Goal: Task Accomplishment & Management: Use online tool/utility

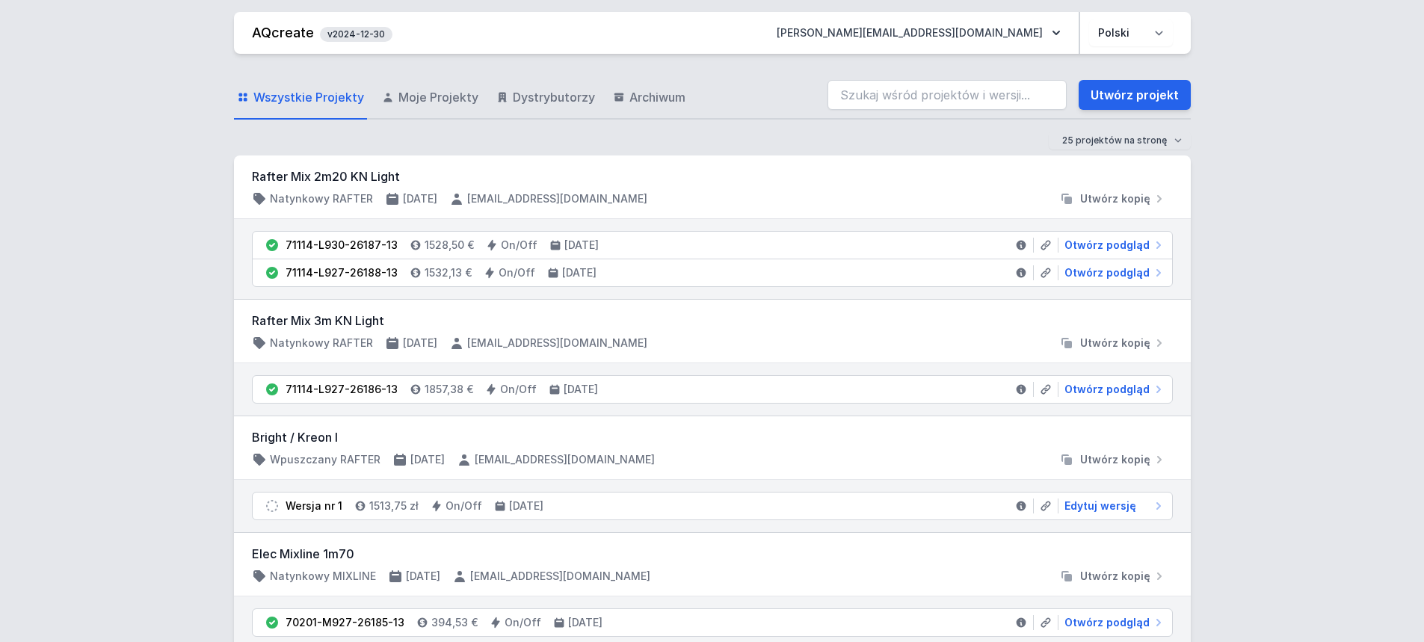
drag, startPoint x: 55, startPoint y: 302, endPoint x: 61, endPoint y: 291, distance: 12.7
drag, startPoint x: 1117, startPoint y: 102, endPoint x: 505, endPoint y: 125, distance: 612.0
click at [1117, 102] on link "Utwórz projekt" at bounding box center [1135, 95] width 112 height 30
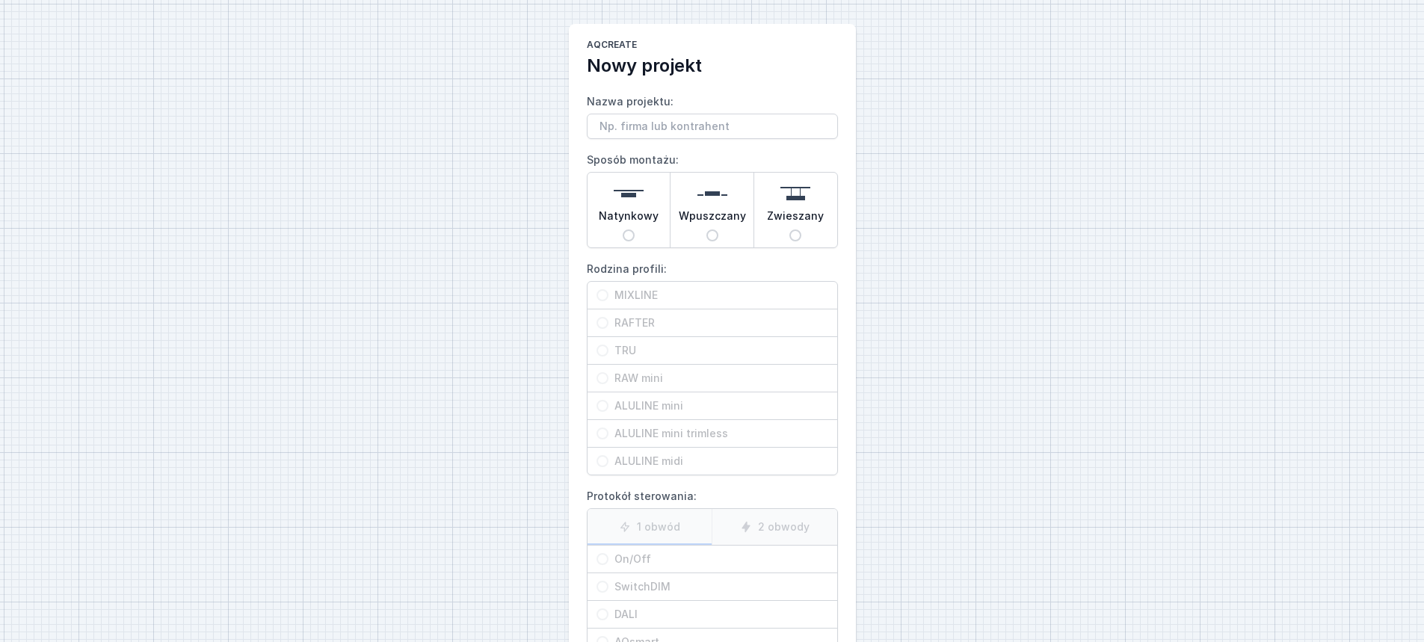
click at [627, 126] on input "Nazwa projektu:" at bounding box center [712, 126] width 251 height 25
type input "Gralux- Rafter Mix [] 156x331 cm"
click at [809, 200] on img at bounding box center [796, 194] width 30 height 30
click at [801, 230] on input "Zwieszany" at bounding box center [795, 236] width 12 height 12
radio input "true"
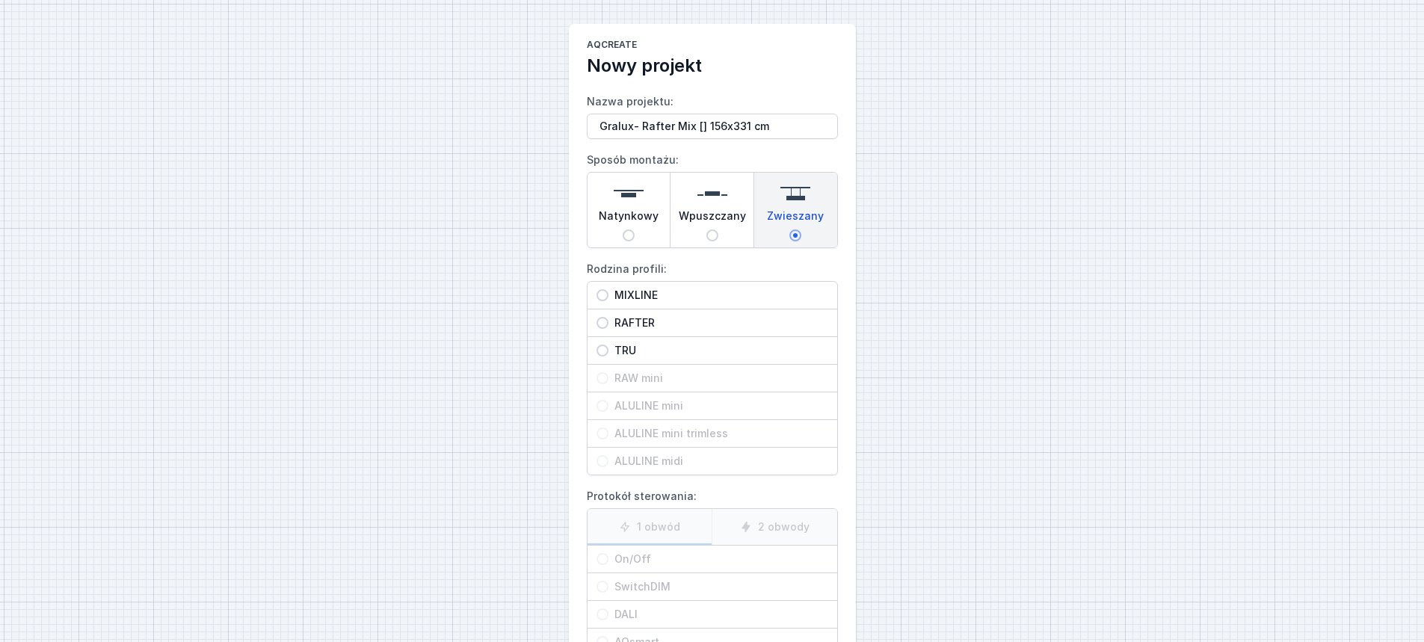
click at [702, 315] on div "RAFTER" at bounding box center [713, 323] width 250 height 27
click at [609, 317] on input "RAFTER" at bounding box center [603, 323] width 12 height 12
radio input "true"
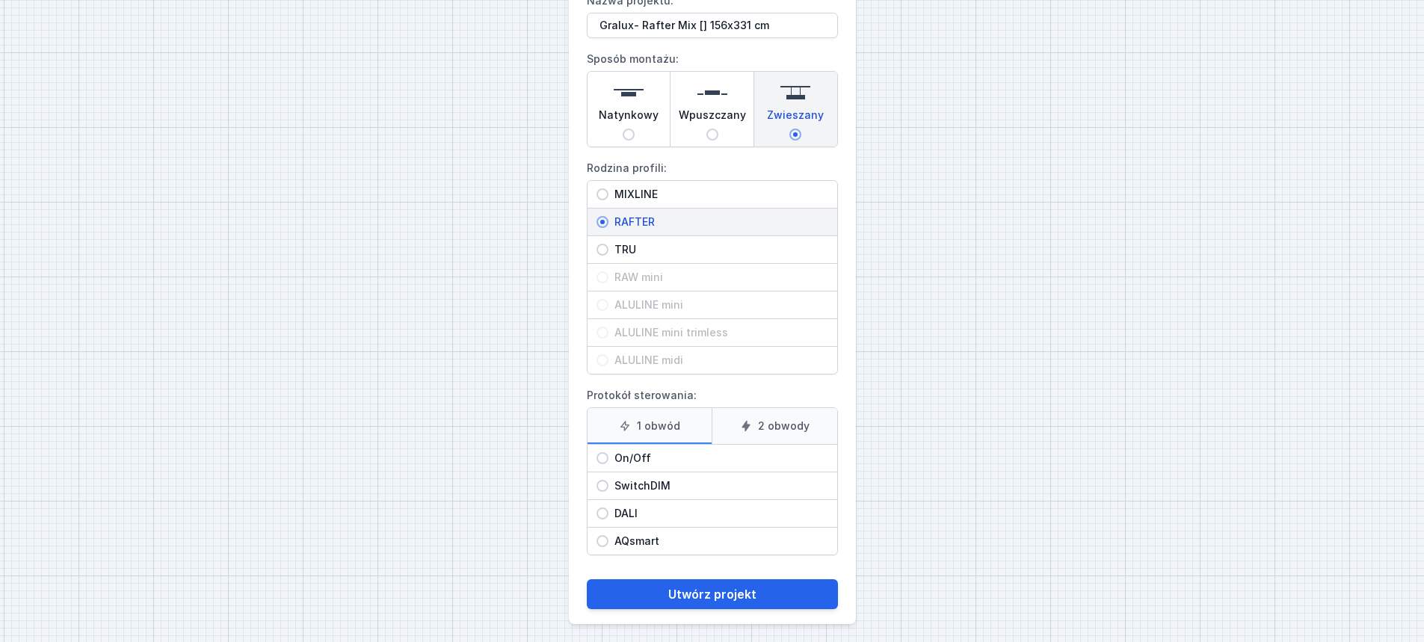
scroll to position [107, 0]
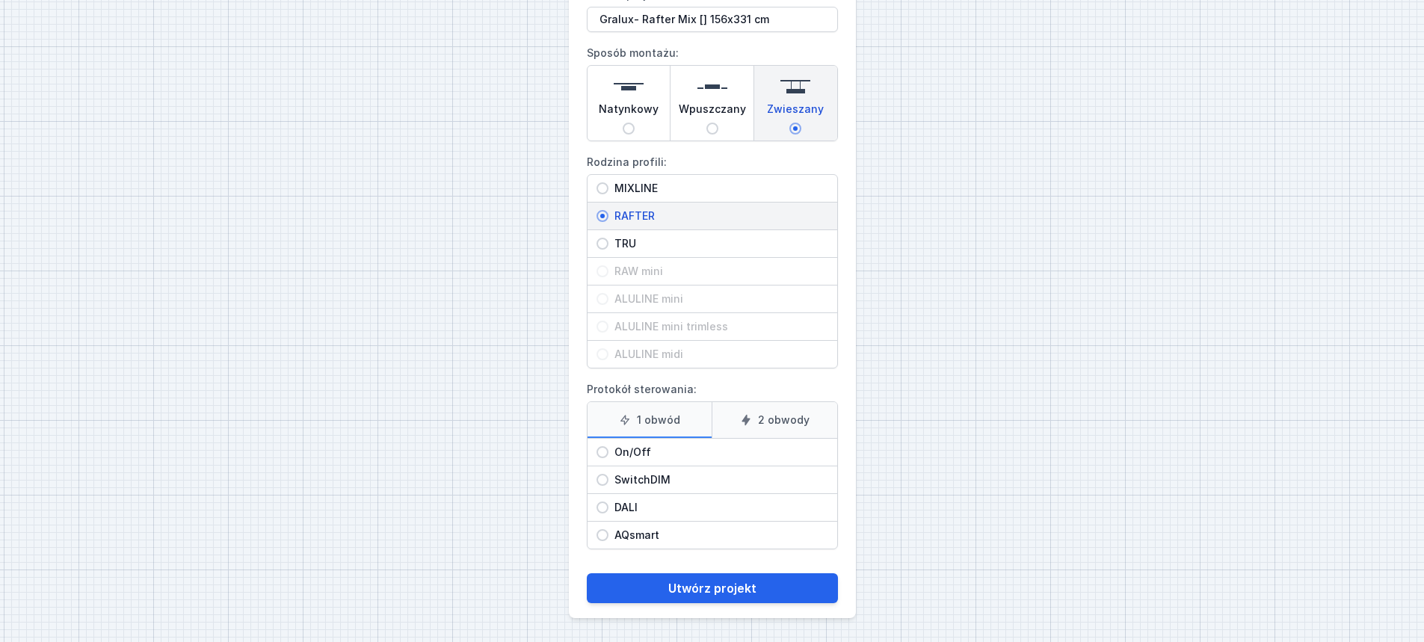
drag, startPoint x: 660, startPoint y: 448, endPoint x: 677, endPoint y: 444, distance: 16.9
click at [661, 449] on span "On/Off" at bounding box center [719, 452] width 220 height 15
click at [609, 449] on input "On/Off" at bounding box center [603, 452] width 12 height 12
radio input "true"
click at [775, 417] on label "2 obwody" at bounding box center [775, 420] width 126 height 36
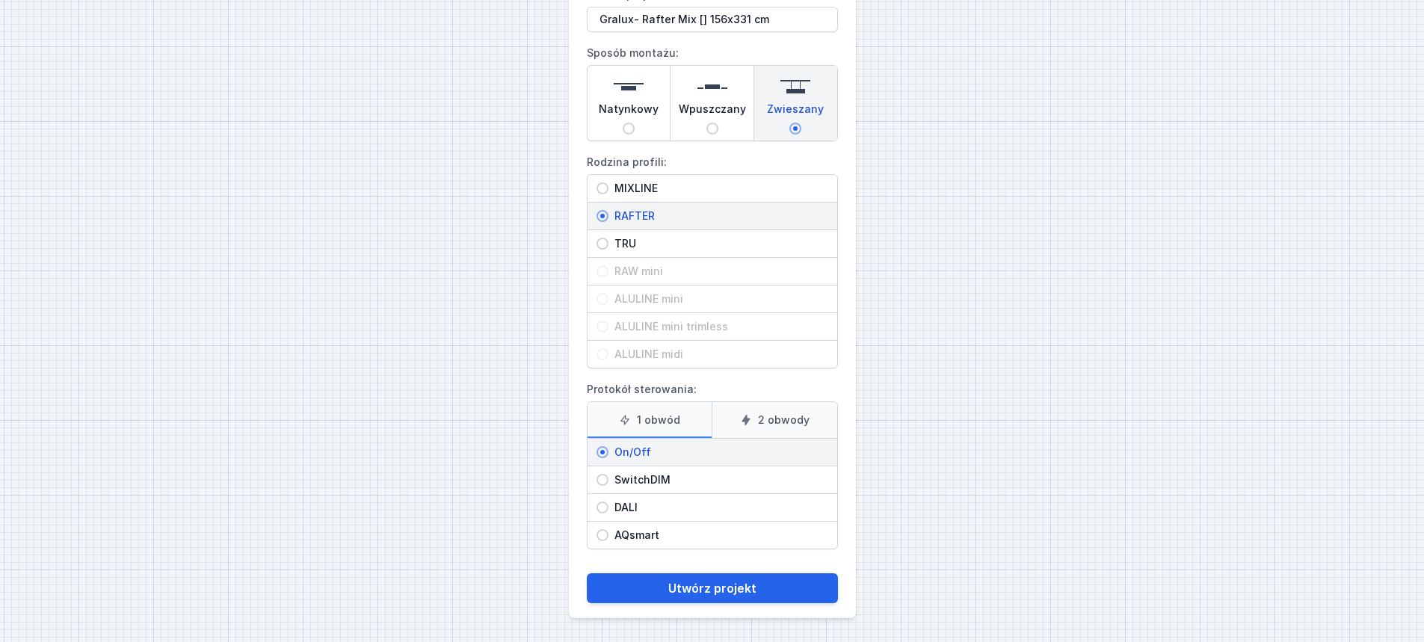
click at [0, 0] on input "2 obwody" at bounding box center [0, 0] width 0 height 0
click at [769, 424] on label "2 obwody" at bounding box center [775, 420] width 126 height 36
click at [0, 0] on input "2 obwody" at bounding box center [0, 0] width 0 height 0
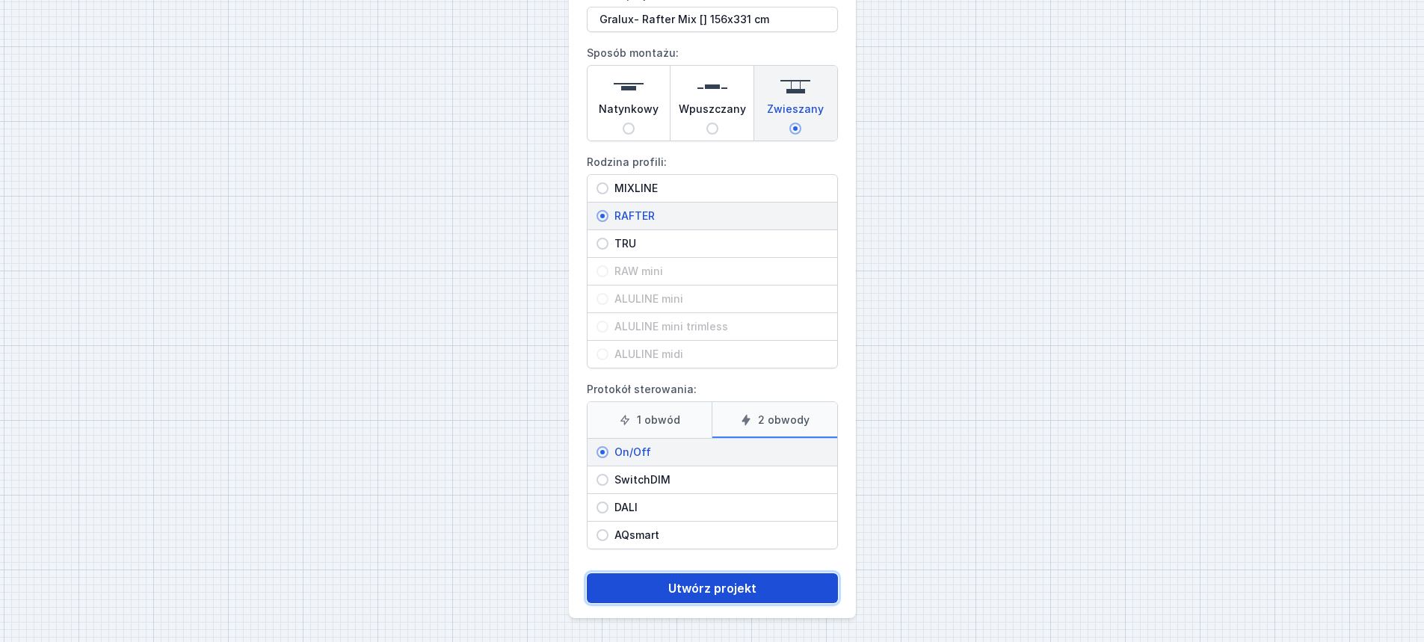
click at [698, 591] on button "Utwórz projekt" at bounding box center [712, 588] width 251 height 30
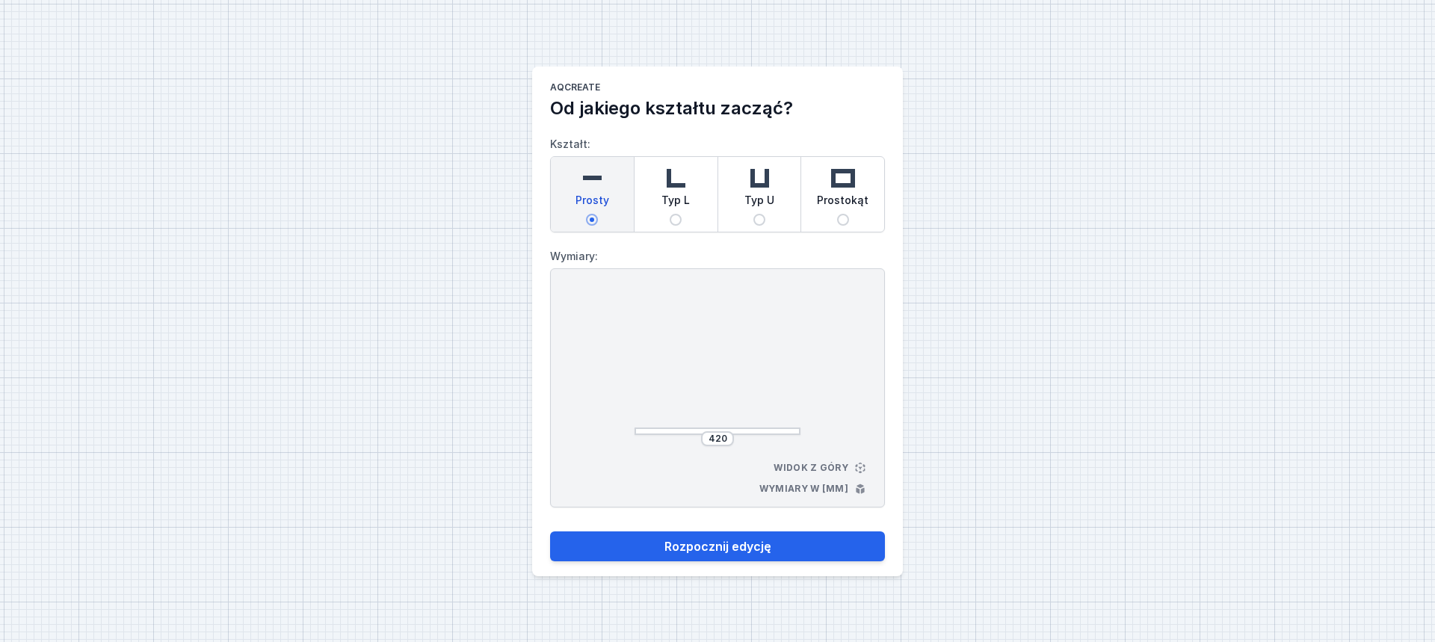
click at [777, 227] on div "Typ U" at bounding box center [759, 194] width 83 height 75
click at [766, 226] on input "Typ U" at bounding box center [760, 220] width 12 height 12
radio input "true"
click at [816, 225] on div "Prostokąt" at bounding box center [842, 194] width 83 height 75
click at [837, 225] on input "Prostokąt" at bounding box center [843, 220] width 12 height 12
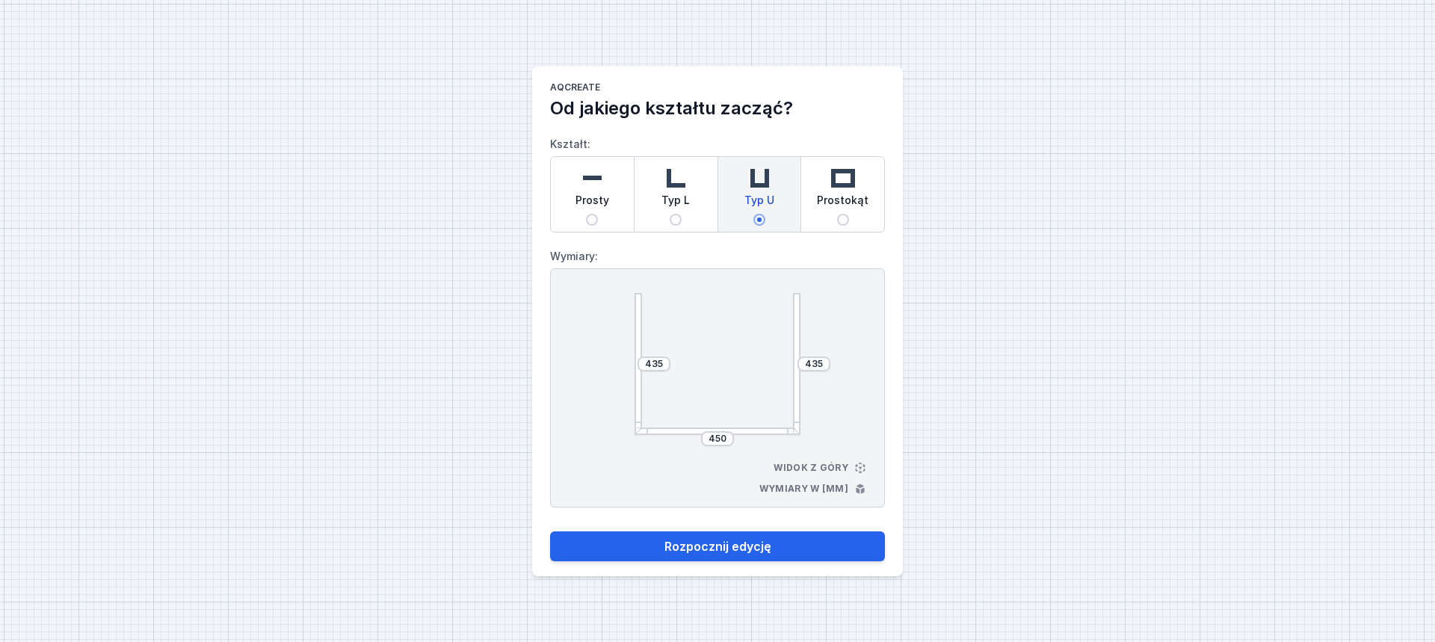
radio input "true"
click at [659, 363] on input "450" at bounding box center [654, 364] width 24 height 12
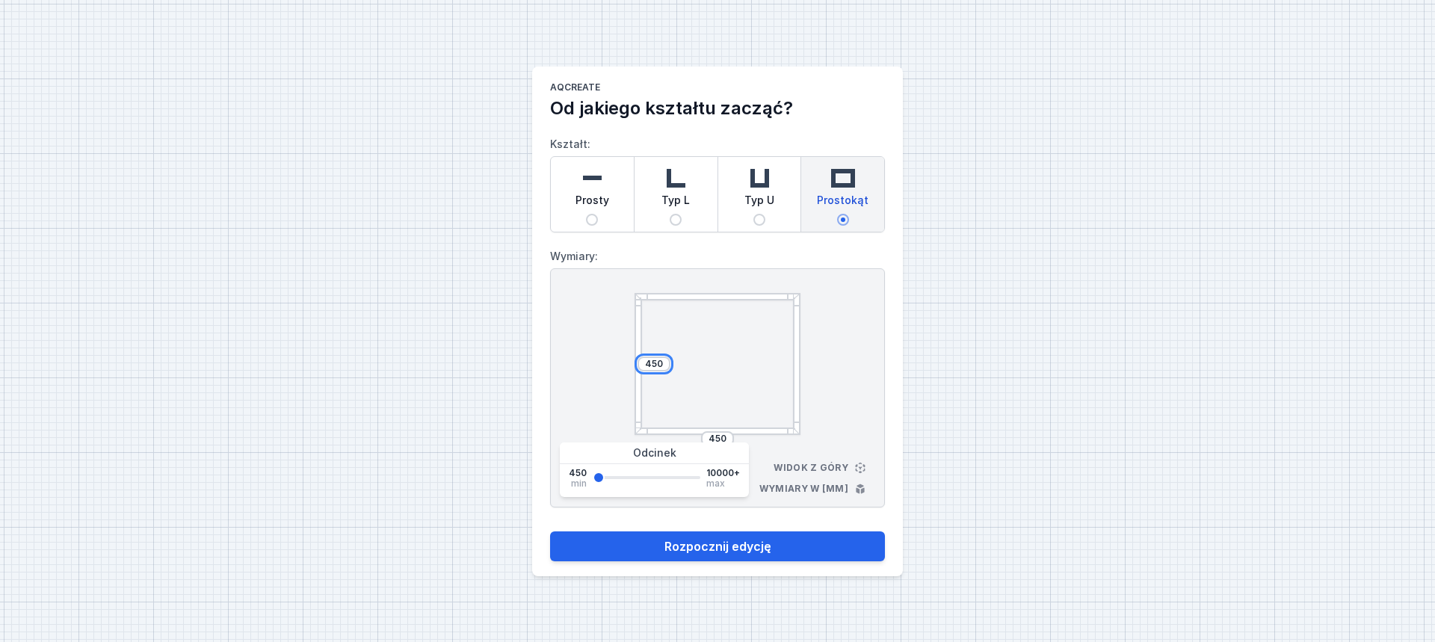
click at [659, 363] on input "450" at bounding box center [654, 364] width 24 height 12
type input "4"
type input "3310"
click at [718, 437] on input "450" at bounding box center [718, 439] width 24 height 12
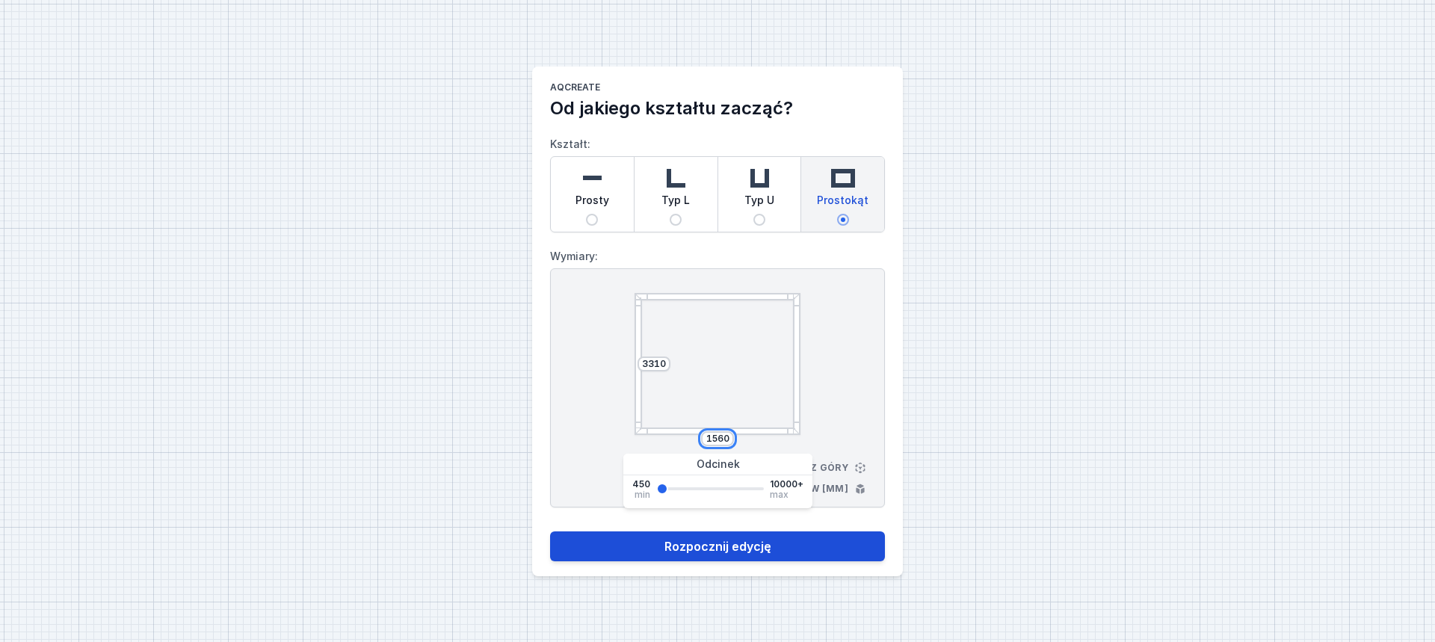
type input "1560"
click at [745, 540] on button "Rozpocznij edycję" at bounding box center [717, 547] width 335 height 30
select select "M"
select select "3000"
select select "true"
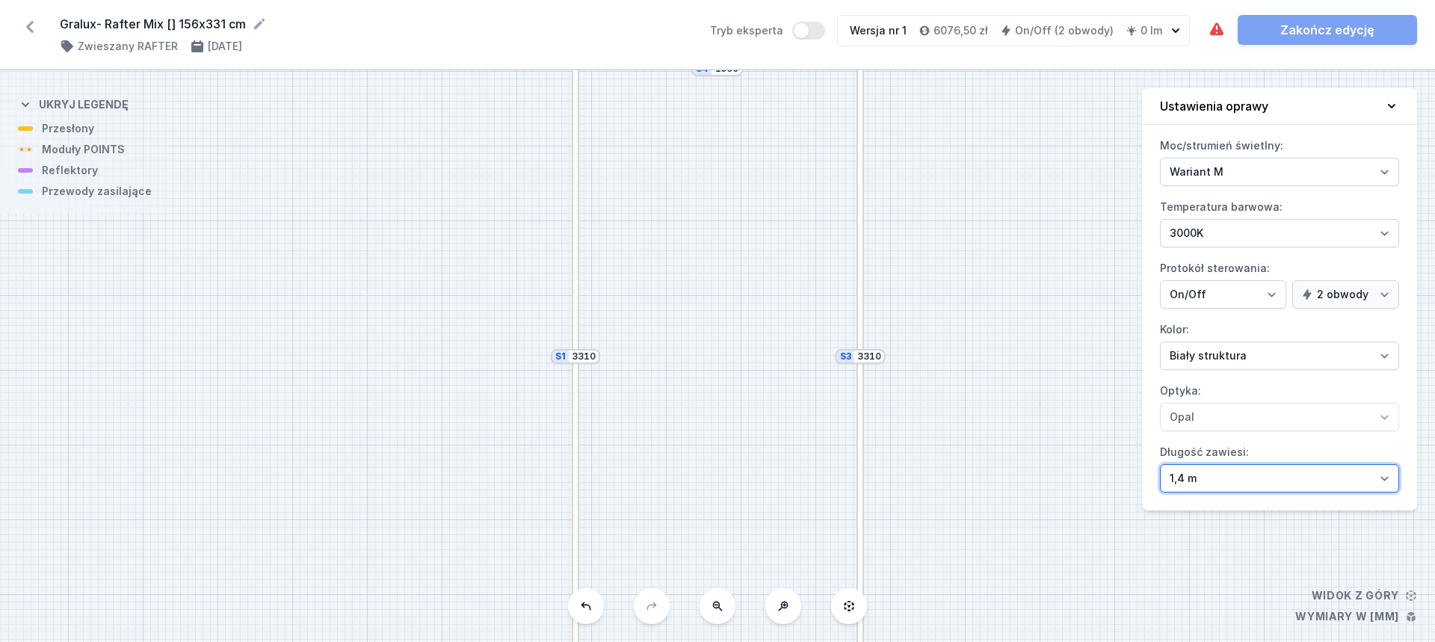
click at [1215, 470] on select "1,4 m 3 m 4 m 5 m" at bounding box center [1279, 478] width 239 height 28
select select "5000"
click at [1160, 464] on select "1,4 m 3 m 4 m 5 m" at bounding box center [1279, 478] width 239 height 28
click at [1192, 442] on label "Długość zawiesi: 1,4 m 3 m 4 m 5 m" at bounding box center [1279, 466] width 239 height 52
click at [1192, 464] on select "1,4 m 3 m 4 m 5 m" at bounding box center [1279, 478] width 239 height 28
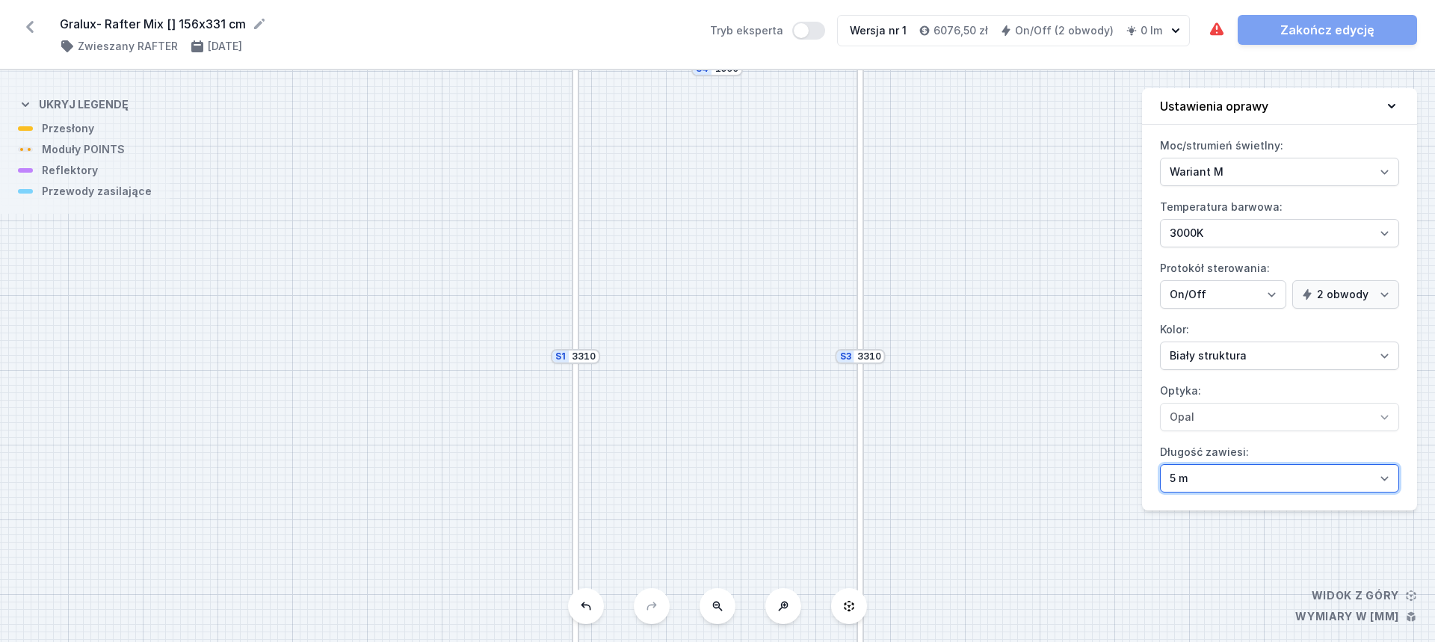
click at [1208, 484] on select "1,4 m 3 m 4 m 5 m" at bounding box center [1279, 478] width 239 height 28
click at [1199, 437] on div "Moc/strumień świetlny: Wariant L Wariant M Temperatura barwowa: 2700K 3000K 400…" at bounding box center [1279, 322] width 275 height 377
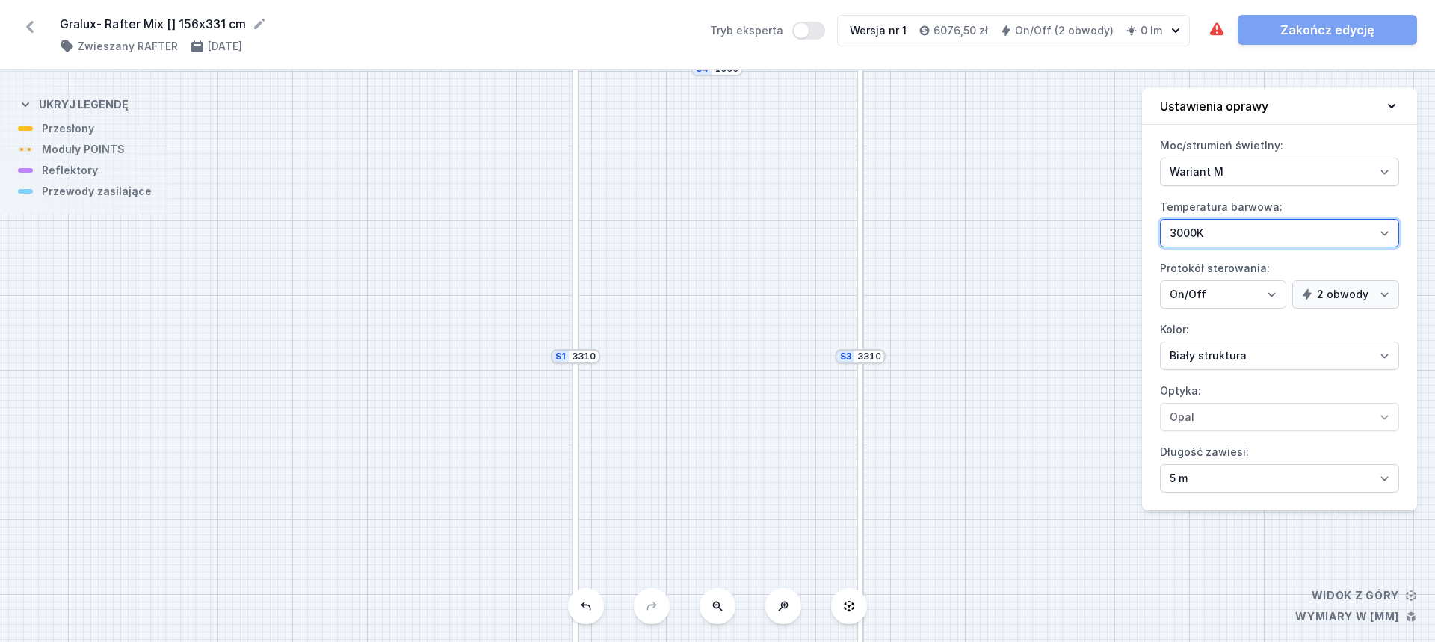
click at [1240, 243] on select "2700K 3000K 4000K" at bounding box center [1279, 233] width 239 height 28
click at [1240, 242] on select "2700K 3000K 4000K" at bounding box center [1279, 233] width 239 height 28
select select "2700"
click at [1160, 219] on select "2700K 3000K 4000K" at bounding box center [1279, 233] width 239 height 28
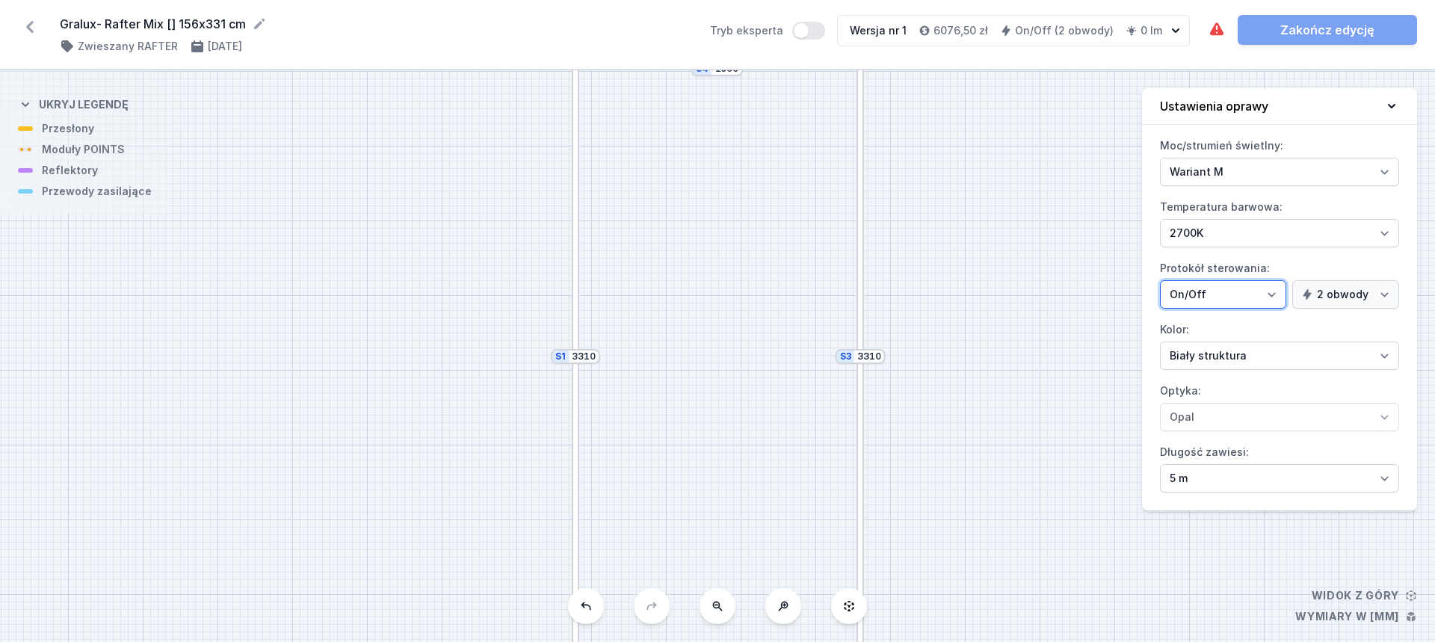
click at [1219, 298] on select "On/Off SwitchDIM DALI AQsmart" at bounding box center [1223, 294] width 126 height 28
drag, startPoint x: 696, startPoint y: 303, endPoint x: 687, endPoint y: 271, distance: 32.7
click at [687, 270] on div "S4 1560 S3 3310 S2 1560 S1 3310" at bounding box center [717, 356] width 1435 height 572
drag, startPoint x: 697, startPoint y: 534, endPoint x: 695, endPoint y: 376, distance: 157.8
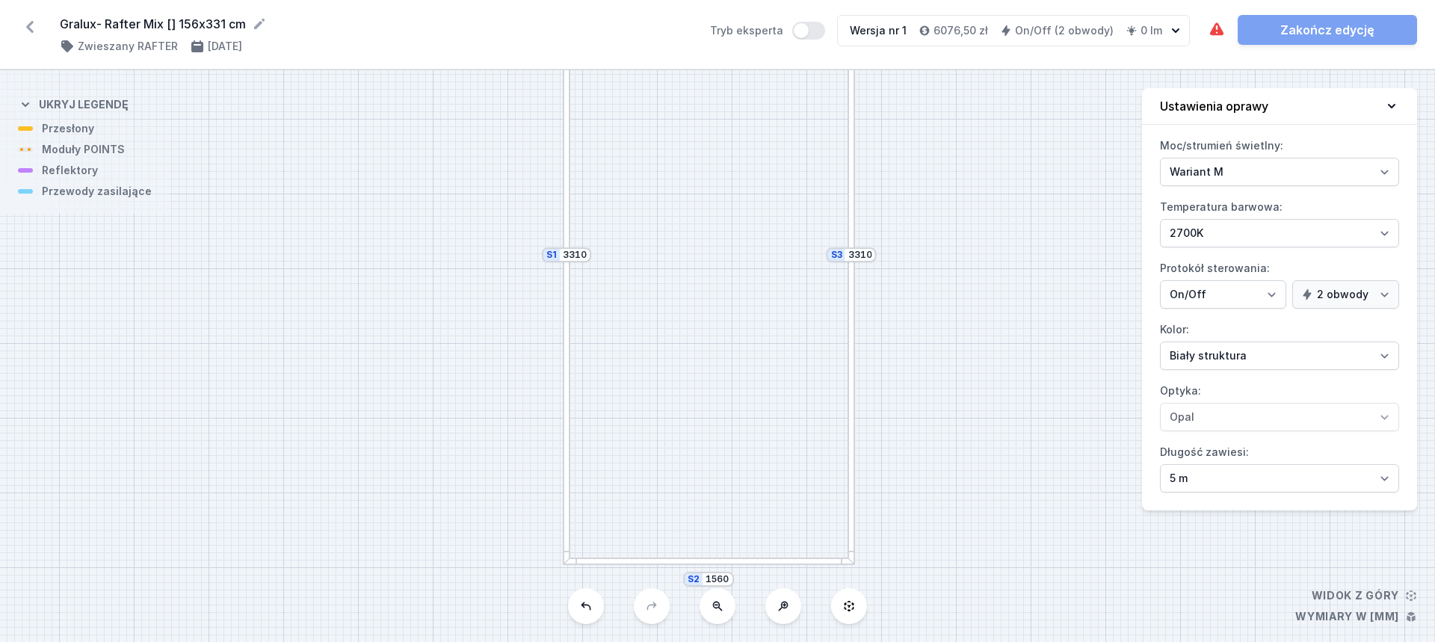
click at [695, 376] on div "S4 1560 S3 3310 S2 1560 S1 3310" at bounding box center [717, 356] width 1435 height 572
click at [701, 477] on div "S4 1560 S3 3310 S2 1560 S1 3310" at bounding box center [717, 356] width 1435 height 572
click at [701, 471] on div at bounding box center [707, 472] width 292 height 7
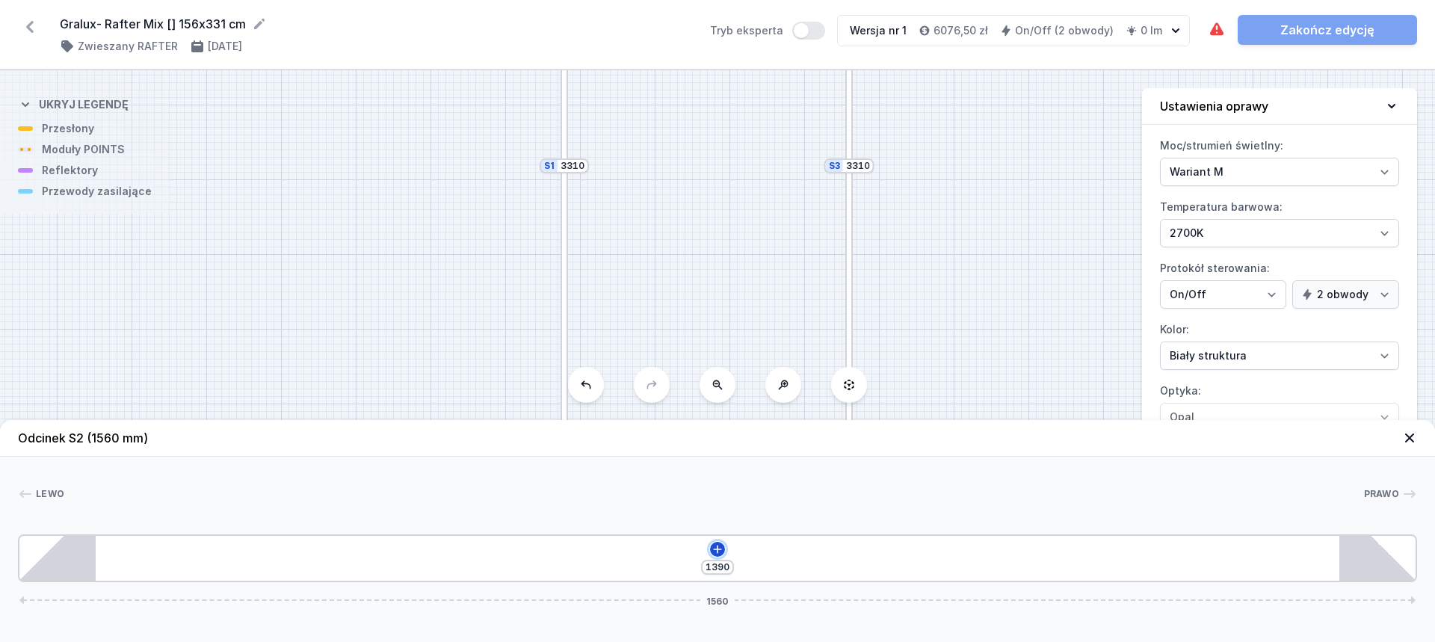
click at [721, 547] on icon at bounding box center [718, 550] width 12 height 12
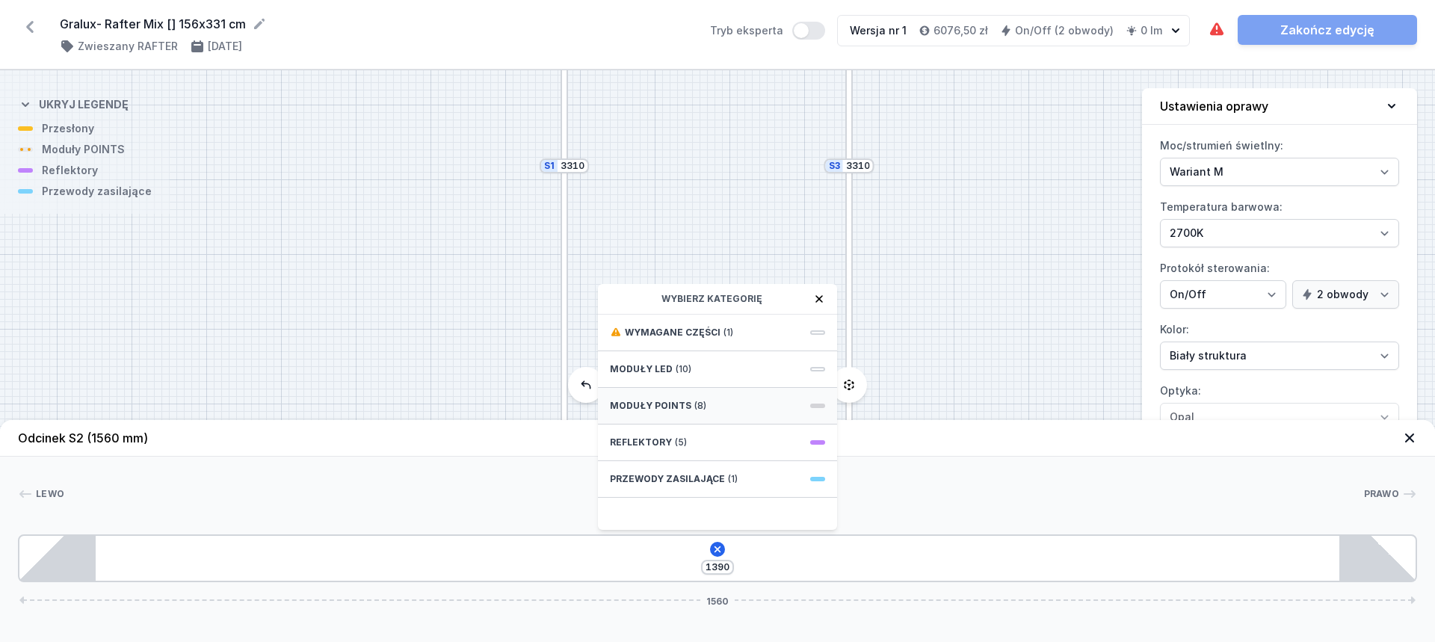
click at [687, 402] on div "Moduły POINTS (8)" at bounding box center [717, 406] width 239 height 37
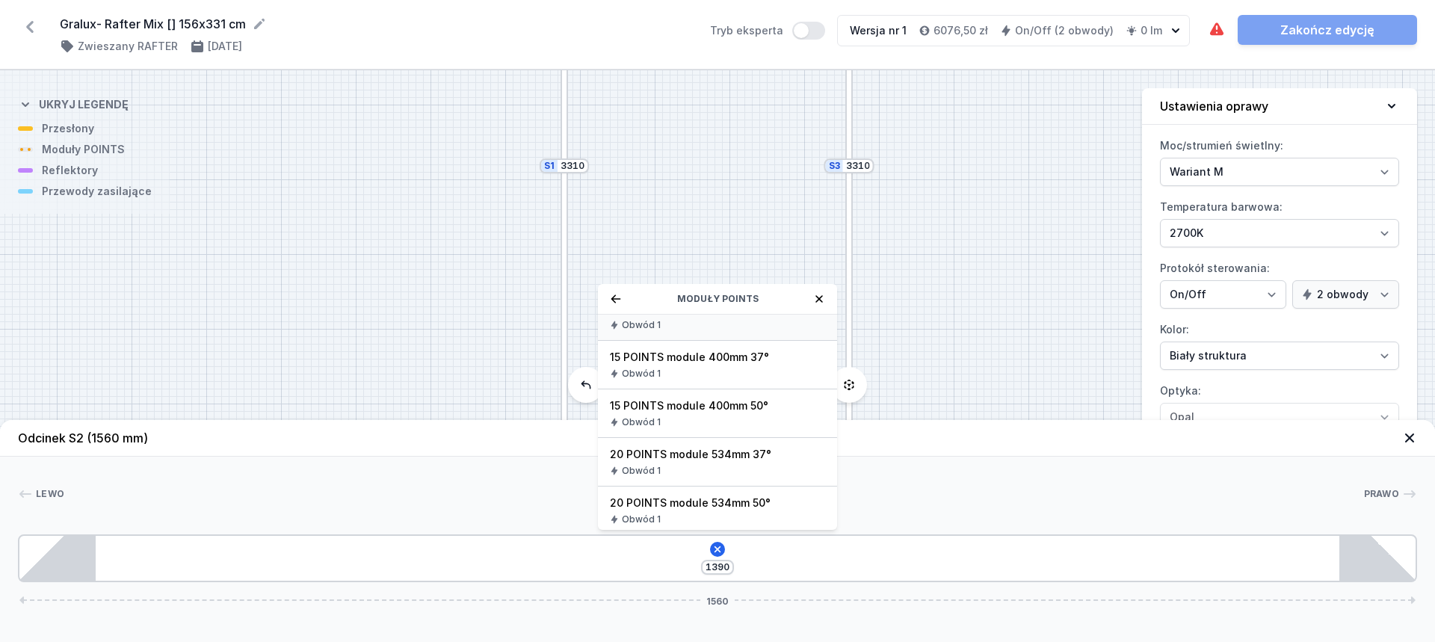
scroll to position [173, 0]
click at [691, 461] on div "Obwód 1" at bounding box center [717, 466] width 215 height 12
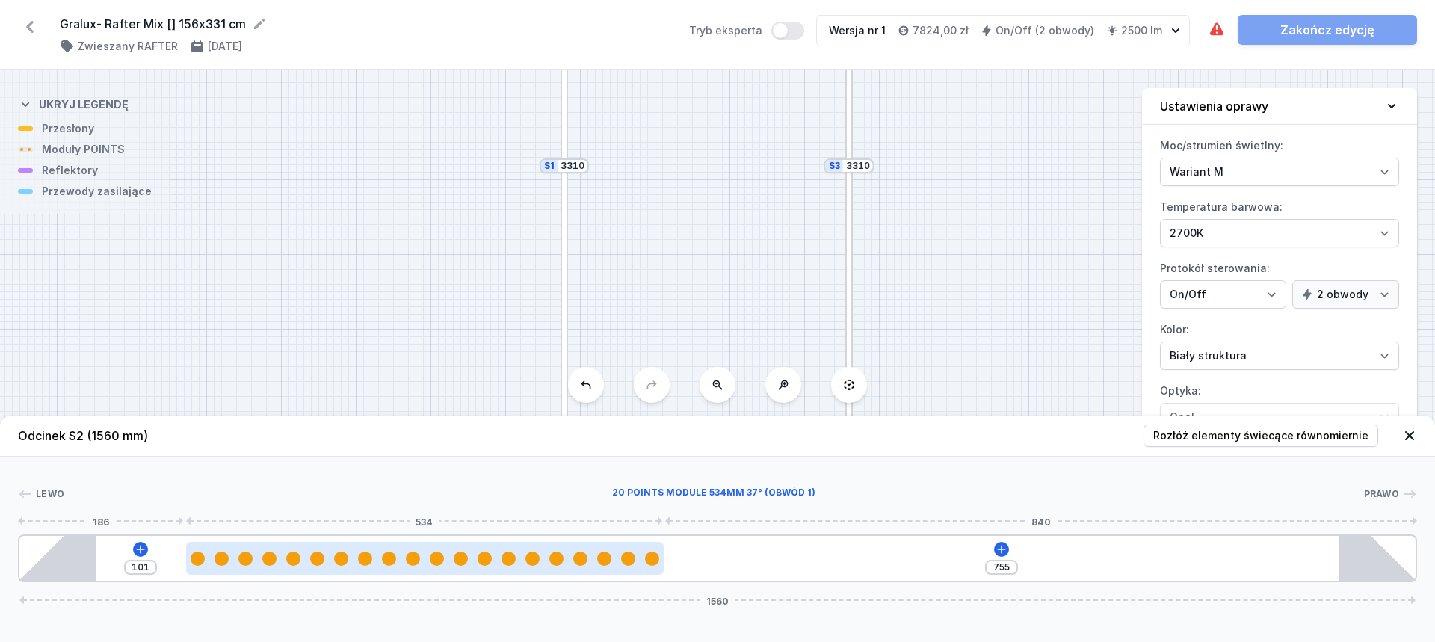
type input "716"
type input "140"
type input "655"
type input "201"
type input "623"
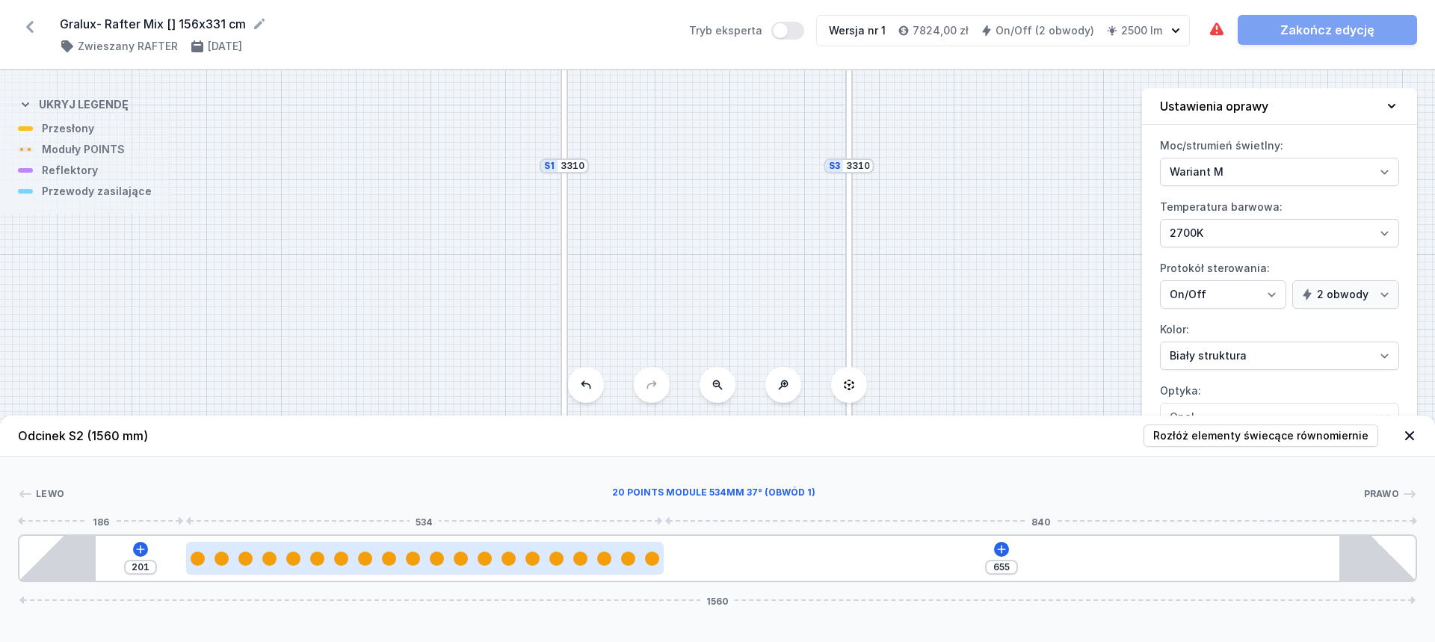
type input "233"
type input "599"
type input "257"
type input "577"
type input "279"
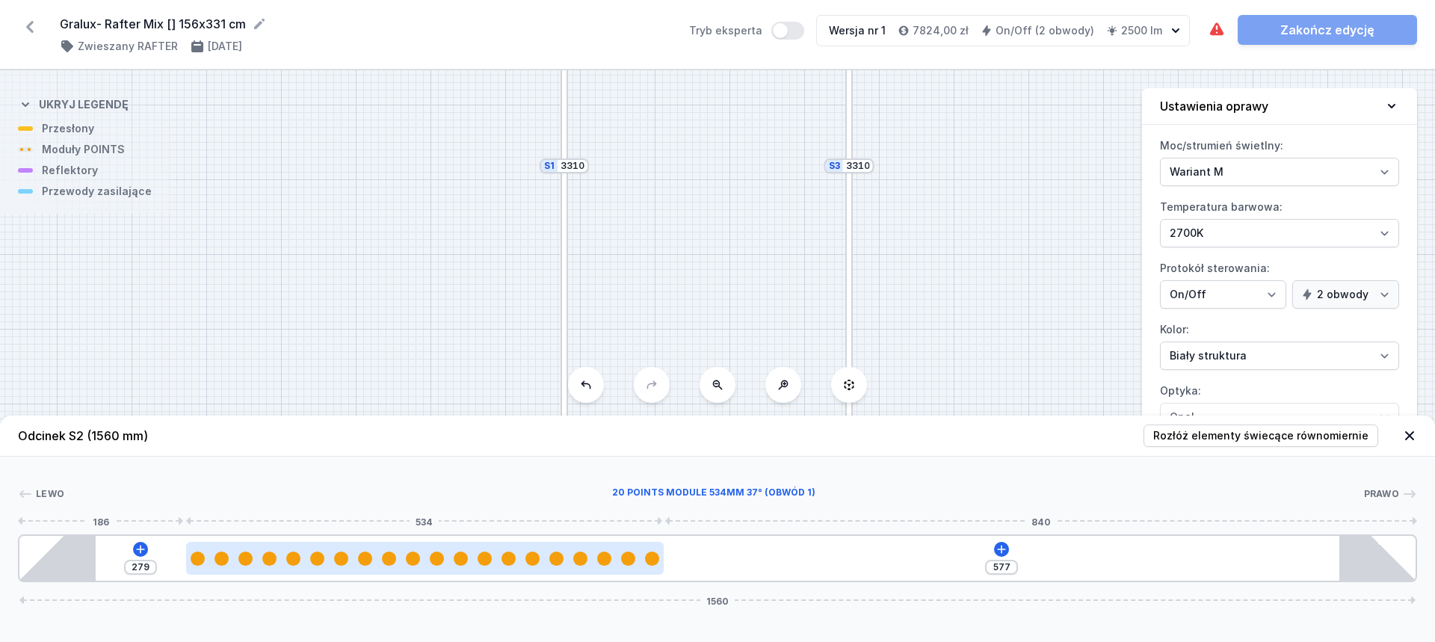
type input "560"
type input "296"
type input "546"
type input "310"
type input "534"
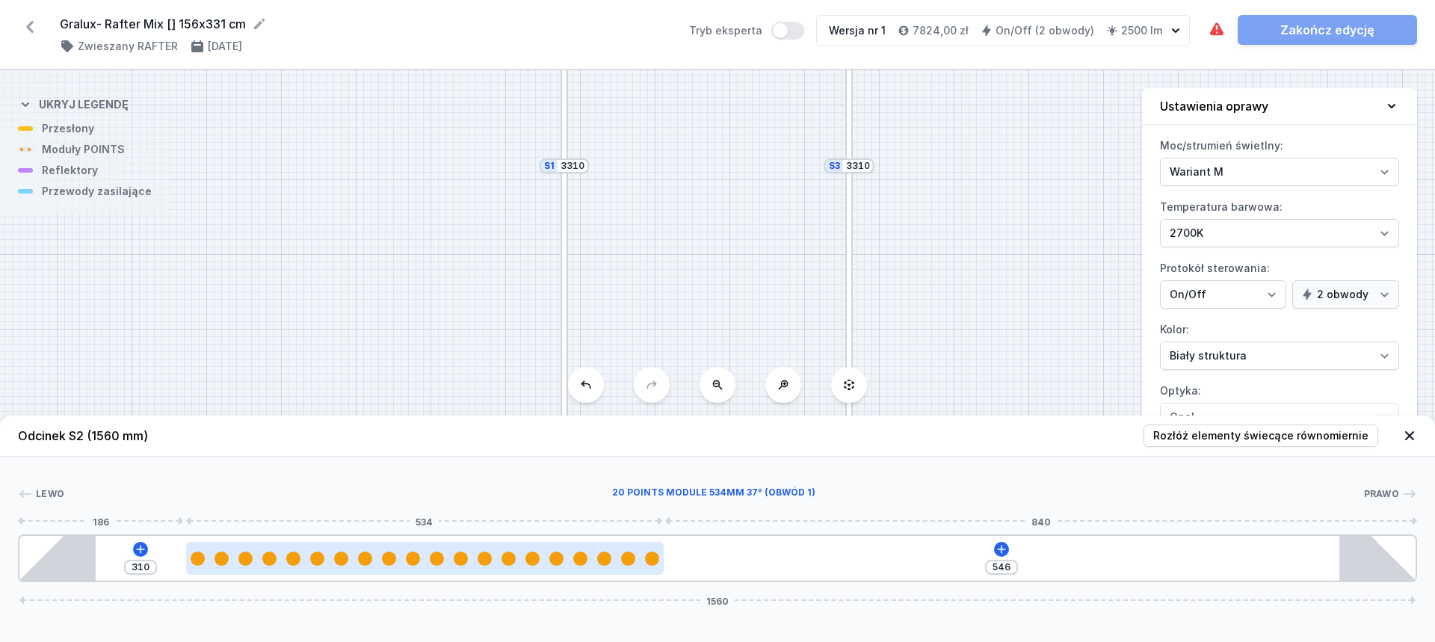
type input "322"
type input "523"
type input "333"
type input "516"
type input "340"
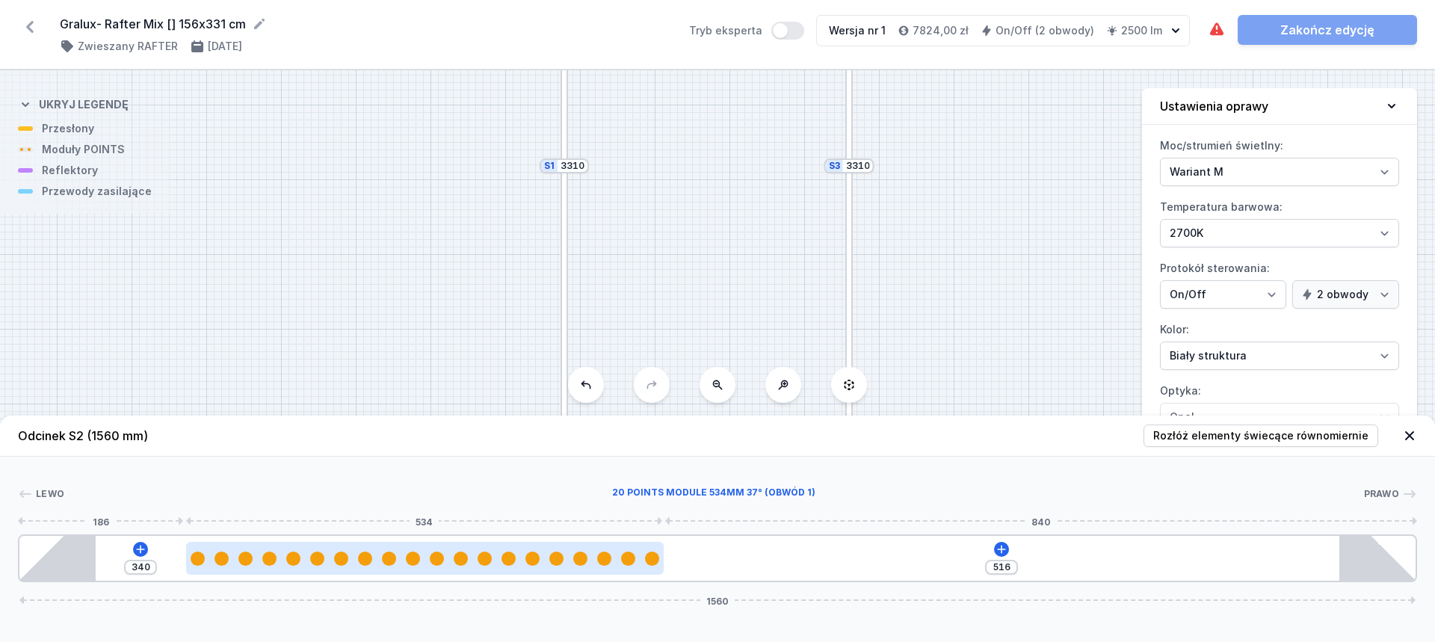
type input "507"
type input "349"
type input "501"
type input "355"
type input "494"
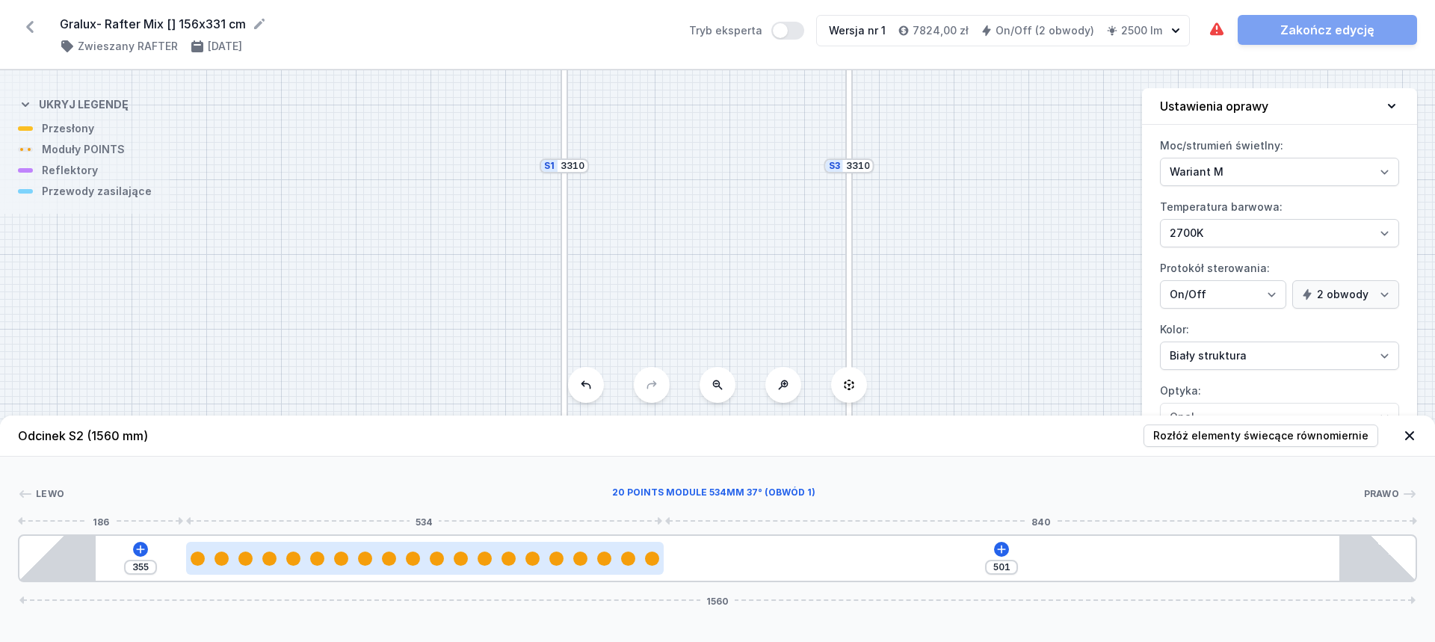
type input "362"
type input "488"
type input "368"
type input "486"
type input "370"
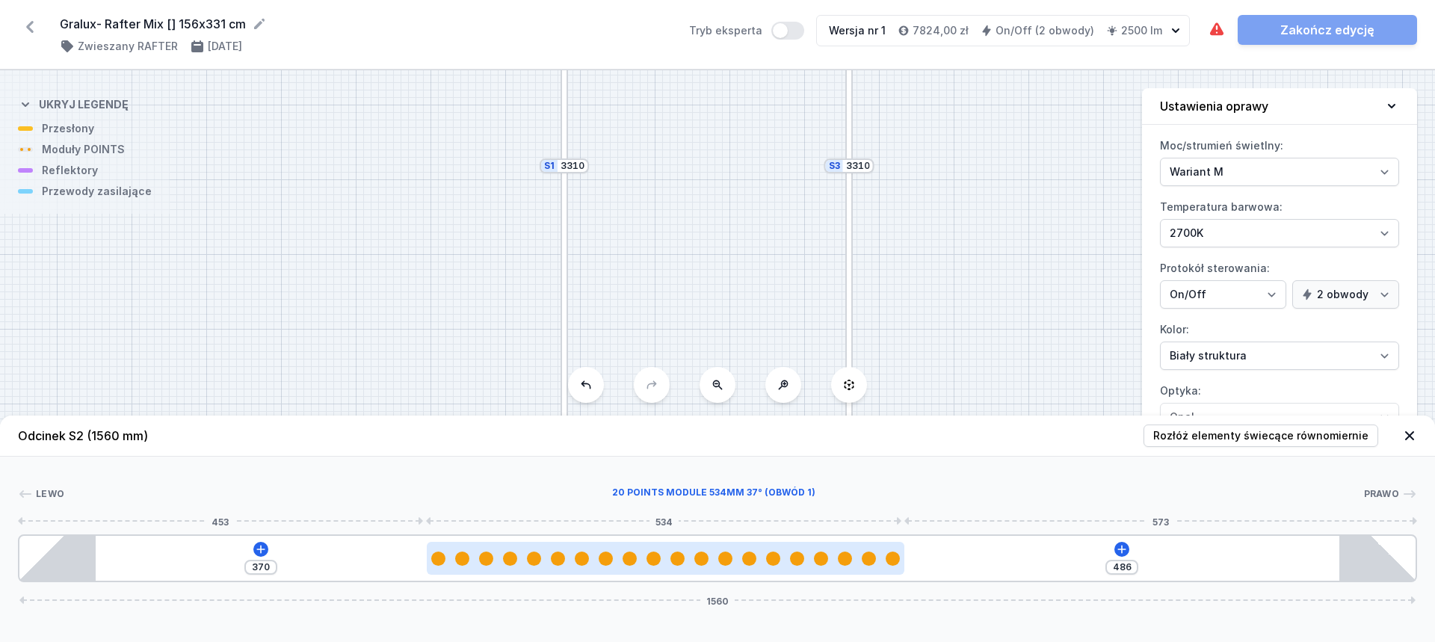
type input "485"
type input "371"
type input "484"
type input "372"
type input "480"
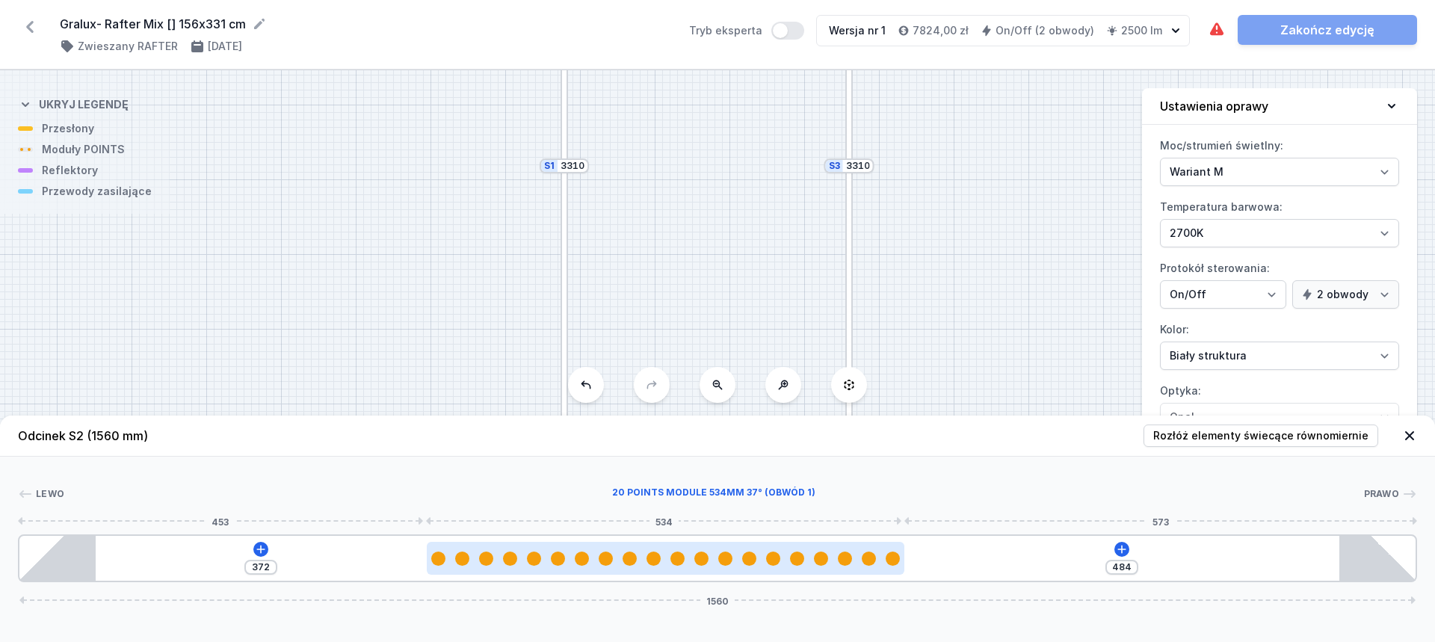
type input "376"
type input "479"
type input "377"
type input "478"
type input "378"
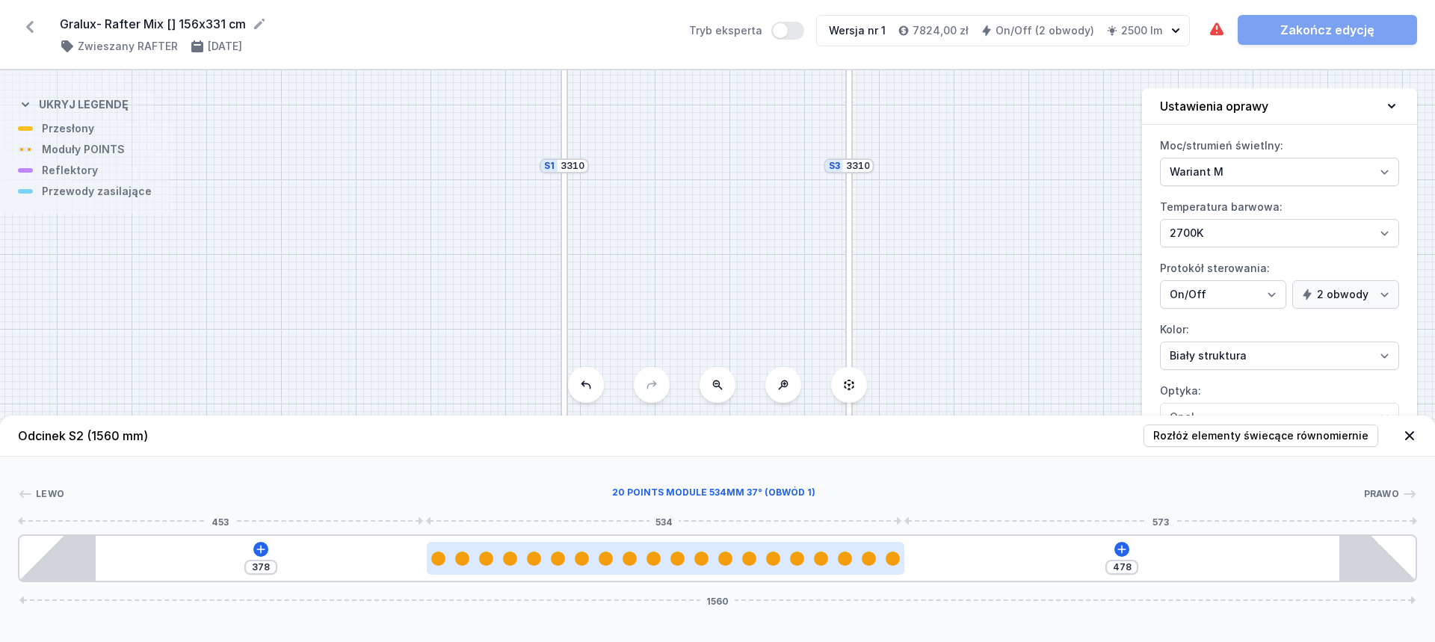
type input "477"
type input "379"
drag, startPoint x: 516, startPoint y: 566, endPoint x: 843, endPoint y: 549, distance: 327.2
click at [843, 549] on div at bounding box center [674, 558] width 478 height 33
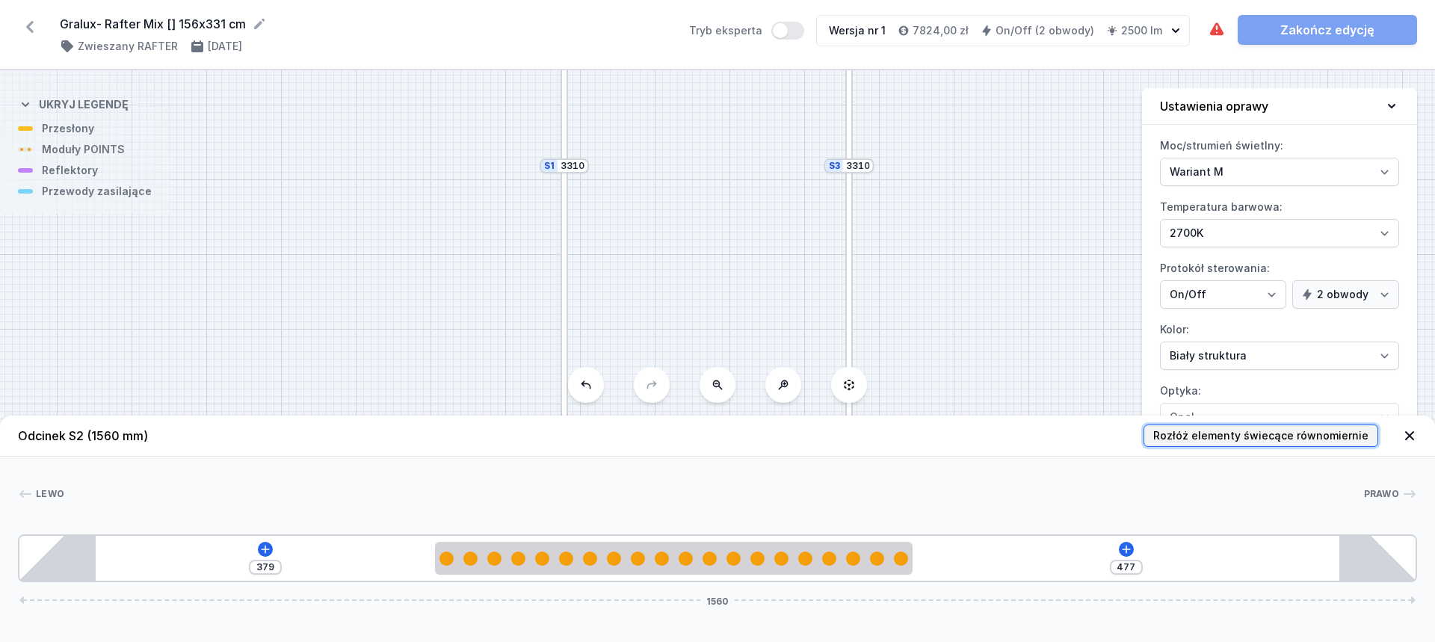
click at [1211, 434] on span "Rozłóż elementy świecące równomiernie" at bounding box center [1261, 435] width 215 height 15
type input "428"
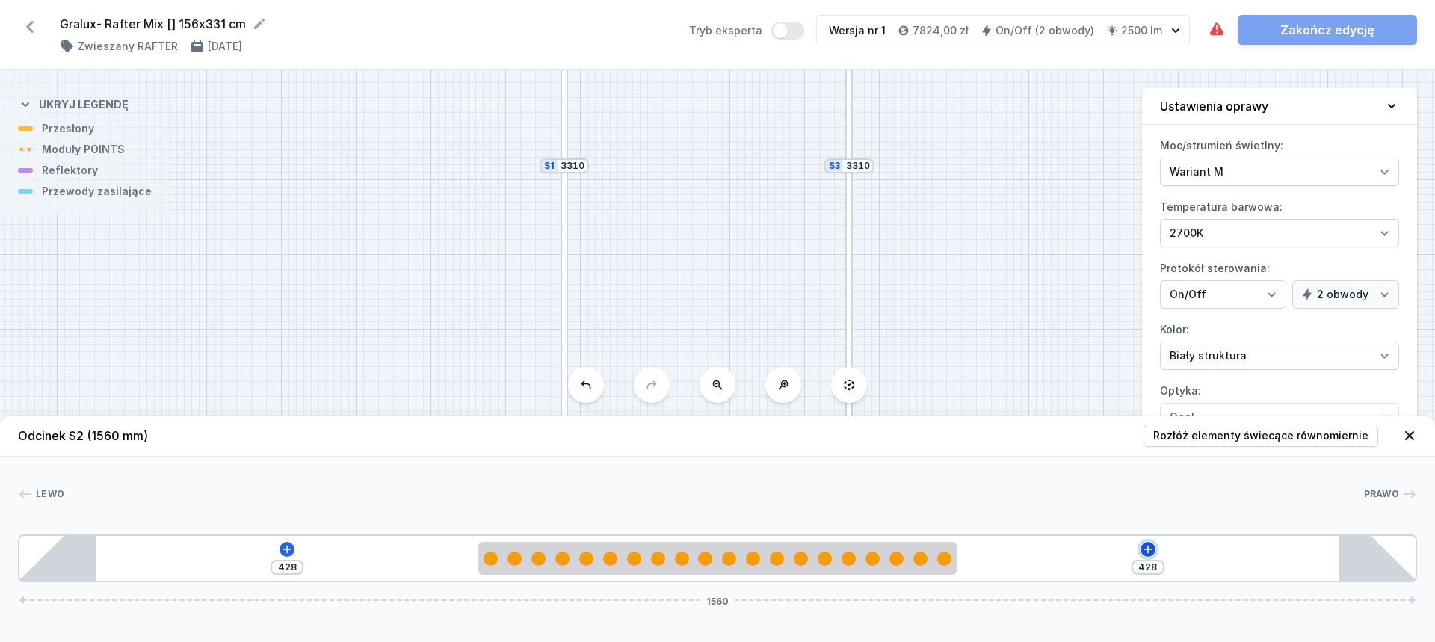
click at [1154, 547] on button at bounding box center [1148, 549] width 15 height 15
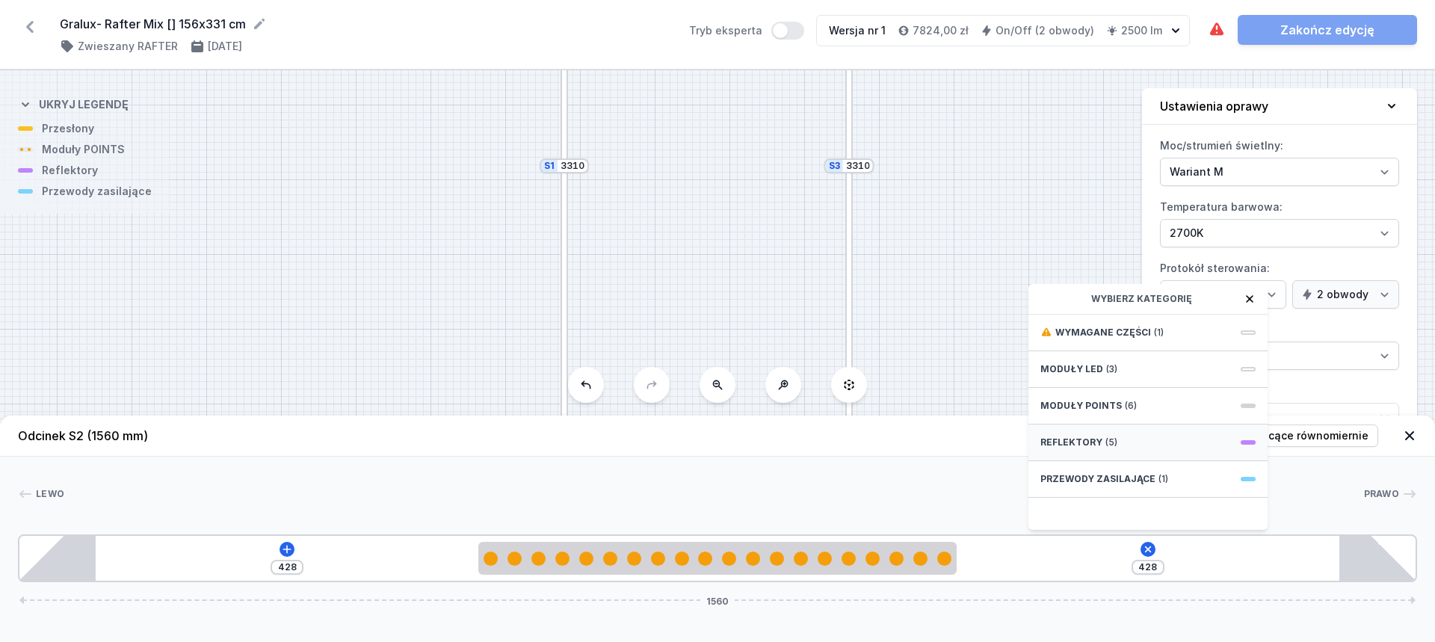
click at [1106, 440] on span "(5)" at bounding box center [1112, 443] width 12 height 12
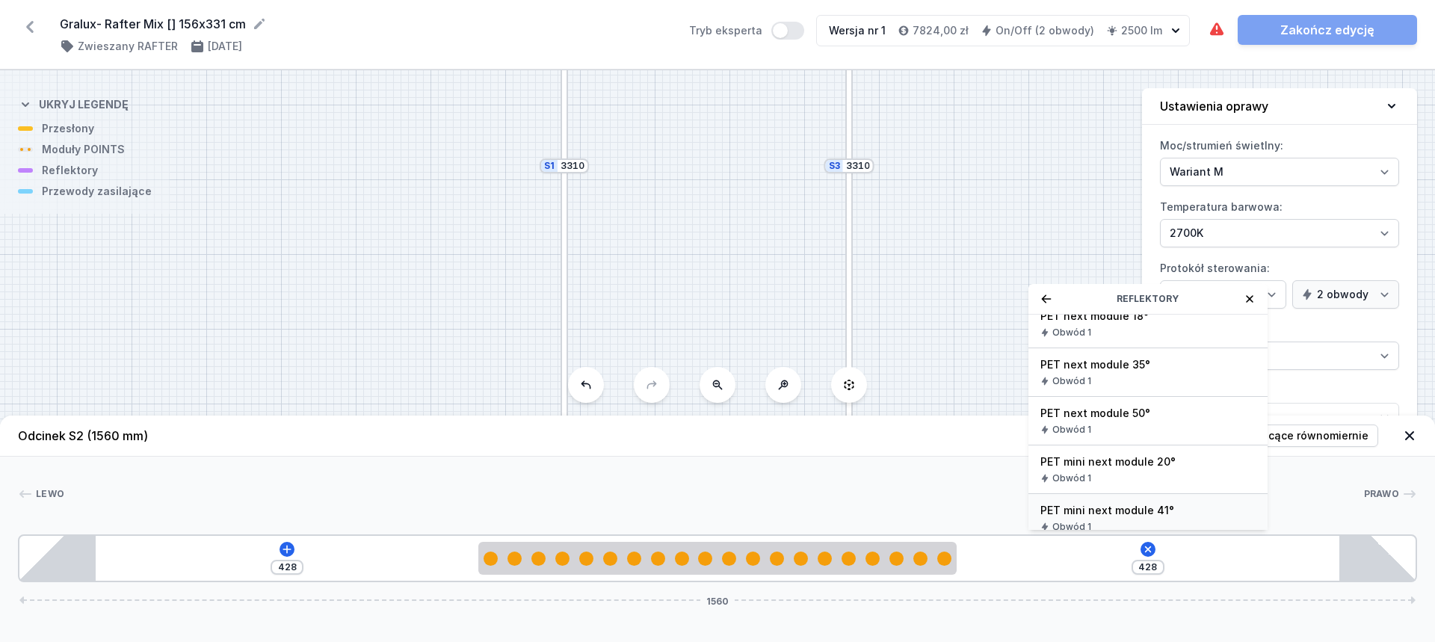
scroll to position [28, 0]
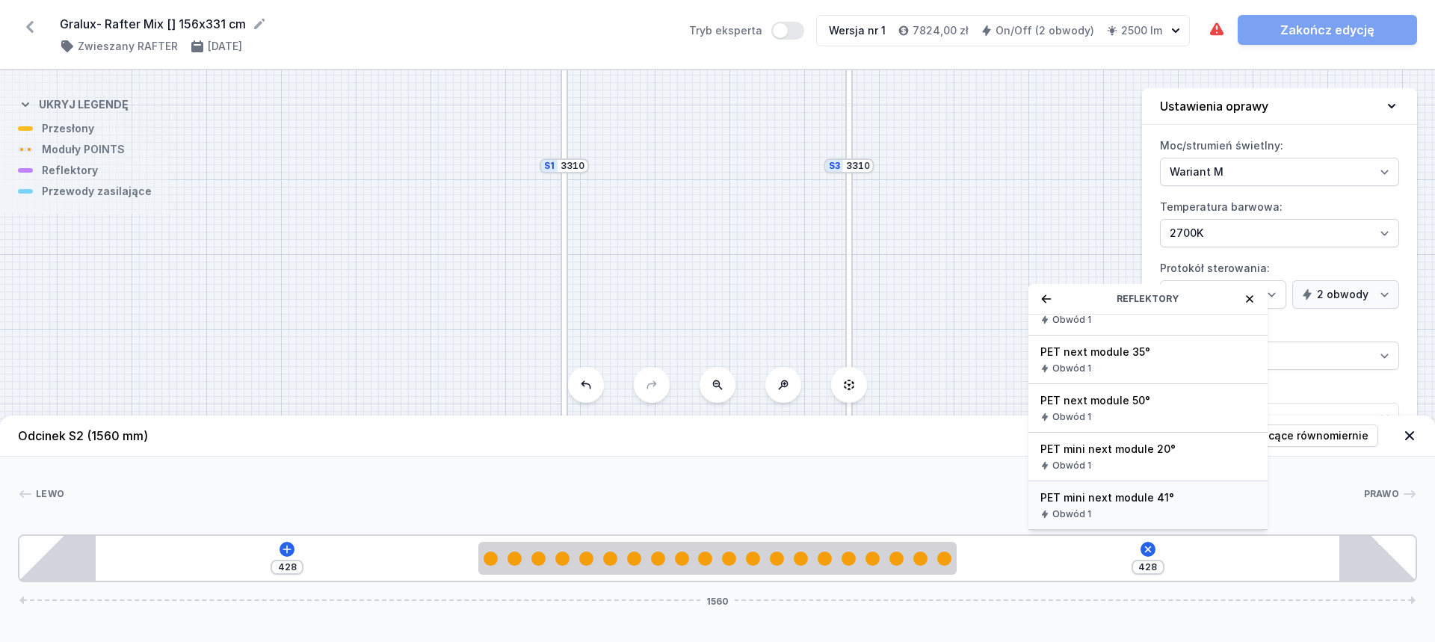
click at [1116, 499] on span "PET mini next module 41°" at bounding box center [1148, 497] width 215 height 15
type input "358"
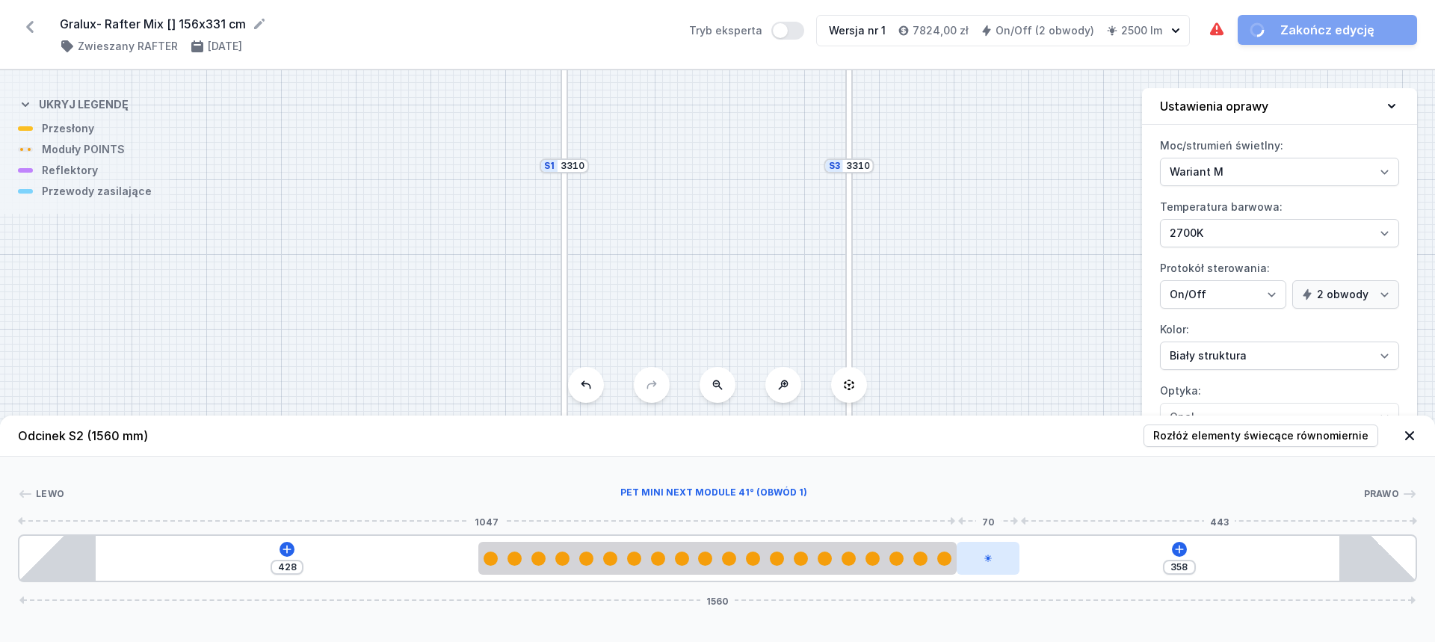
click at [993, 564] on div at bounding box center [988, 558] width 63 height 33
click at [985, 555] on icon at bounding box center [988, 558] width 9 height 9
select select "2384"
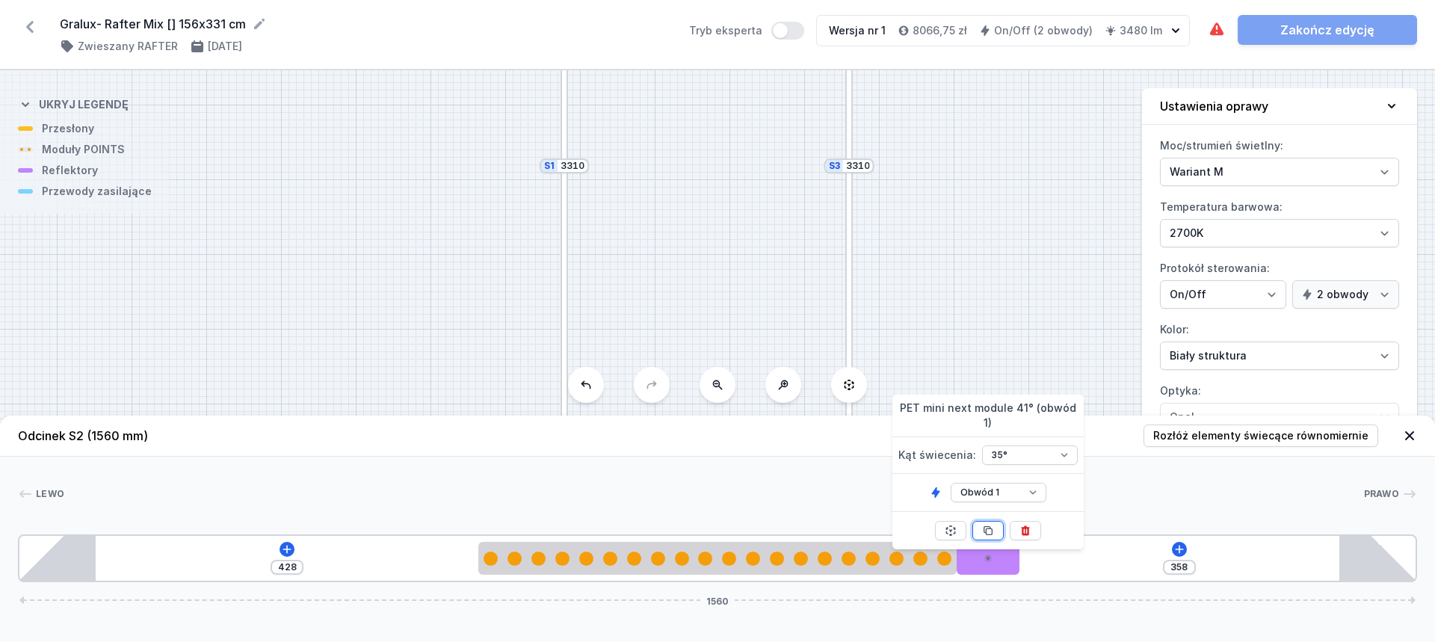
click at [985, 525] on icon at bounding box center [988, 531] width 12 height 12
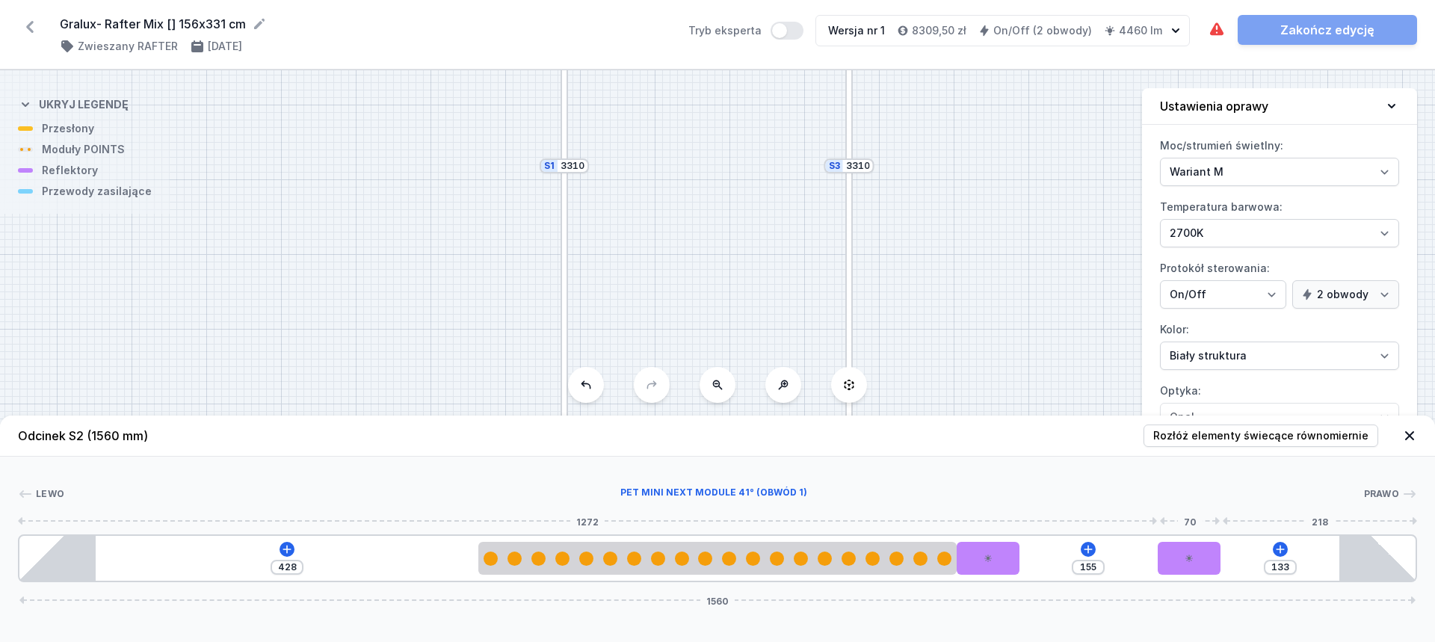
type input "130"
type input "158"
type input "126"
type input "162"
type input "119"
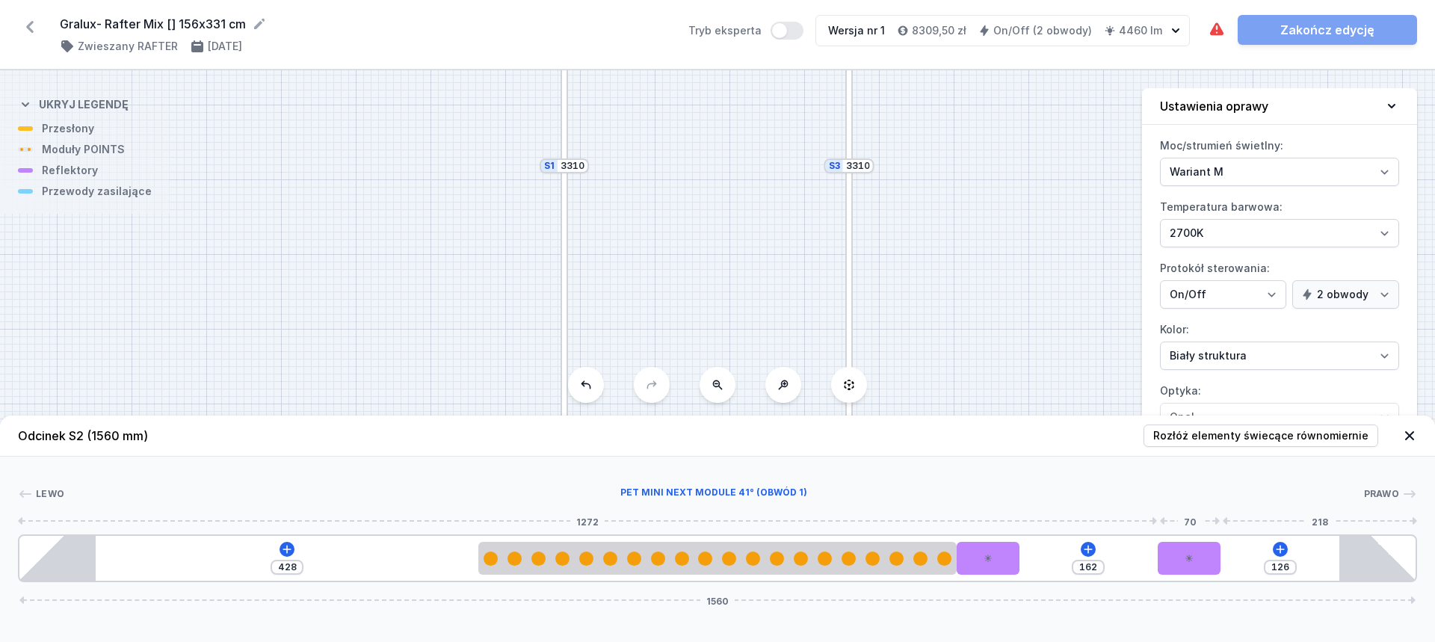
type input "169"
type input "112"
type input "176"
type input "102"
type input "186"
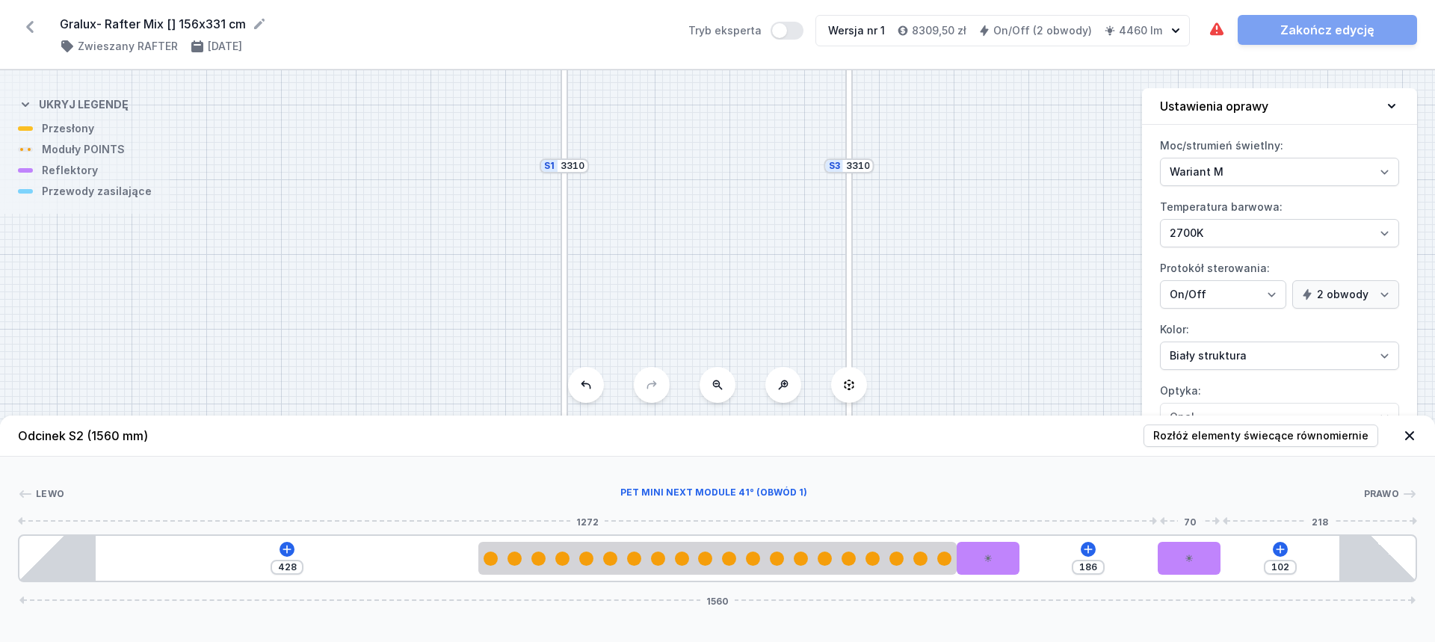
type input "98"
type input "190"
type input "96"
type input "192"
type input "94"
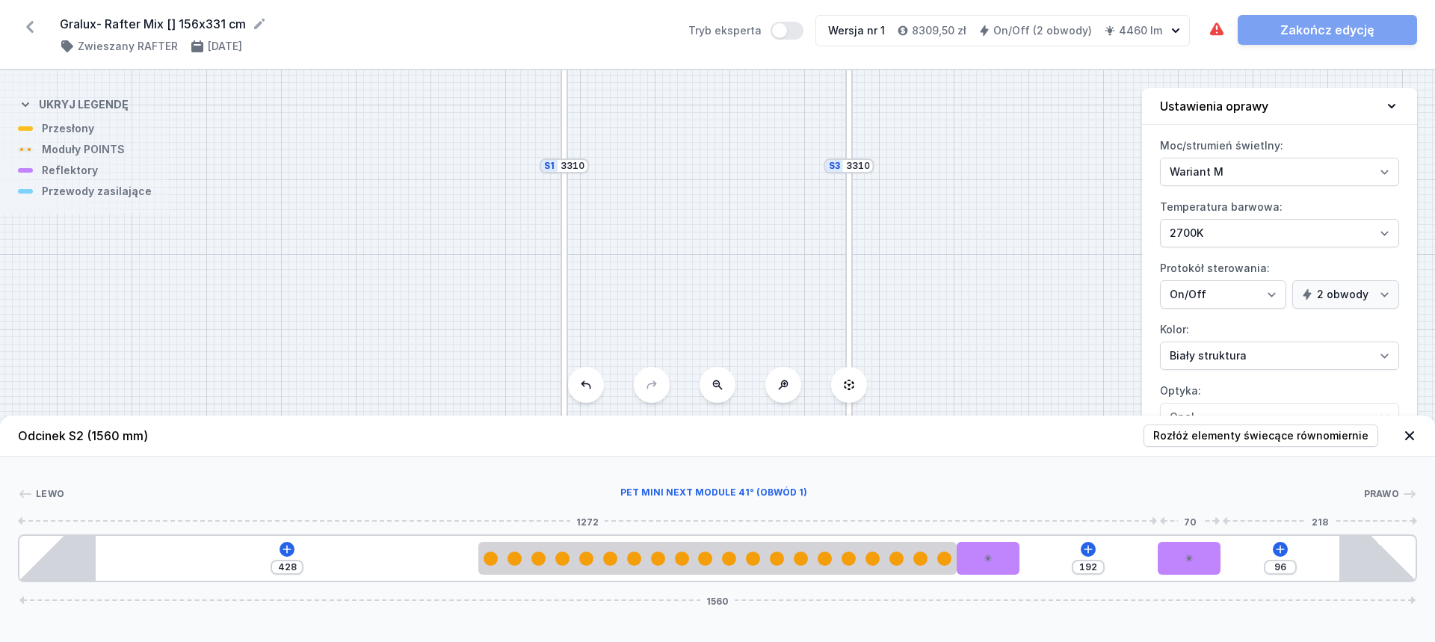
type input "194"
type input "91"
type input "197"
type input "87"
type input "201"
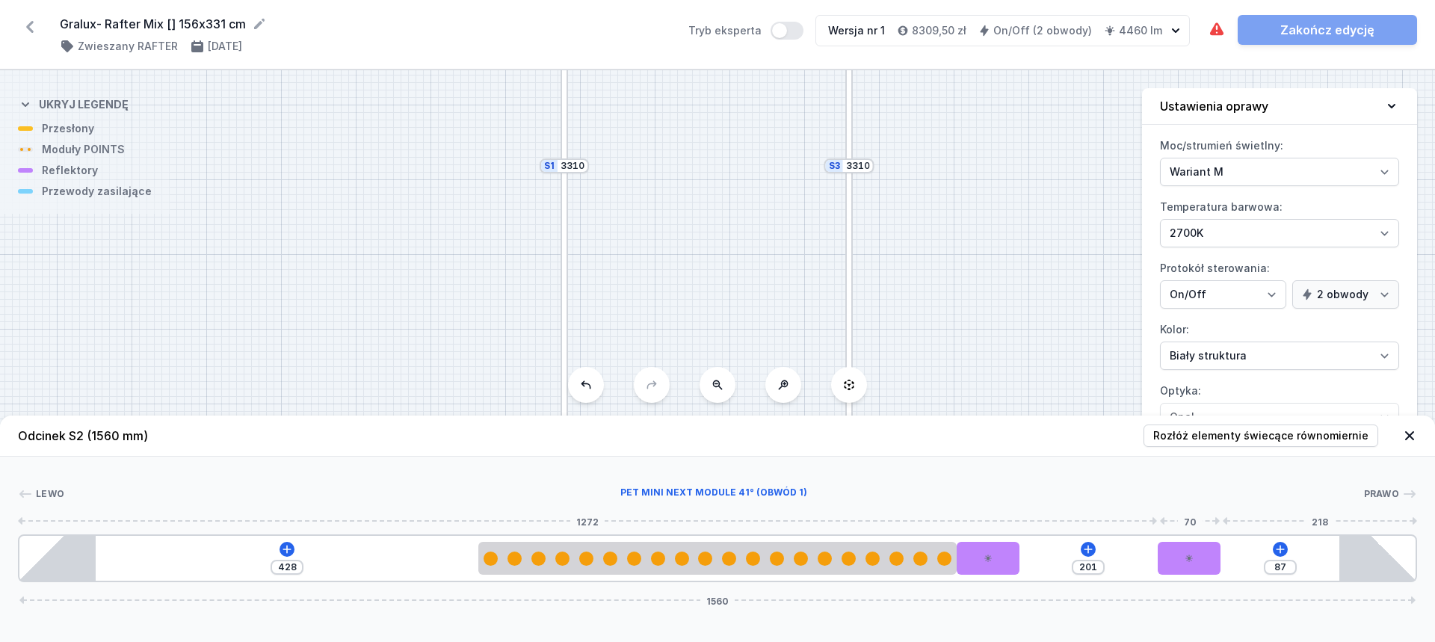
type input "80"
type input "208"
type input "72"
type input "216"
type input "63"
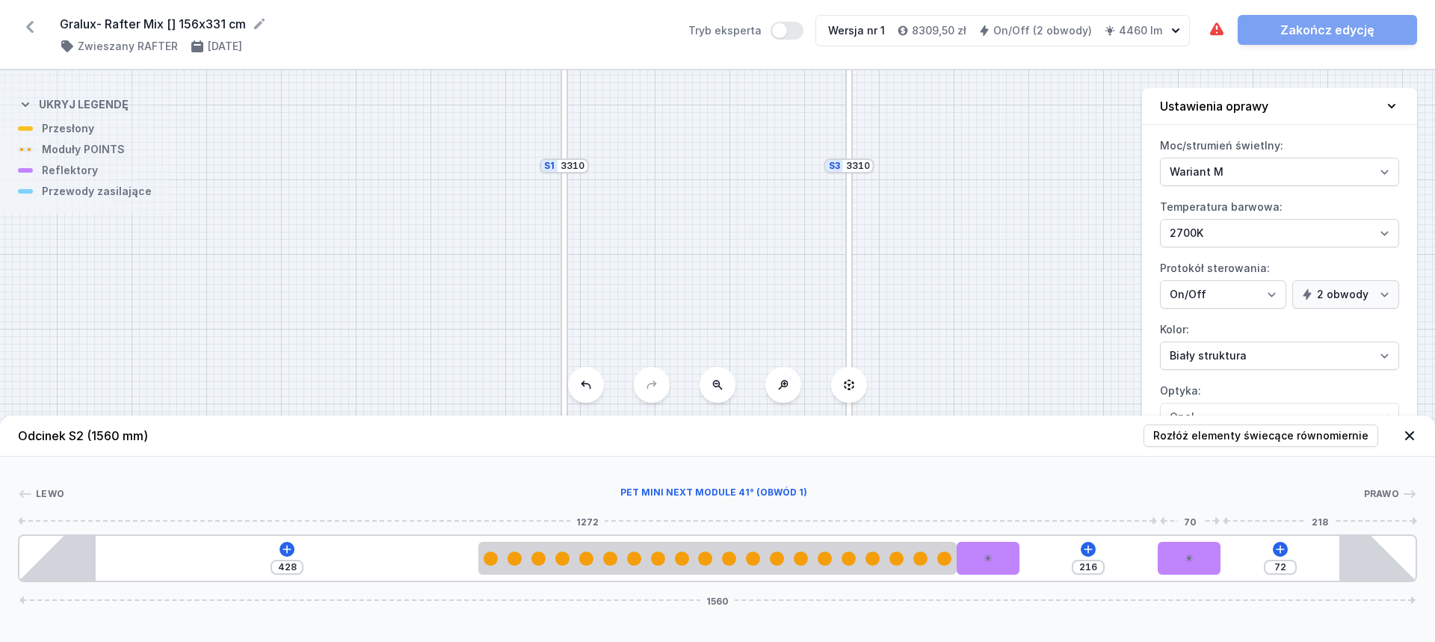
type input "225"
type input "56"
type input "232"
type input "50"
type input "238"
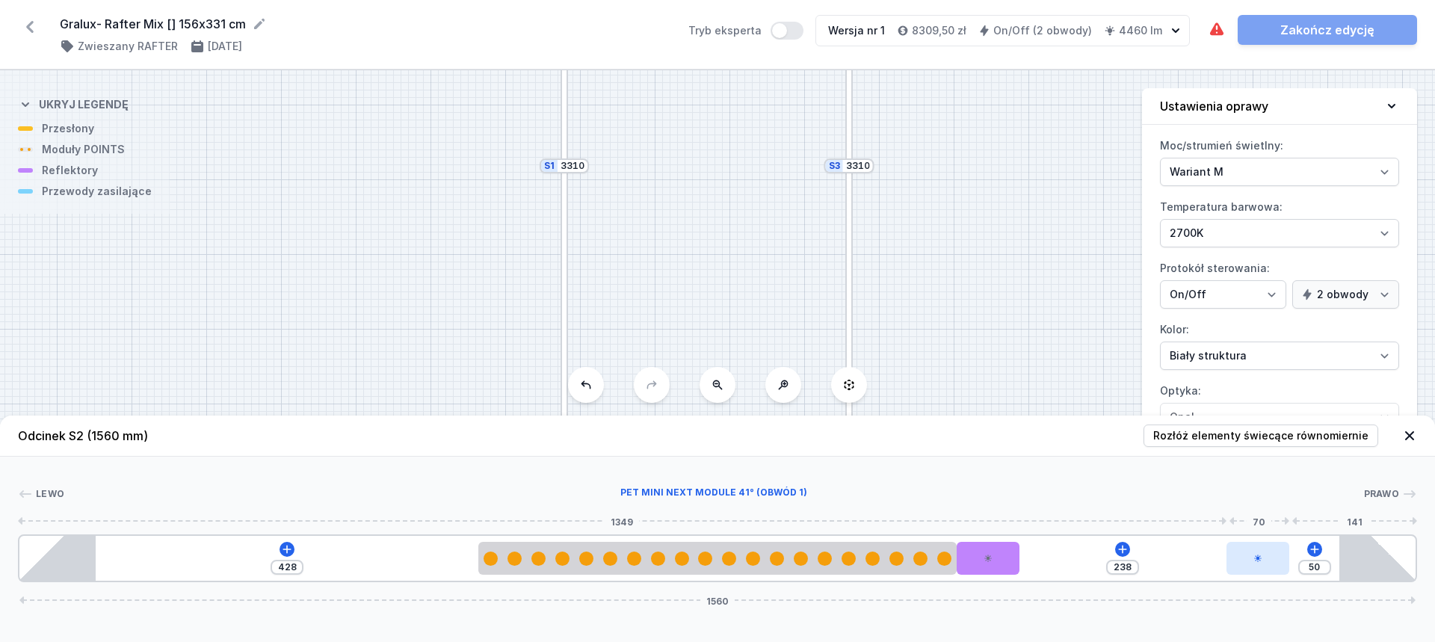
type input "49"
type input "239"
type input "48"
type input "240"
type input "46"
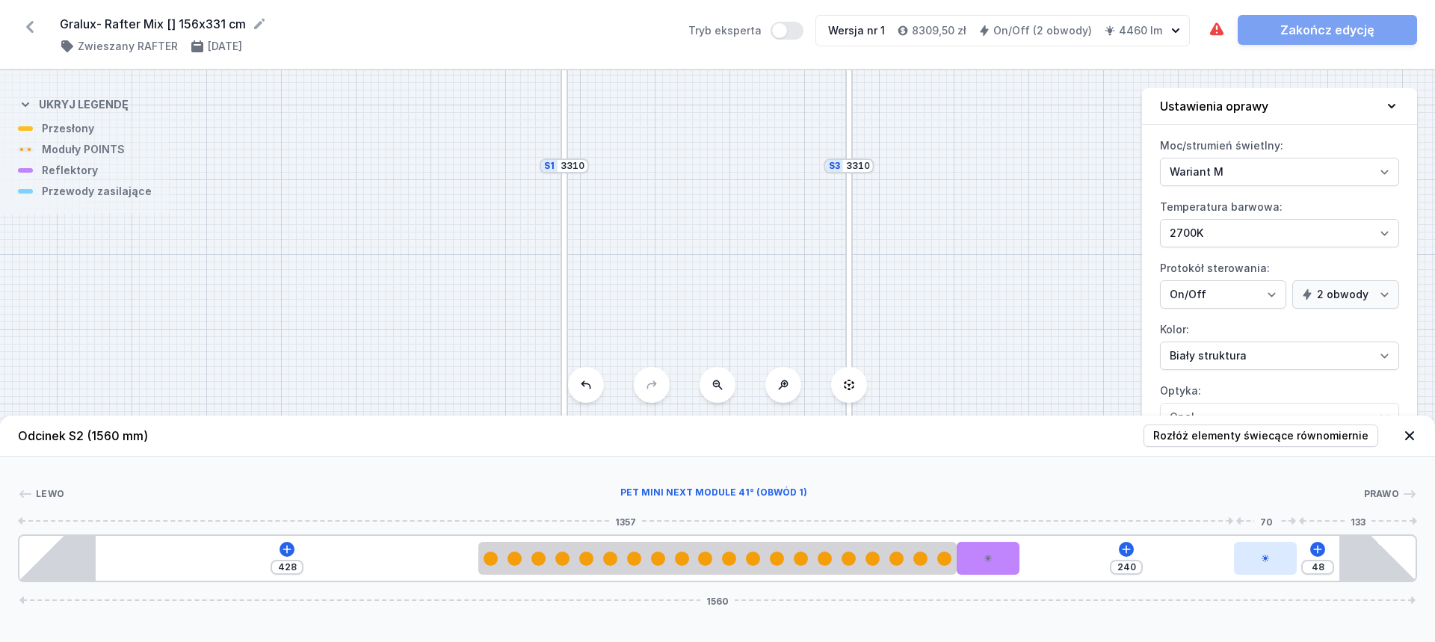
type input "242"
type input "45"
type input "243"
type input "43"
type input "245"
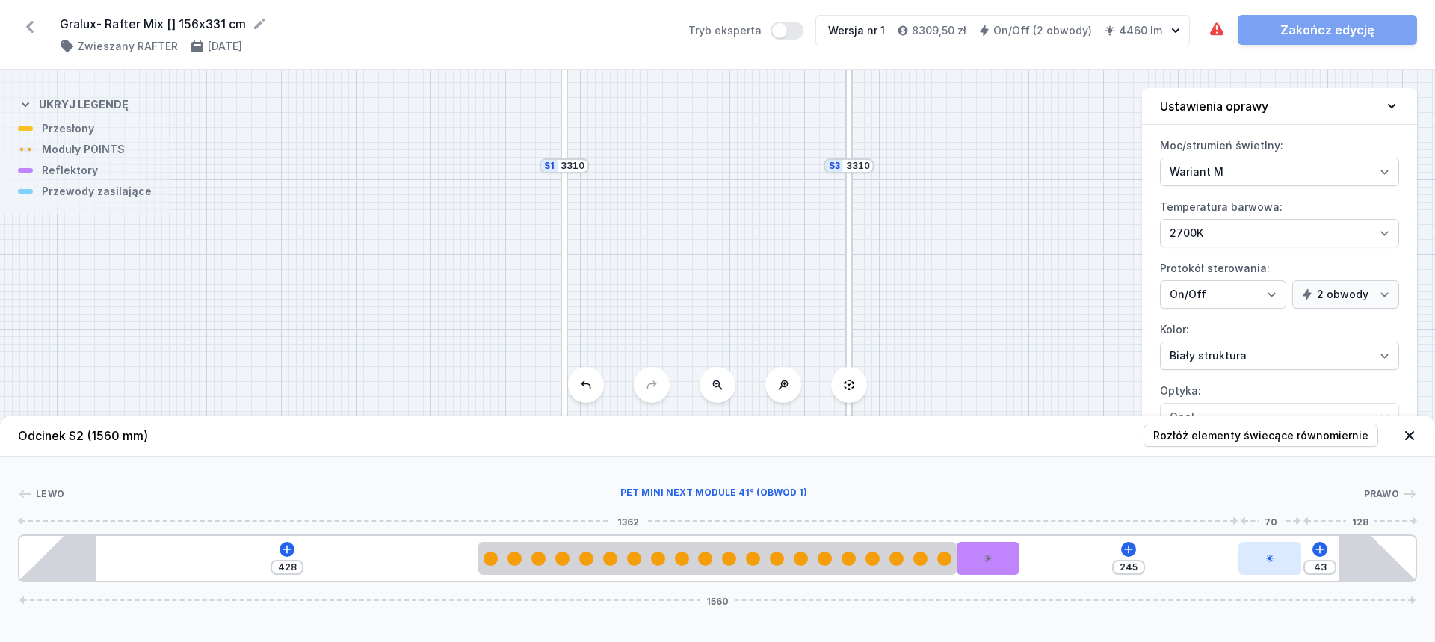
type input "44"
type input "244"
type input "45"
type input "243"
drag, startPoint x: 1053, startPoint y: 555, endPoint x: 1297, endPoint y: 545, distance: 244.7
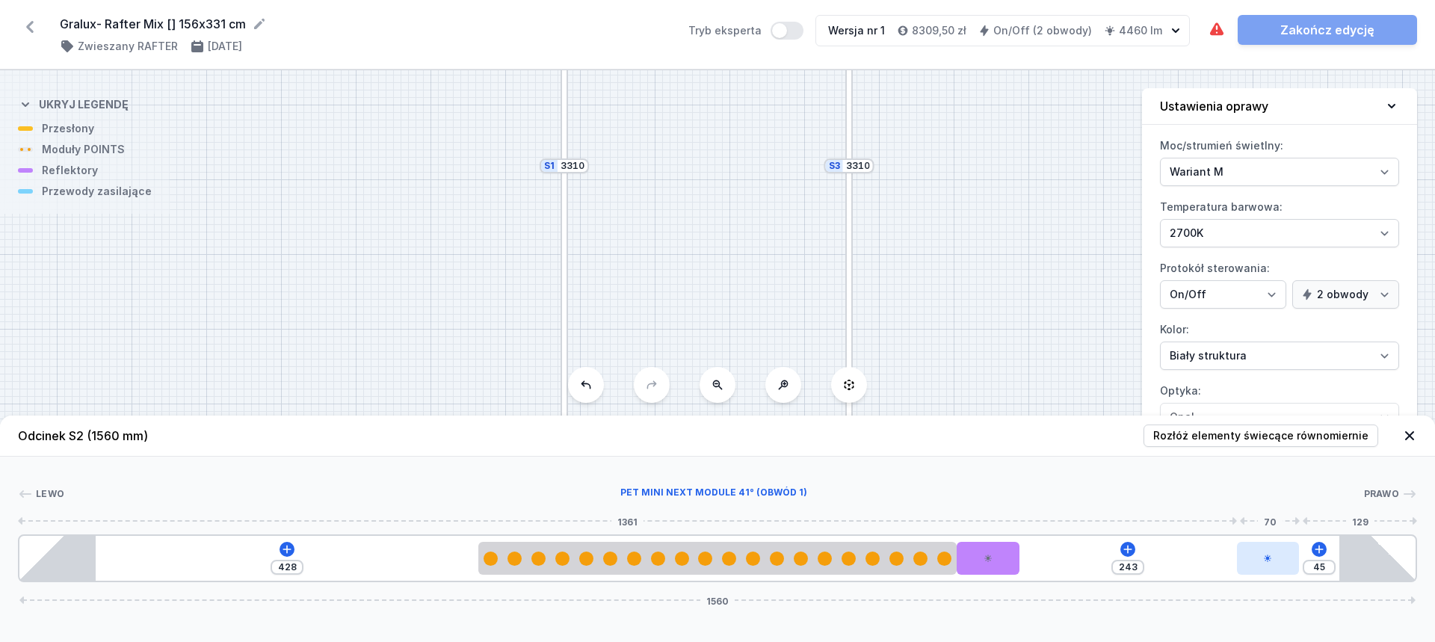
click at [1297, 545] on div at bounding box center [1268, 558] width 63 height 33
click at [1324, 565] on input "45" at bounding box center [1320, 567] width 24 height 12
type input "5"
type input "283"
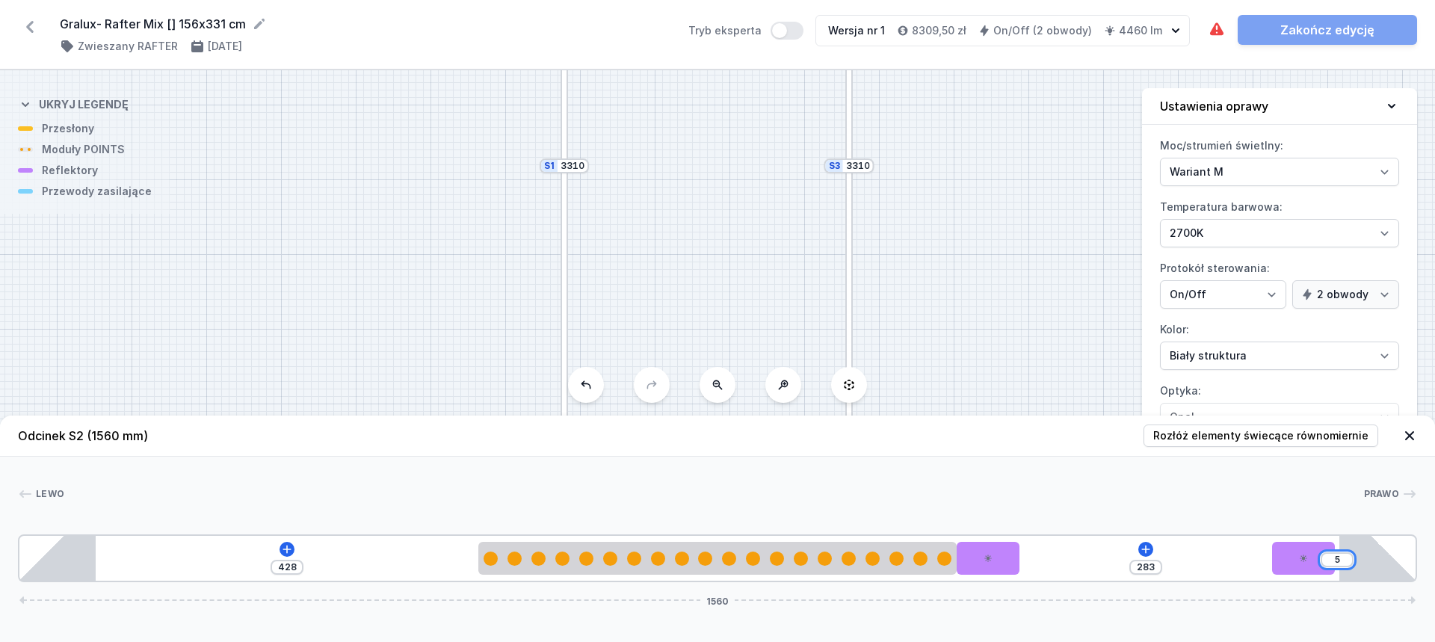
type input "50"
type input "238"
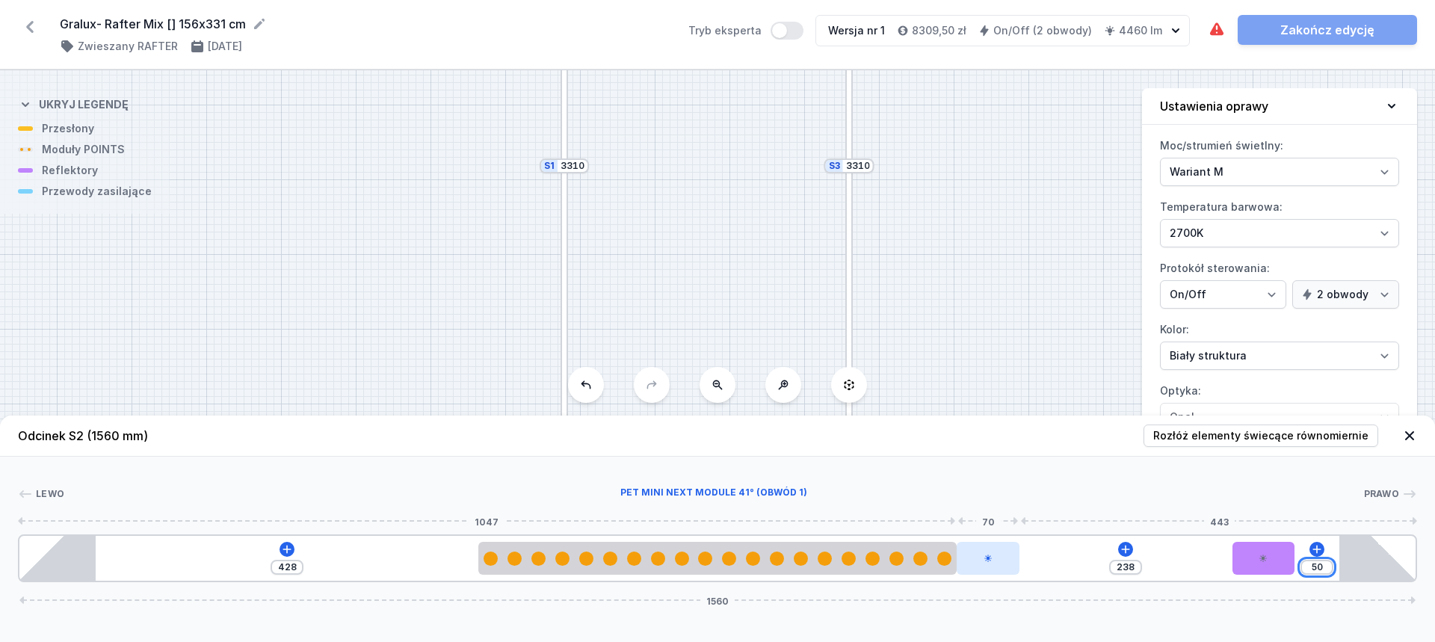
type input "50"
type input "55"
type input "183"
type input "53"
type input "185"
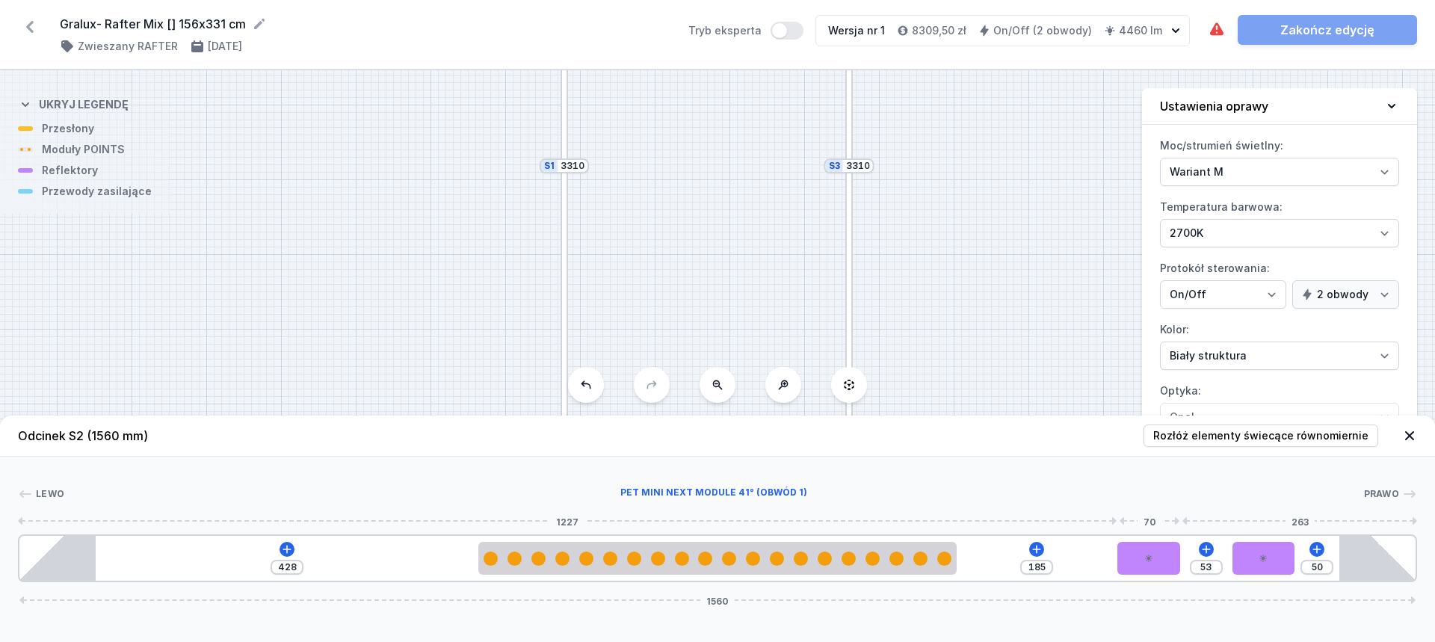
type input "52"
type input "186"
type input "51"
type input "187"
type input "49"
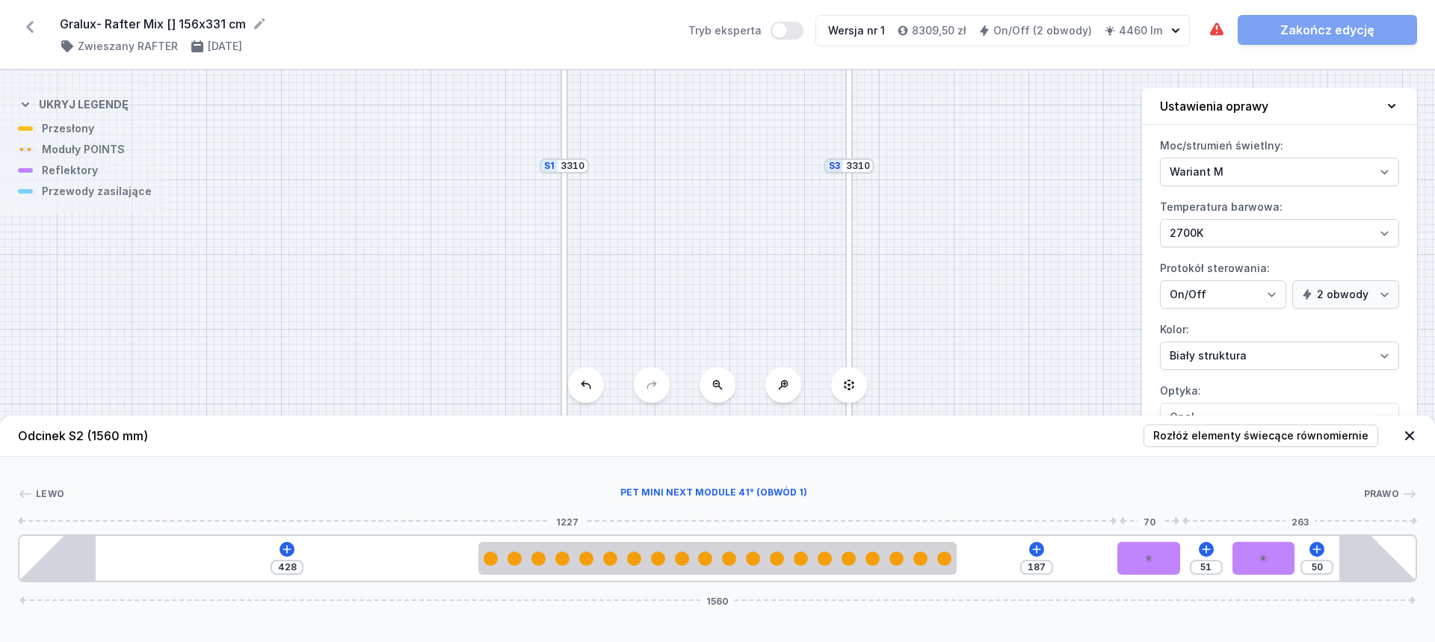
type input "189"
type input "44"
type input "194"
type input "39"
type input "199"
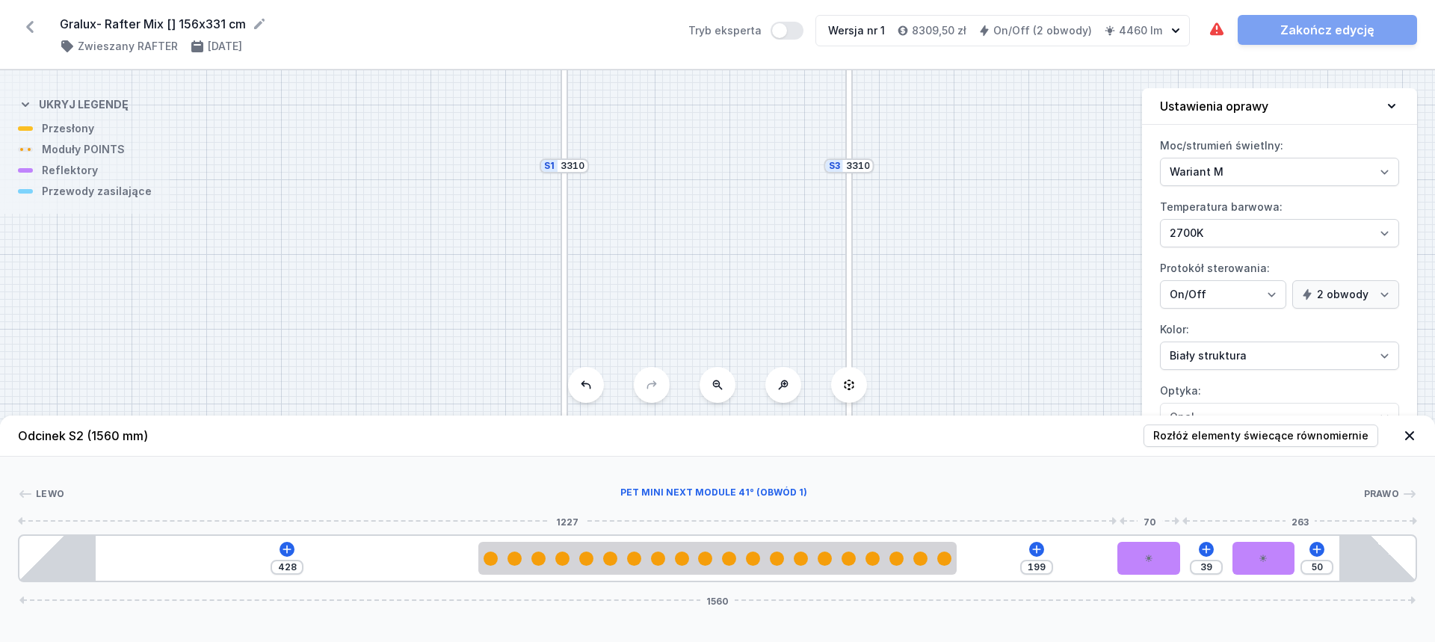
type input "34"
type input "204"
type input "30"
type input "208"
type input "28"
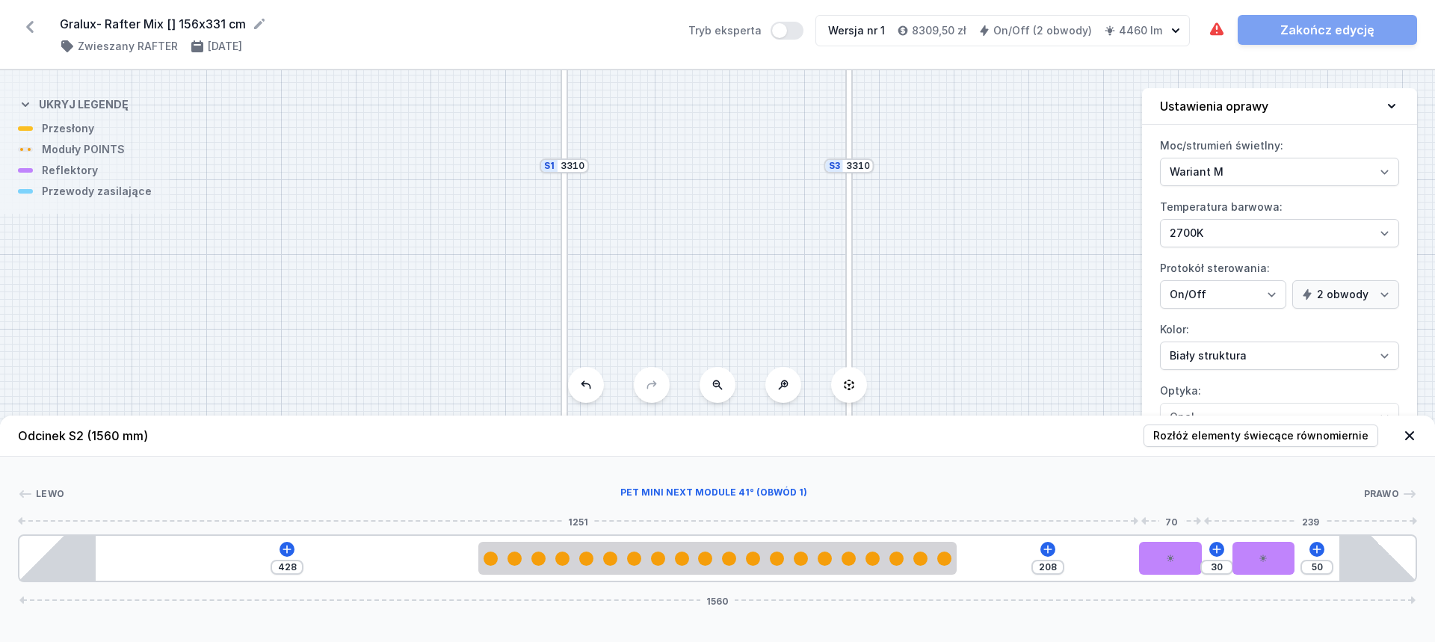
type input "210"
type input "27"
type input "211"
type input "26"
type input "212"
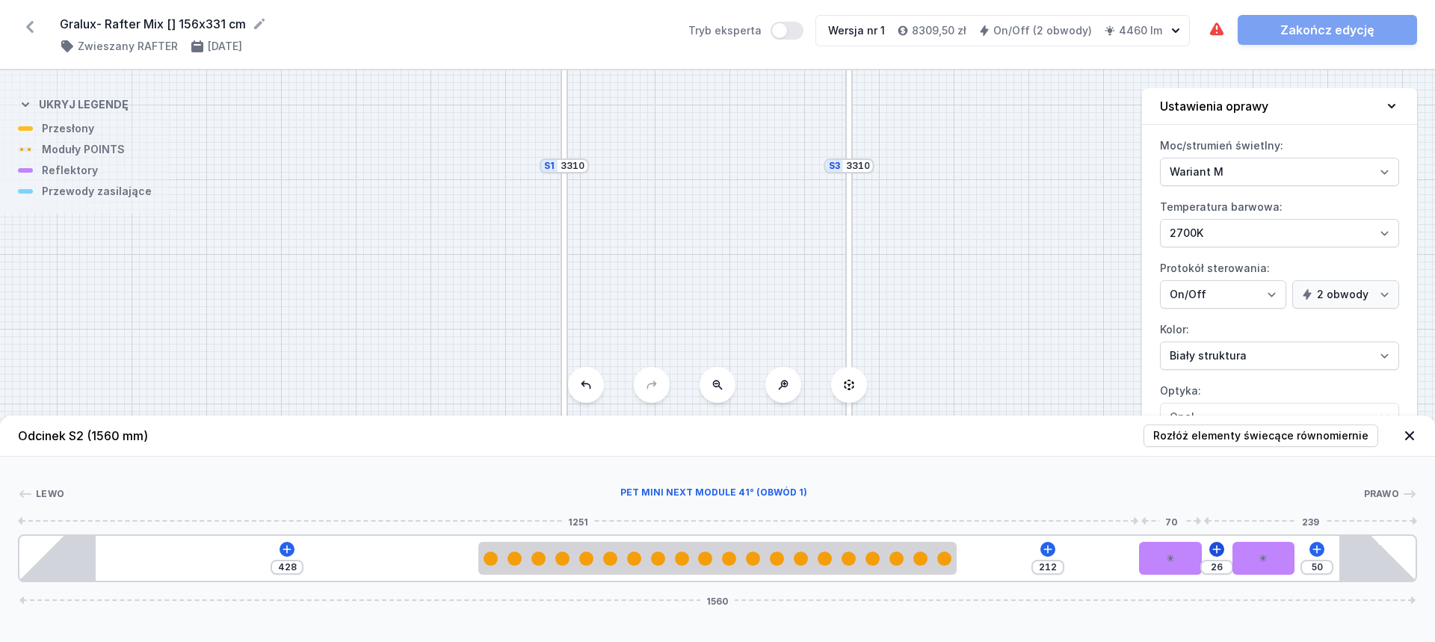
type input "24"
type input "238"
drag, startPoint x: 1003, startPoint y: 564, endPoint x: 1240, endPoint y: 547, distance: 237.6
click at [1240, 547] on div "428 238 50 1560" at bounding box center [718, 559] width 1400 height 48
click at [1213, 556] on div at bounding box center [1201, 558] width 63 height 33
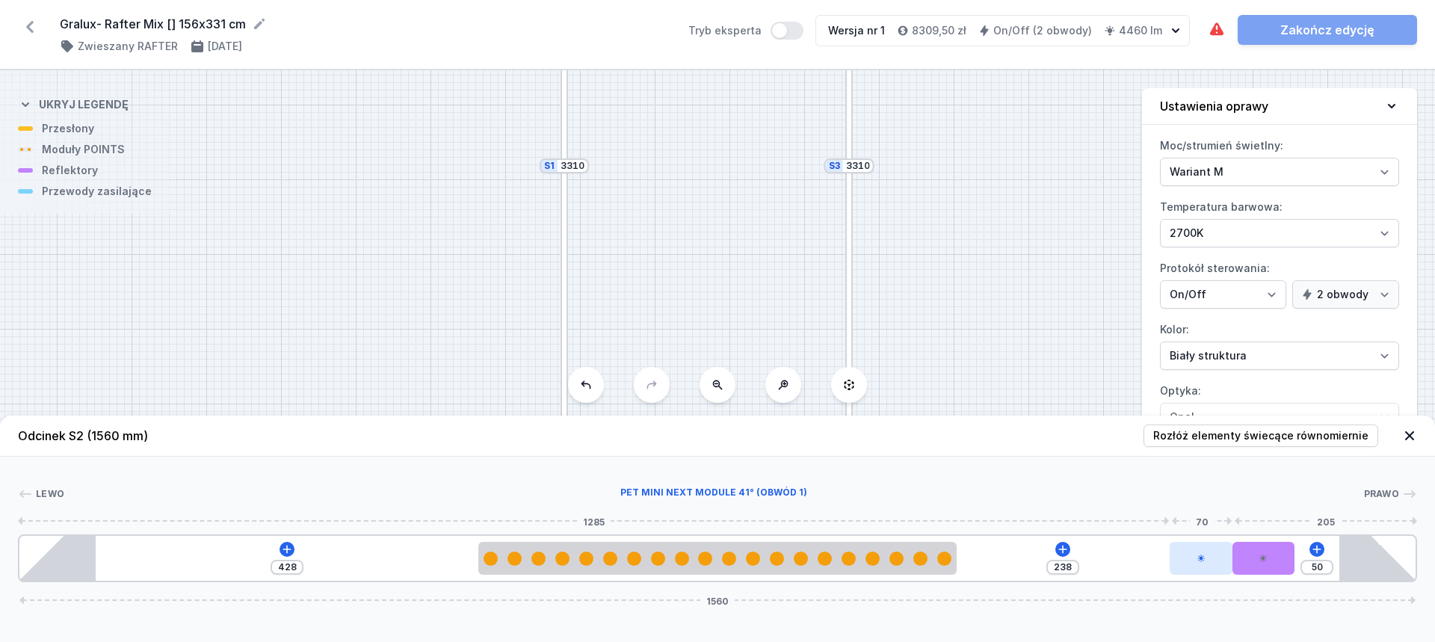
select select "2384"
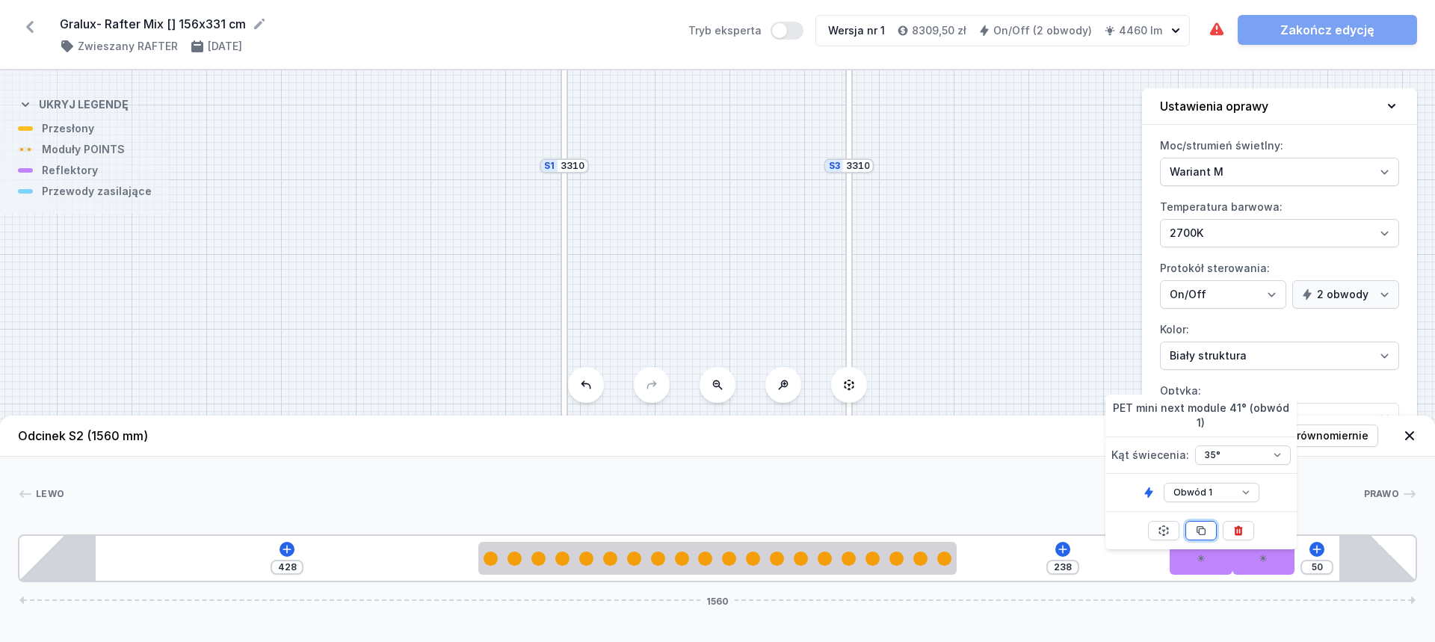
click at [1198, 525] on icon at bounding box center [1201, 531] width 12 height 12
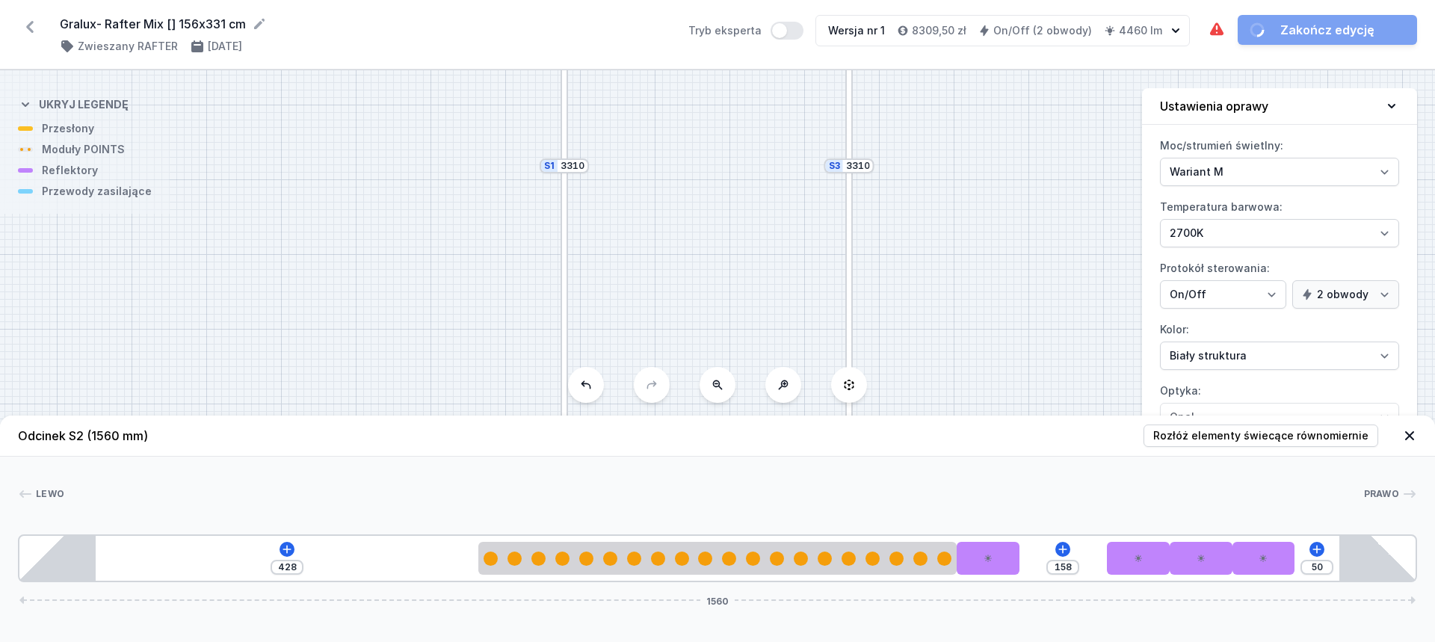
type input "168"
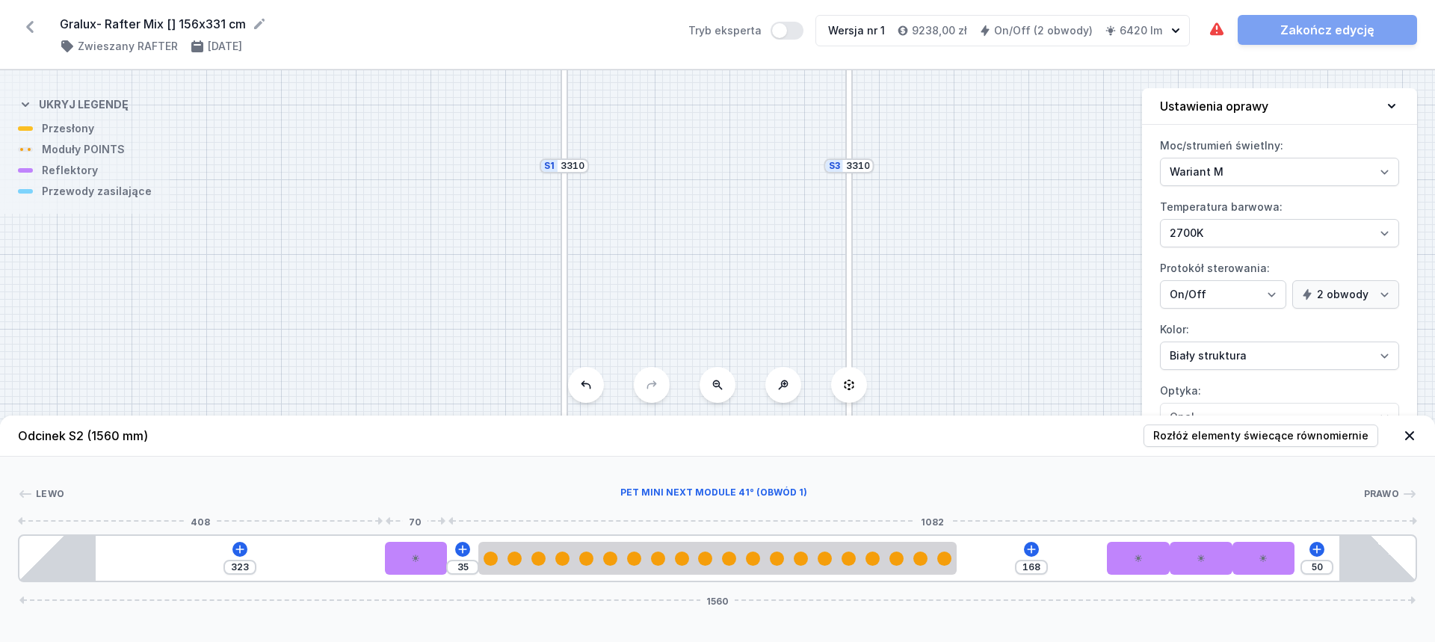
type input "60"
type input "298"
type input "89"
type input "269"
type input "122"
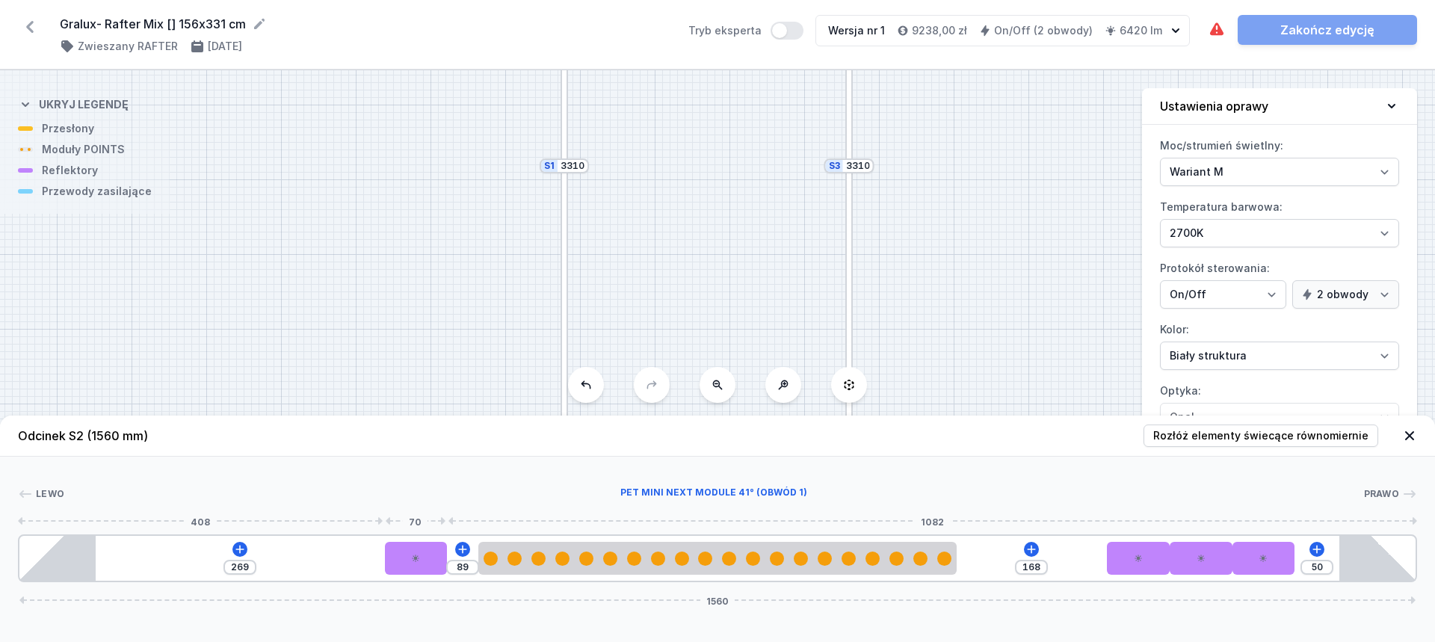
type input "236"
type input "146"
type input "212"
type input "171"
type input "187"
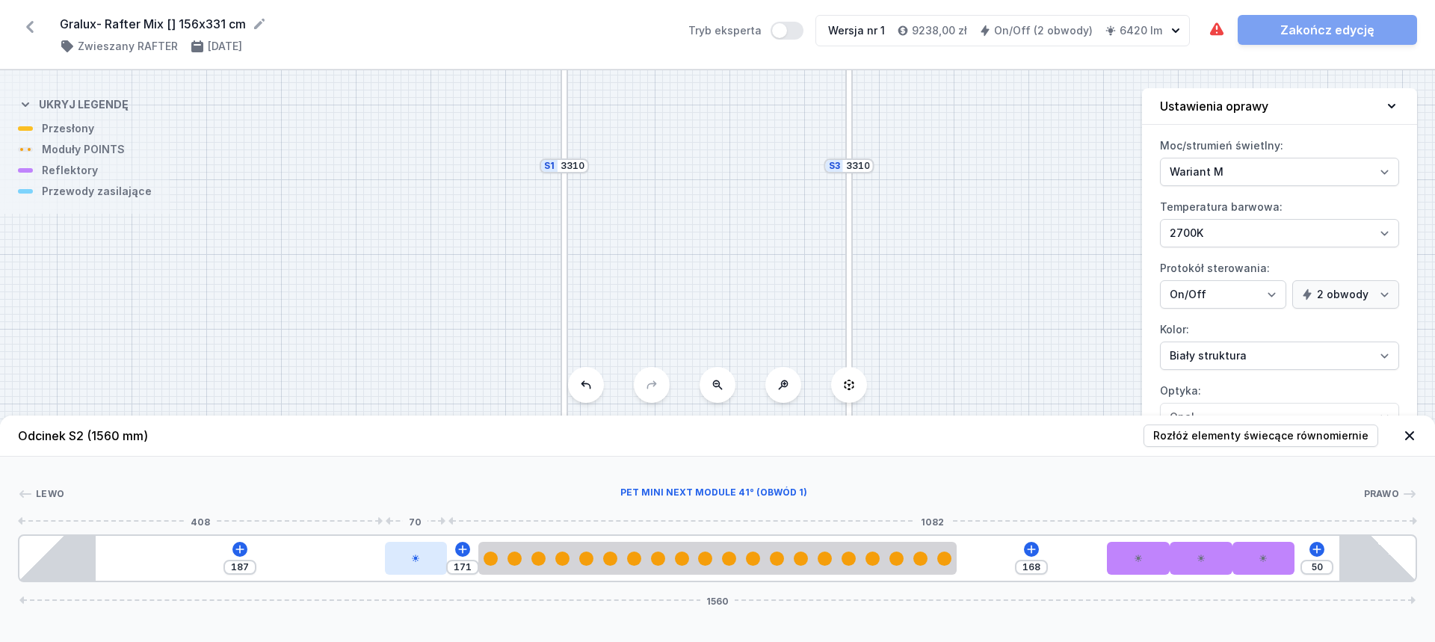
type input "182"
type input "176"
type input "187"
type input "171"
type input "195"
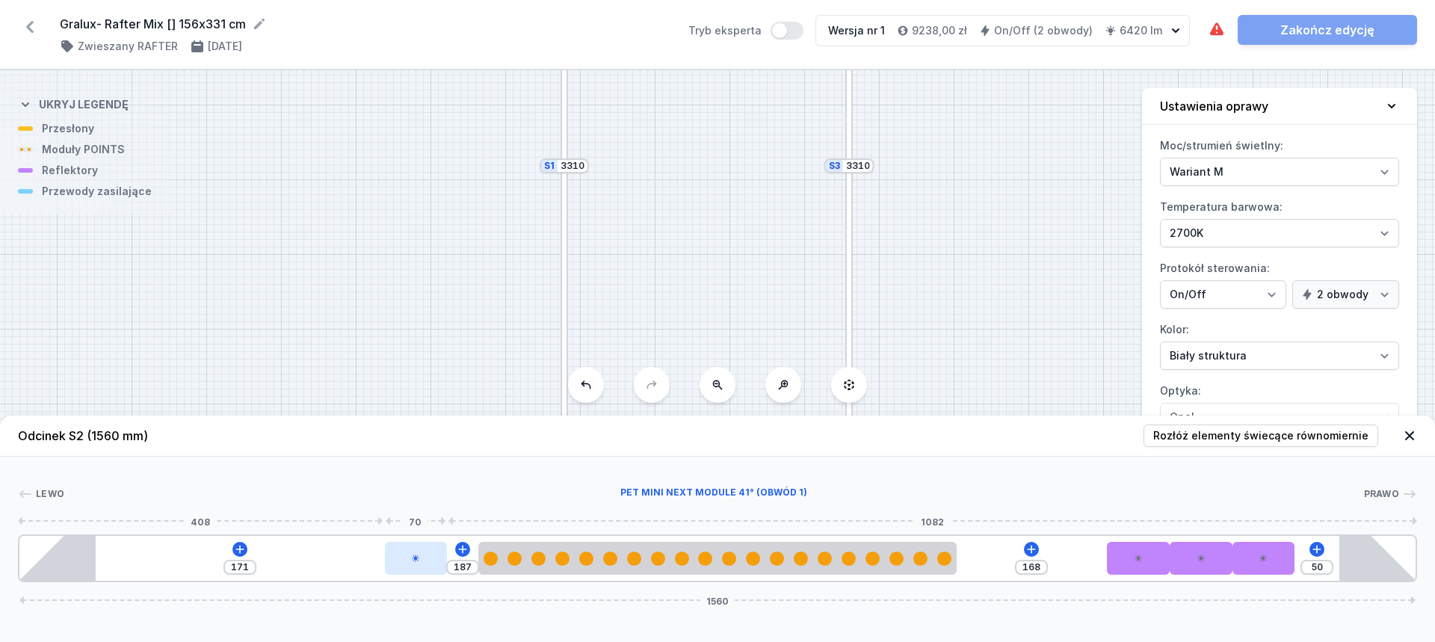
type input "163"
type input "200"
type input "158"
type input "201"
type input "157"
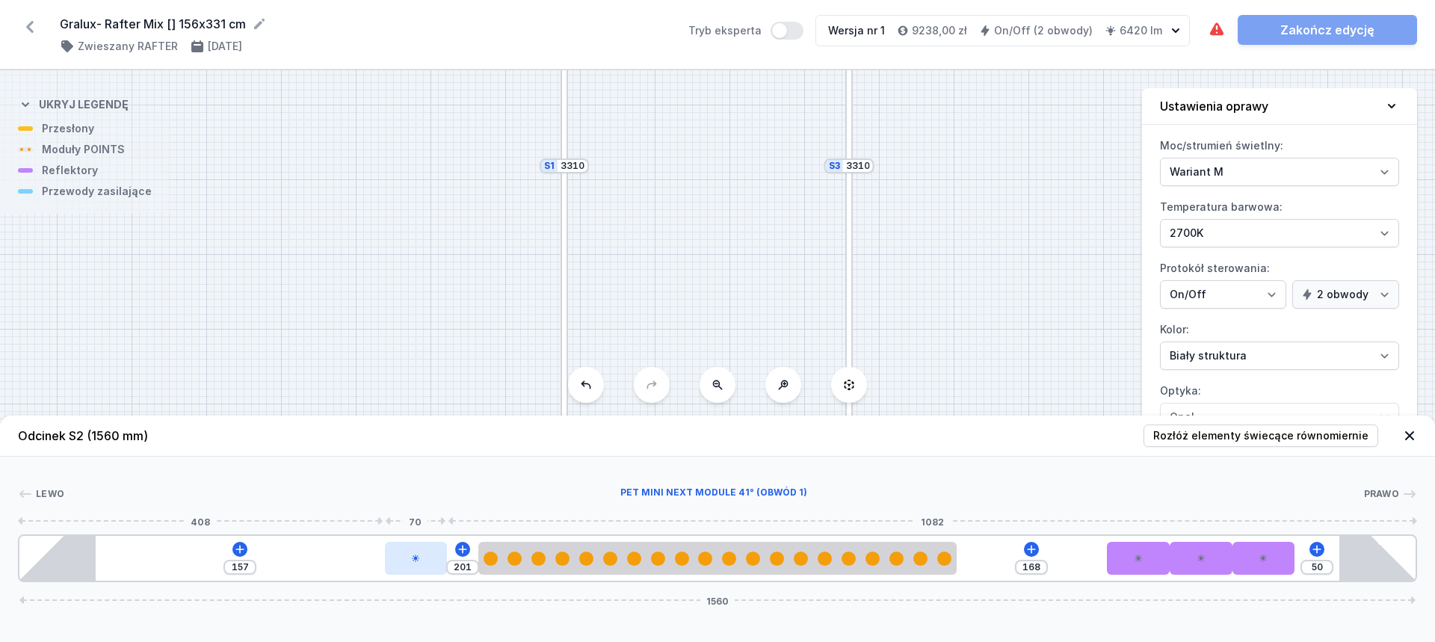
drag, startPoint x: 1083, startPoint y: 563, endPoint x: 253, endPoint y: 547, distance: 830.8
click at [385, 547] on div at bounding box center [416, 558] width 63 height 33
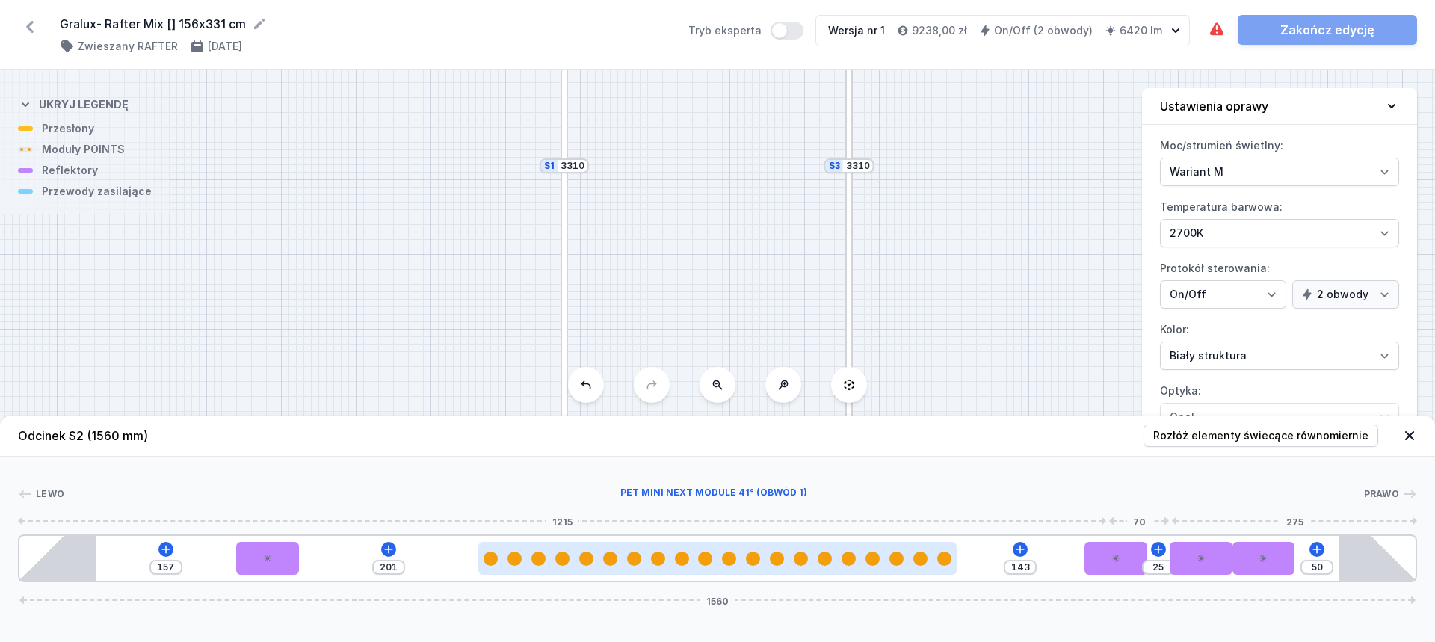
type input "139"
type input "29"
type input "121"
type input "47"
type input "93"
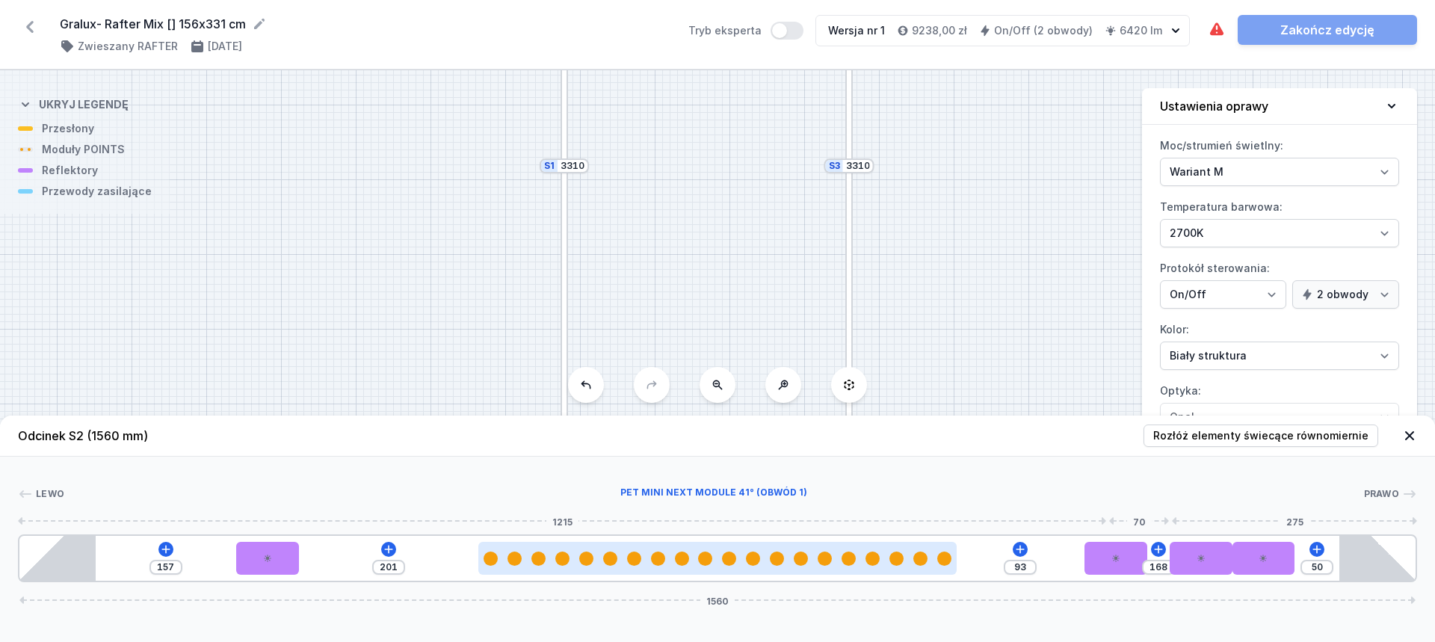
type input "238"
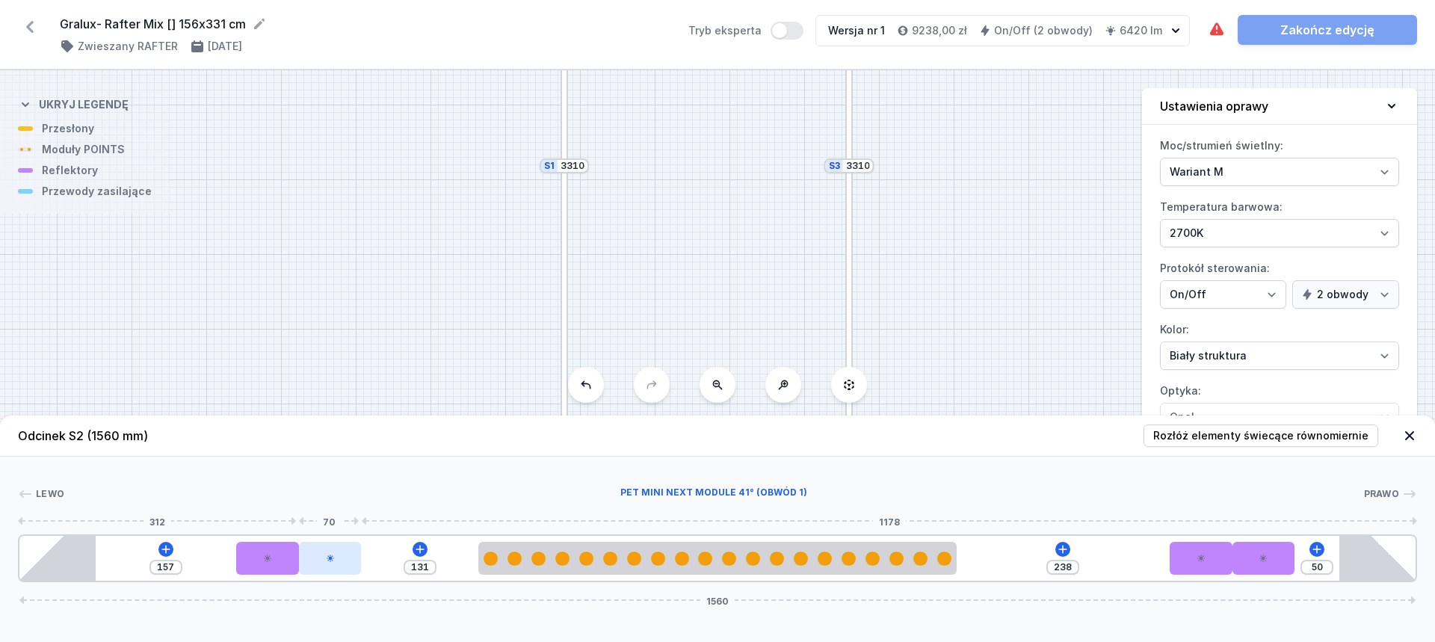
drag, startPoint x: 1145, startPoint y: 558, endPoint x: 329, endPoint y: 555, distance: 816.4
click at [329, 555] on div at bounding box center [330, 558] width 63 height 33
drag, startPoint x: 248, startPoint y: 557, endPoint x: 125, endPoint y: 554, distance: 123.4
click at [125, 554] on div at bounding box center [127, 558] width 63 height 33
type input "111"
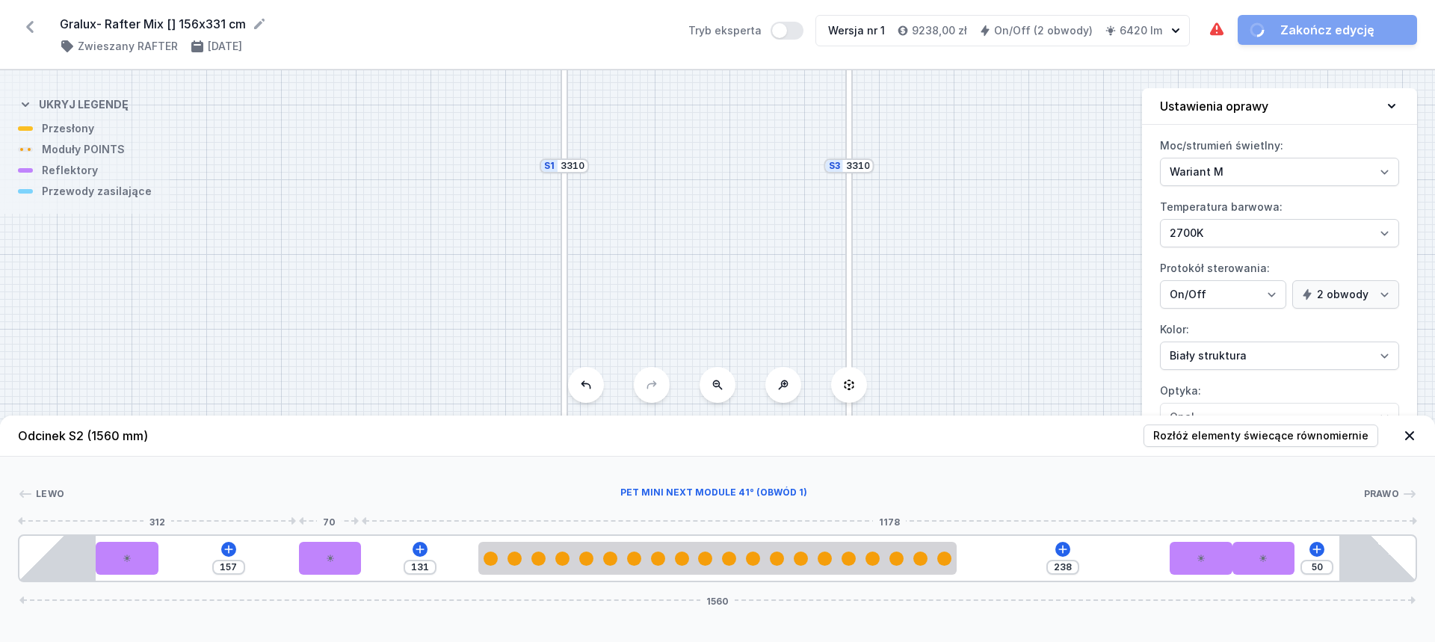
type input "177"
type input "131"
type input "157"
type input "151"
type input "137"
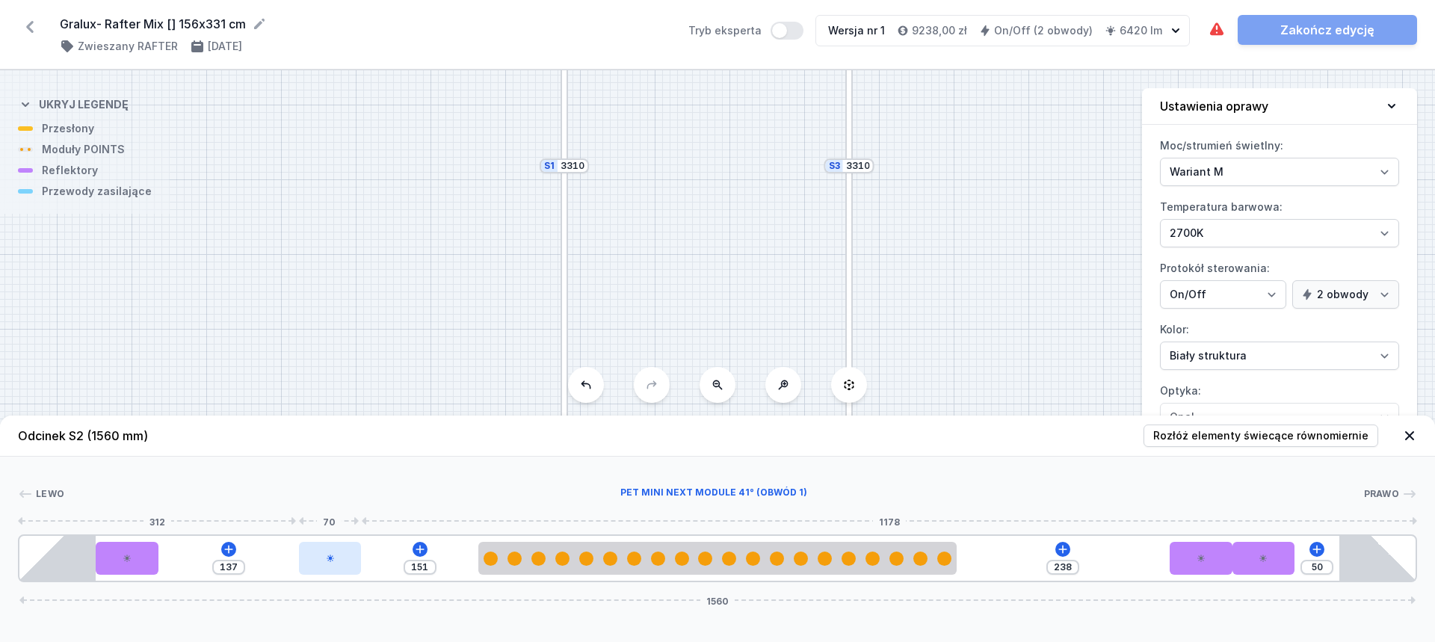
type input "160"
type input "128"
type input "288"
drag, startPoint x: 324, startPoint y: 564, endPoint x: 378, endPoint y: 557, distance: 53.6
click at [209, 557] on div at bounding box center [189, 558] width 63 height 33
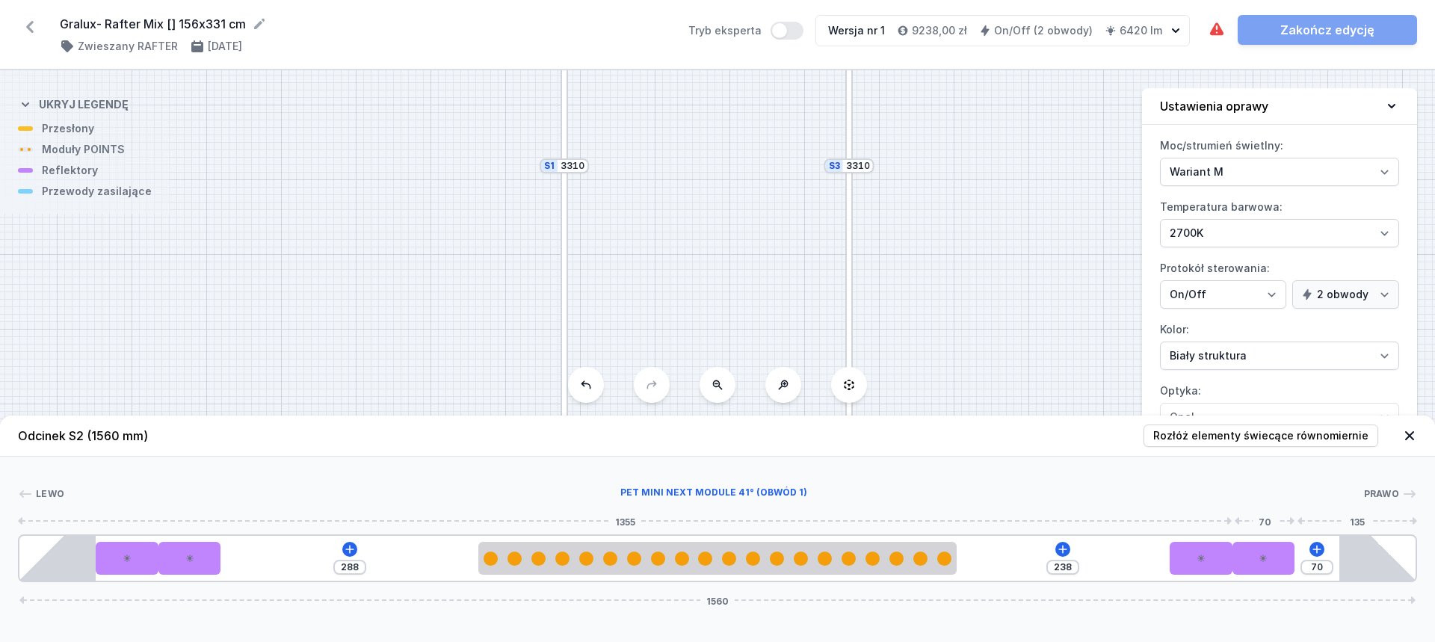
type input "50"
drag, startPoint x: 1255, startPoint y: 562, endPoint x: 1320, endPoint y: 557, distance: 64.5
click at [1320, 557] on div "288 238 50 1560" at bounding box center [718, 559] width 1400 height 48
type input "238"
drag, startPoint x: 1207, startPoint y: 567, endPoint x: 1290, endPoint y: 558, distance: 84.1
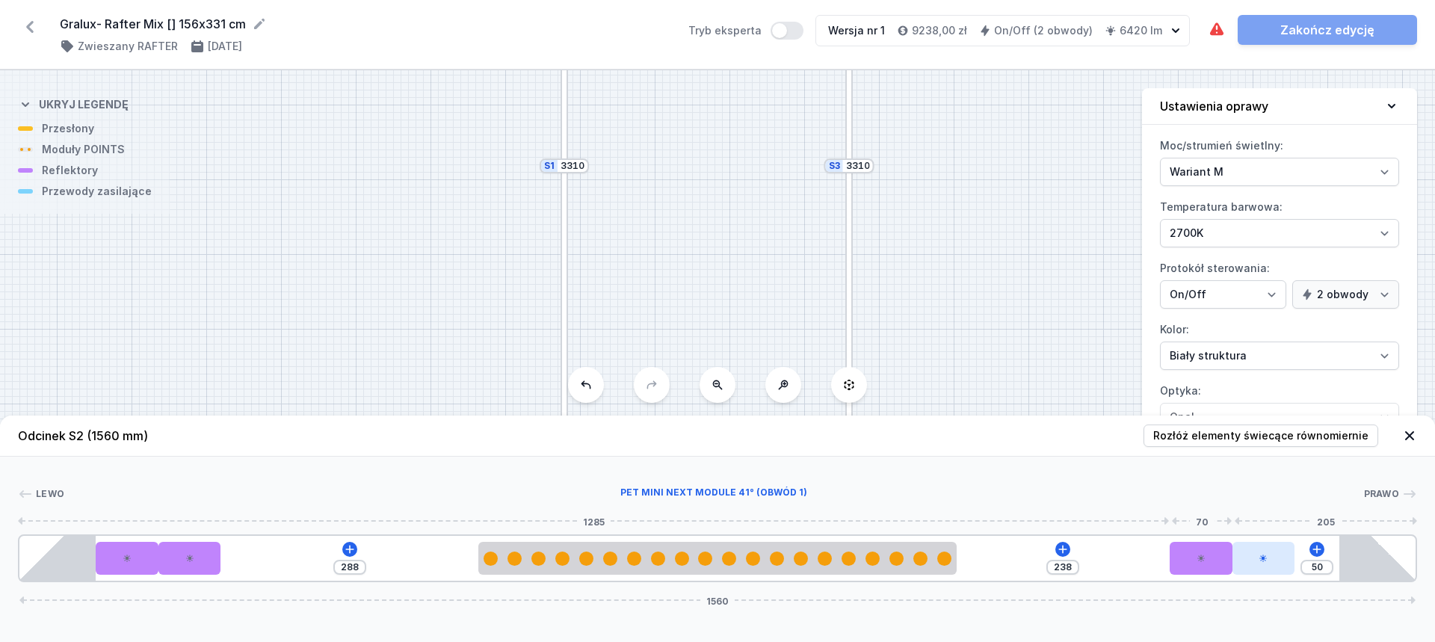
click at [1290, 558] on div "288 238 50 1560" at bounding box center [718, 559] width 1400 height 48
type input "50"
drag, startPoint x: 1283, startPoint y: 567, endPoint x: 1340, endPoint y: 561, distance: 57.9
click at [1340, 561] on div "288 238 50 1560" at bounding box center [718, 559] width 1400 height 48
click at [1201, 560] on icon at bounding box center [1201, 558] width 7 height 7
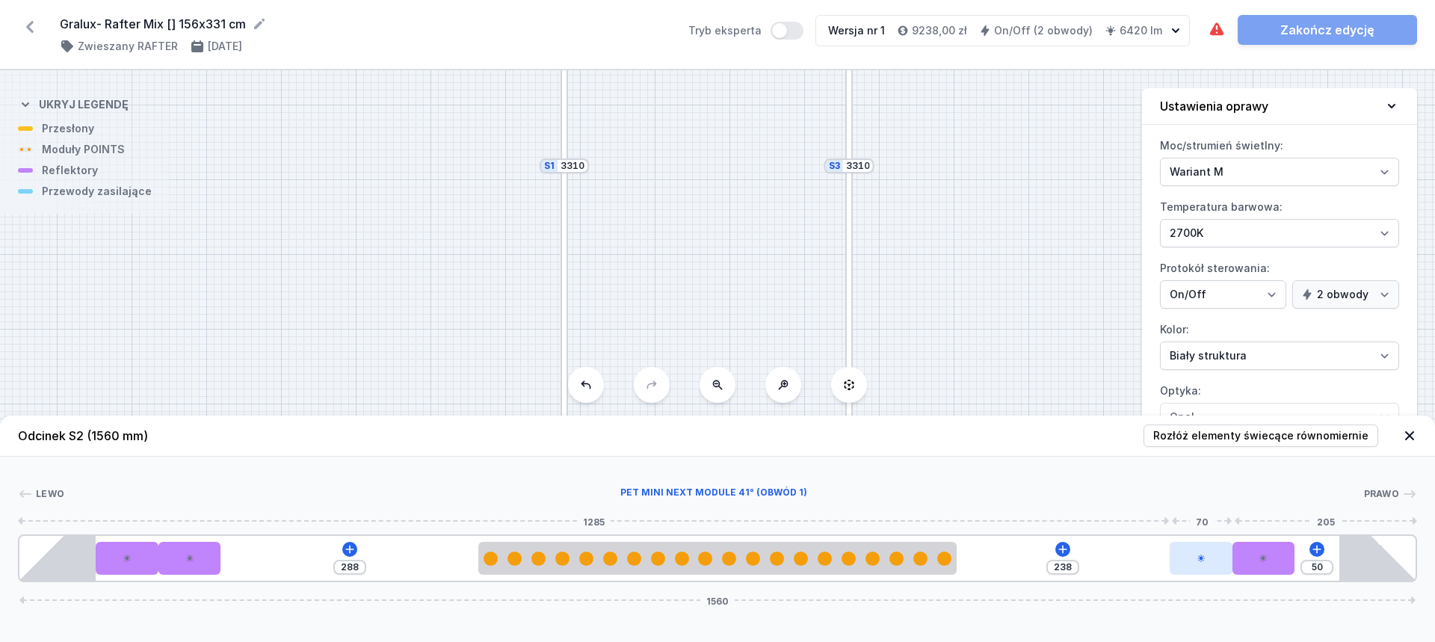
select select "2384"
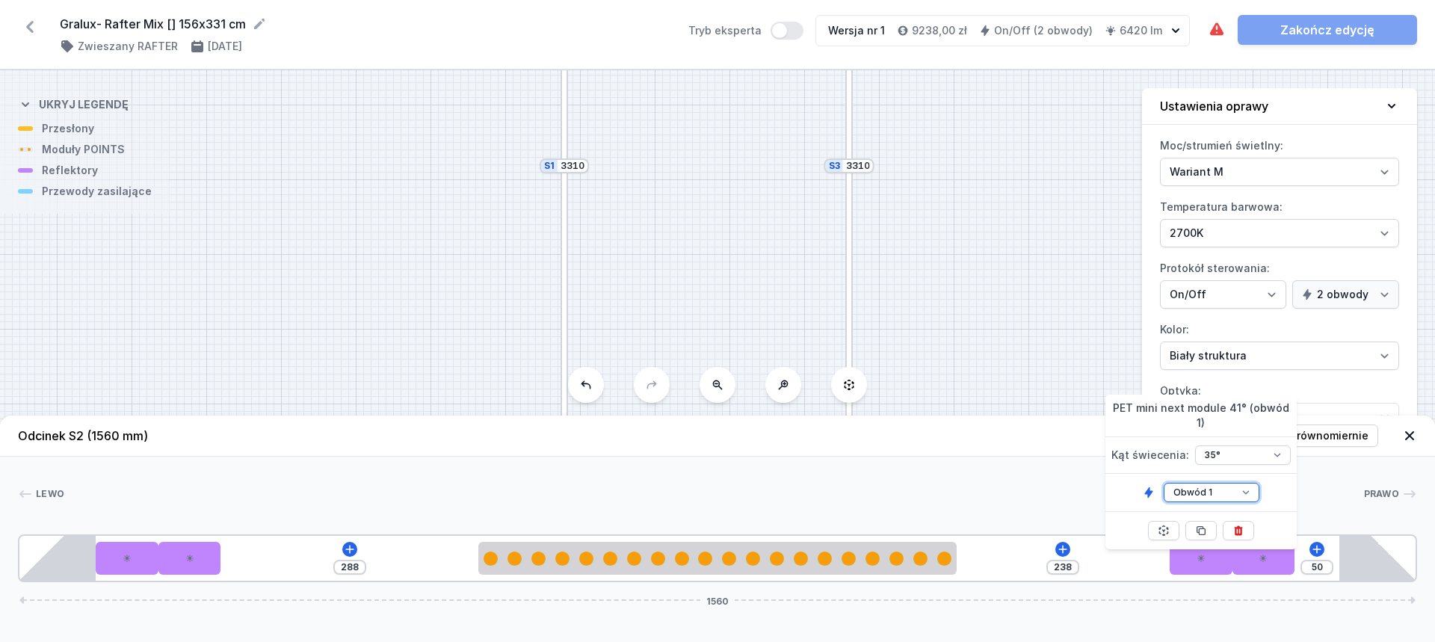
click at [1218, 483] on select "Obwód 1 Obwód 2" at bounding box center [1212, 492] width 96 height 19
select select "2"
click at [1164, 483] on select "Obwód 1 Obwód 2" at bounding box center [1212, 492] width 96 height 19
click at [1259, 561] on icon at bounding box center [1263, 558] width 9 height 9
select select "2384"
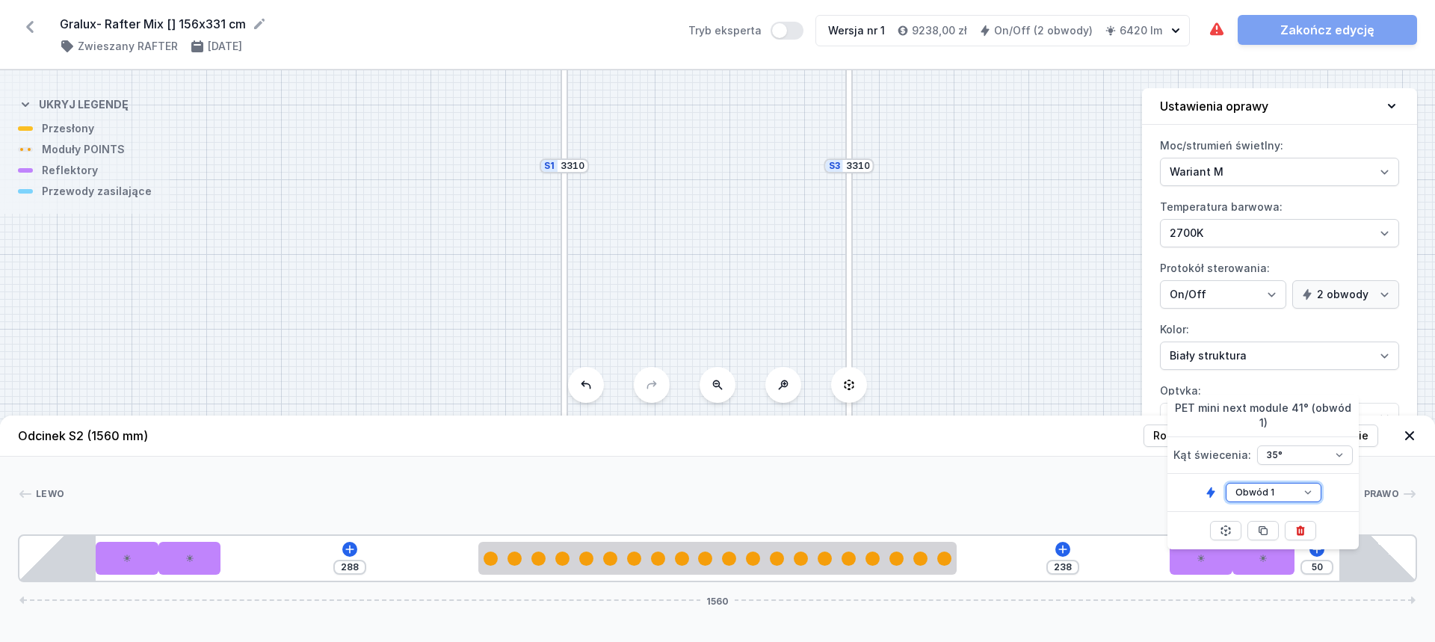
click at [1273, 483] on select "Obwód 1 Obwód 2" at bounding box center [1274, 492] width 96 height 19
select select "2"
click at [1226, 483] on select "Obwód 1 Obwód 2" at bounding box center [1274, 492] width 96 height 19
click at [1281, 449] on select "18° 18° 35° 35° 50°" at bounding box center [1306, 455] width 96 height 19
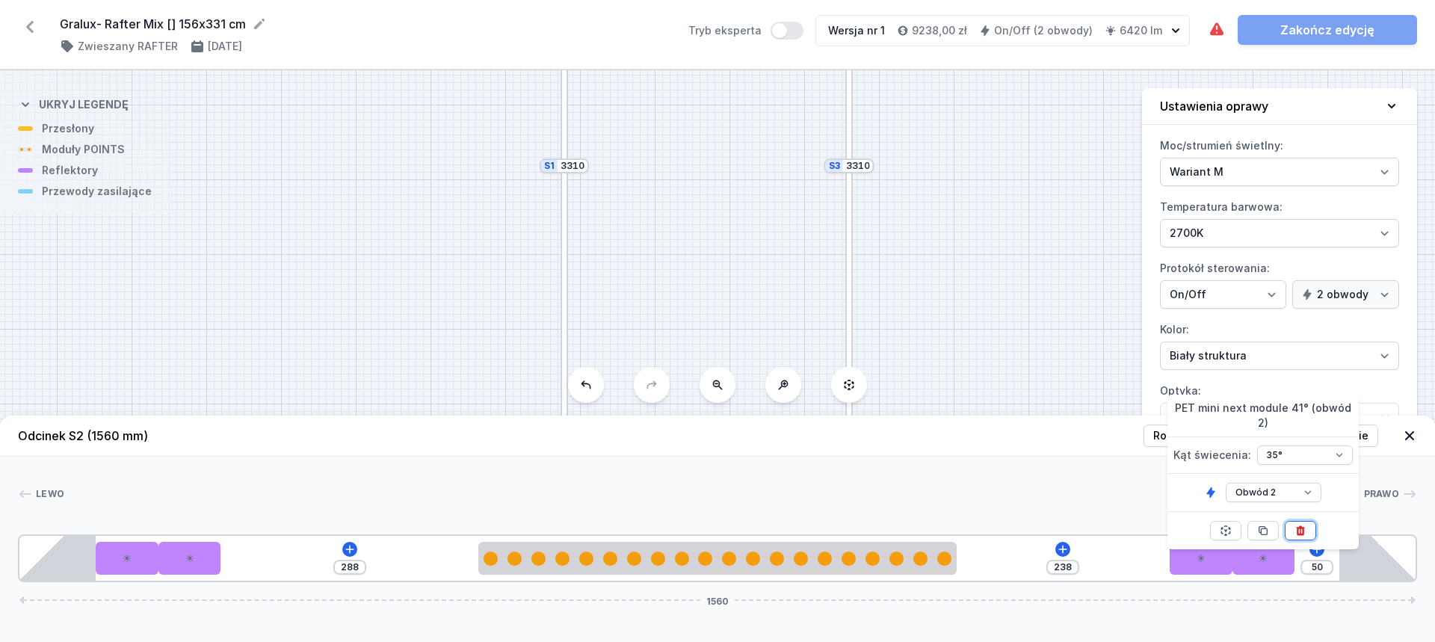
click at [1302, 533] on icon at bounding box center [1301, 531] width 8 height 10
type input "120"
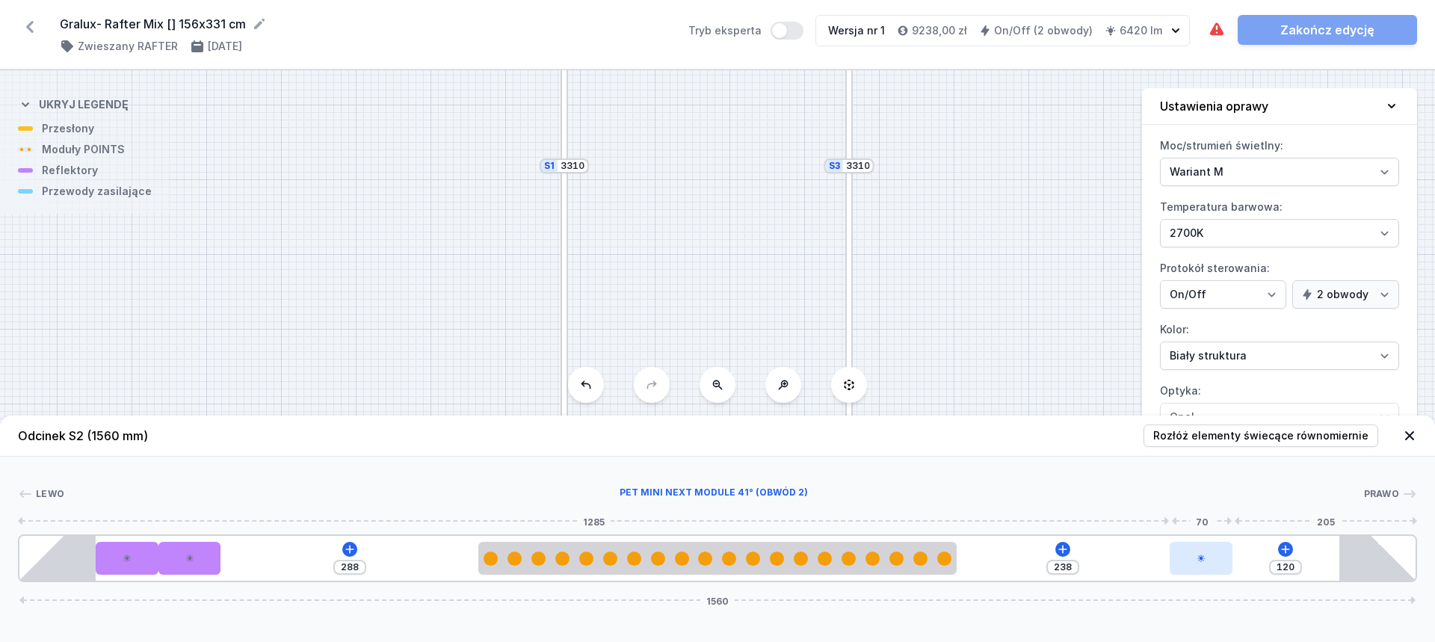
click at [1195, 547] on div at bounding box center [1201, 558] width 63 height 33
select select "2384"
select select "2"
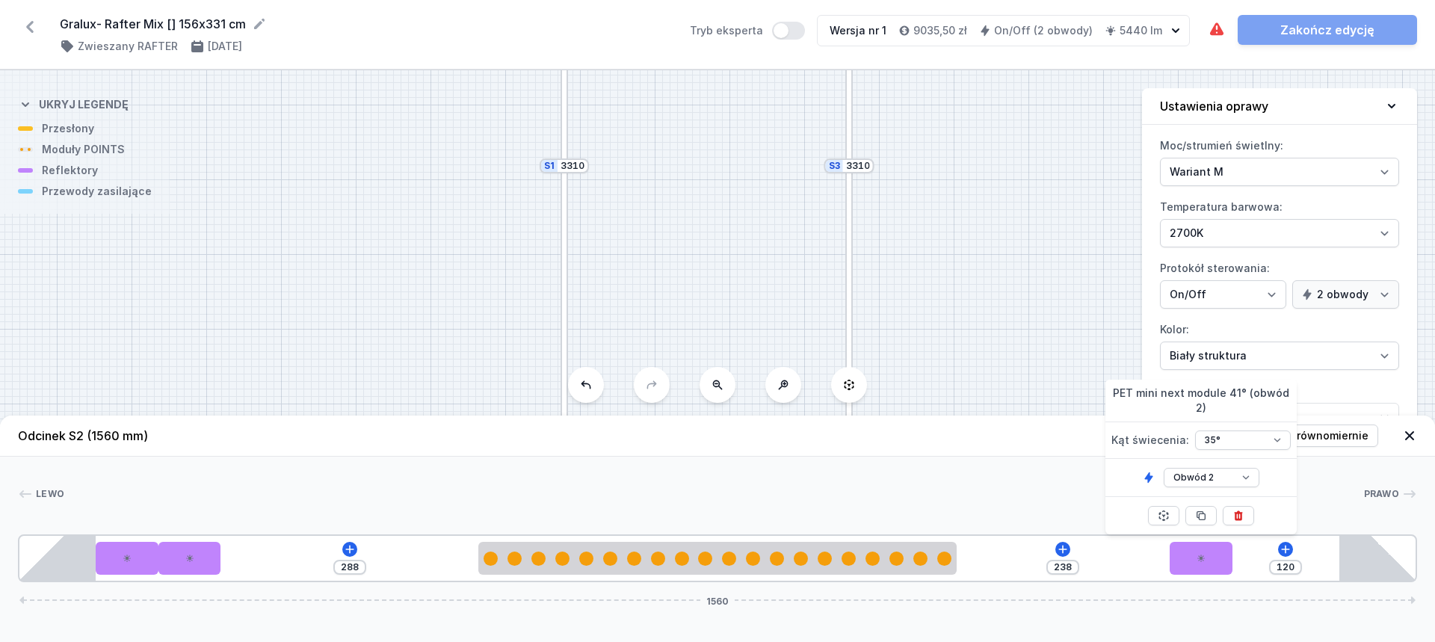
click at [1237, 505] on div at bounding box center [1238, 515] width 31 height 37
click at [1240, 509] on button at bounding box center [1238, 515] width 31 height 19
type input "428"
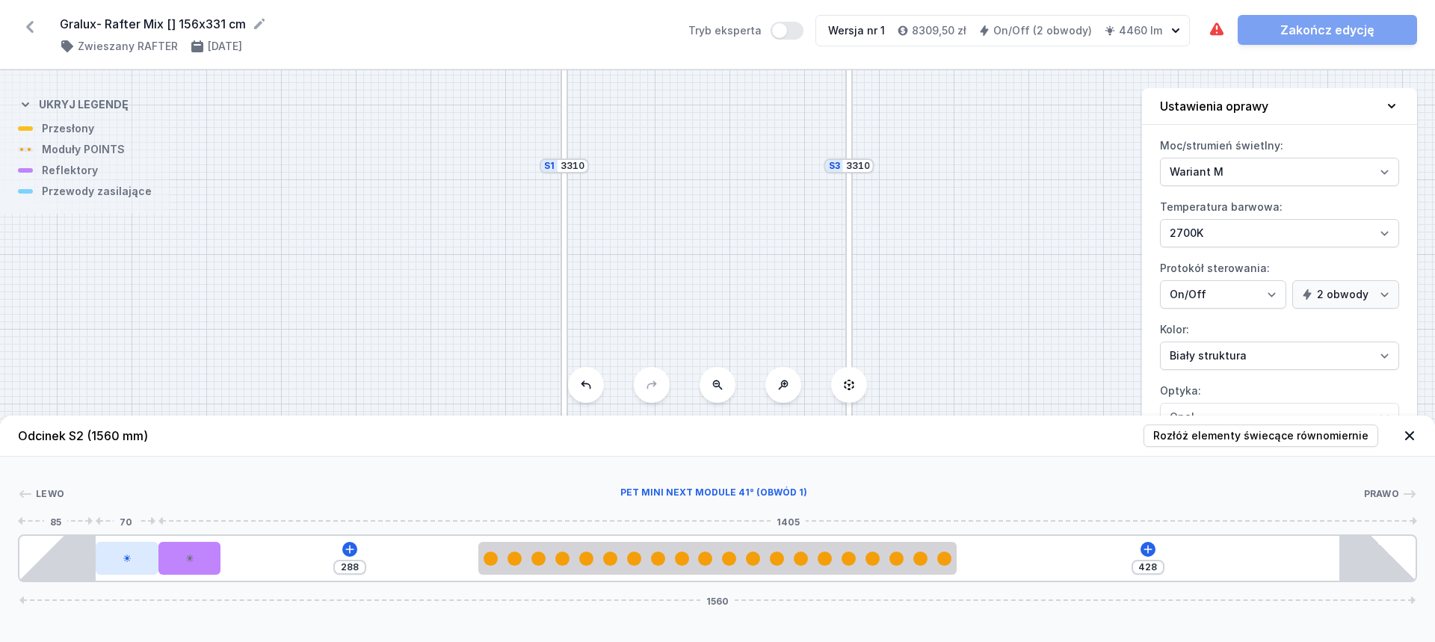
click at [136, 553] on div at bounding box center [127, 558] width 63 height 33
select select "2384"
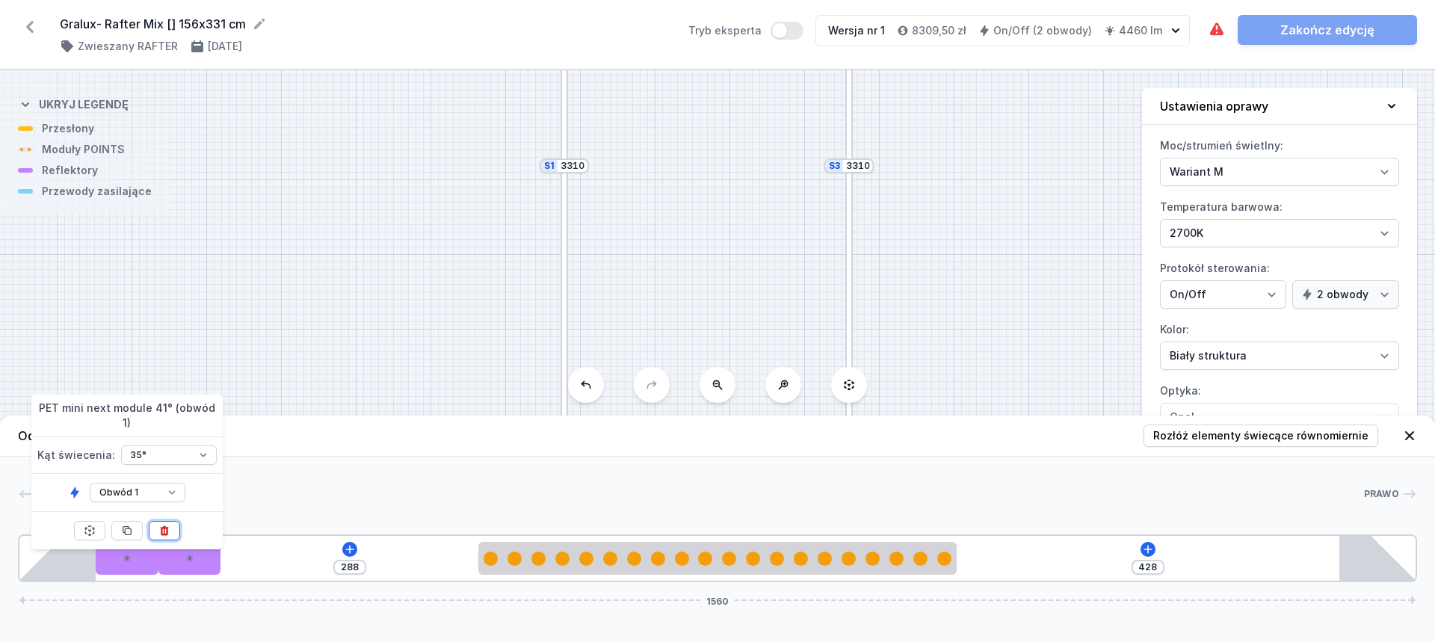
click at [169, 525] on icon at bounding box center [164, 531] width 12 height 12
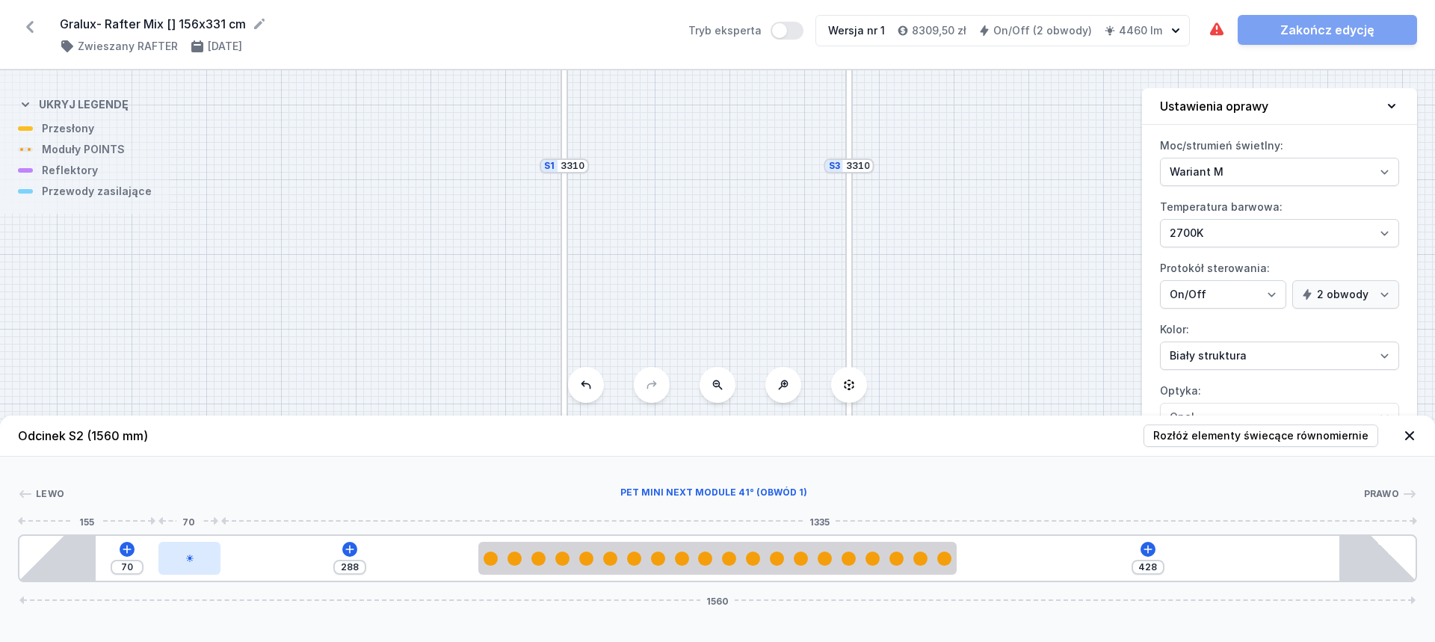
click at [167, 553] on div at bounding box center [189, 558] width 63 height 33
select select "2384"
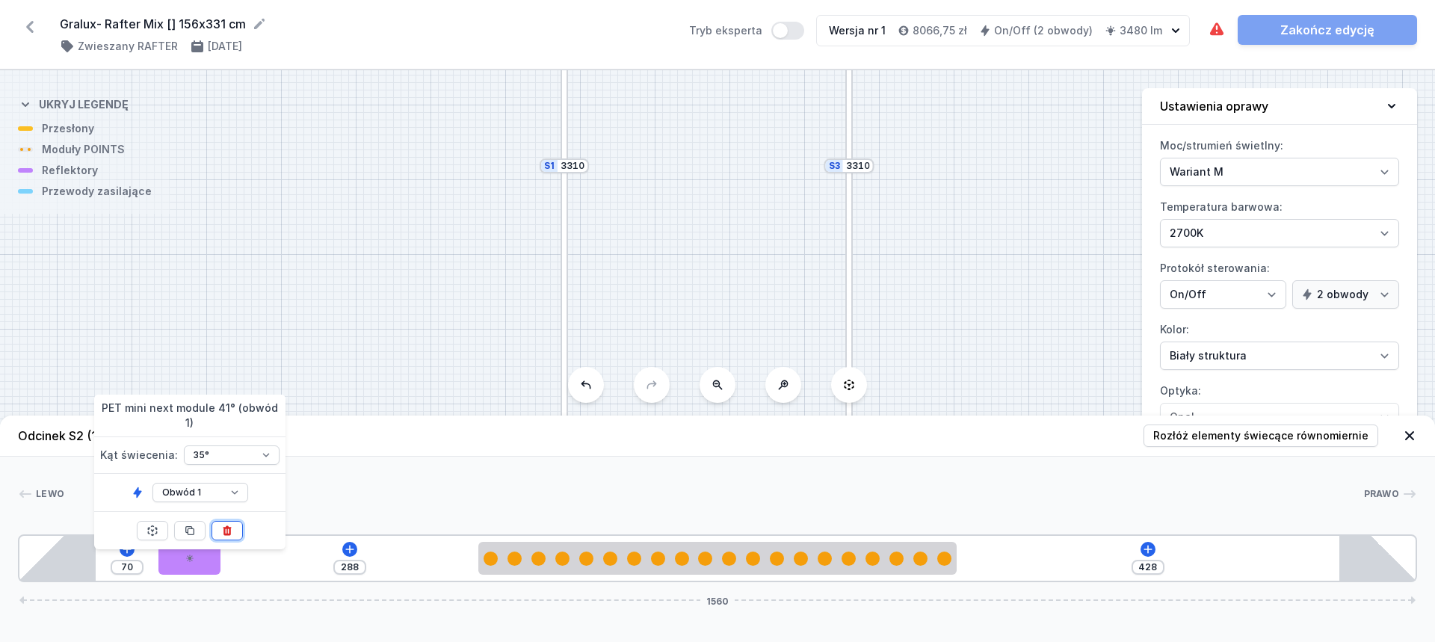
click at [233, 521] on button at bounding box center [227, 530] width 31 height 19
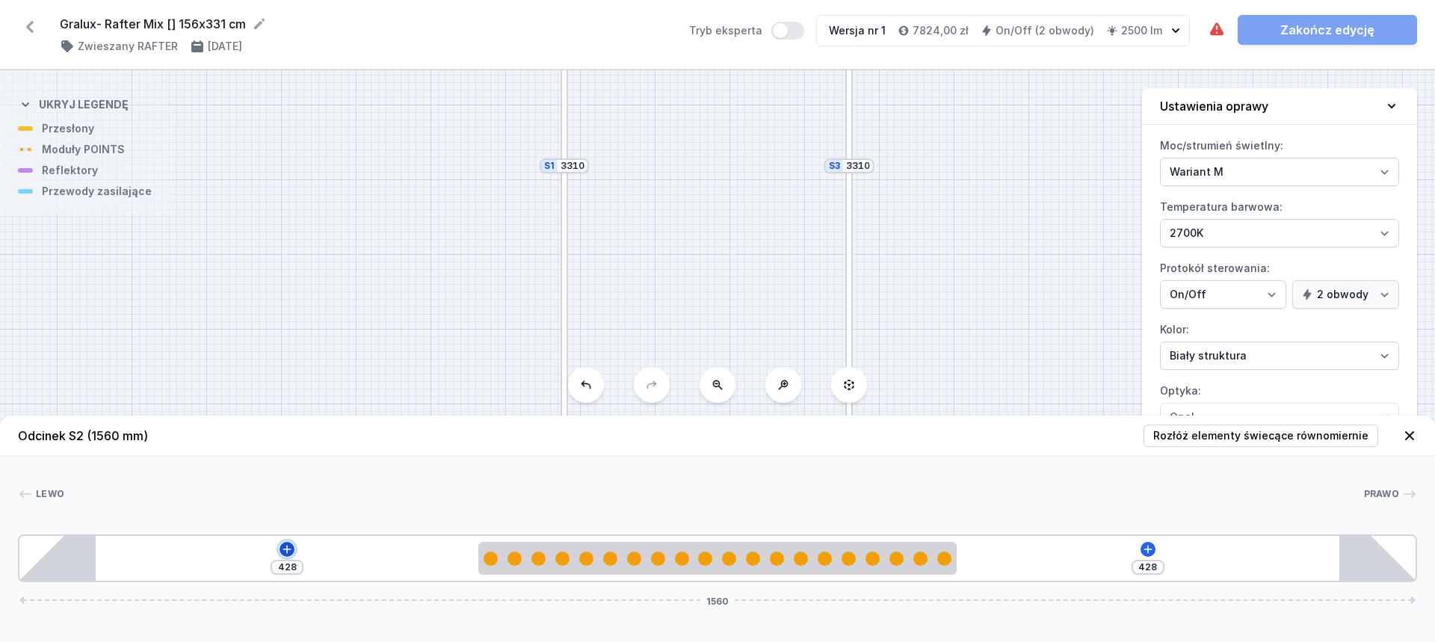
click at [283, 552] on icon at bounding box center [287, 550] width 12 height 12
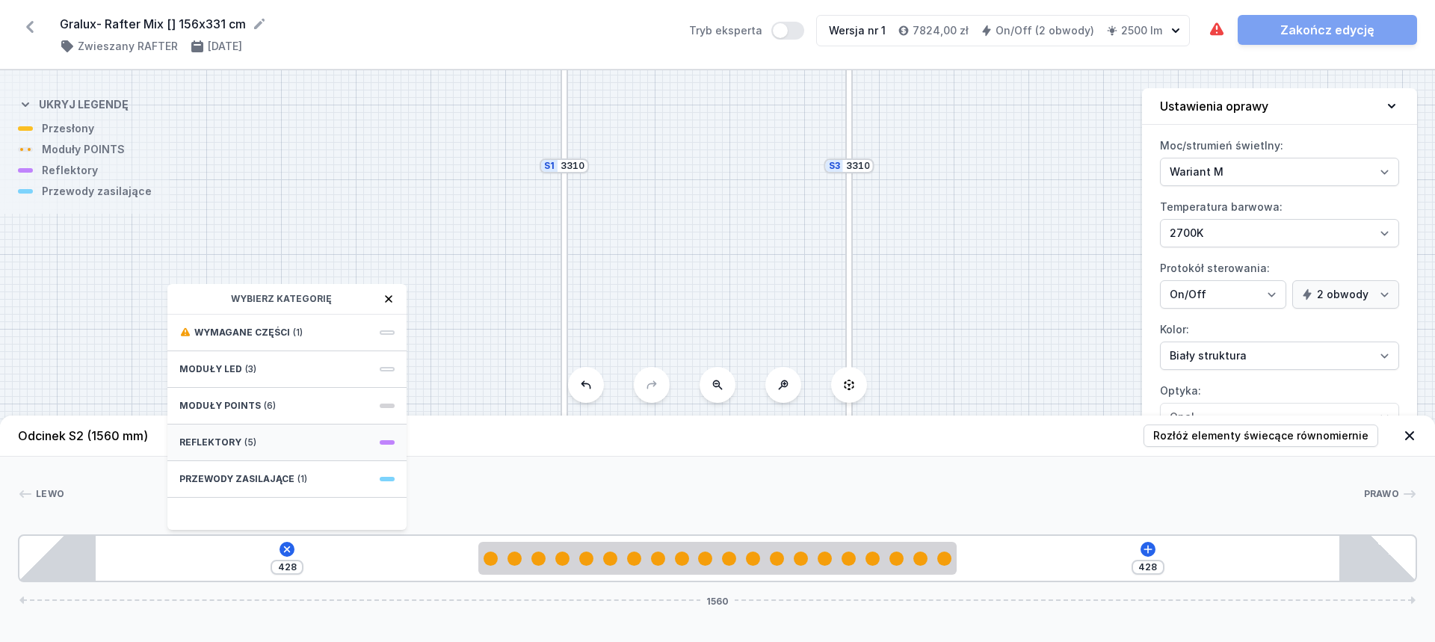
click at [262, 446] on div "Reflektory (5)" at bounding box center [286, 443] width 239 height 37
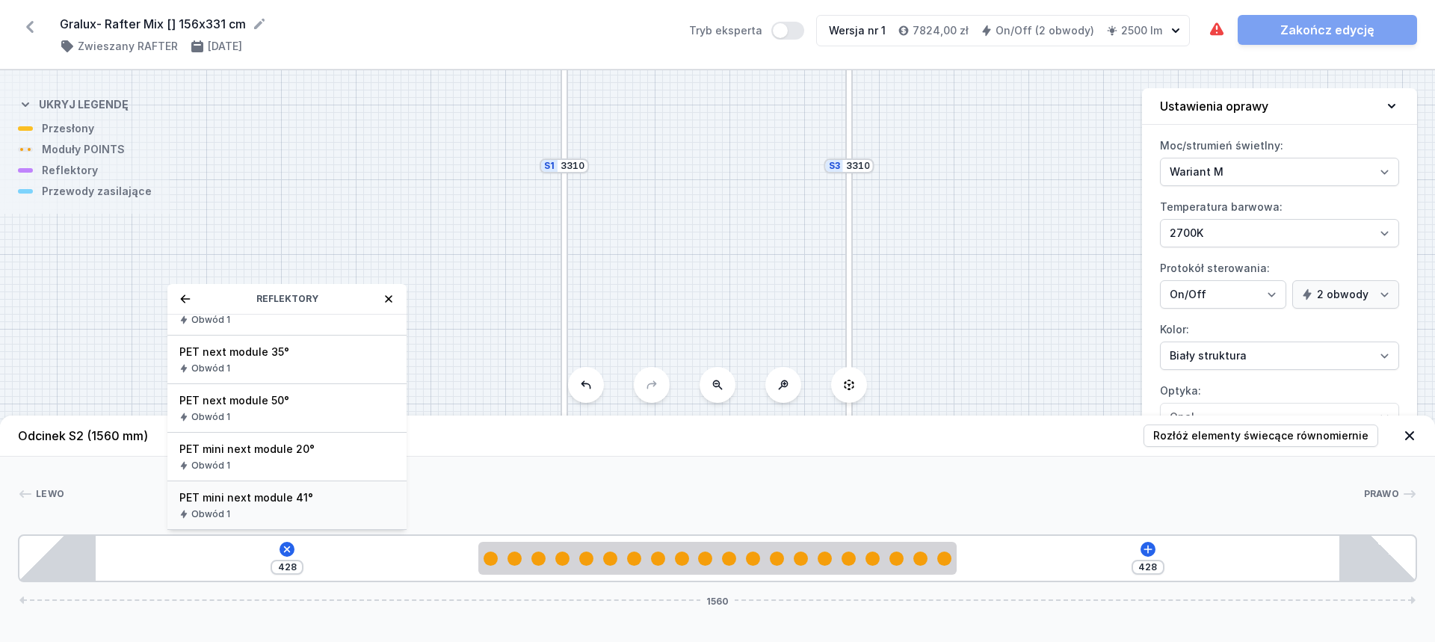
click at [253, 508] on div "PET mini next module 41° Obwód 1" at bounding box center [286, 505] width 239 height 49
type input "358"
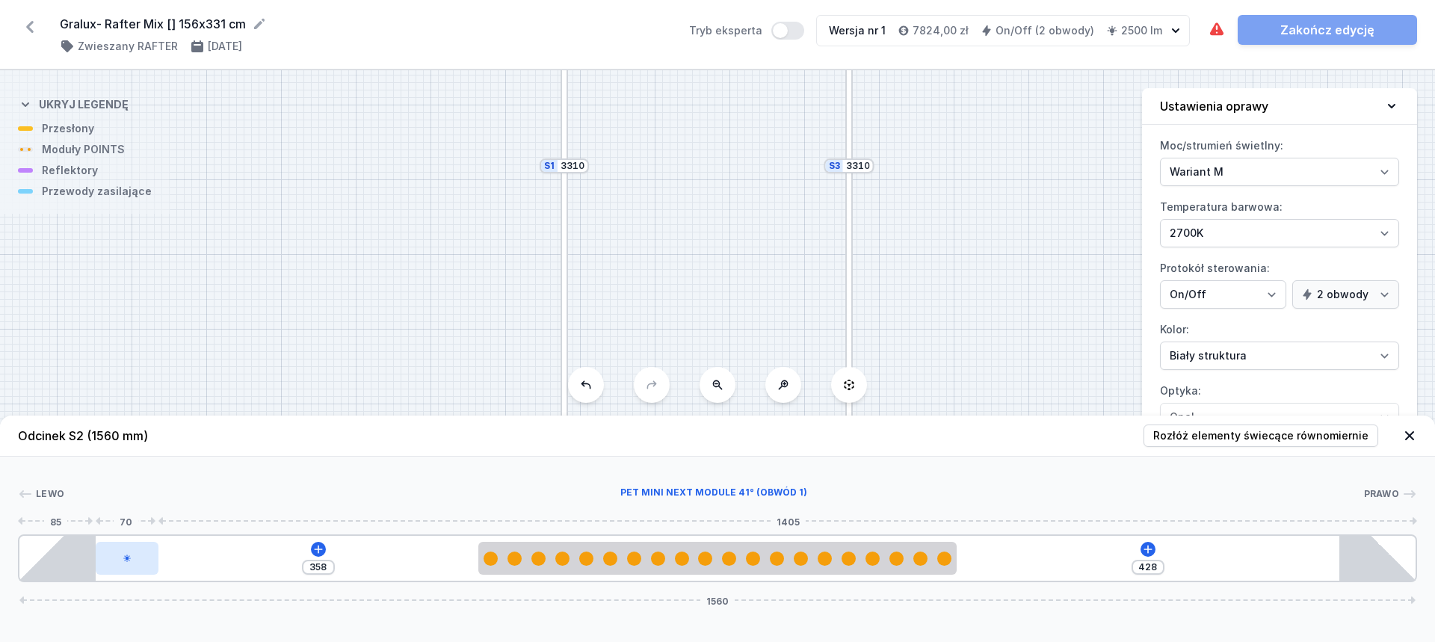
click at [126, 558] on icon at bounding box center [126, 558] width 7 height 7
select select "2384"
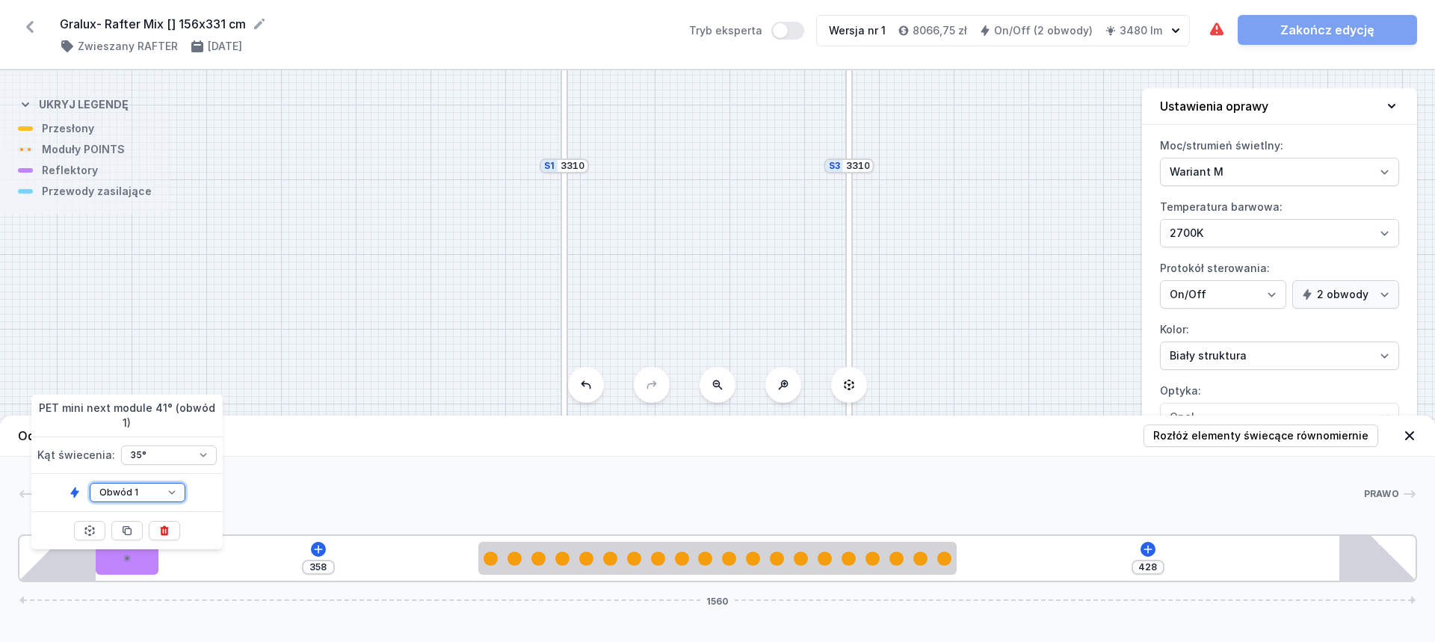
click at [151, 483] on select "Obwód 1 Obwód 2" at bounding box center [138, 492] width 96 height 19
select select "2"
click at [90, 483] on select "Obwód 1 Obwód 2" at bounding box center [138, 492] width 96 height 19
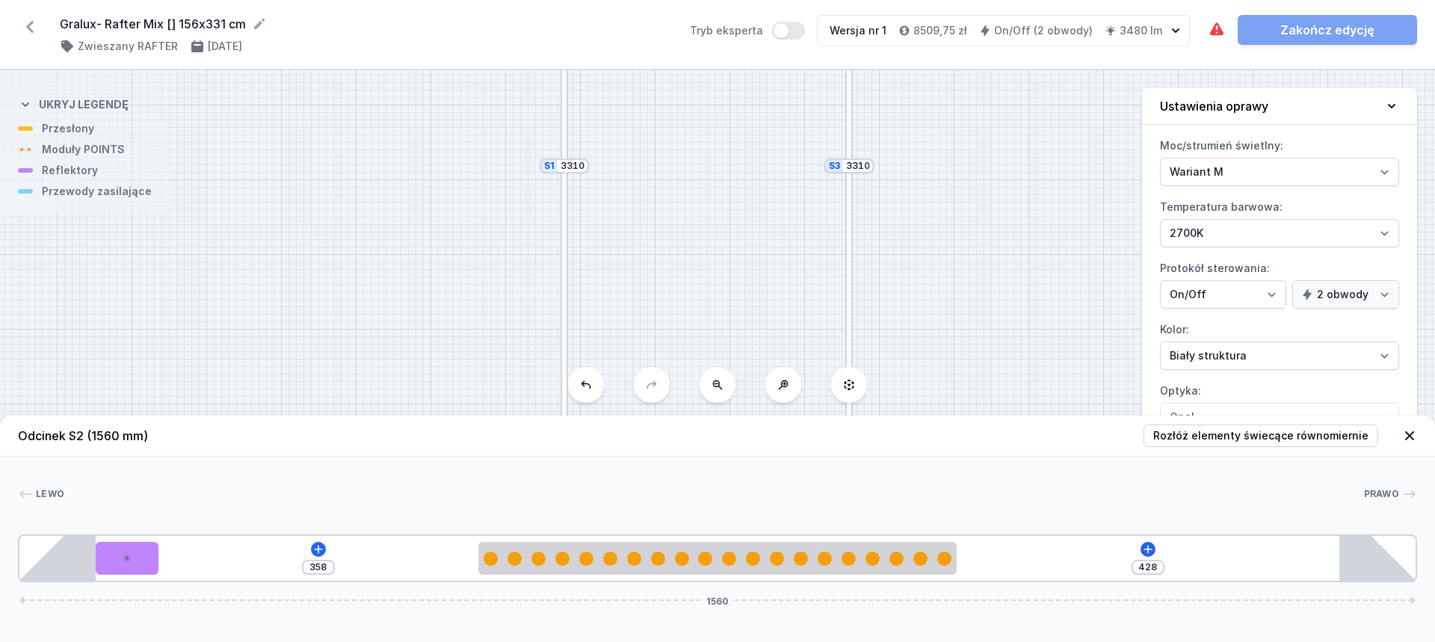
click at [209, 561] on div "[PHONE_NUMBER]" at bounding box center [718, 559] width 1400 height 48
click at [149, 555] on div at bounding box center [127, 558] width 63 height 33
drag, startPoint x: 145, startPoint y: 563, endPoint x: 147, endPoint y: 555, distance: 7.8
click at [144, 563] on div at bounding box center [127, 558] width 63 height 33
click at [138, 555] on div at bounding box center [127, 558] width 63 height 33
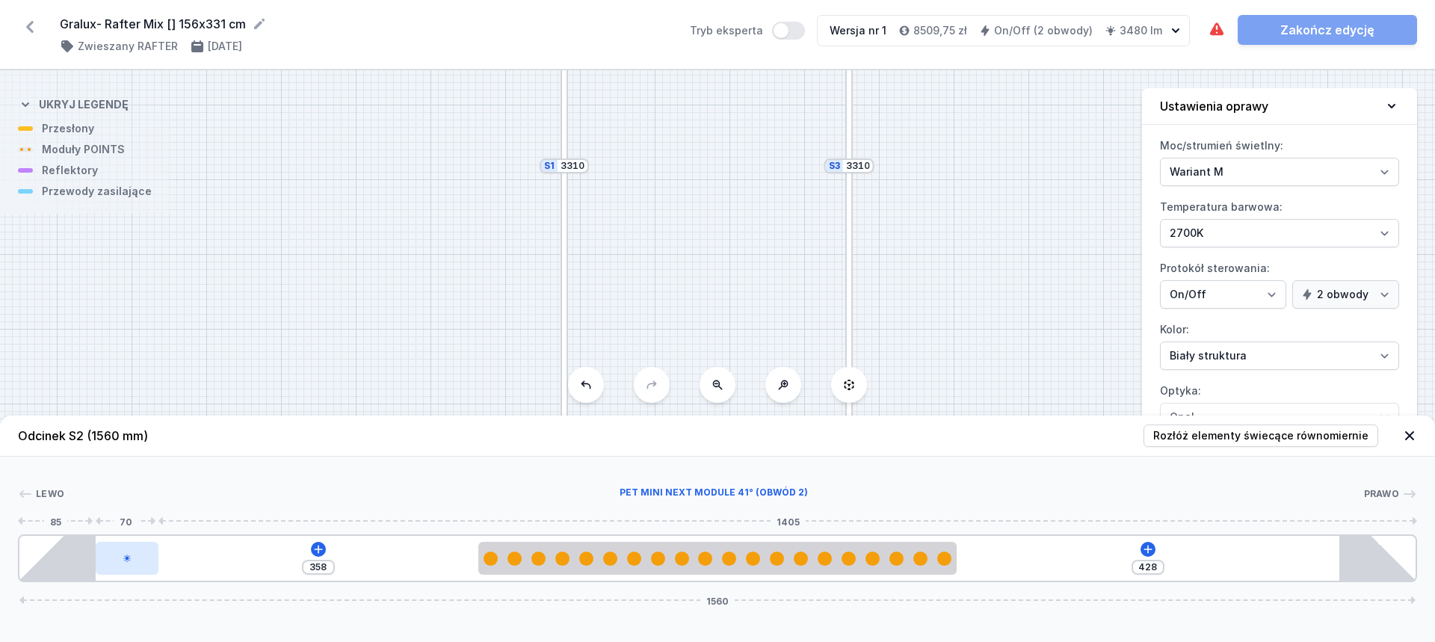
select select "2384"
select select "2"
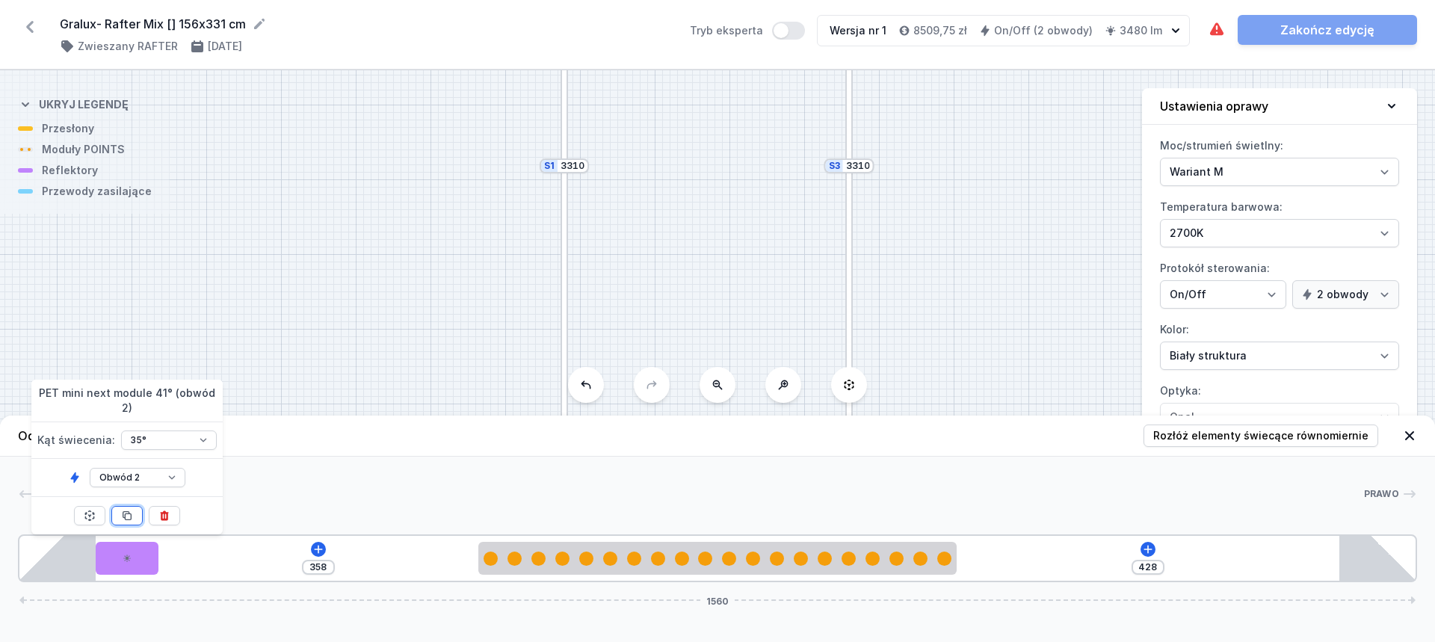
click at [120, 514] on button at bounding box center [126, 515] width 31 height 19
drag, startPoint x: 120, startPoint y: 514, endPoint x: 176, endPoint y: 530, distance: 58.2
click at [120, 514] on button at bounding box center [126, 515] width 31 height 19
type input "148"
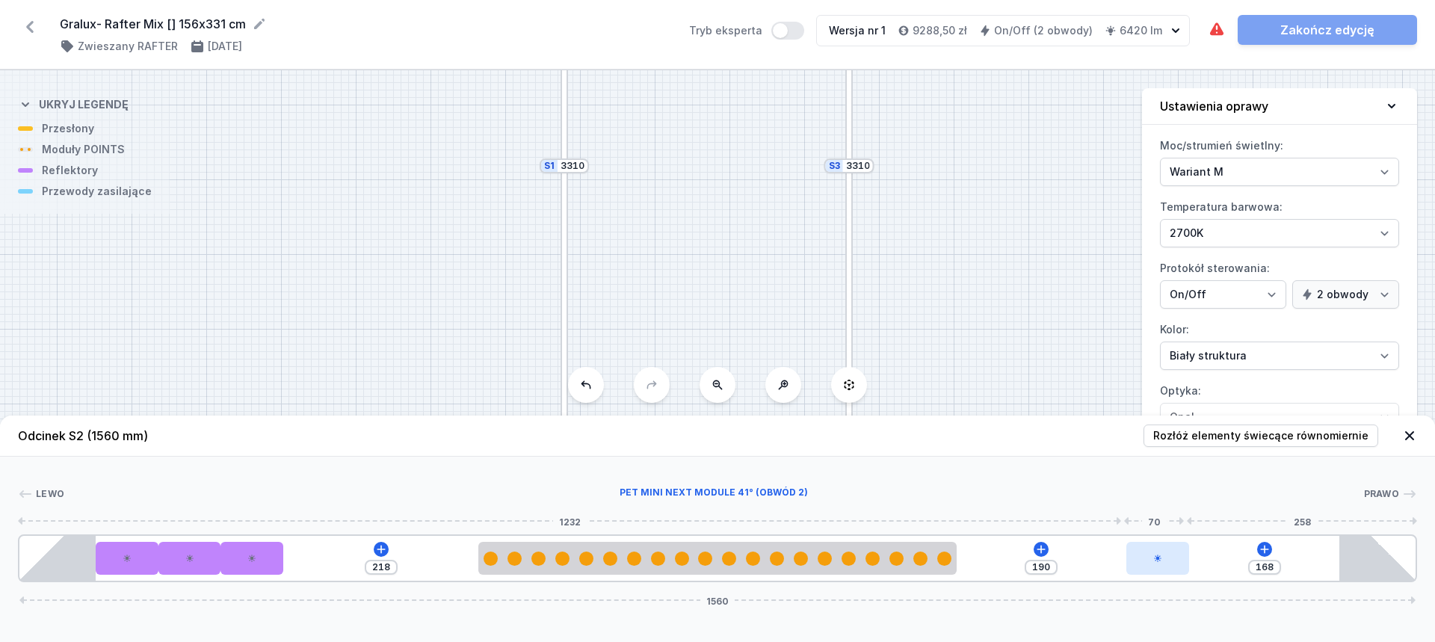
type input "166"
type input "192"
type input "163"
type input "195"
type input "161"
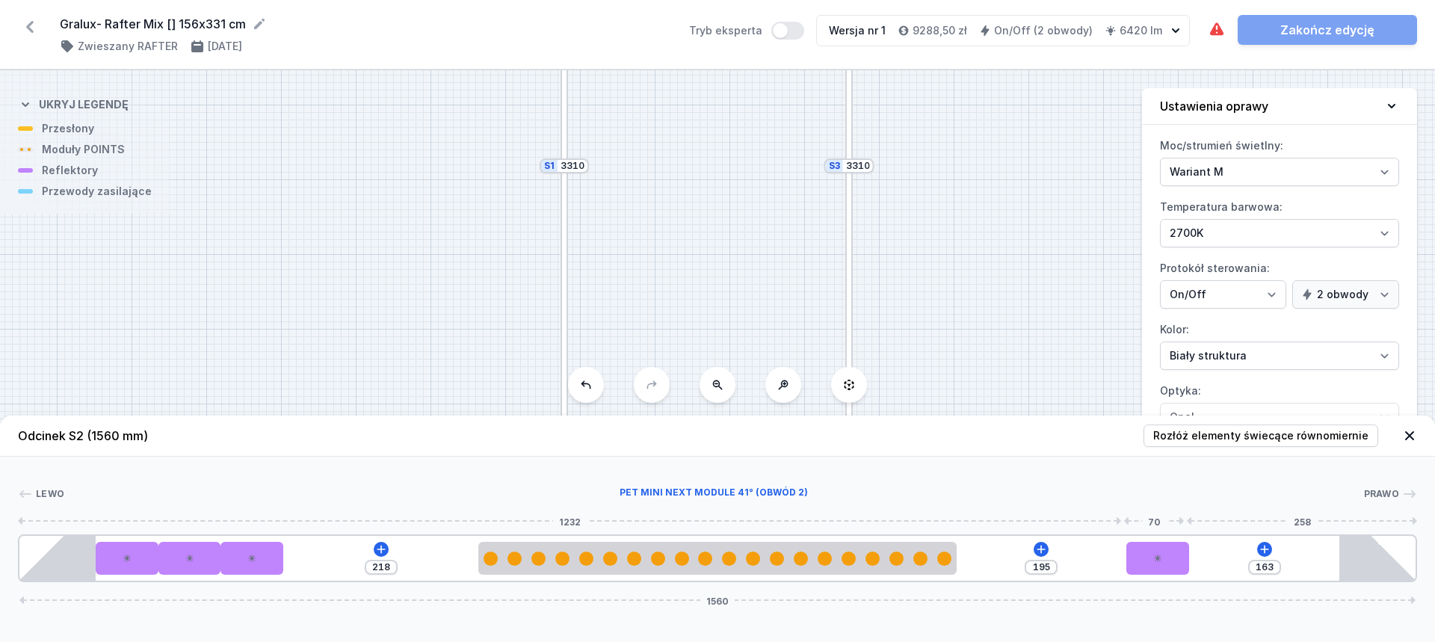
type input "197"
type input "153"
type input "205"
type input "142"
drag, startPoint x: 337, startPoint y: 558, endPoint x: 1197, endPoint y: 565, distance: 859.8
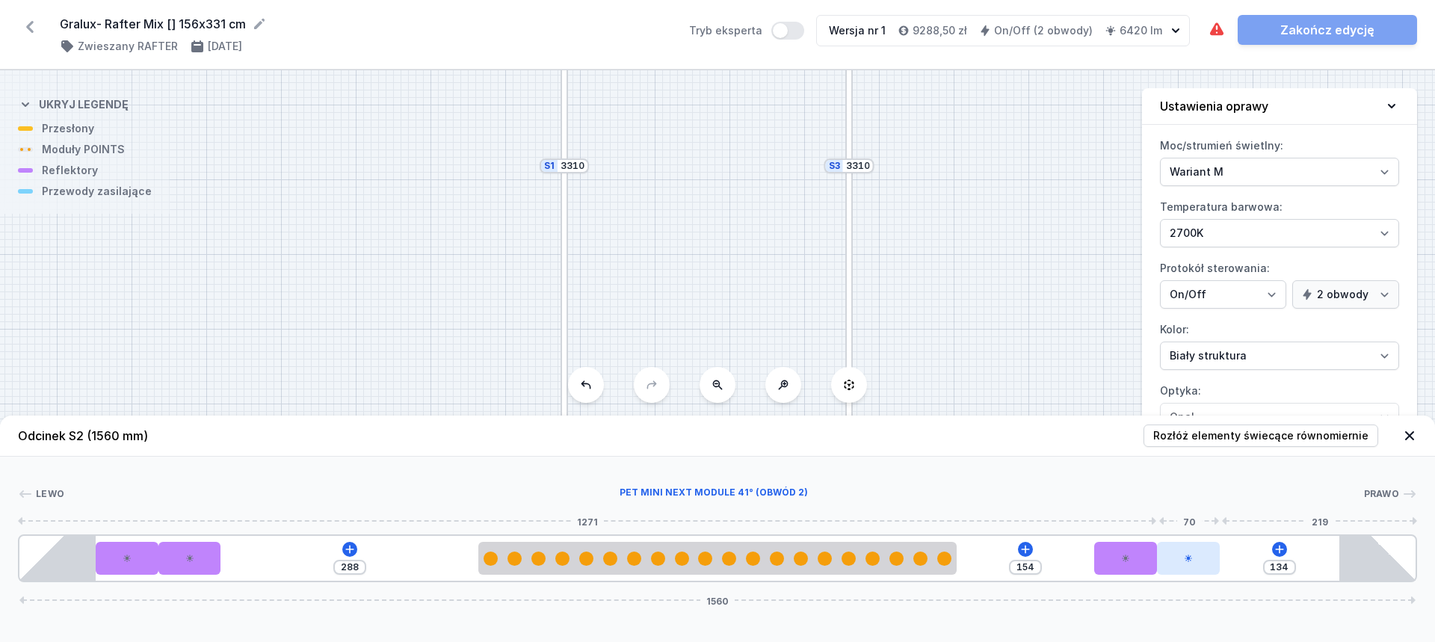
drag, startPoint x: 259, startPoint y: 553, endPoint x: 1212, endPoint y: 546, distance: 952.5
click at [1281, 567] on input "134" at bounding box center [1280, 567] width 24 height 12
click at [1033, 567] on input "154" at bounding box center [1026, 567] width 24 height 12
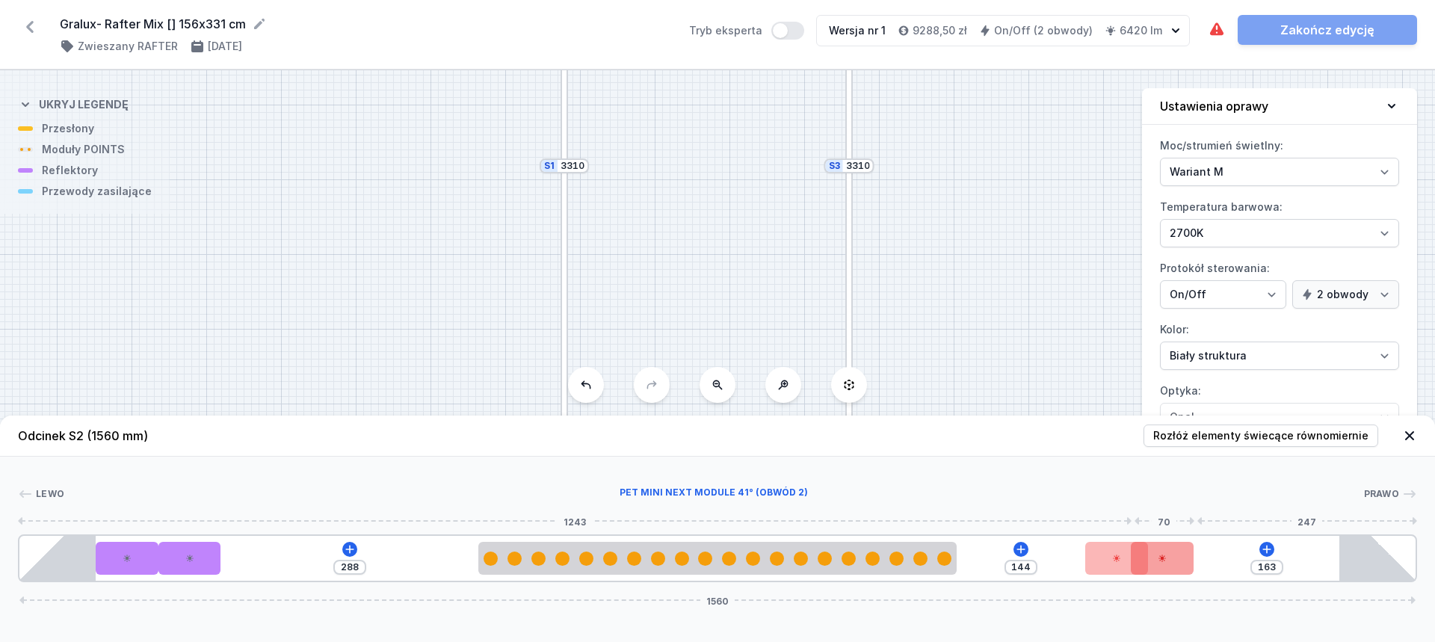
click at [1189, 568] on div at bounding box center [1162, 558] width 63 height 33
click at [1191, 568] on div at bounding box center [1162, 558] width 63 height 33
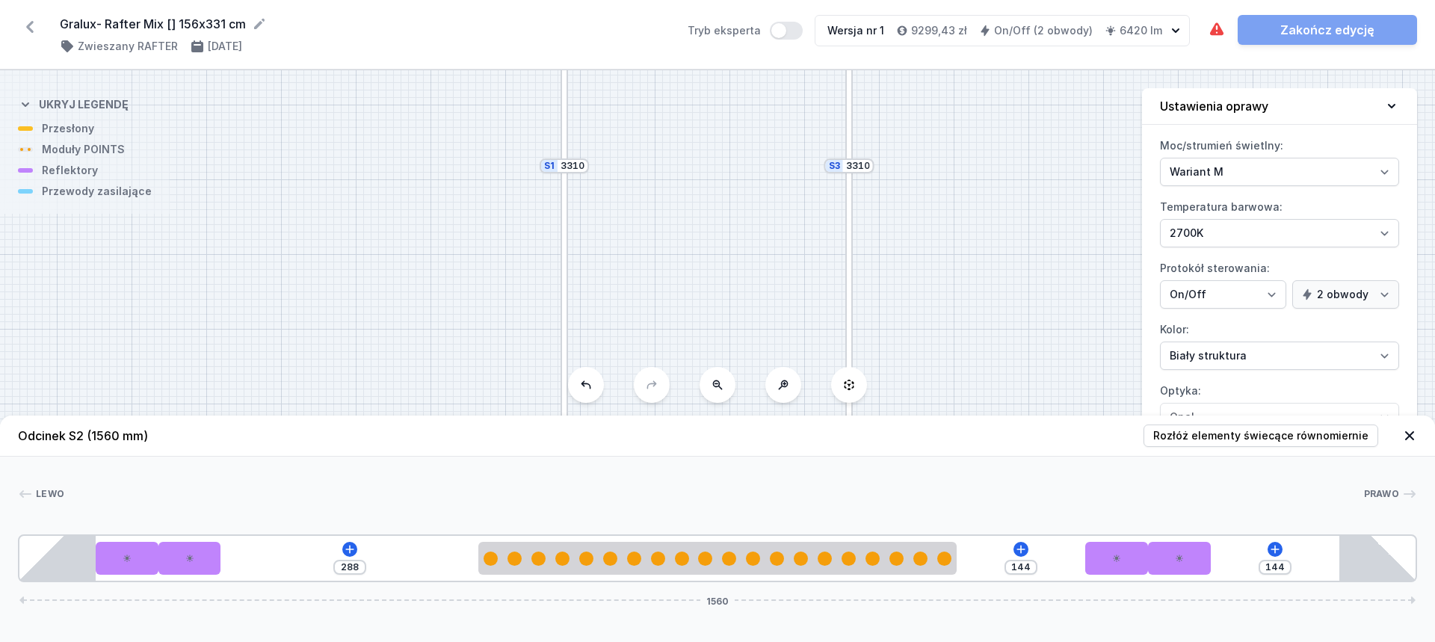
drag, startPoint x: 1187, startPoint y: 568, endPoint x: 1216, endPoint y: 561, distance: 29.2
click at [1216, 561] on div "288 144 144 1560" at bounding box center [718, 559] width 1400 height 48
drag, startPoint x: 1127, startPoint y: 565, endPoint x: 1171, endPoint y: 561, distance: 43.5
drag, startPoint x: 1176, startPoint y: 556, endPoint x: 1243, endPoint y: 556, distance: 66.5
click at [1243, 556] on div "288 144 144 1560" at bounding box center [718, 559] width 1400 height 48
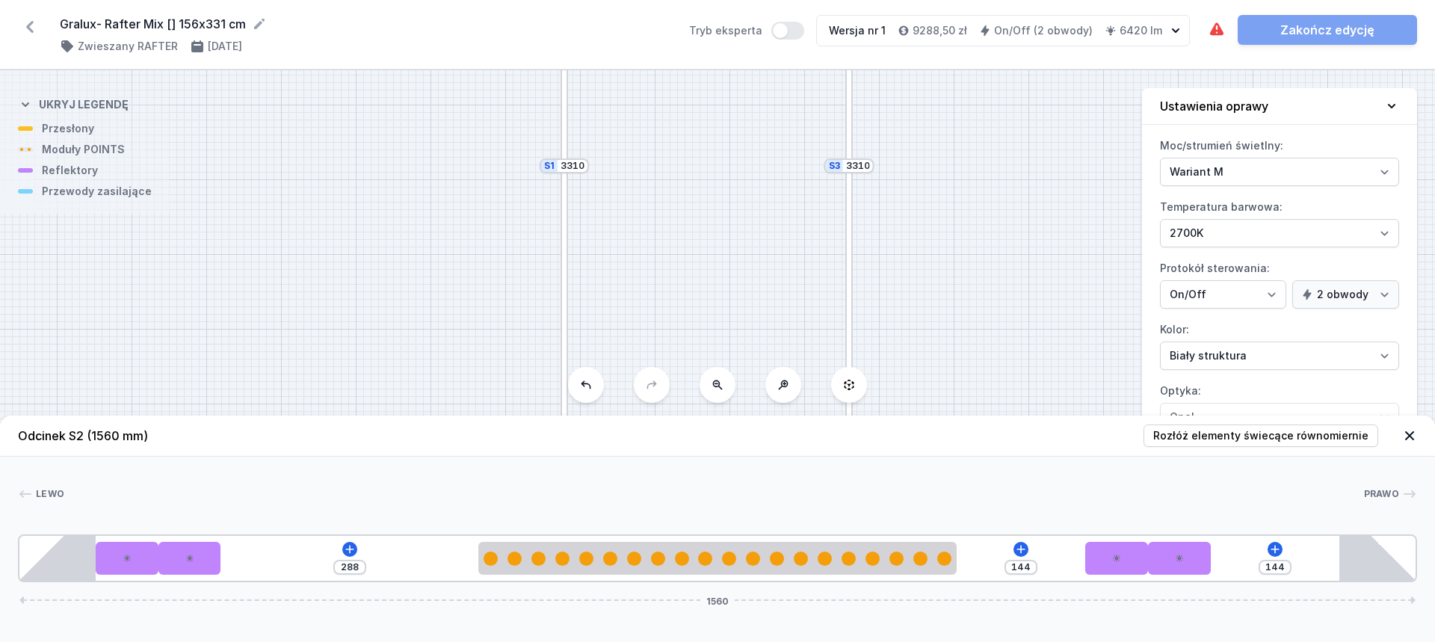
drag, startPoint x: 1192, startPoint y: 564, endPoint x: 1243, endPoint y: 561, distance: 51.7
click at [1243, 561] on div "288 144 144 1560" at bounding box center [718, 559] width 1400 height 48
drag, startPoint x: 1130, startPoint y: 557, endPoint x: 1095, endPoint y: 558, distance: 35.9
click at [1095, 558] on div "288 86 144 144 1560" at bounding box center [718, 559] width 1400 height 48
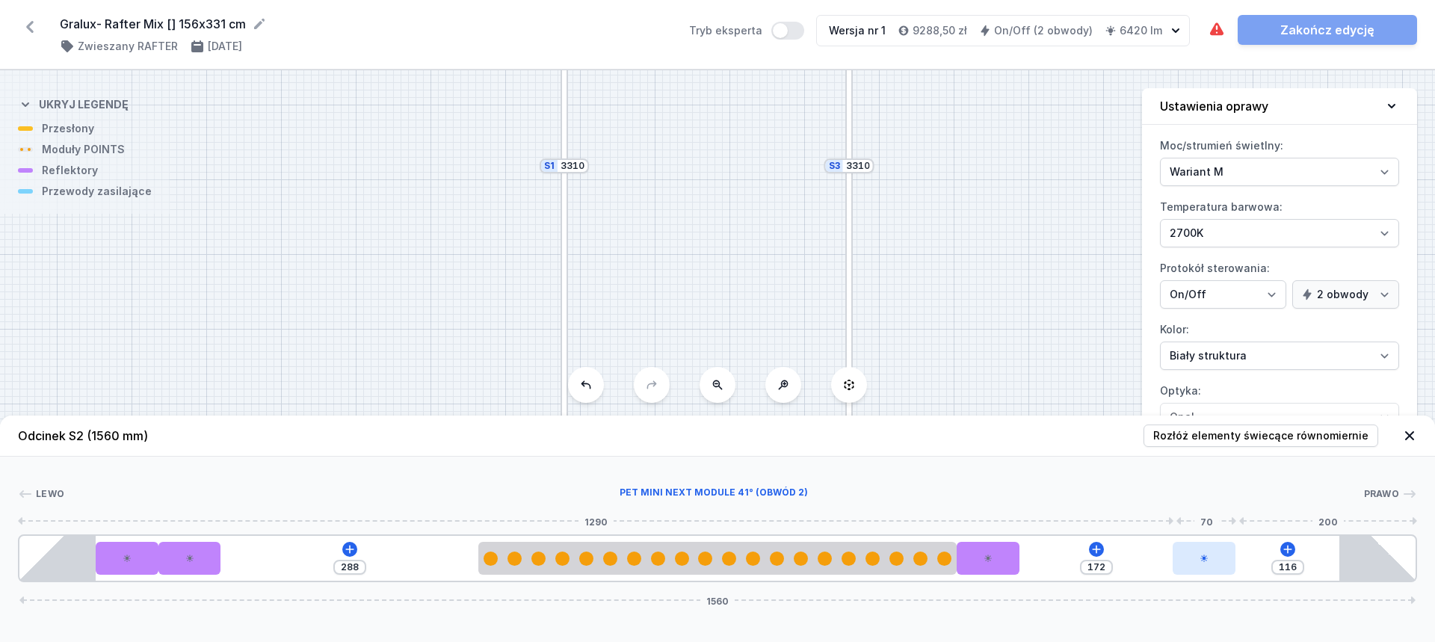
drag, startPoint x: 1175, startPoint y: 555, endPoint x: 1225, endPoint y: 555, distance: 49.3
click at [1225, 555] on div at bounding box center [1204, 558] width 63 height 33
click at [1281, 569] on input "116" at bounding box center [1288, 567] width 24 height 12
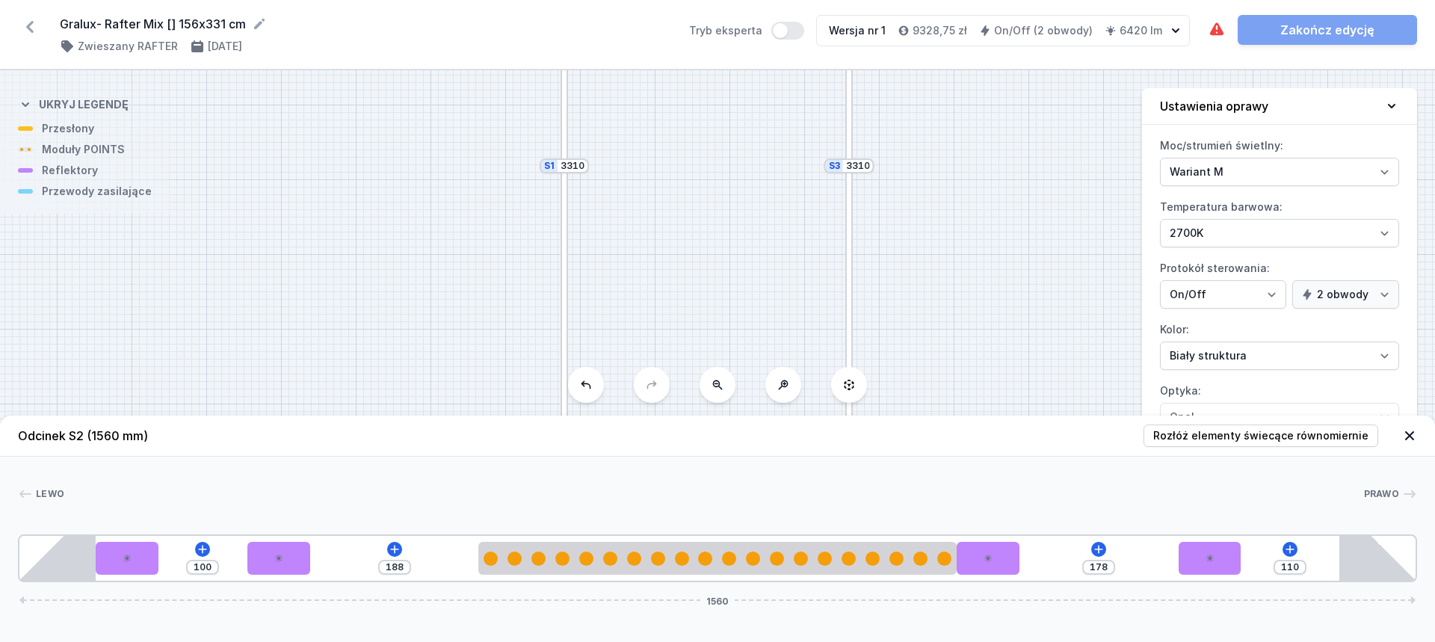
drag, startPoint x: 201, startPoint y: 561, endPoint x: 1246, endPoint y: 581, distance: 1044.6
drag, startPoint x: 1211, startPoint y: 561, endPoint x: 1230, endPoint y: 559, distance: 18.8
click at [1230, 559] on div at bounding box center [1204, 558] width 63 height 33
click at [1100, 570] on input "172" at bounding box center [1097, 567] width 24 height 12
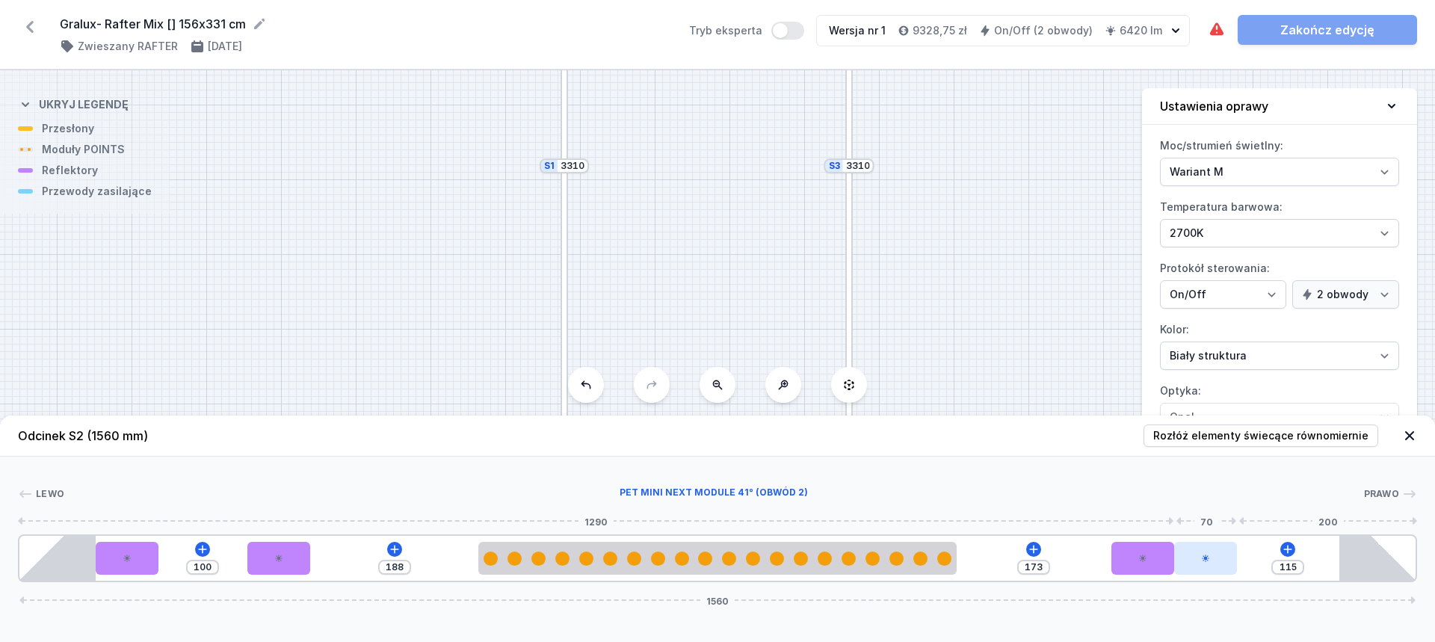
drag, startPoint x: 1003, startPoint y: 559, endPoint x: 1178, endPoint y: 558, distance: 175.7
click at [1178, 558] on div "100 188 173 115 1560" at bounding box center [718, 559] width 1400 height 48
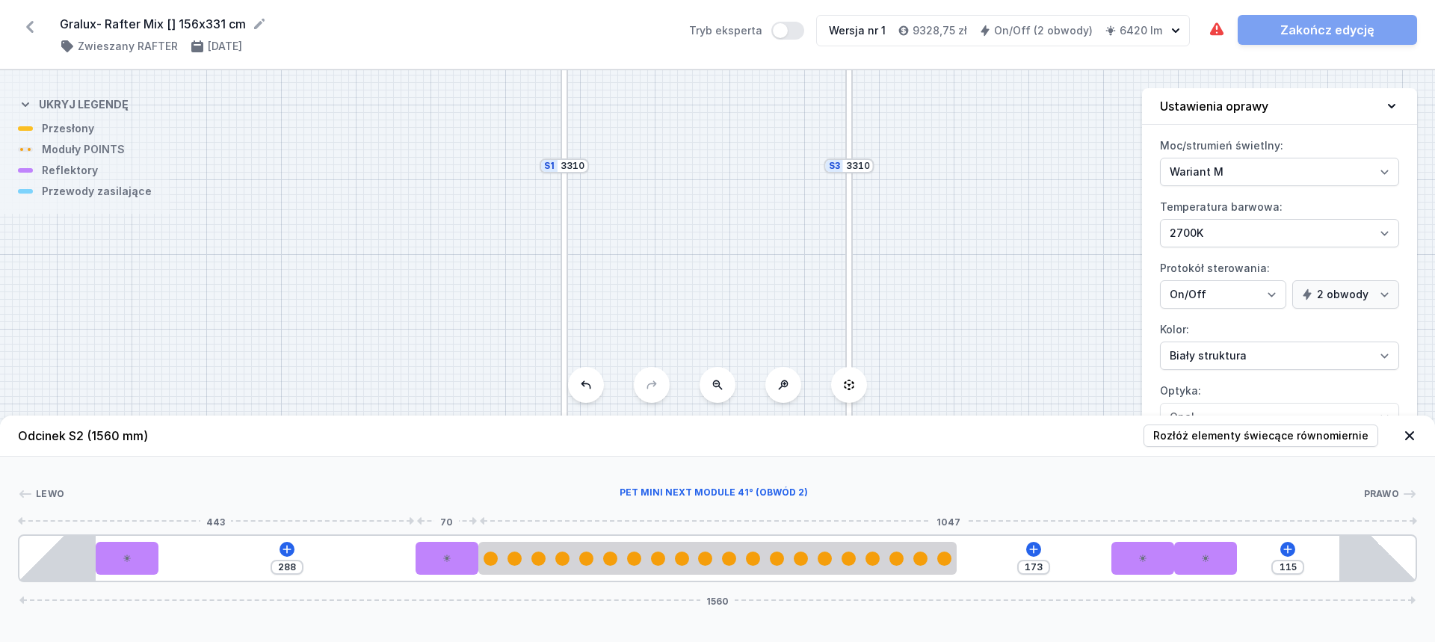
drag, startPoint x: 272, startPoint y: 559, endPoint x: 297, endPoint y: 560, distance: 24.7
click at [422, 564] on div at bounding box center [447, 558] width 63 height 33
drag, startPoint x: 140, startPoint y: 552, endPoint x: 242, endPoint y: 559, distance: 102.6
click at [242, 559] on div at bounding box center [252, 558] width 63 height 33
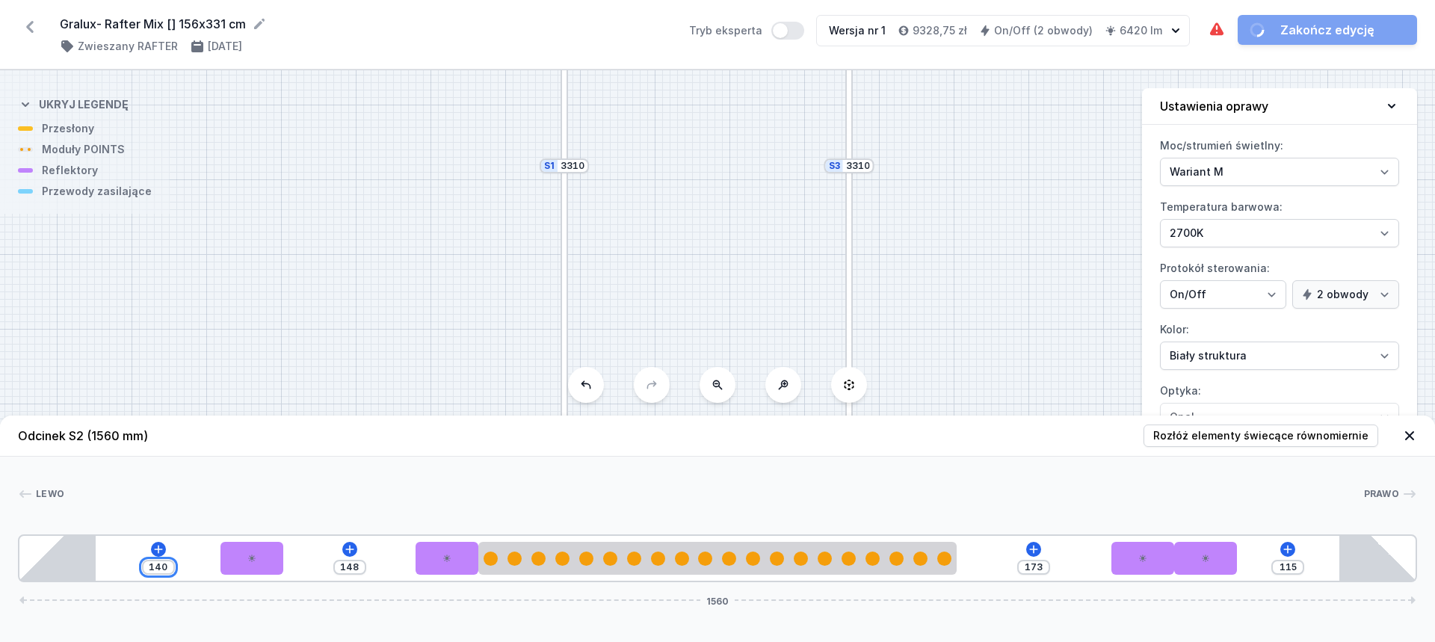
click at [159, 564] on input "140" at bounding box center [159, 567] width 24 height 12
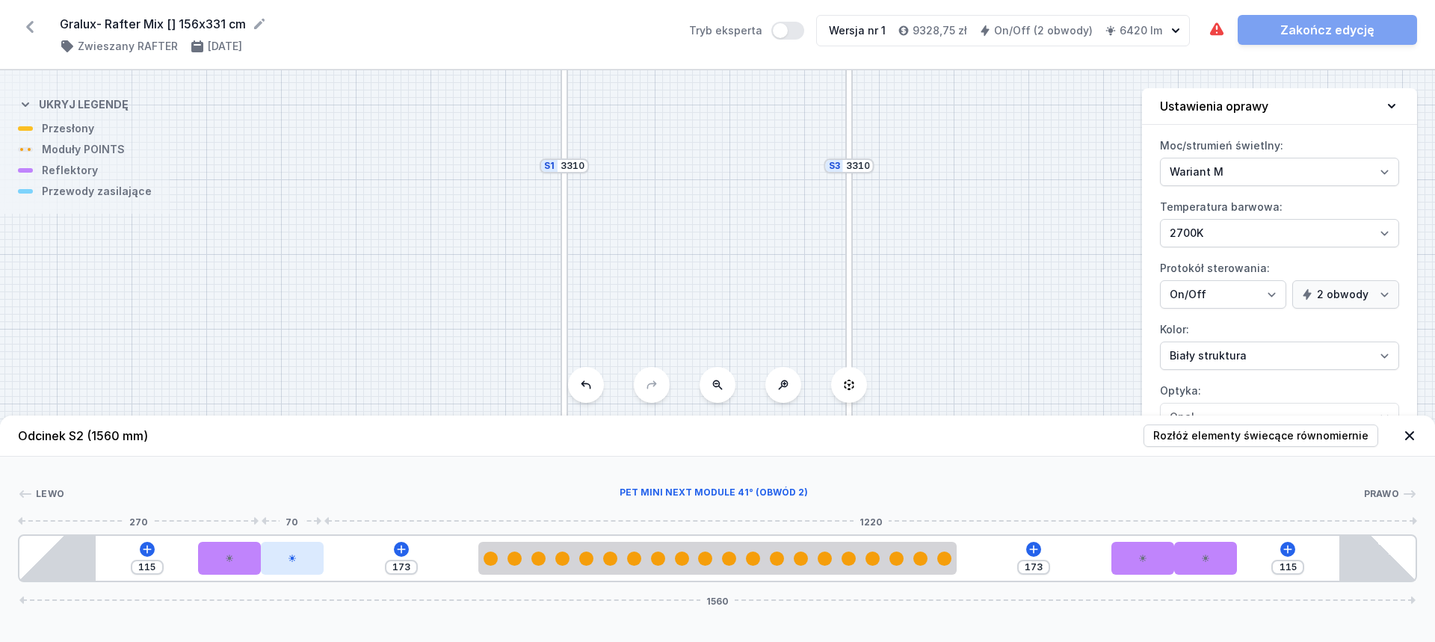
drag, startPoint x: 428, startPoint y: 560, endPoint x: 303, endPoint y: 544, distance: 125.8
click at [303, 544] on div at bounding box center [292, 558] width 63 height 33
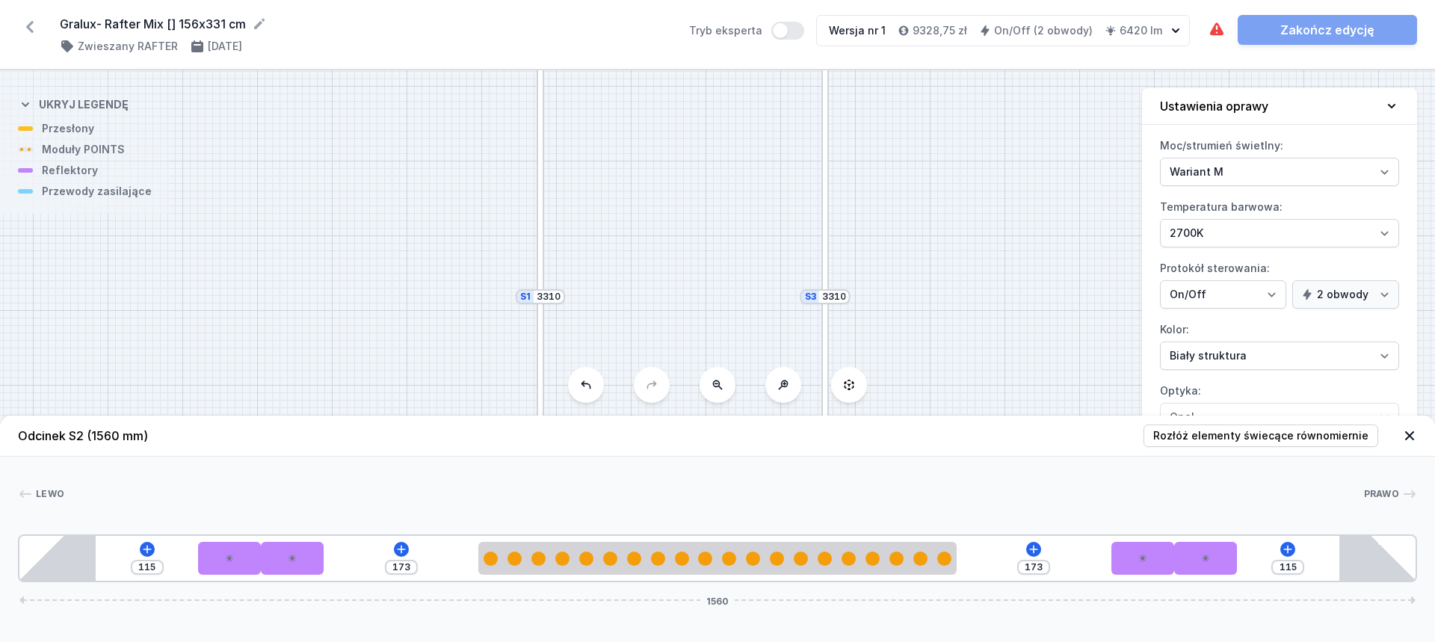
drag, startPoint x: 743, startPoint y: 247, endPoint x: 719, endPoint y: 378, distance: 133.0
click at [719, 378] on div "S4 1560 S3 3310 S2 1560 S1 3310 Odcinek S2 (1560 mm) Rozłóż elementy świecące r…" at bounding box center [717, 356] width 1435 height 572
drag, startPoint x: 685, startPoint y: 170, endPoint x: 665, endPoint y: 282, distance: 113.8
click at [666, 296] on div "S4 1560 S3 3310 S2 1560 S1 3310" at bounding box center [717, 356] width 1435 height 572
click at [710, 117] on div at bounding box center [664, 117] width 292 height 7
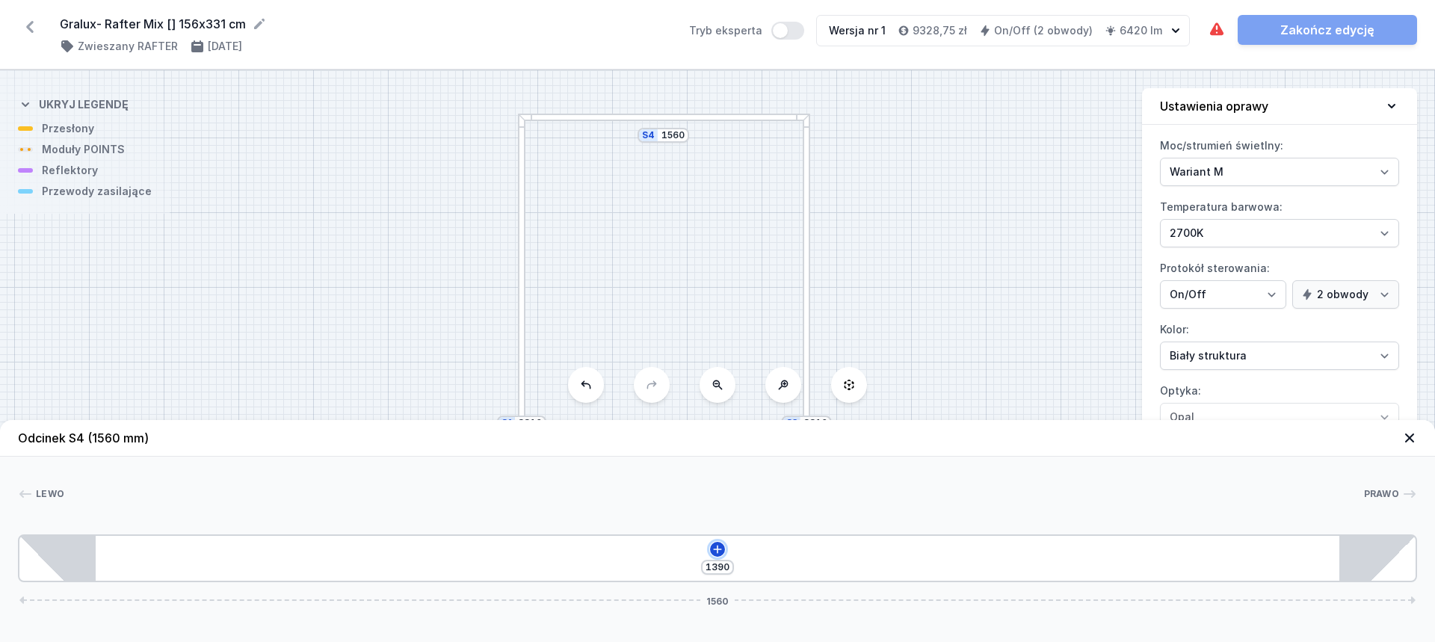
click at [721, 545] on icon at bounding box center [718, 550] width 12 height 12
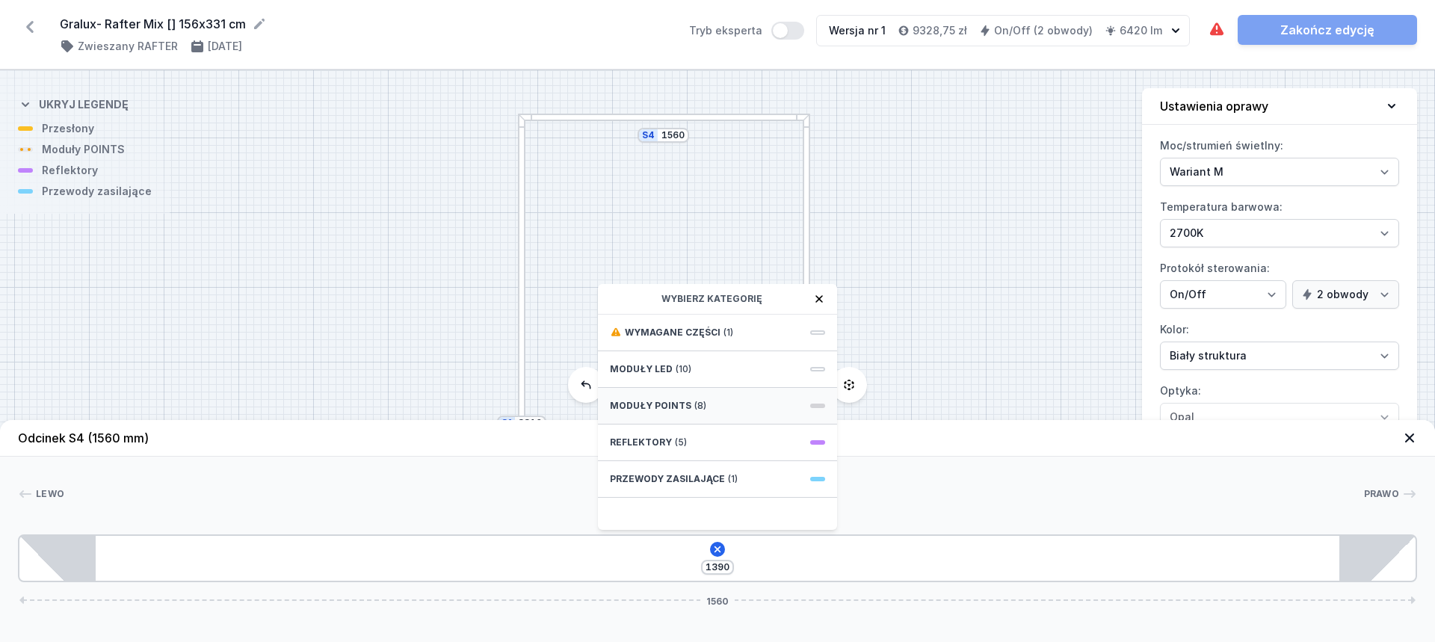
click at [711, 406] on div "Moduły POINTS (8)" at bounding box center [717, 406] width 239 height 37
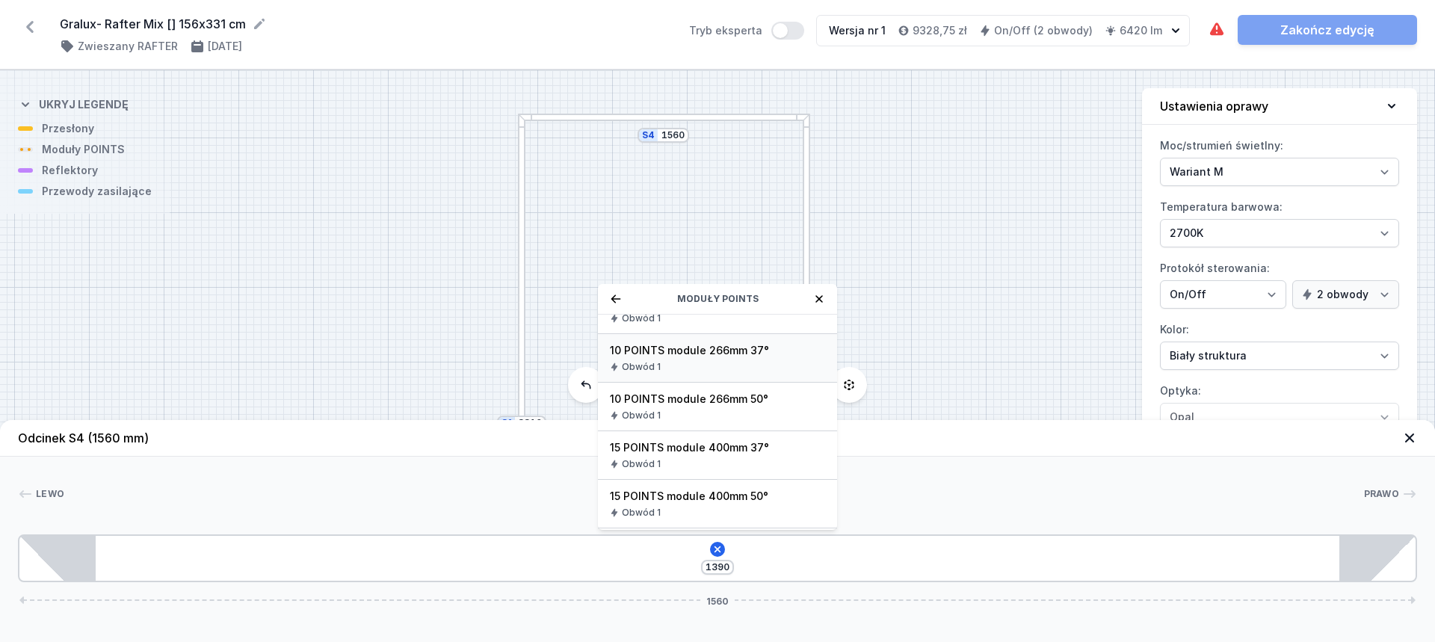
scroll to position [173, 0]
click at [703, 505] on div "20 POINTS module 534mm 50° Obwód 1" at bounding box center [717, 505] width 239 height 49
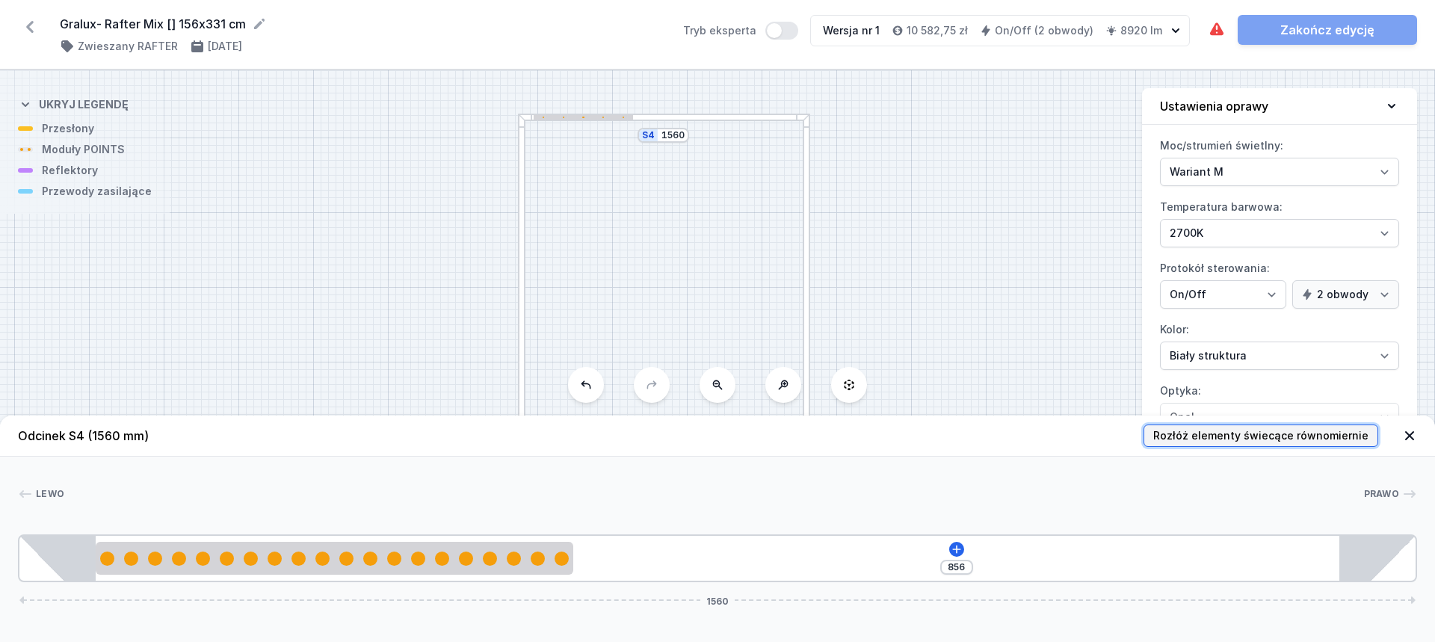
click at [1237, 434] on span "Rozłóż elementy świecące równomiernie" at bounding box center [1261, 435] width 215 height 15
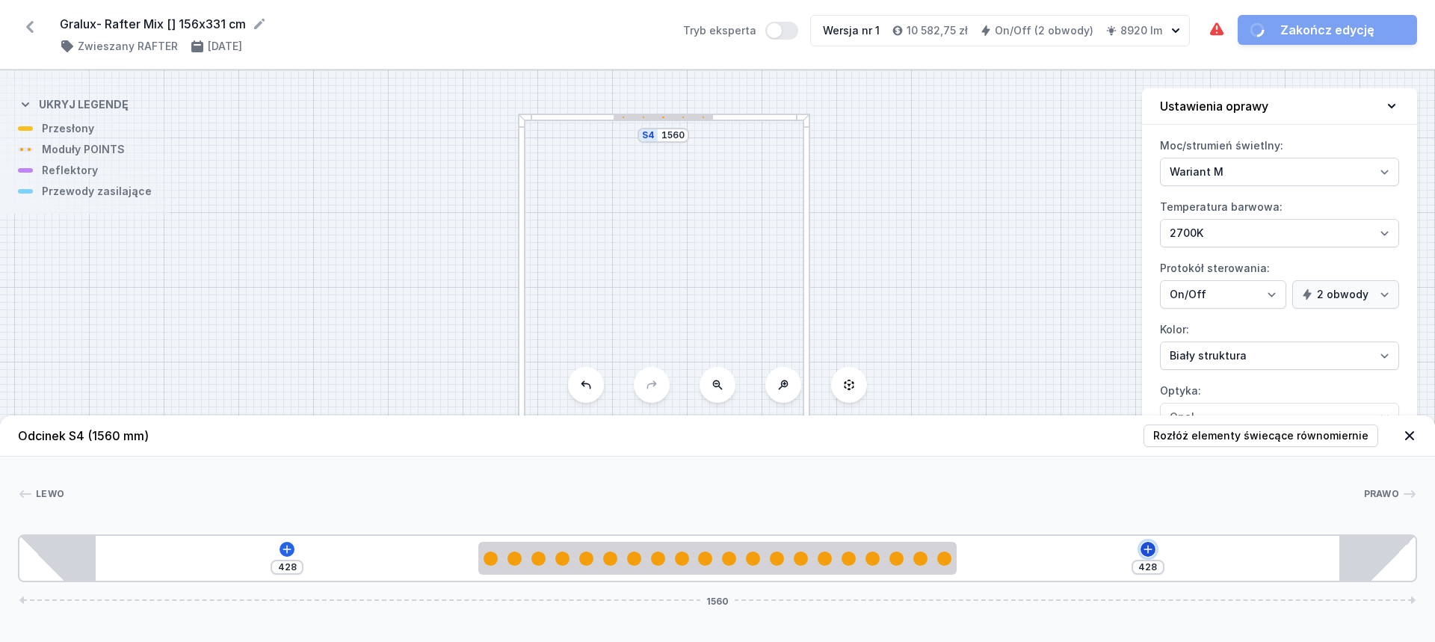
click at [1147, 545] on icon at bounding box center [1148, 550] width 12 height 12
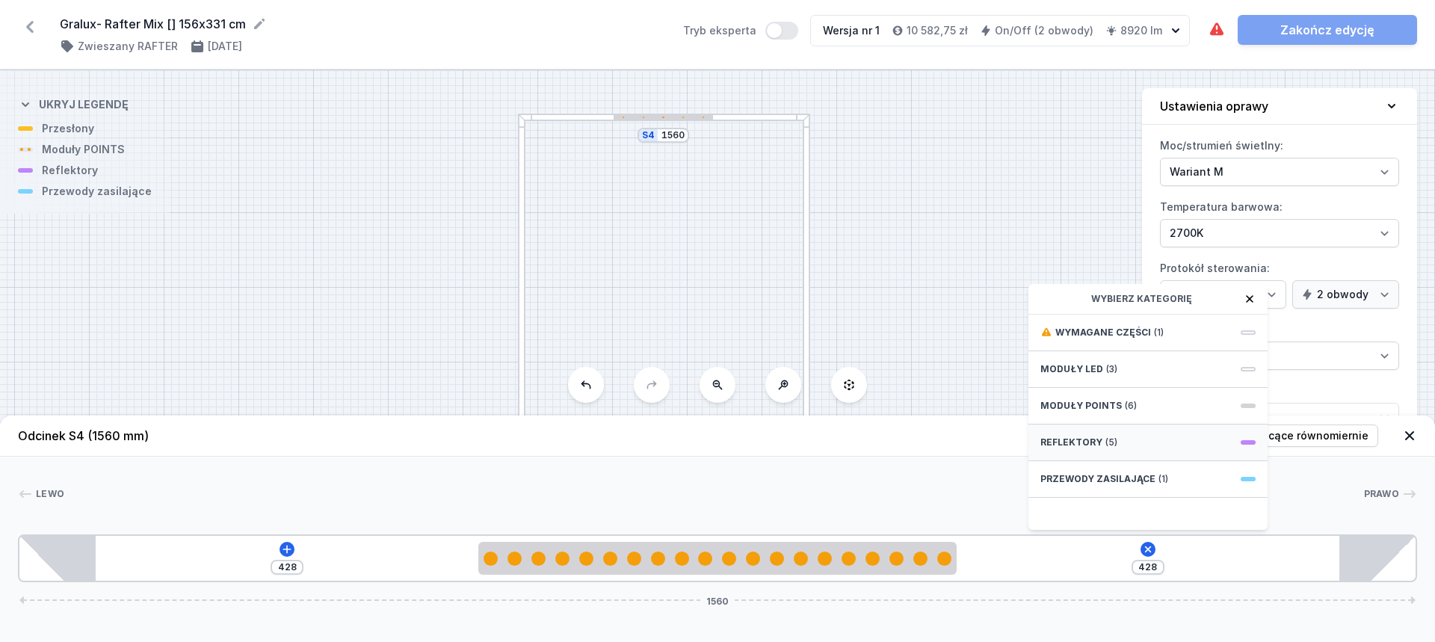
click at [1138, 440] on div "Reflektory (5)" at bounding box center [1148, 443] width 239 height 37
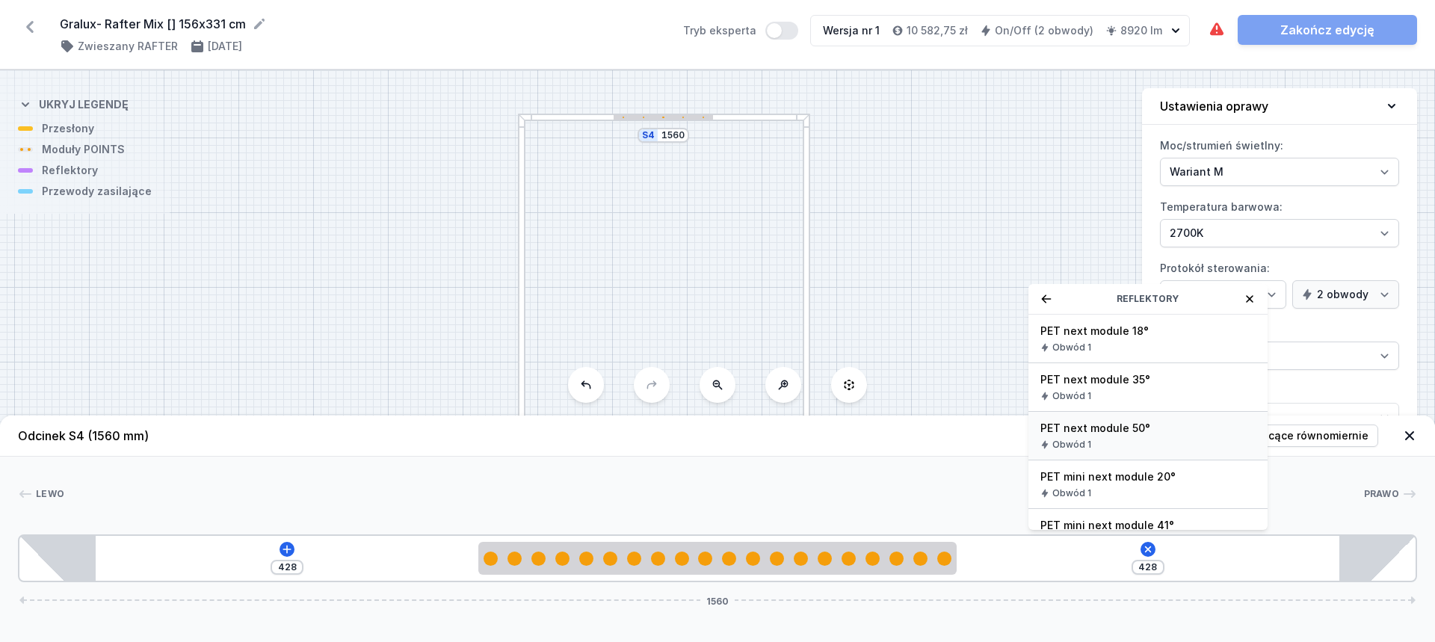
scroll to position [28, 0]
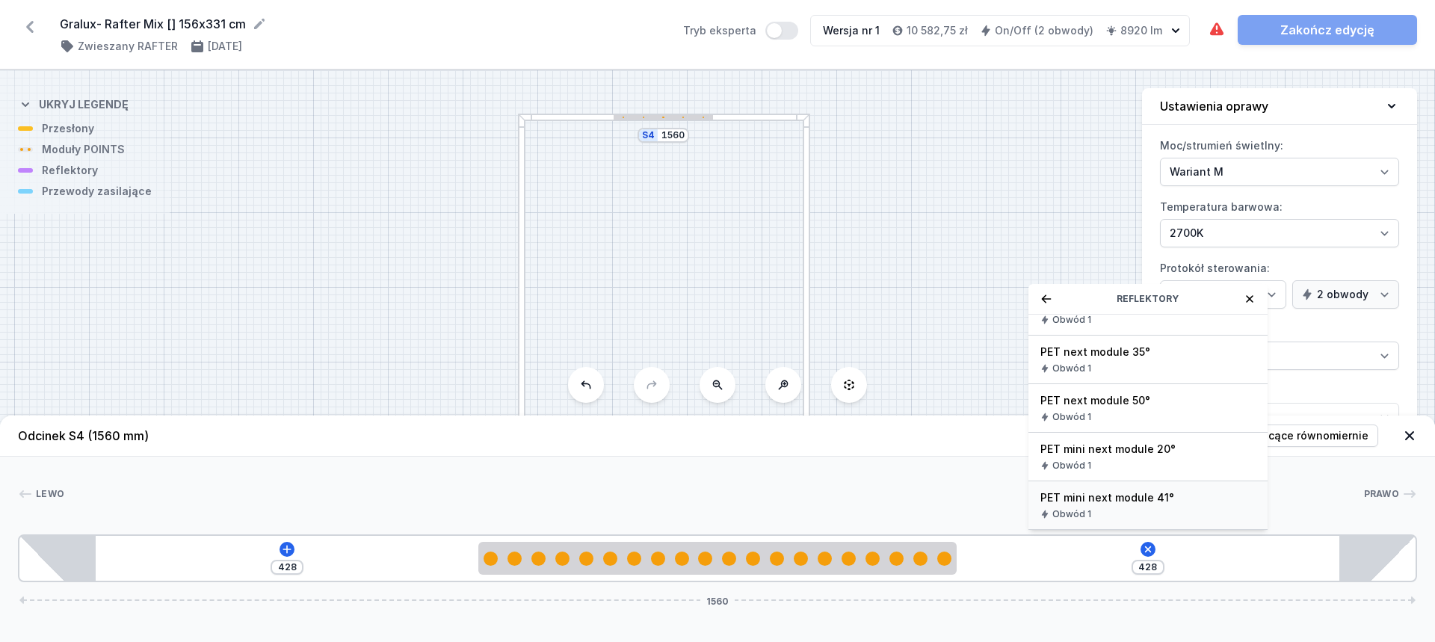
click at [1130, 501] on span "PET mini next module 41°" at bounding box center [1148, 497] width 215 height 15
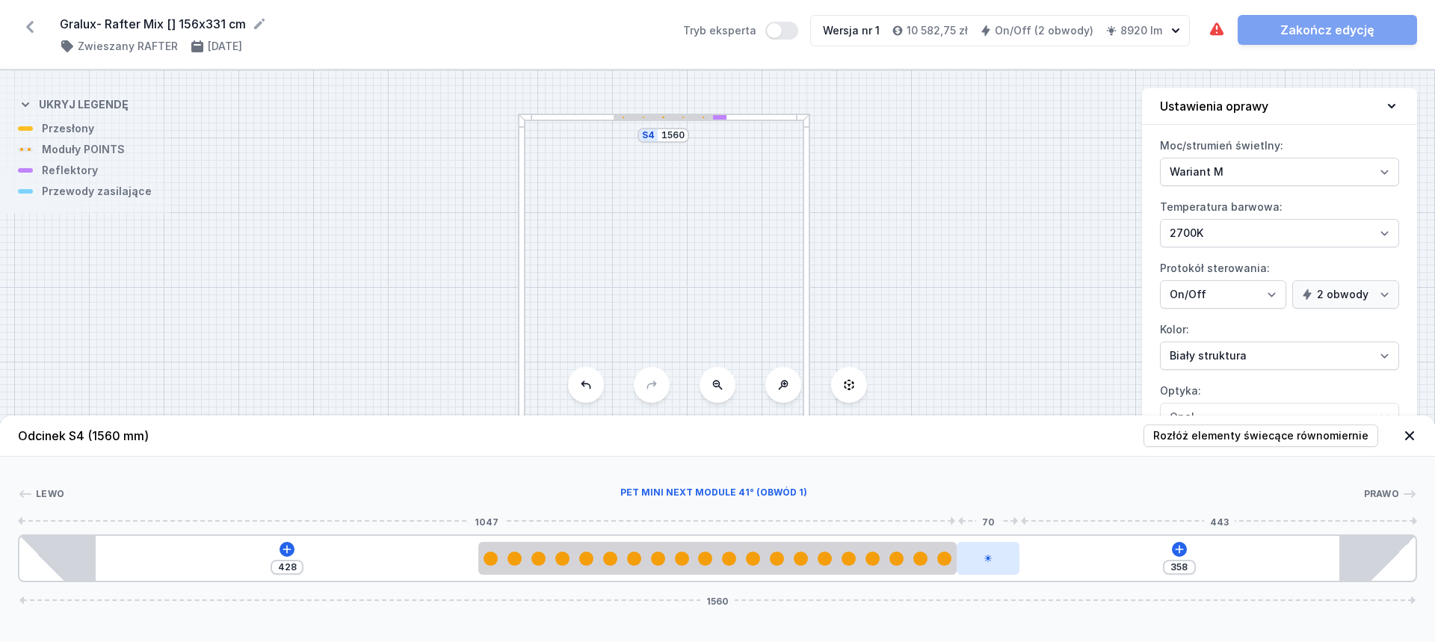
click at [994, 565] on div at bounding box center [988, 558] width 63 height 33
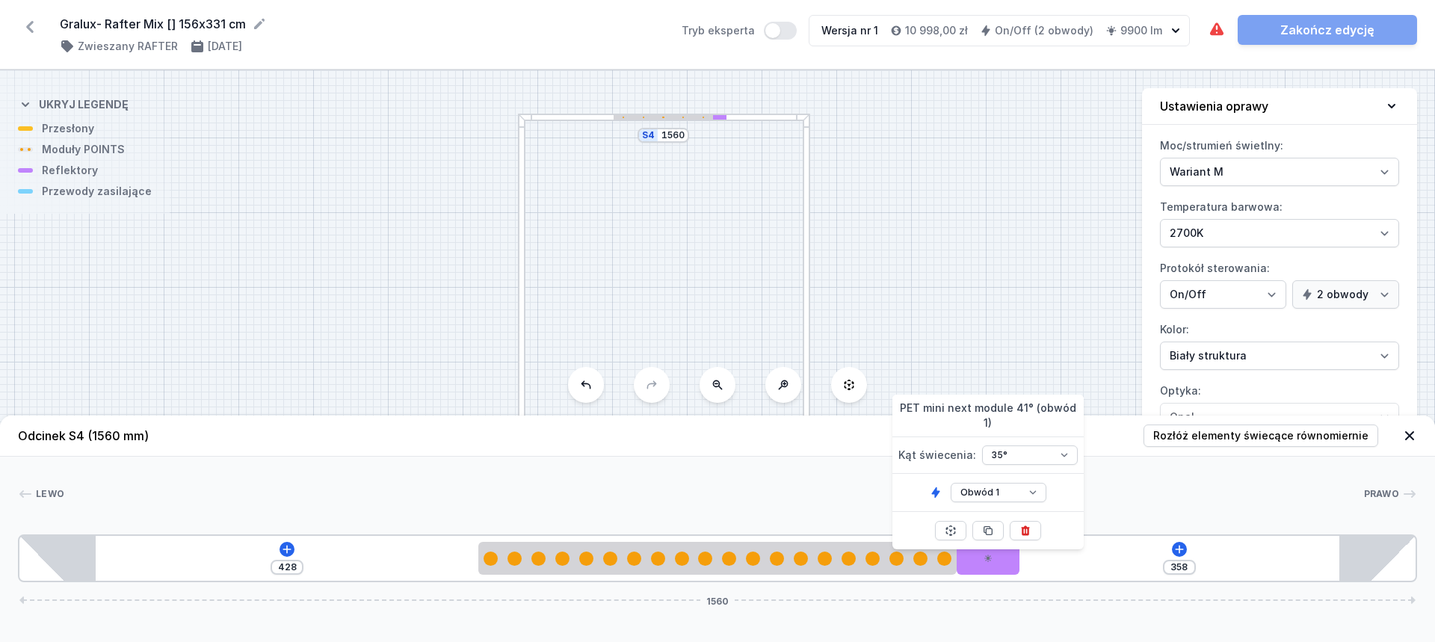
click at [1008, 474] on div "Obwód 1 Obwód 2" at bounding box center [988, 492] width 191 height 37
click at [1008, 483] on select "Obwód 1 Obwód 2" at bounding box center [999, 492] width 96 height 19
click at [951, 483] on select "Obwód 1 Obwód 2" at bounding box center [999, 492] width 96 height 19
click at [990, 529] on icon at bounding box center [988, 531] width 8 height 8
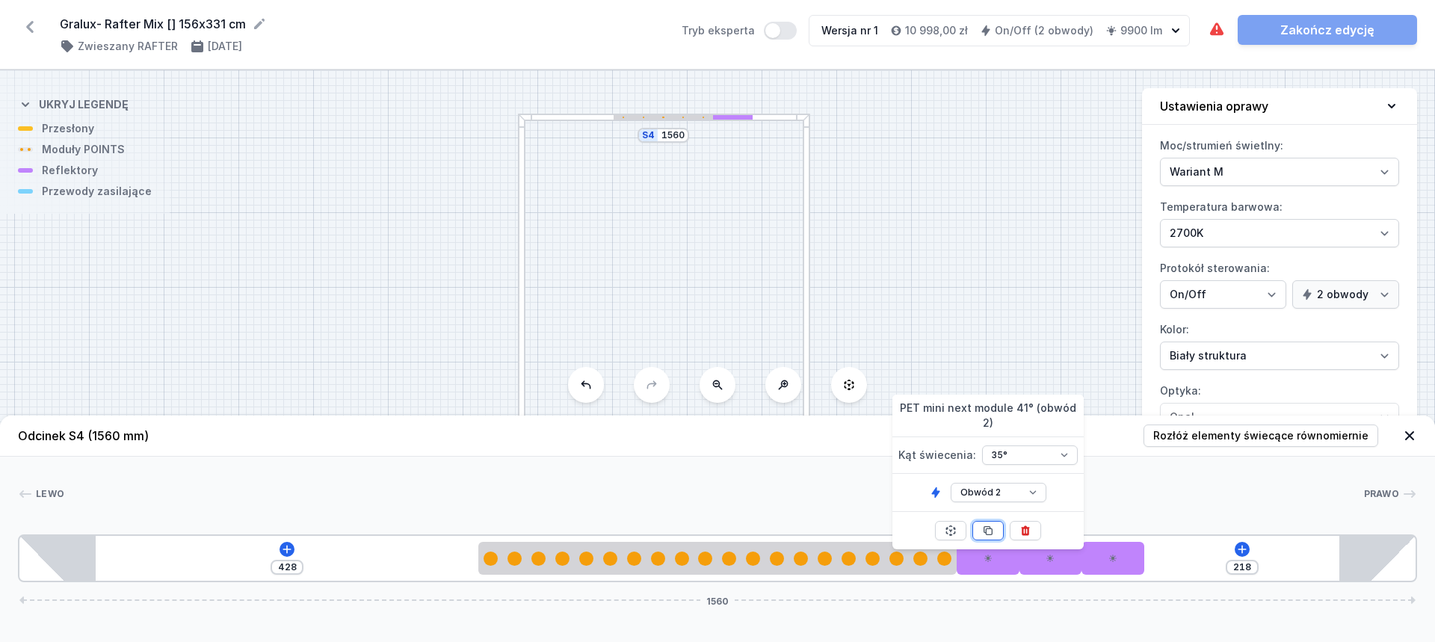
click at [990, 529] on icon at bounding box center [988, 531] width 8 height 8
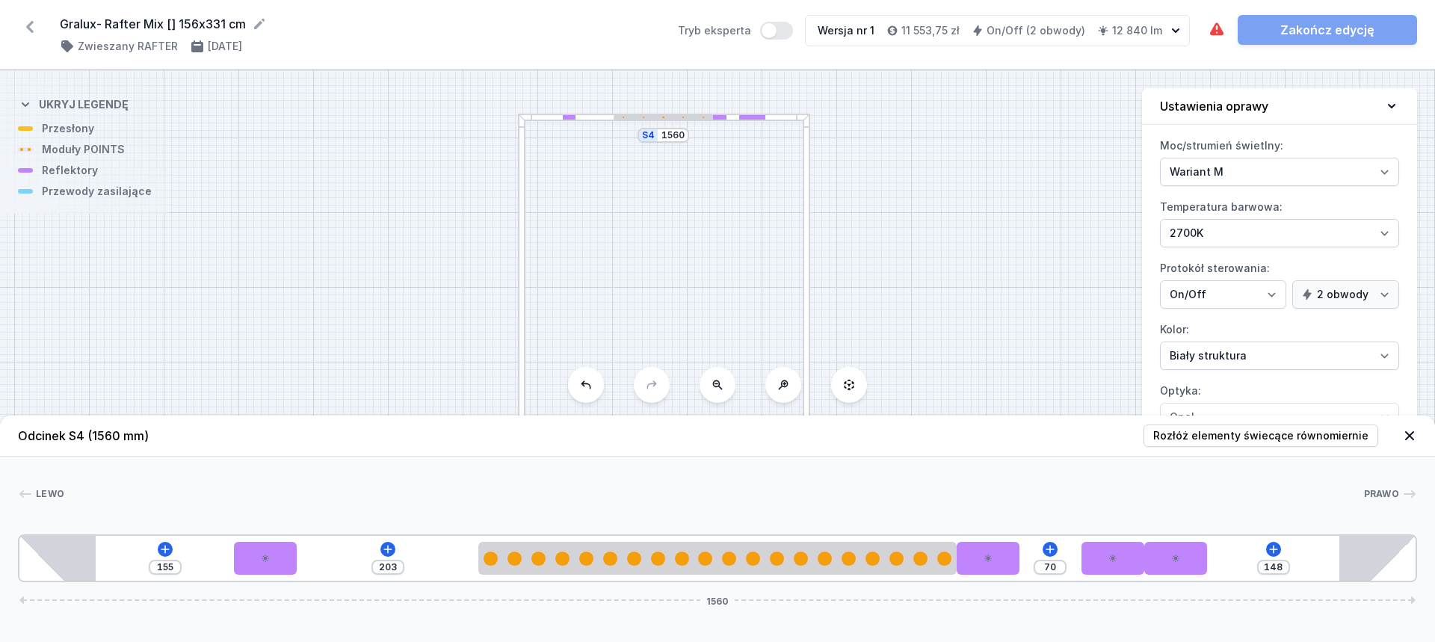
drag, startPoint x: 1039, startPoint y: 563, endPoint x: 232, endPoint y: 553, distance: 807.5
click at [232, 553] on div "155 203 70 148 1560" at bounding box center [718, 559] width 1400 height 48
click at [164, 561] on div "155" at bounding box center [165, 567] width 33 height 15
click at [164, 566] on input "155" at bounding box center [165, 567] width 24 height 12
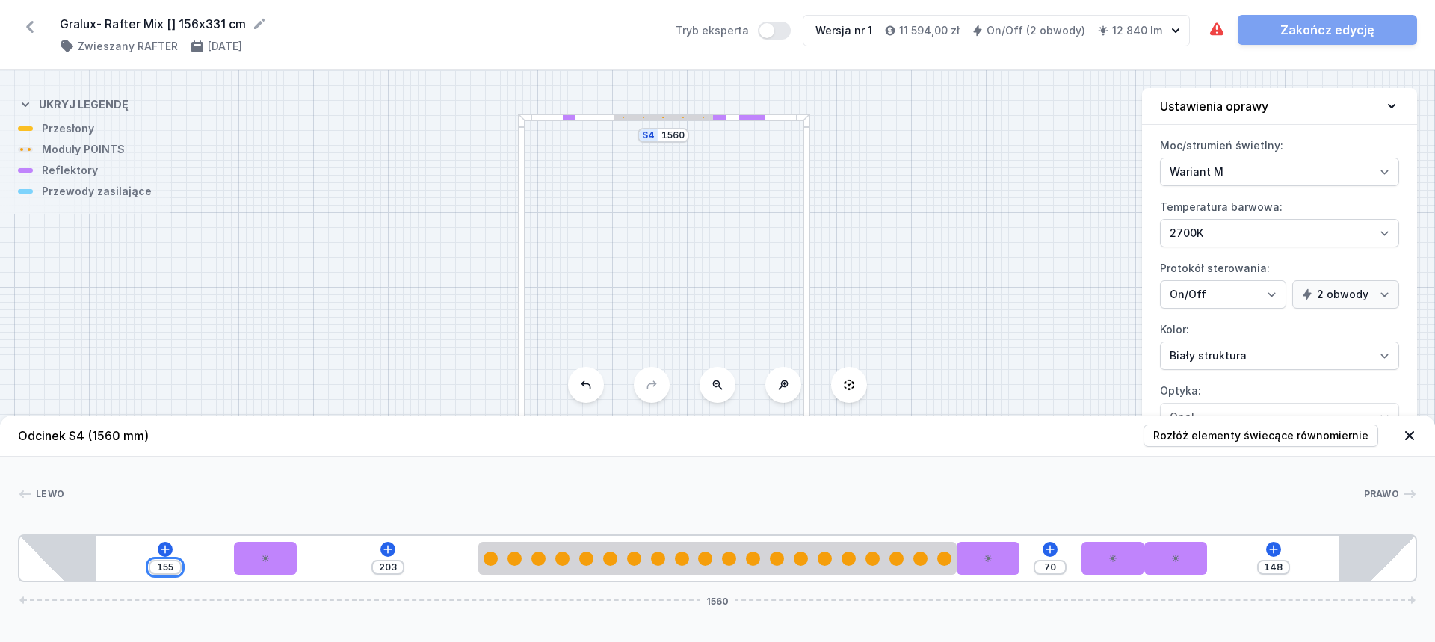
click at [164, 566] on input "155" at bounding box center [165, 567] width 24 height 12
drag, startPoint x: 1096, startPoint y: 565, endPoint x: 250, endPoint y: 527, distance: 846.4
click at [250, 527] on div "[PERSON_NAME] 1 2 2 2 2 3 1 2 2 2 2 1 115 173 140 148 1560 200 70 70 173 534 70…" at bounding box center [717, 520] width 1435 height 126
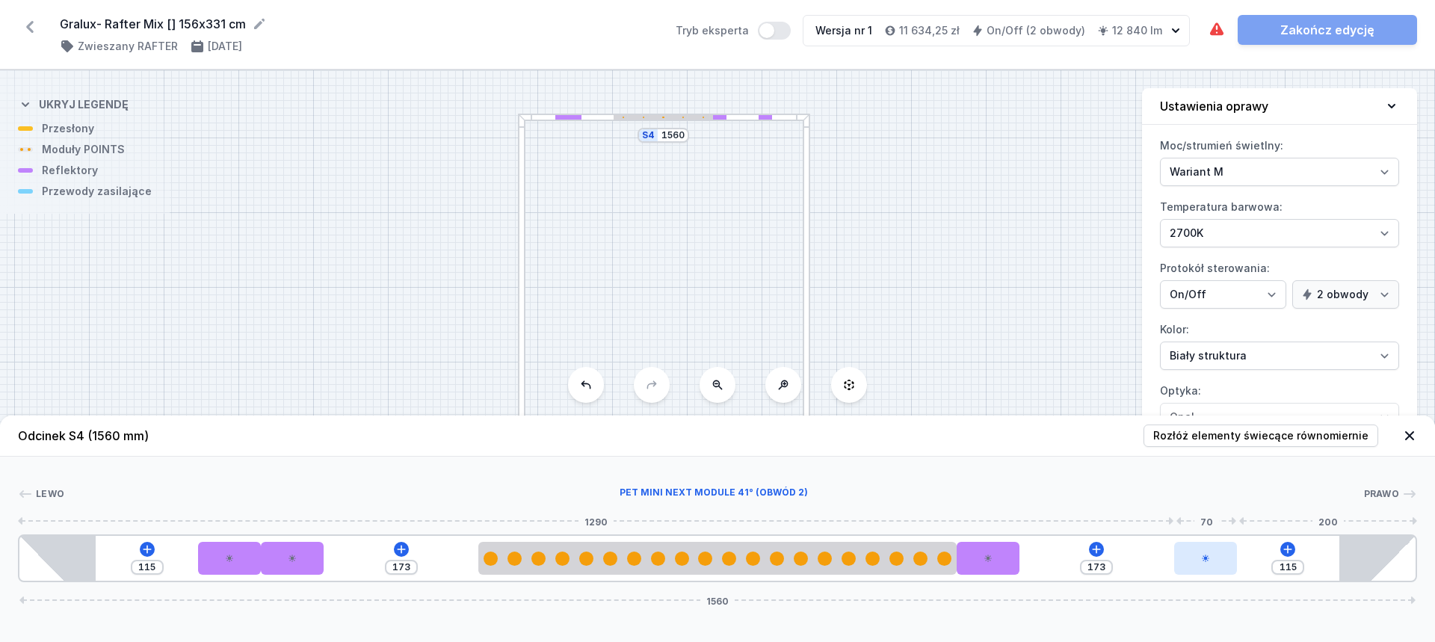
drag, startPoint x: 1171, startPoint y: 558, endPoint x: 1224, endPoint y: 556, distance: 53.1
click at [1224, 556] on div at bounding box center [1206, 558] width 63 height 33
drag, startPoint x: 1056, startPoint y: 557, endPoint x: 1175, endPoint y: 555, distance: 118.1
click at [1175, 555] on div "115 173 173 115 1560" at bounding box center [718, 559] width 1400 height 48
click at [1152, 561] on div "115 173 151 115 1560" at bounding box center [718, 559] width 1400 height 48
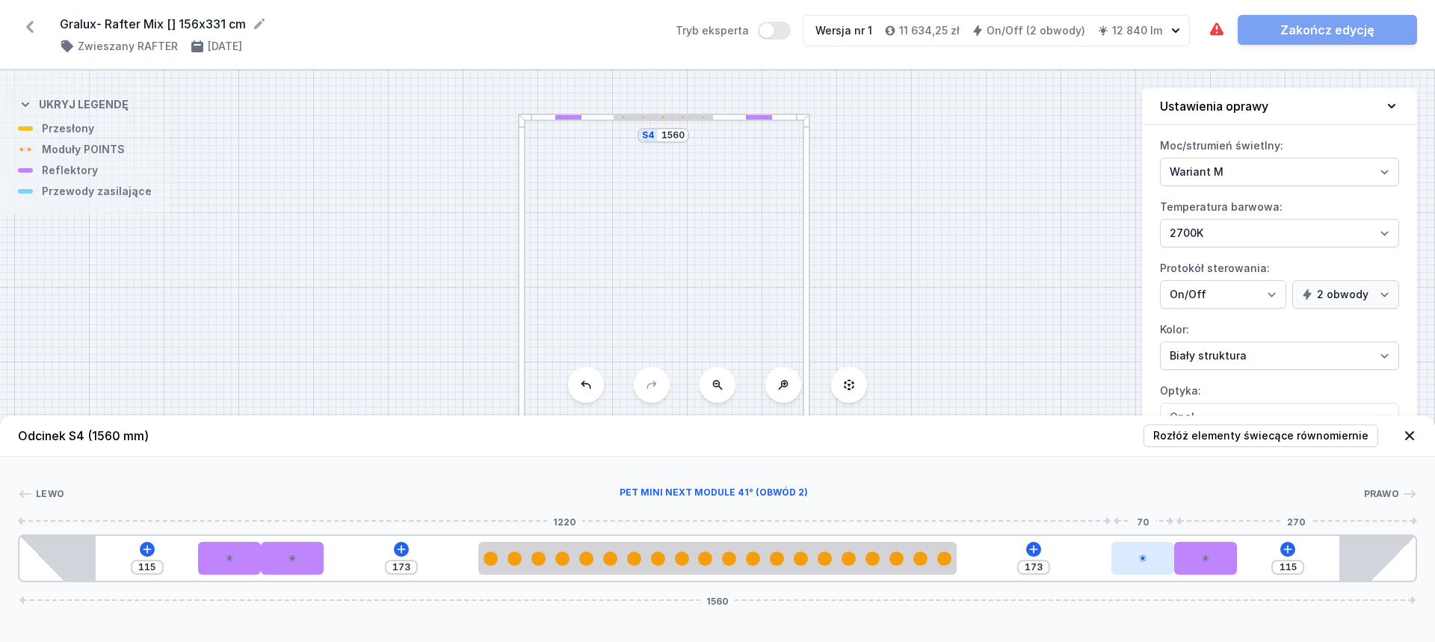
drag, startPoint x: 1138, startPoint y: 565, endPoint x: 1172, endPoint y: 564, distance: 33.7
click at [1172, 564] on div at bounding box center [1143, 558] width 63 height 33
click at [1078, 491] on div at bounding box center [713, 494] width 1299 height 15
click at [1133, 561] on div at bounding box center [1123, 558] width 63 height 33
click at [1136, 561] on div at bounding box center [1123, 558] width 63 height 33
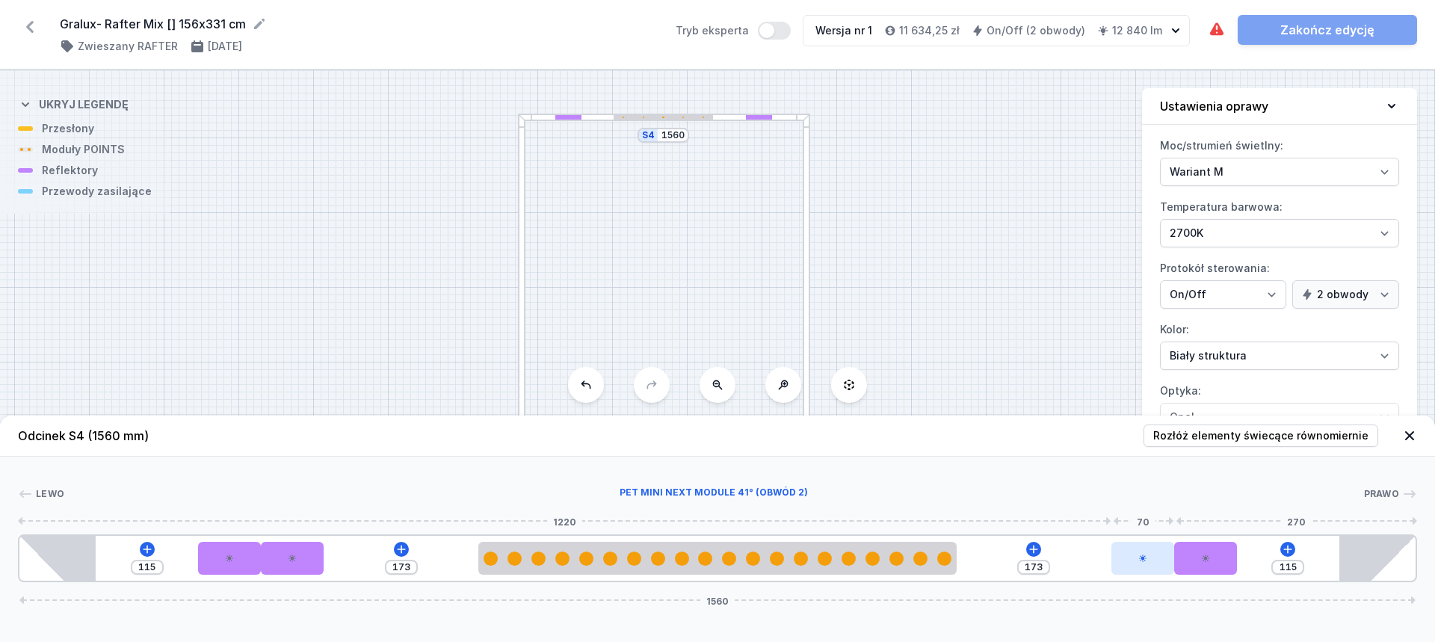
drag, startPoint x: 1134, startPoint y: 564, endPoint x: 1173, endPoint y: 560, distance: 39.1
click at [1173, 560] on div at bounding box center [1143, 558] width 63 height 33
click at [1198, 558] on div at bounding box center [1206, 558] width 63 height 33
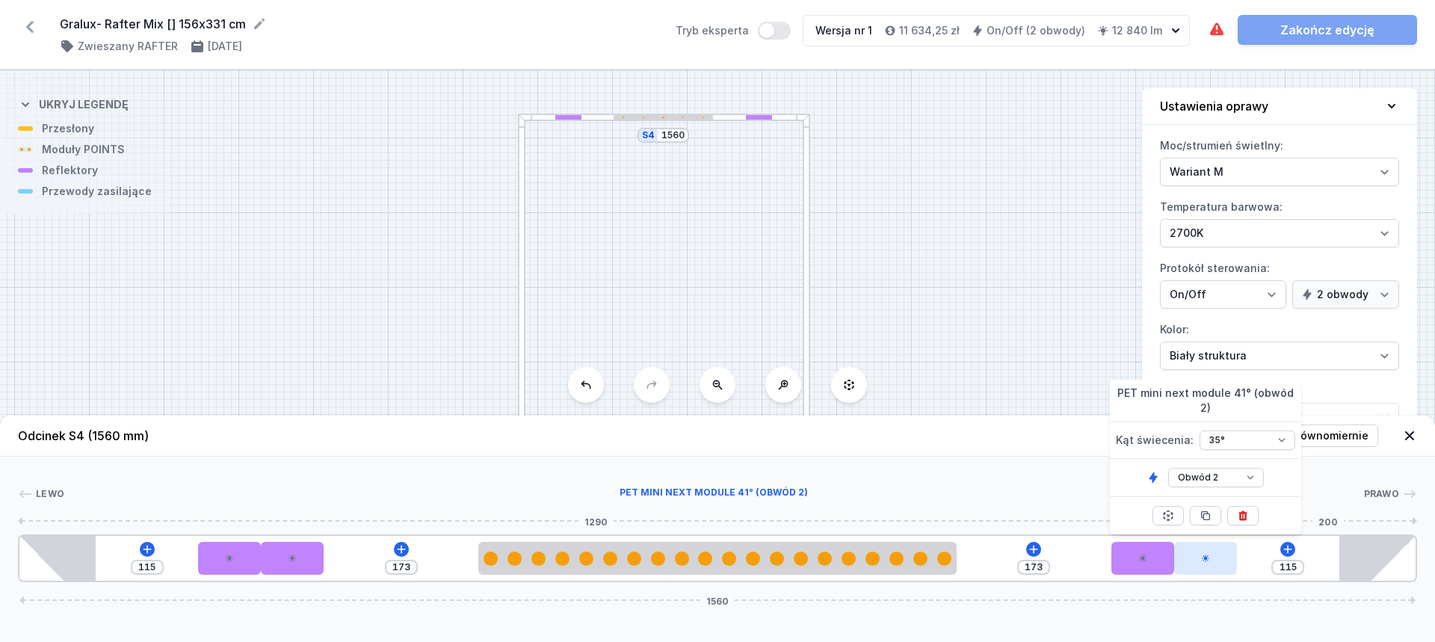
click at [1198, 558] on div at bounding box center [1206, 558] width 63 height 33
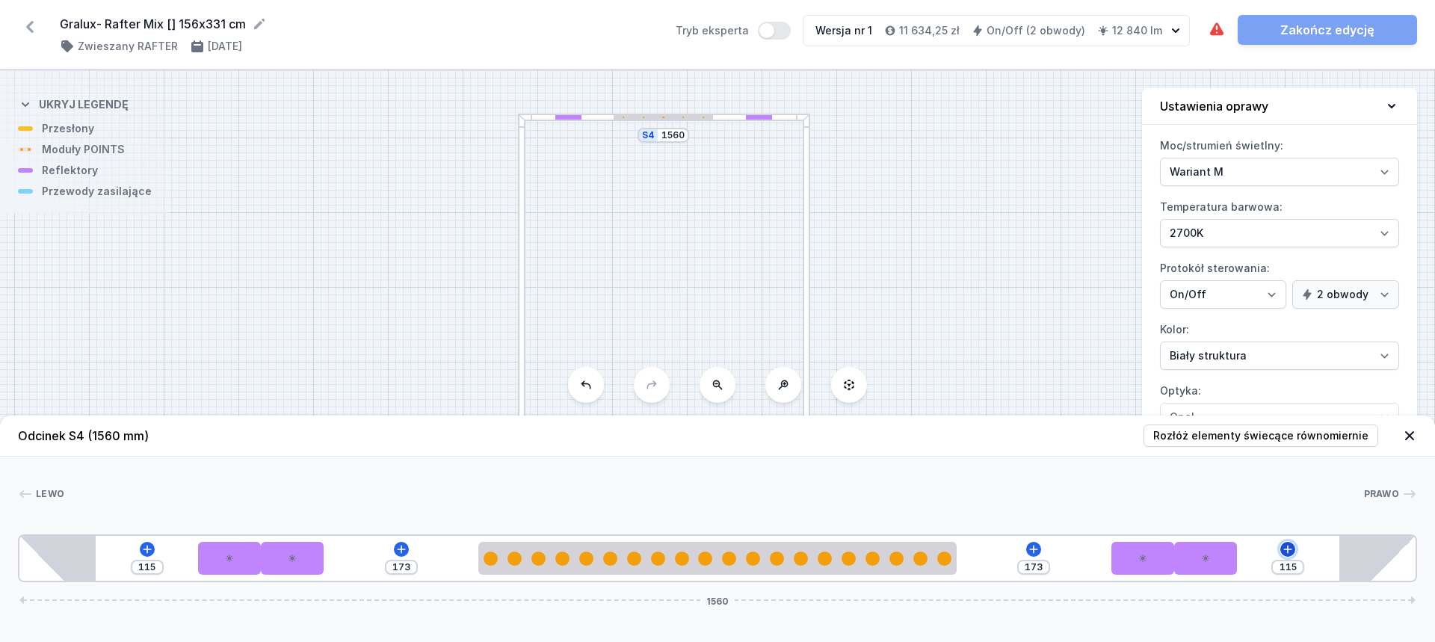
click at [1281, 550] on button at bounding box center [1288, 549] width 15 height 15
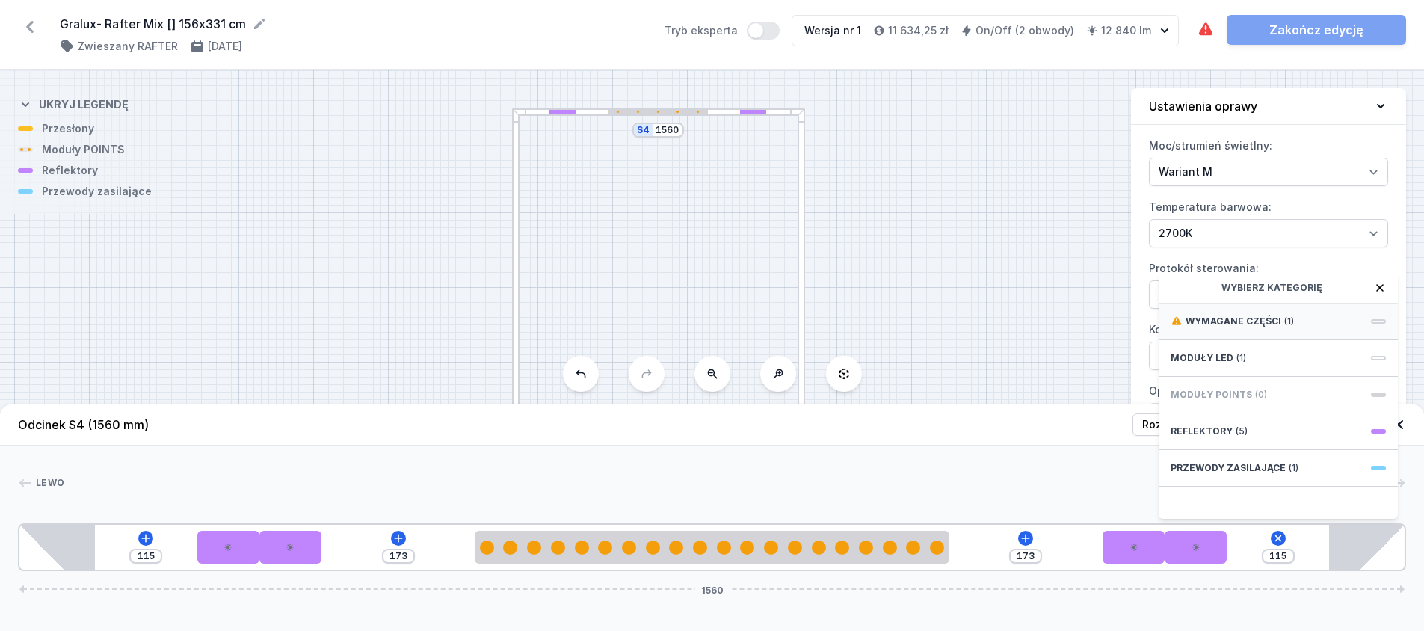
click at [1246, 323] on div "Wymagane części (1)" at bounding box center [1278, 322] width 239 height 37
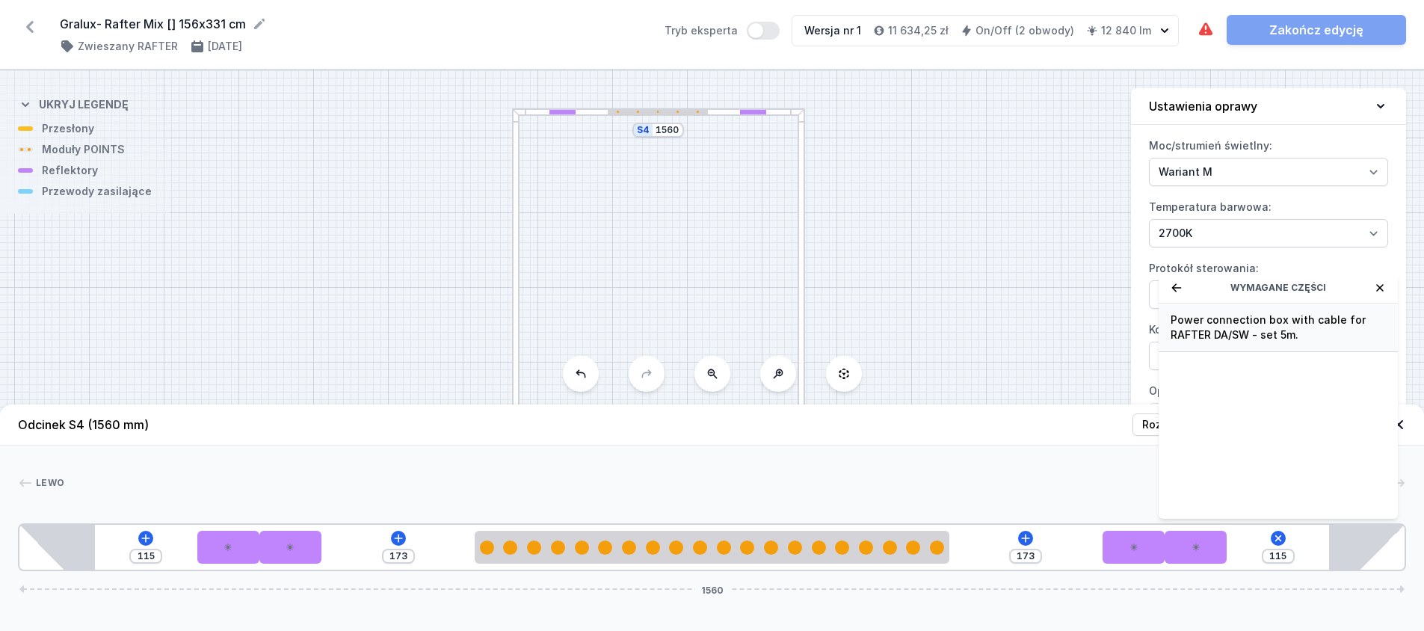
click at [1237, 342] on span "Power connection box with cable for RAFTER DA/SW - set 5m." at bounding box center [1278, 328] width 215 height 30
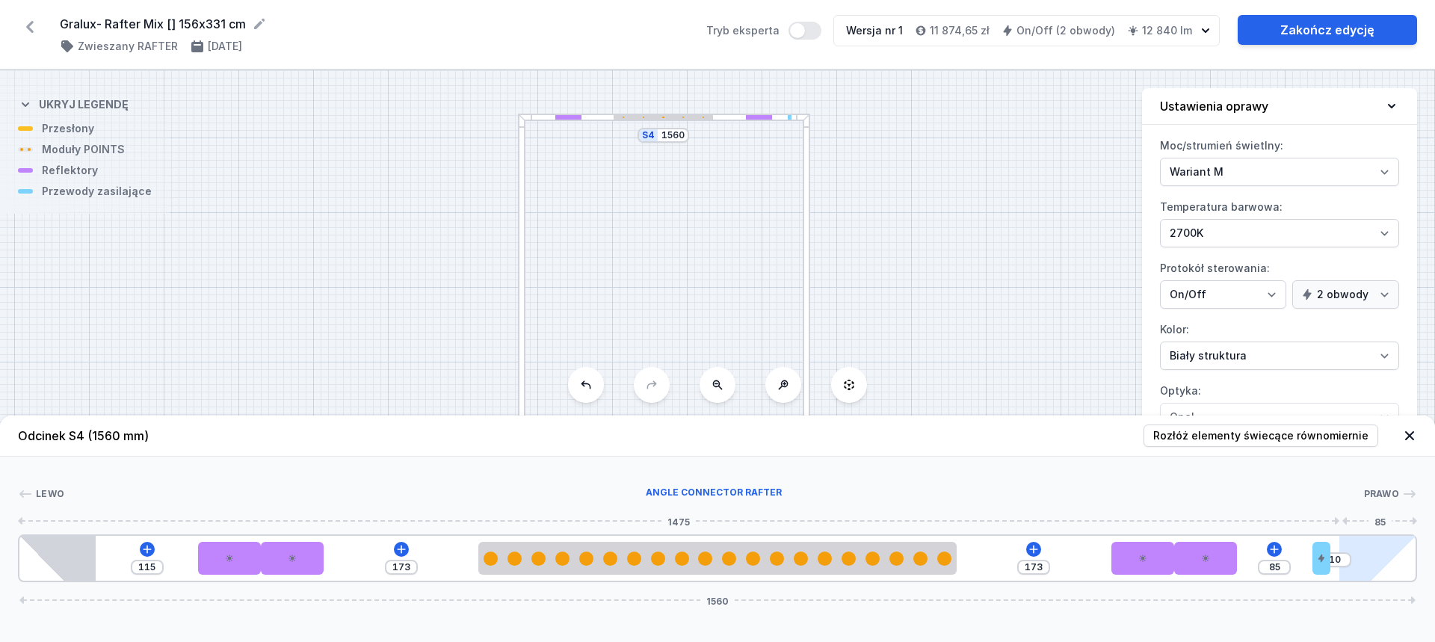
drag, startPoint x: 1249, startPoint y: 556, endPoint x: 1373, endPoint y: 540, distance: 124.5
click at [1325, 559] on icon at bounding box center [1321, 558] width 9 height 9
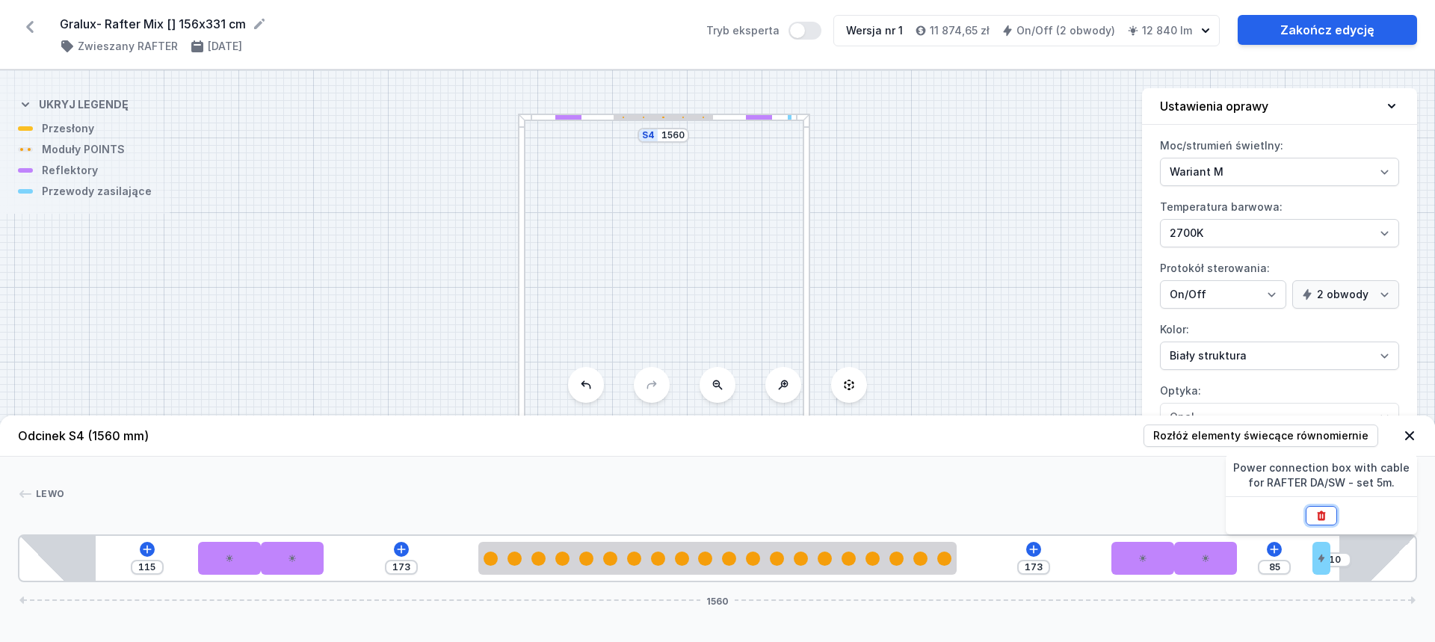
click at [1326, 512] on icon at bounding box center [1322, 516] width 12 height 12
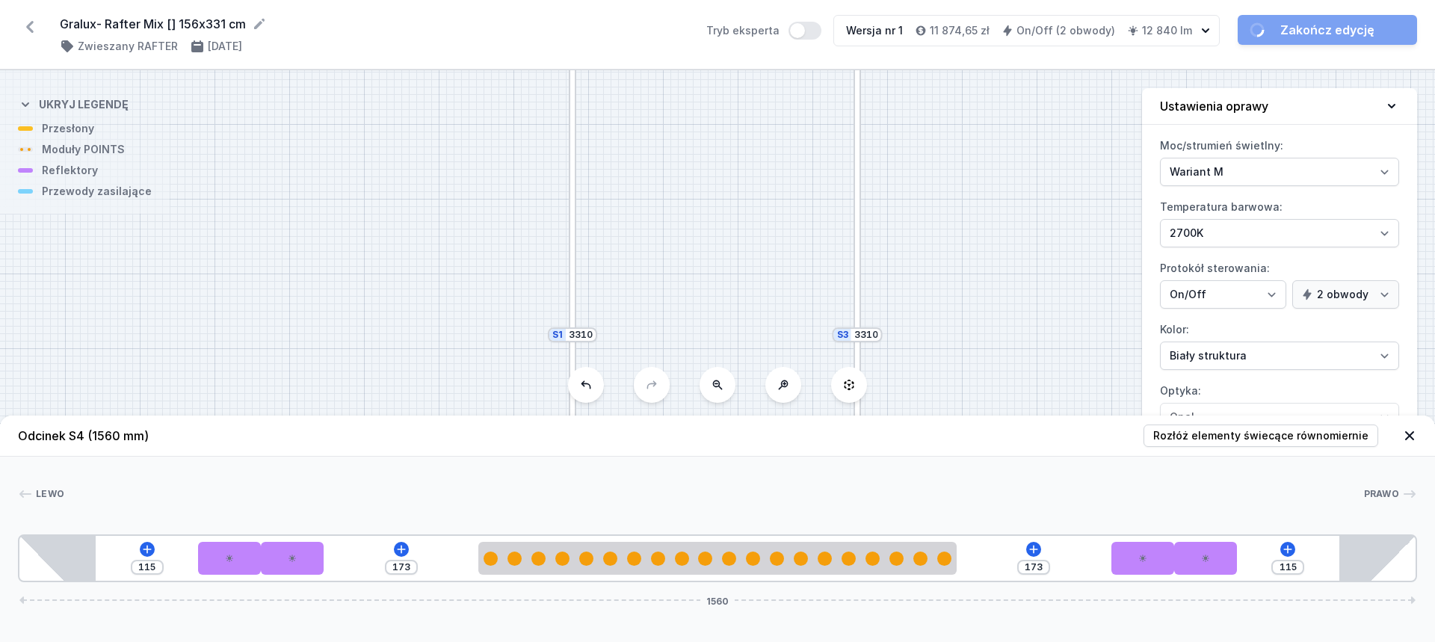
drag, startPoint x: 947, startPoint y: 286, endPoint x: 1013, endPoint y: 154, distance: 147.1
click at [1021, 114] on div "S4 1560 S3 3310 S2 1560 S1 3310" at bounding box center [717, 356] width 1435 height 572
drag, startPoint x: 881, startPoint y: 241, endPoint x: 934, endPoint y: 166, distance: 91.9
click at [934, 166] on div "S4 1560 S3 3310 S2 1560 S1 3310" at bounding box center [717, 356] width 1435 height 572
drag, startPoint x: 798, startPoint y: 370, endPoint x: 810, endPoint y: 277, distance: 93.5
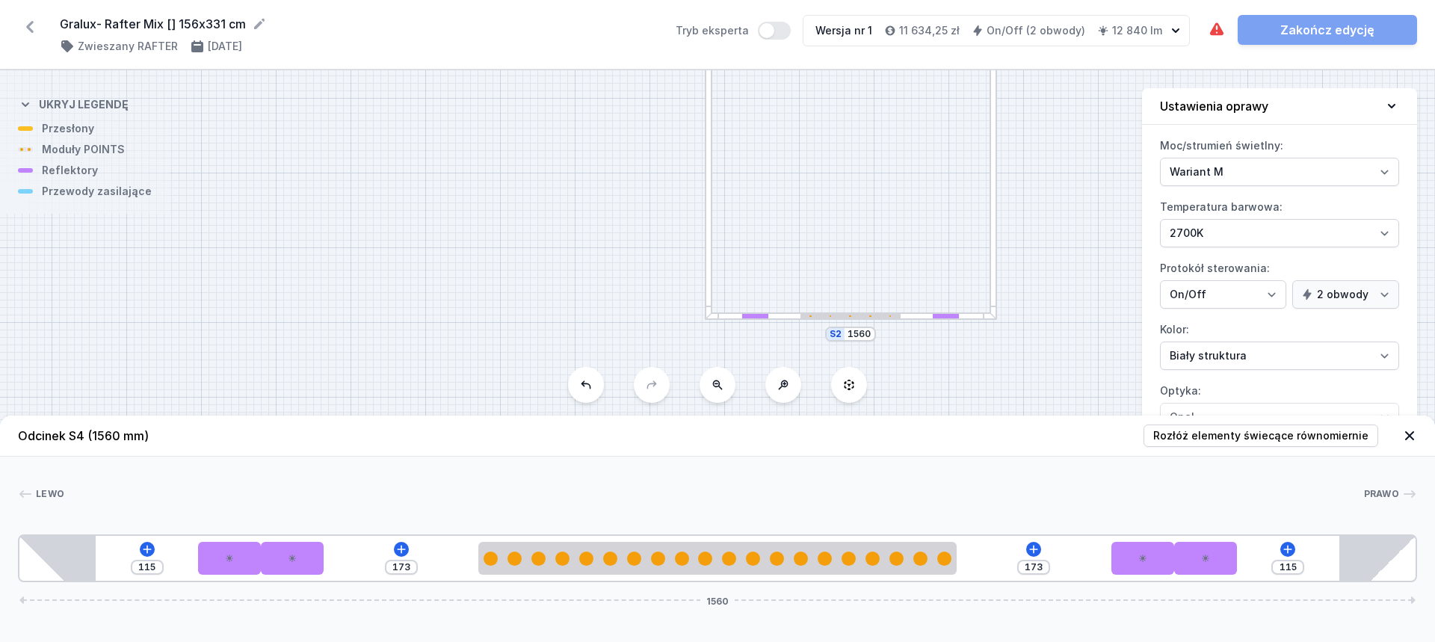
click at [810, 277] on div "S4 1560 S3 3310 S2 1560 S1 3310" at bounding box center [717, 356] width 1435 height 572
click at [728, 316] on div at bounding box center [851, 316] width 292 height 7
click at [141, 548] on icon at bounding box center [147, 550] width 12 height 12
drag, startPoint x: 450, startPoint y: 277, endPoint x: 290, endPoint y: 321, distance: 166.2
click at [286, 325] on div "S4 1560 S3 3310 S2 1560 S1 3310" at bounding box center [717, 356] width 1435 height 572
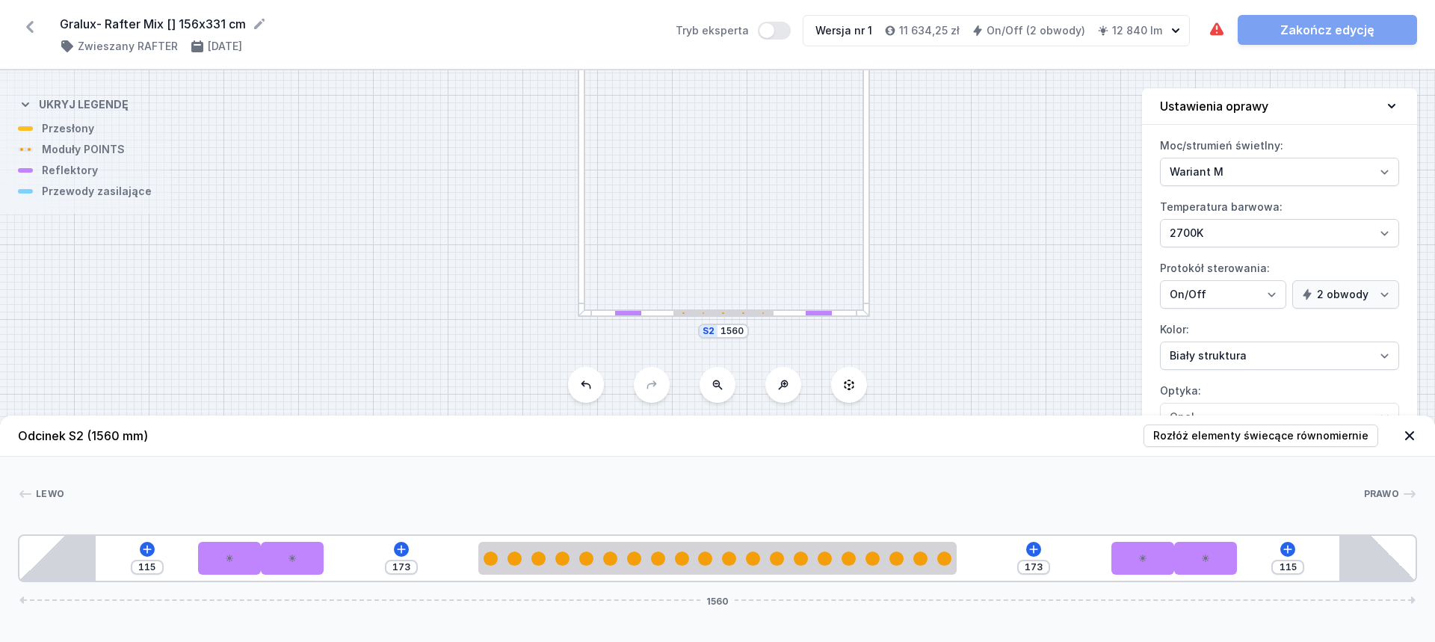
drag, startPoint x: 949, startPoint y: 200, endPoint x: 874, endPoint y: 249, distance: 89.8
click at [986, 149] on div "S4 1560 S3 3310 S2 1560 S1 3310" at bounding box center [717, 356] width 1435 height 572
click at [597, 315] on div at bounding box center [723, 313] width 292 height 7
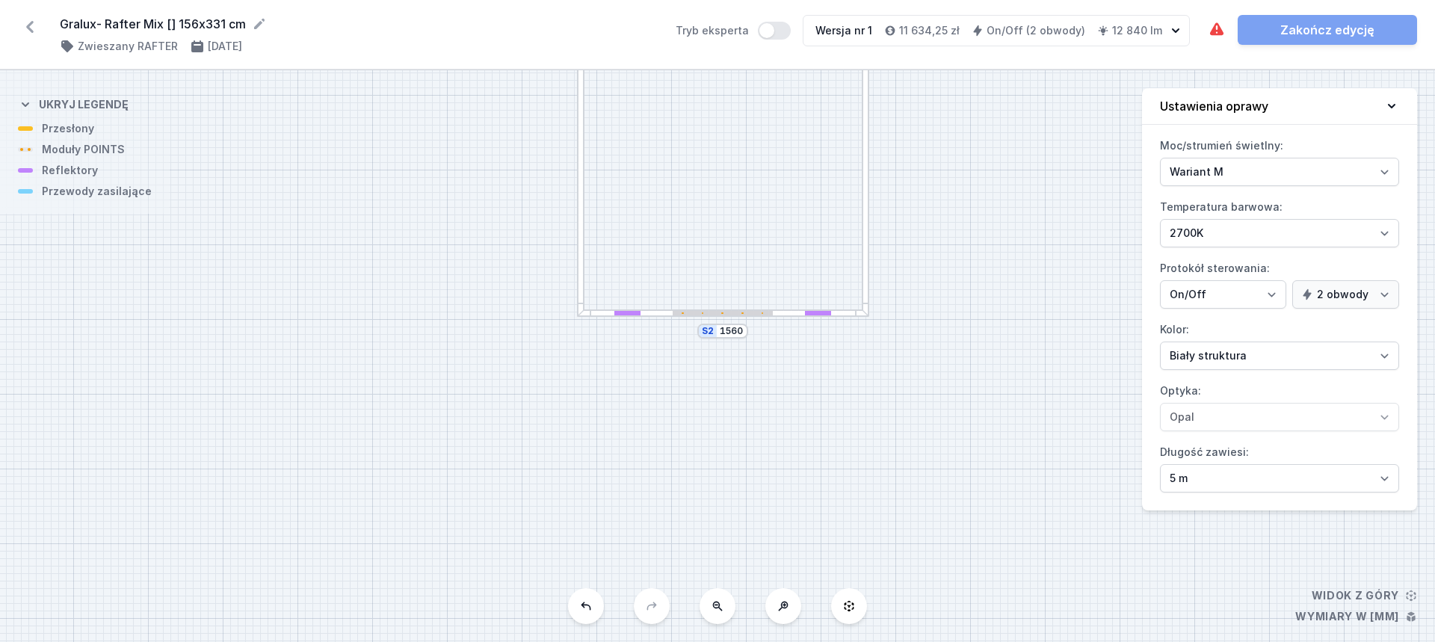
click at [601, 313] on div at bounding box center [723, 313] width 292 height 7
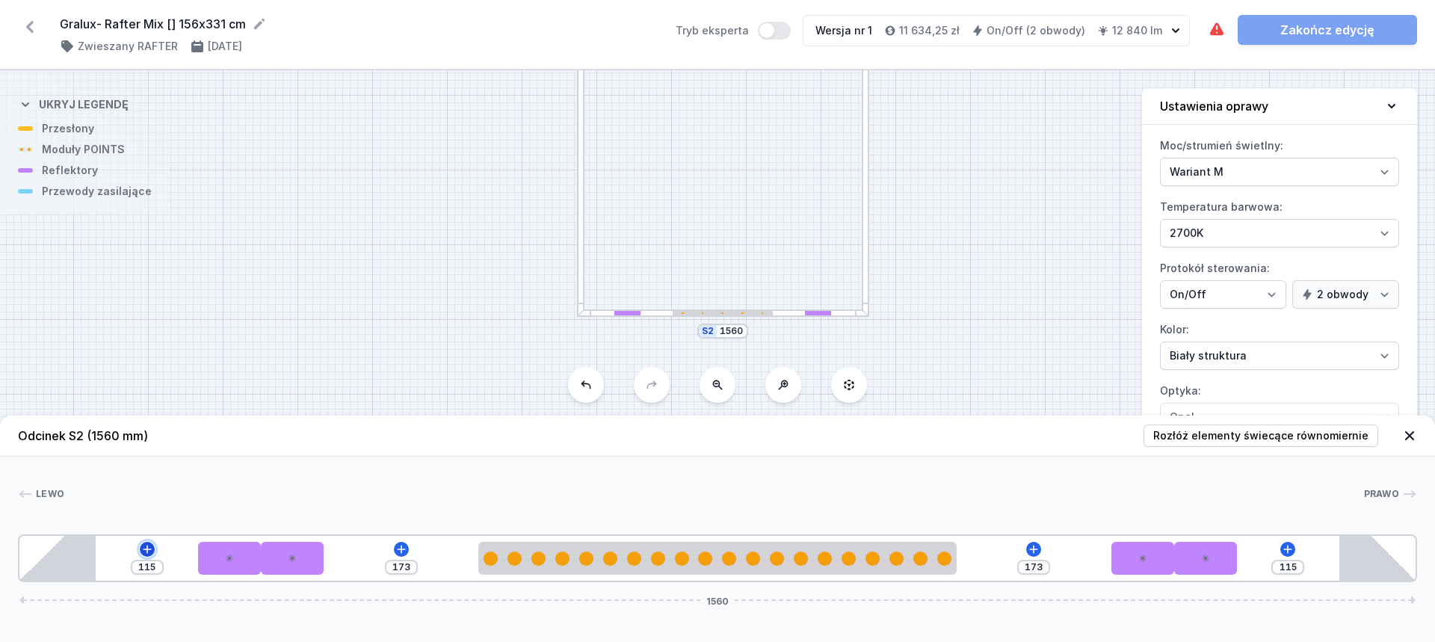
click at [146, 549] on icon at bounding box center [147, 550] width 12 height 12
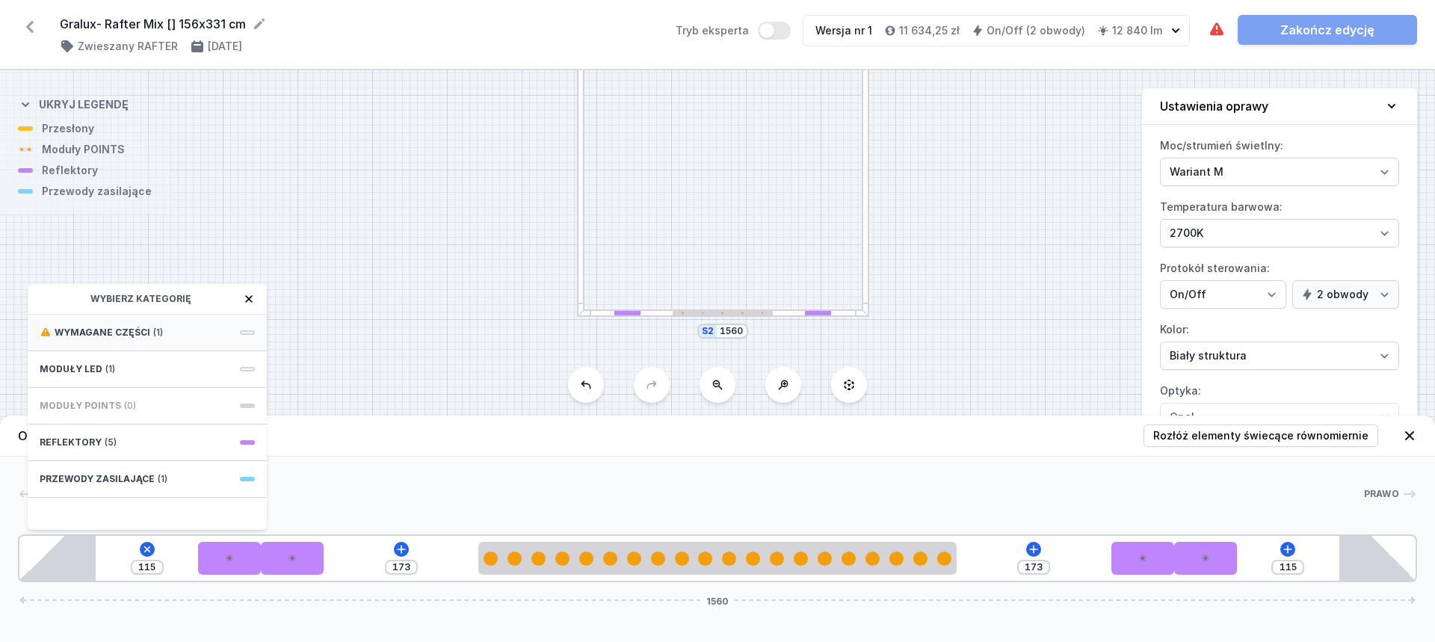
click at [132, 334] on span "Wymagane części" at bounding box center [103, 333] width 96 height 12
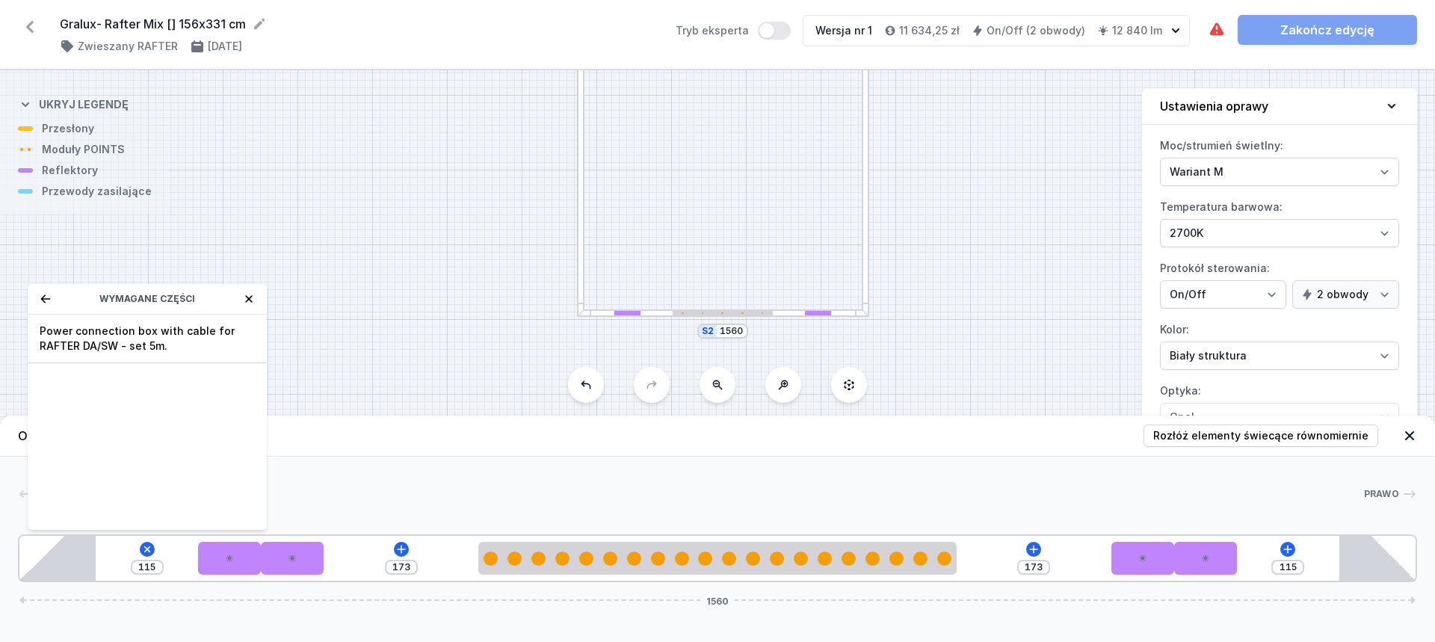
click at [44, 299] on icon at bounding box center [45, 299] width 10 height 8
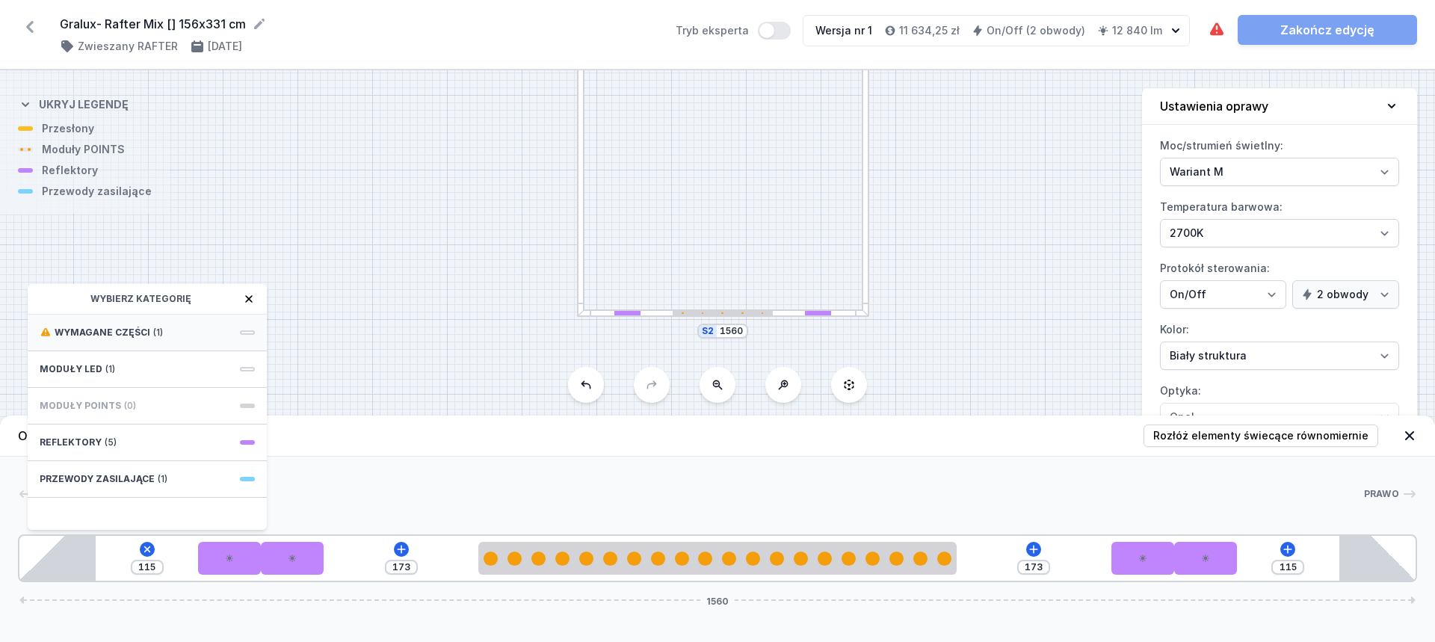
click at [129, 337] on span "Wymagane części" at bounding box center [103, 333] width 96 height 12
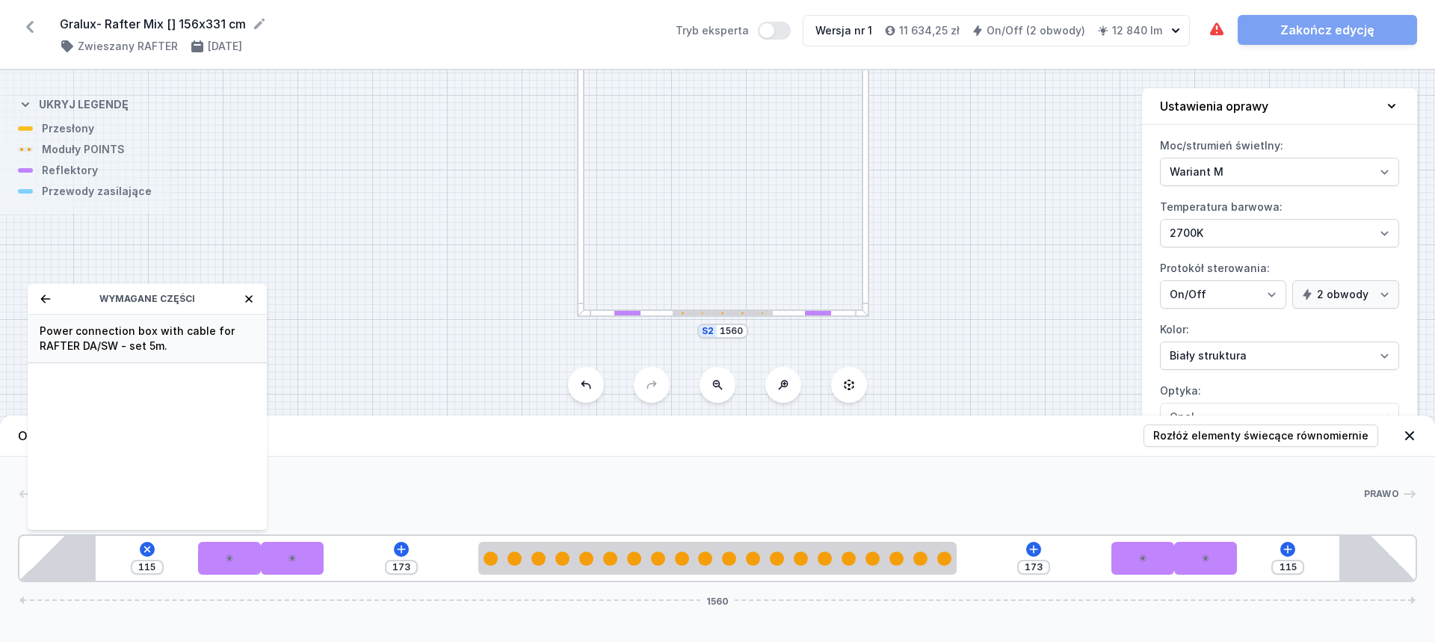
click at [129, 339] on span "Power connection box with cable for RAFTER DA/SW - set 5m." at bounding box center [147, 339] width 215 height 30
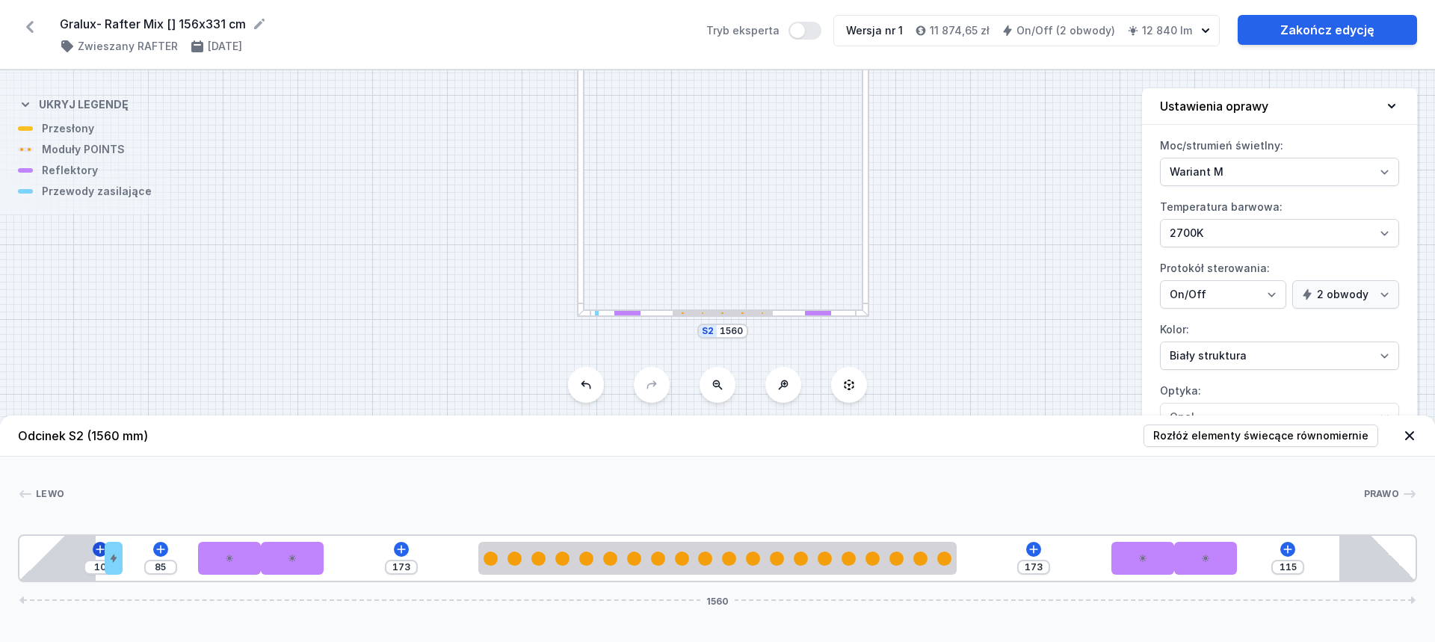
drag, startPoint x: 111, startPoint y: 559, endPoint x: 96, endPoint y: 547, distance: 19.1
click at [19, 558] on div "10" at bounding box center [19, 558] width 0 height 0
click at [376, 336] on div "S4 1560 S3 3310 S2 1560 S1 3310" at bounding box center [717, 356] width 1435 height 572
click at [580, 255] on div at bounding box center [581, 161] width 7 height 310
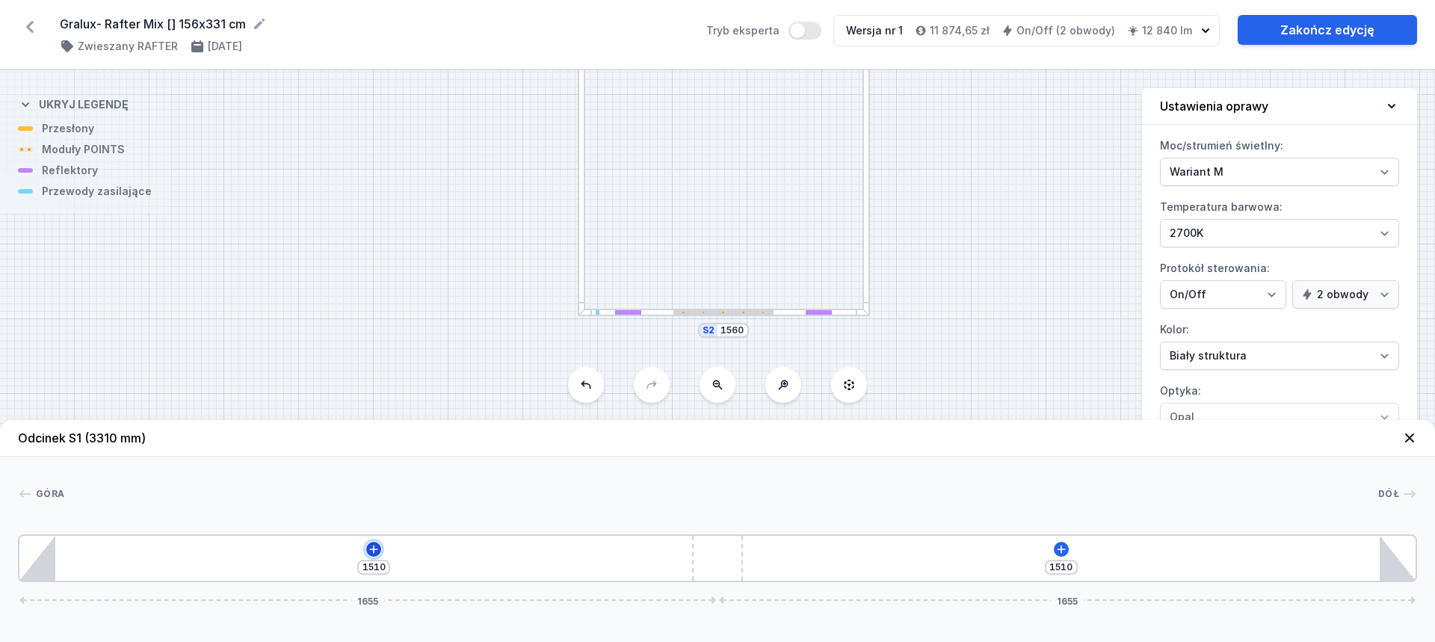
click at [378, 544] on icon at bounding box center [374, 550] width 12 height 12
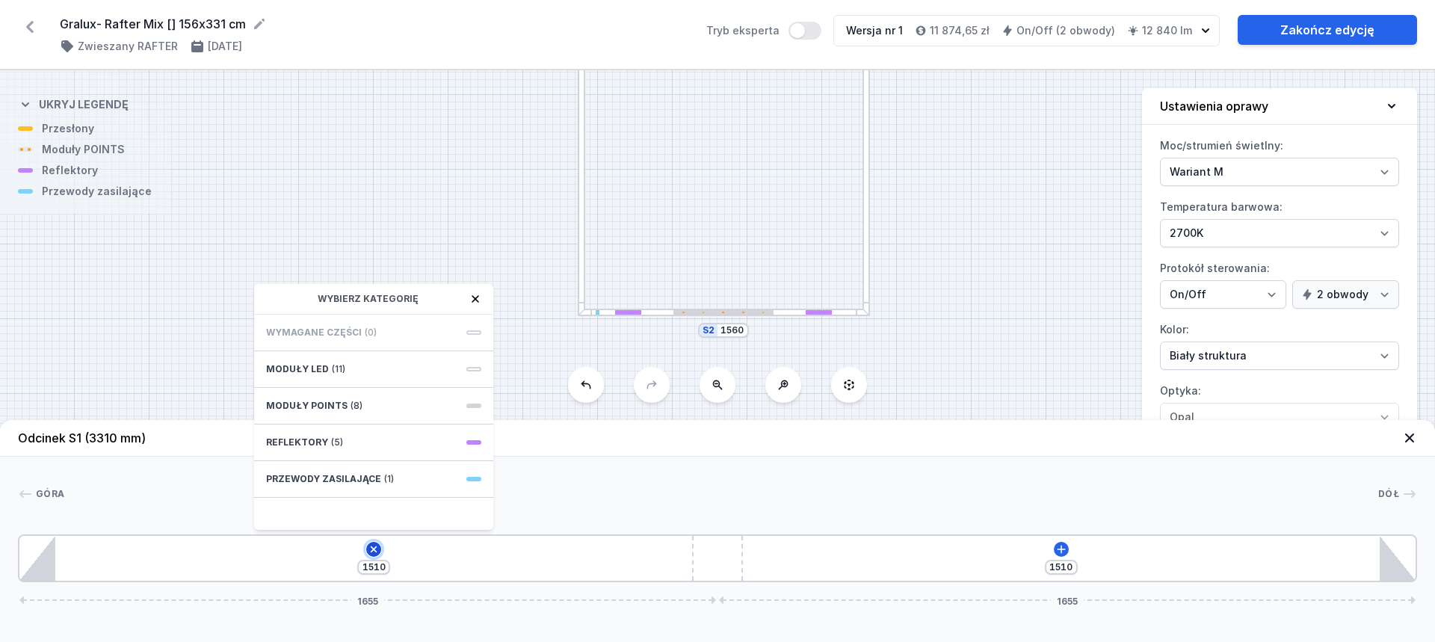
click at [372, 549] on icon at bounding box center [374, 549] width 17 height 17
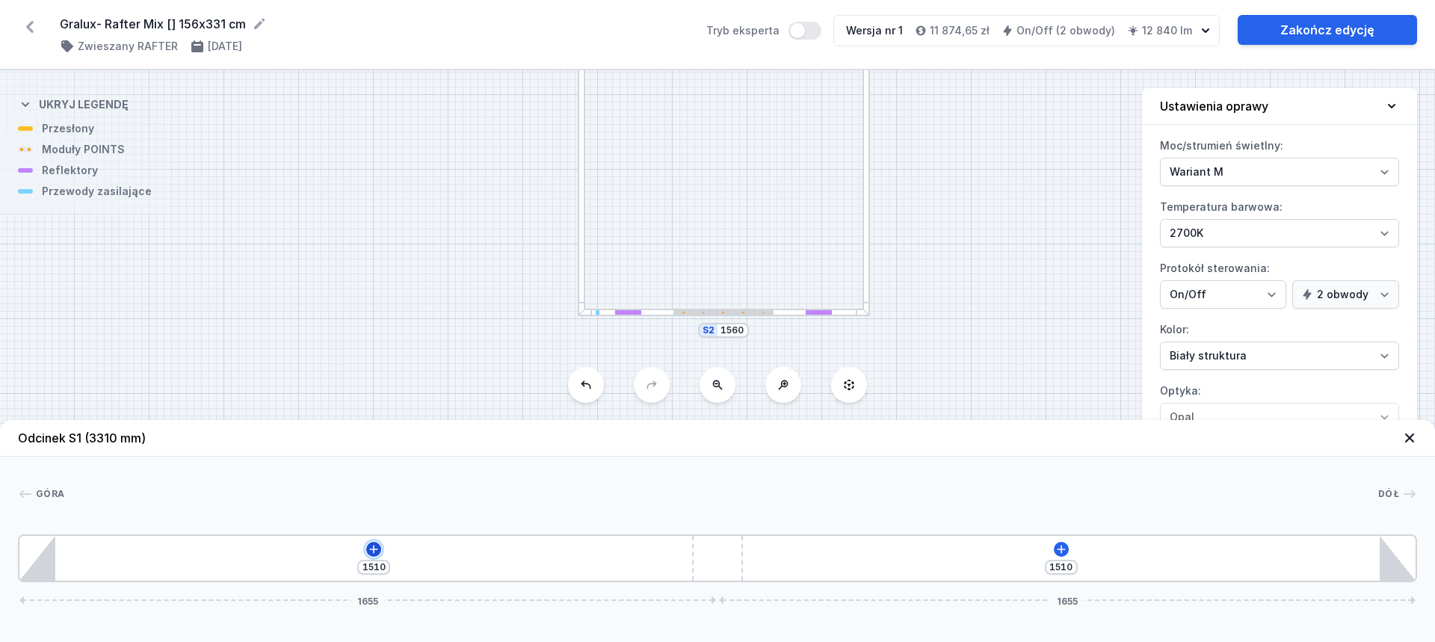
click at [378, 544] on button at bounding box center [373, 549] width 15 height 15
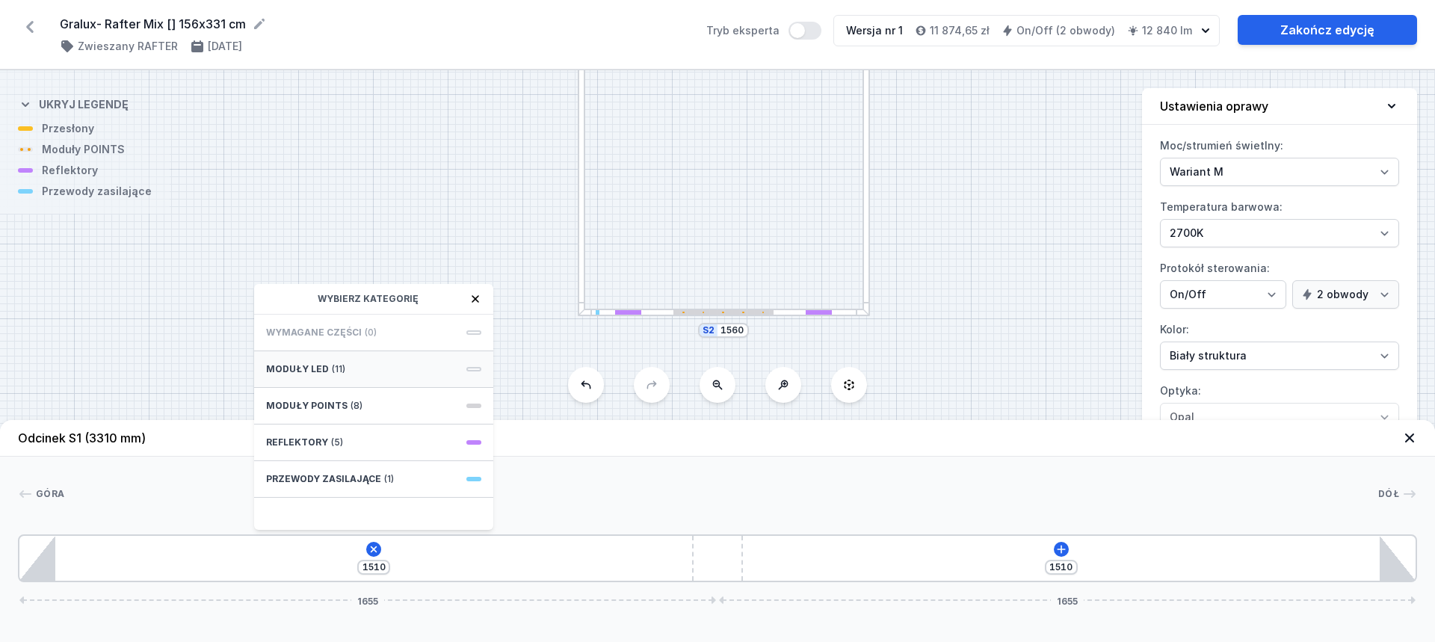
click at [372, 370] on div "Moduły LED (11)" at bounding box center [373, 369] width 239 height 37
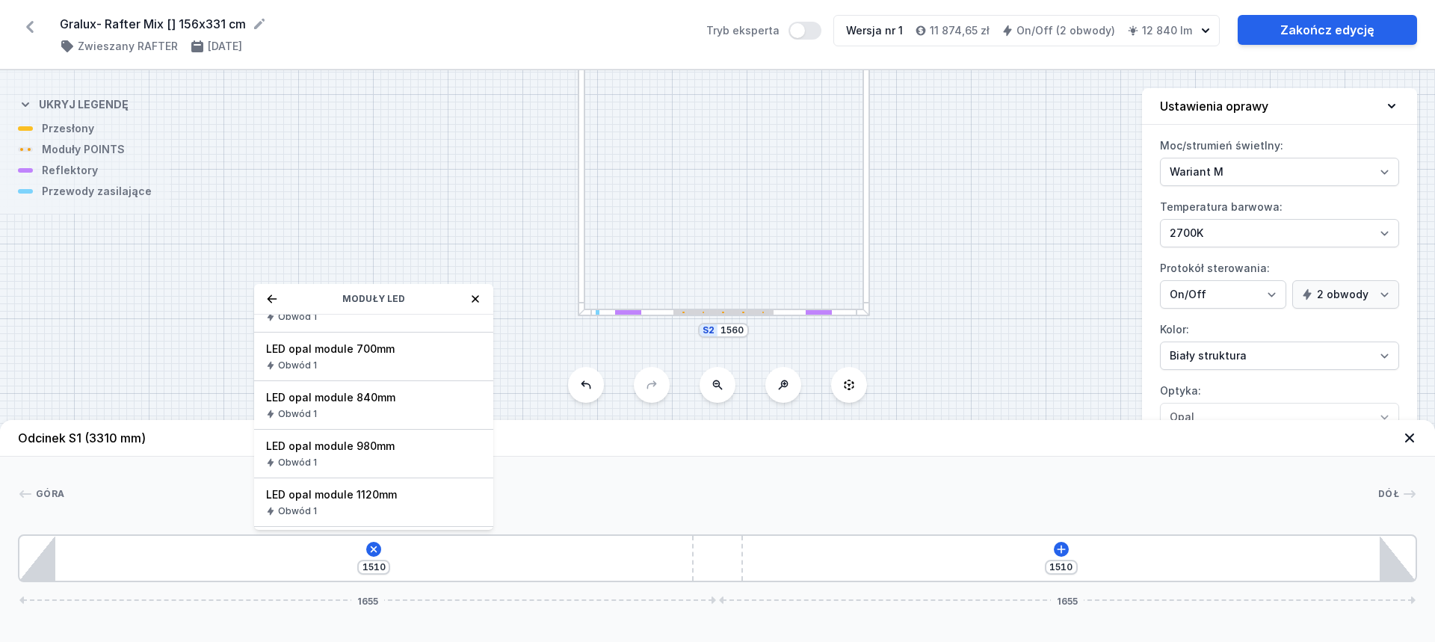
scroll to position [150, 0]
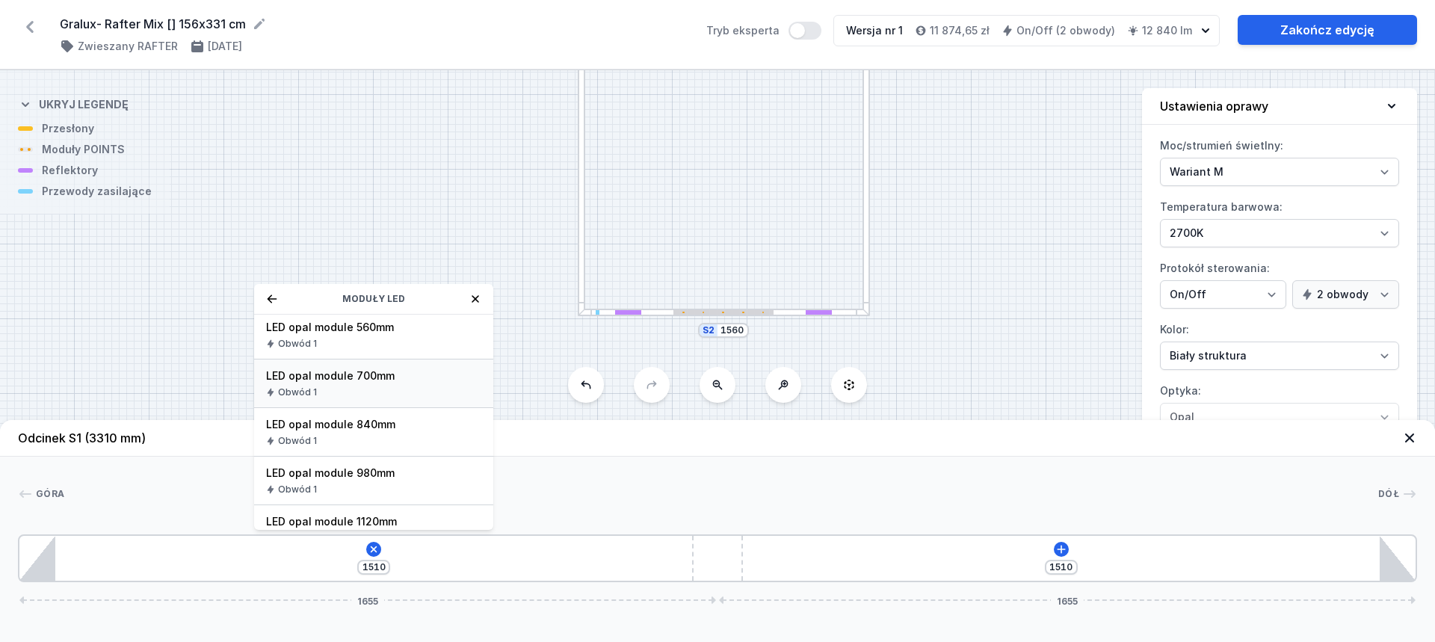
click at [381, 384] on div "LED opal module 700mm Obwód 1" at bounding box center [373, 384] width 239 height 49
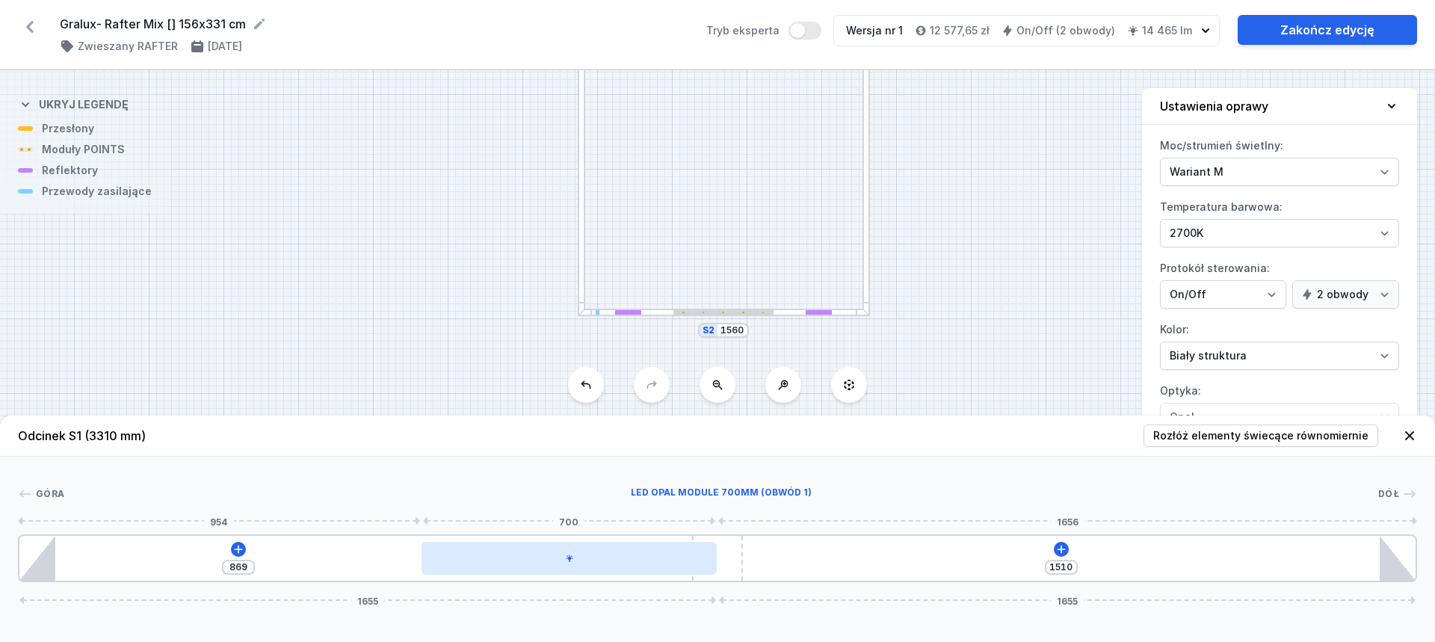
drag, startPoint x: 253, startPoint y: 555, endPoint x: 692, endPoint y: 573, distance: 439.3
click at [692, 573] on div at bounding box center [569, 558] width 295 height 33
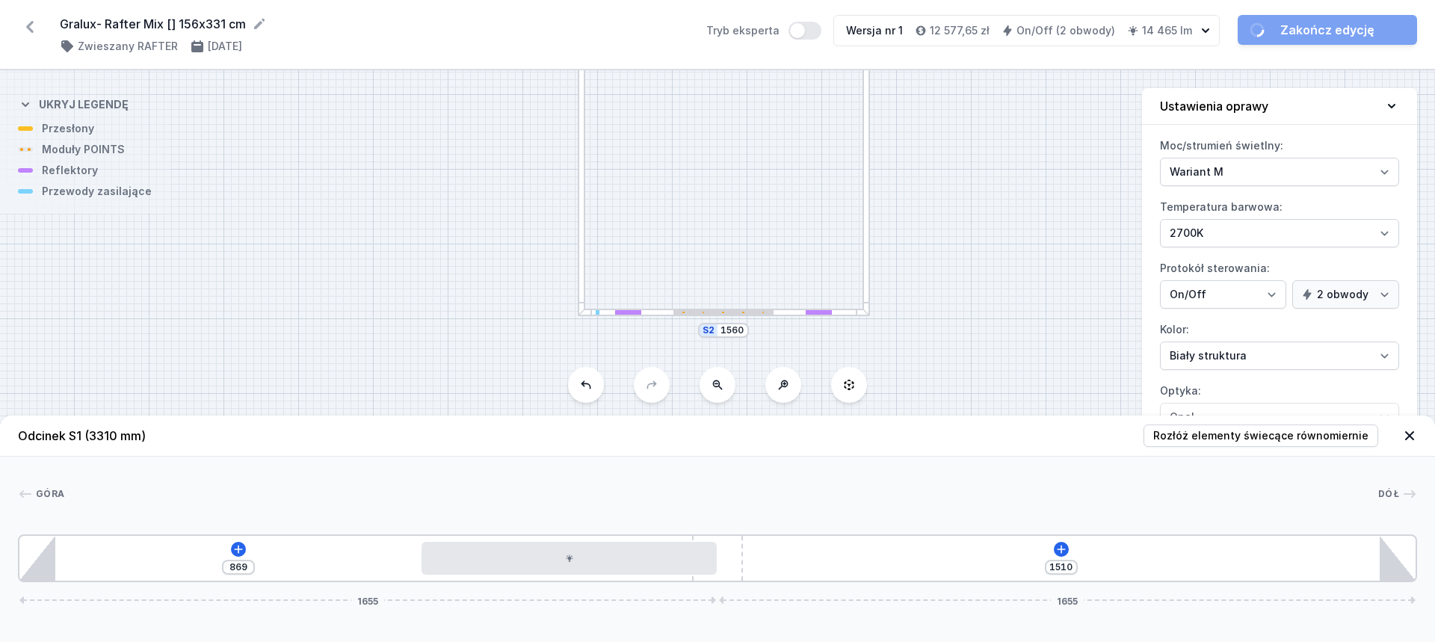
click at [585, 541] on div "869 1510 1655 1655" at bounding box center [718, 559] width 1400 height 48
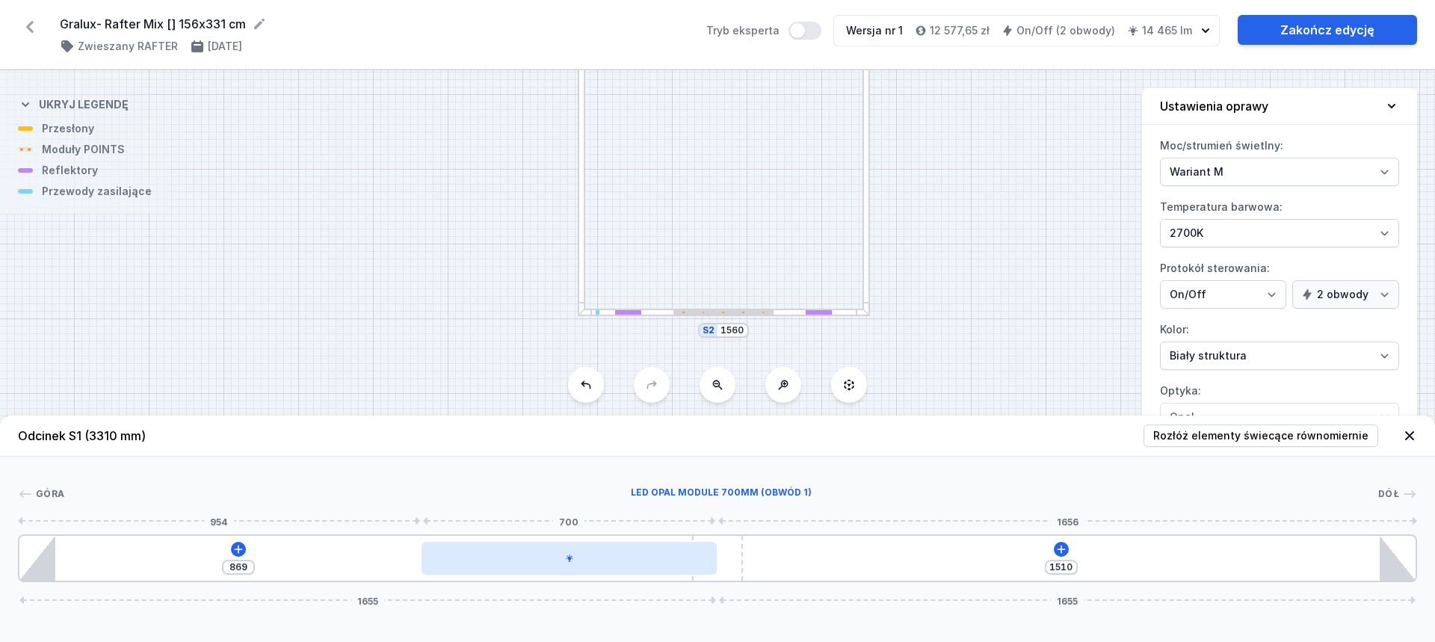
click at [576, 555] on div at bounding box center [569, 558] width 295 height 33
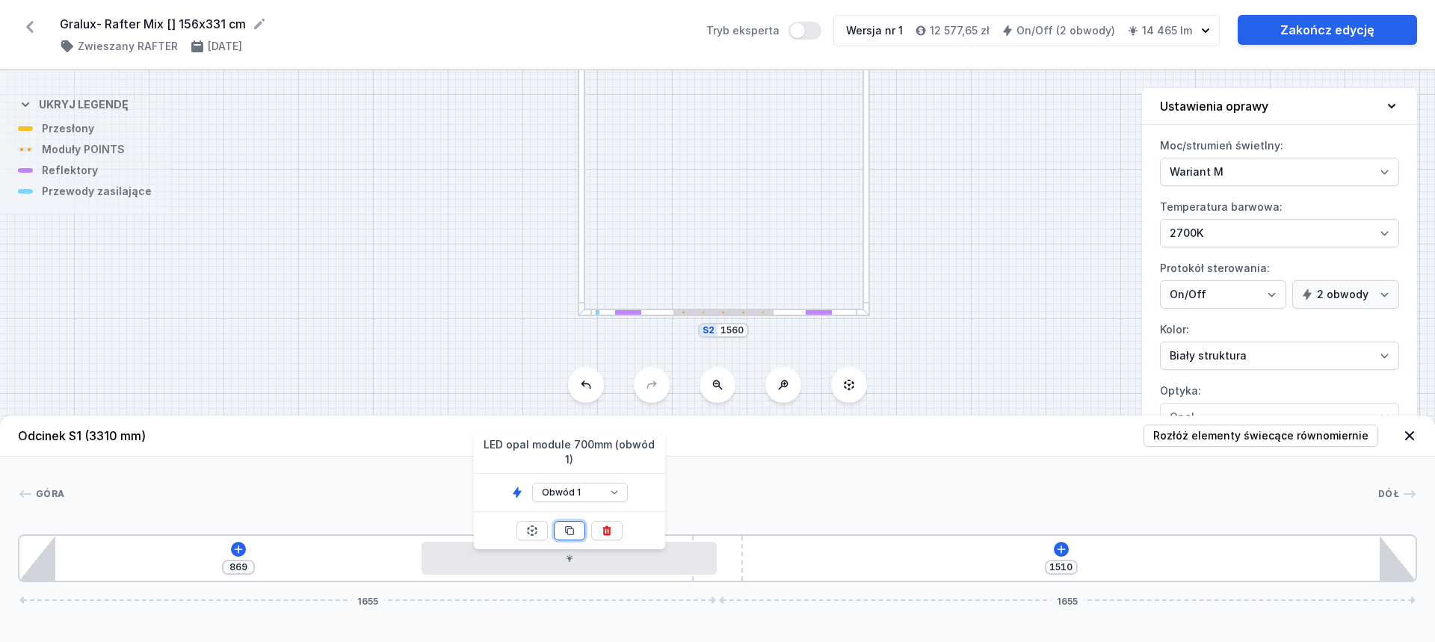
click at [570, 525] on icon at bounding box center [570, 531] width 12 height 12
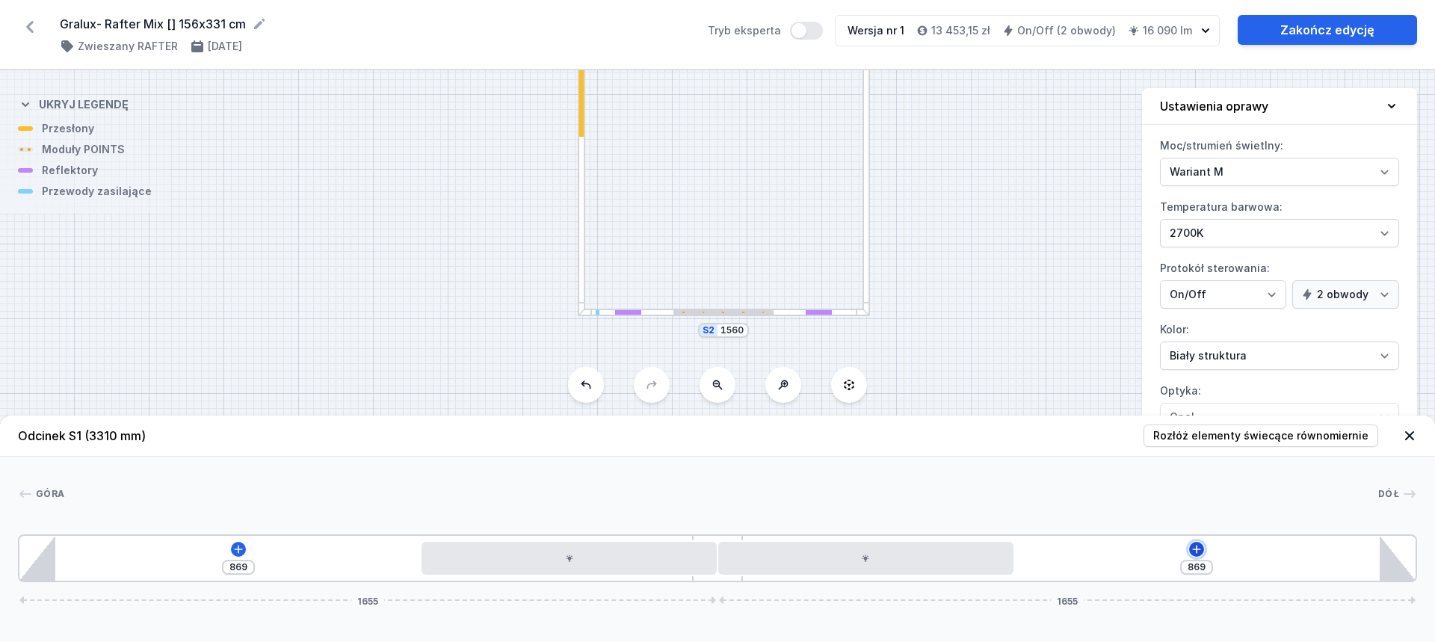
click at [1195, 550] on icon at bounding box center [1196, 549] width 8 height 8
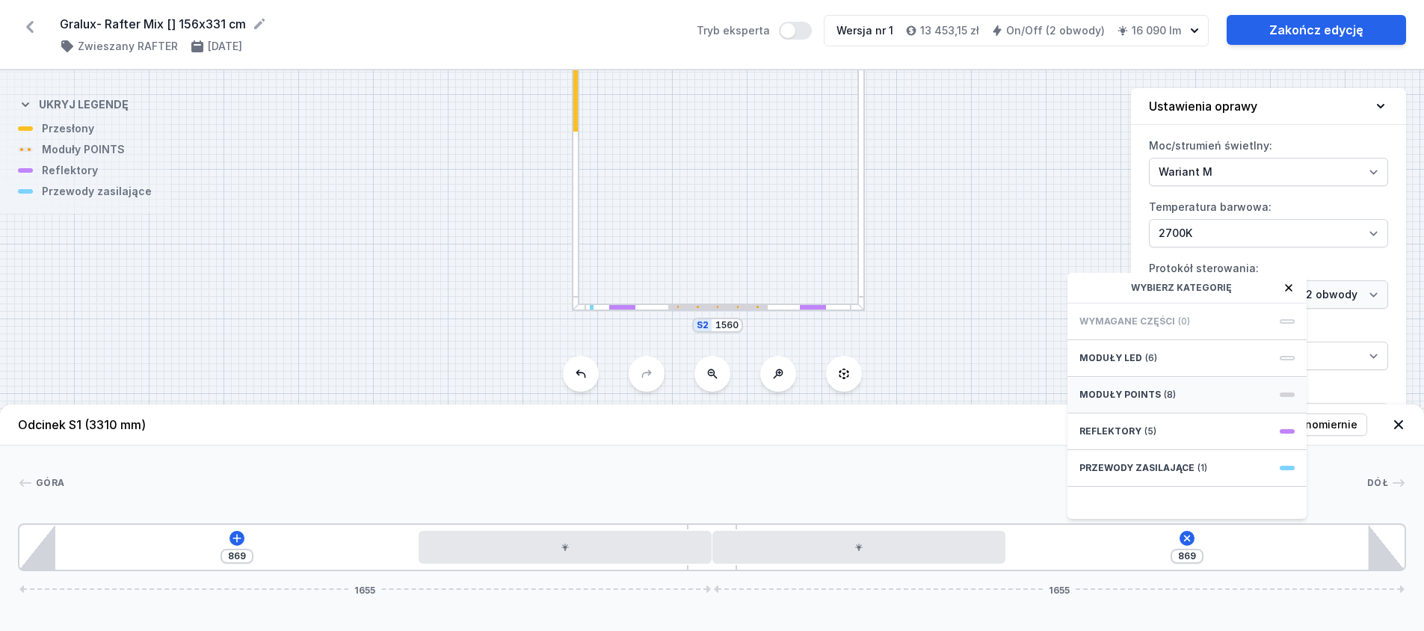
click at [1150, 413] on div "Moduły POINTS (8)" at bounding box center [1187, 395] width 239 height 37
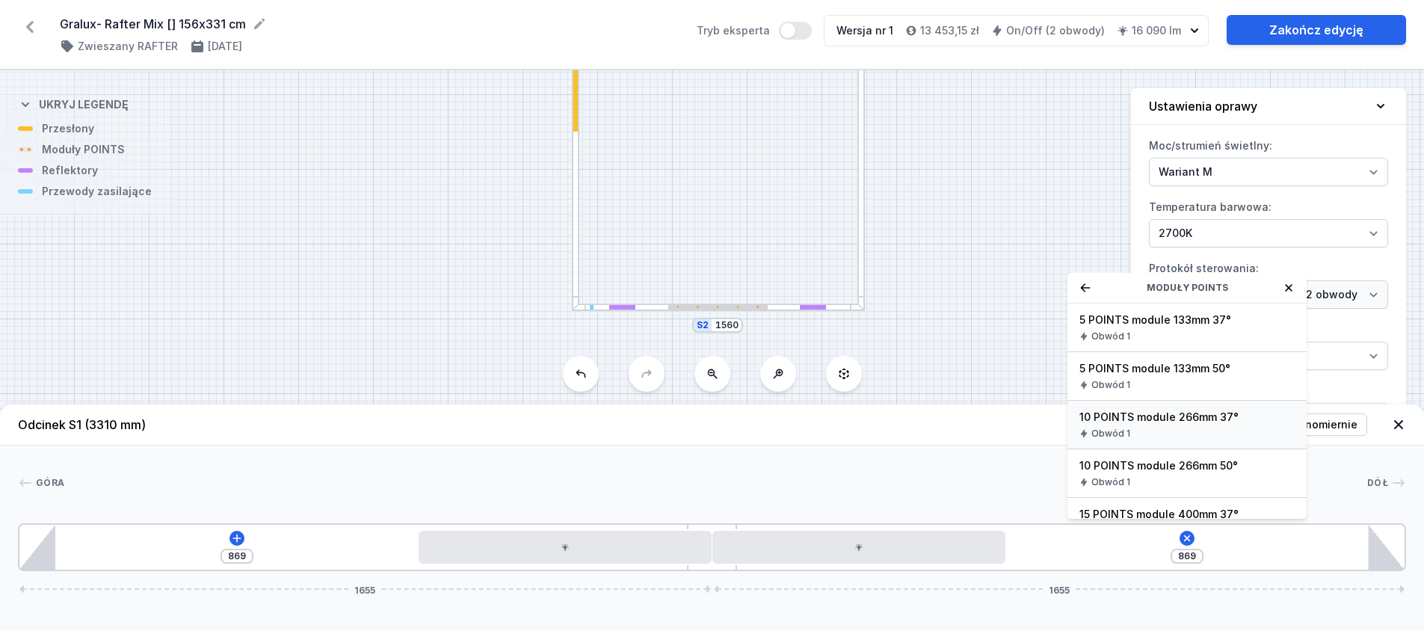
click at [1166, 440] on div "Obwód 1" at bounding box center [1187, 434] width 215 height 12
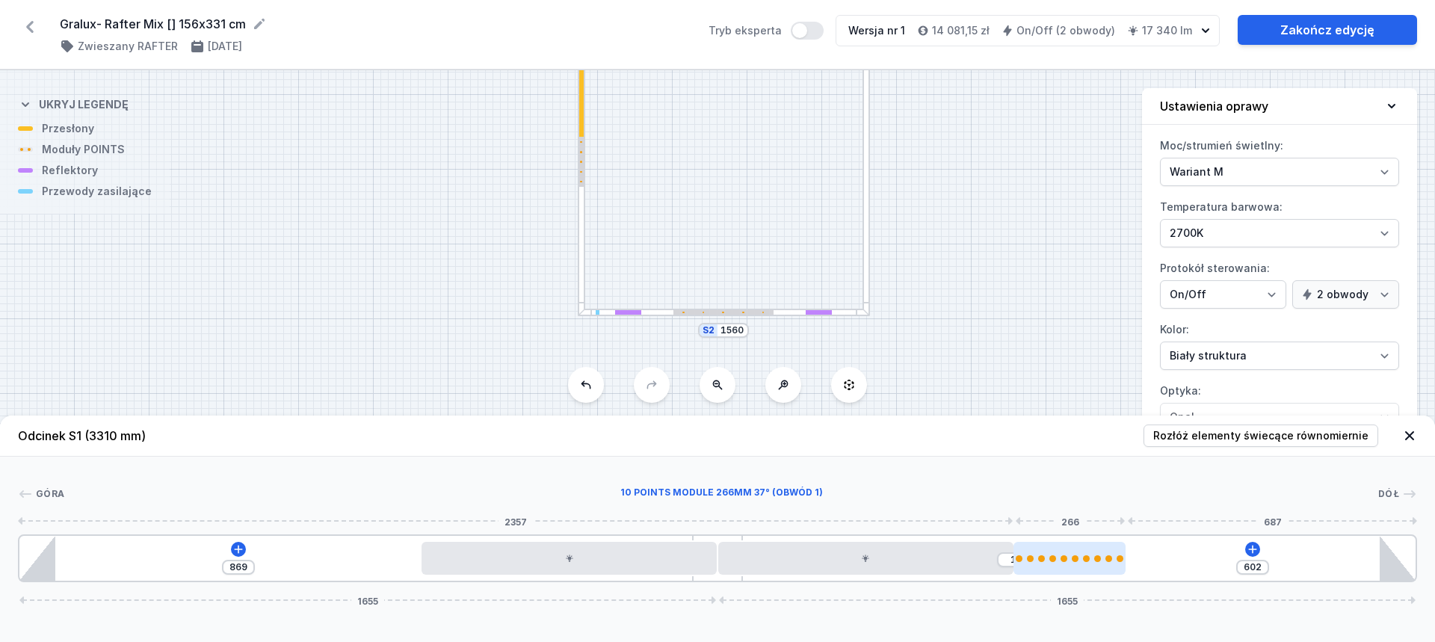
click at [1077, 571] on div at bounding box center [1070, 558] width 112 height 33
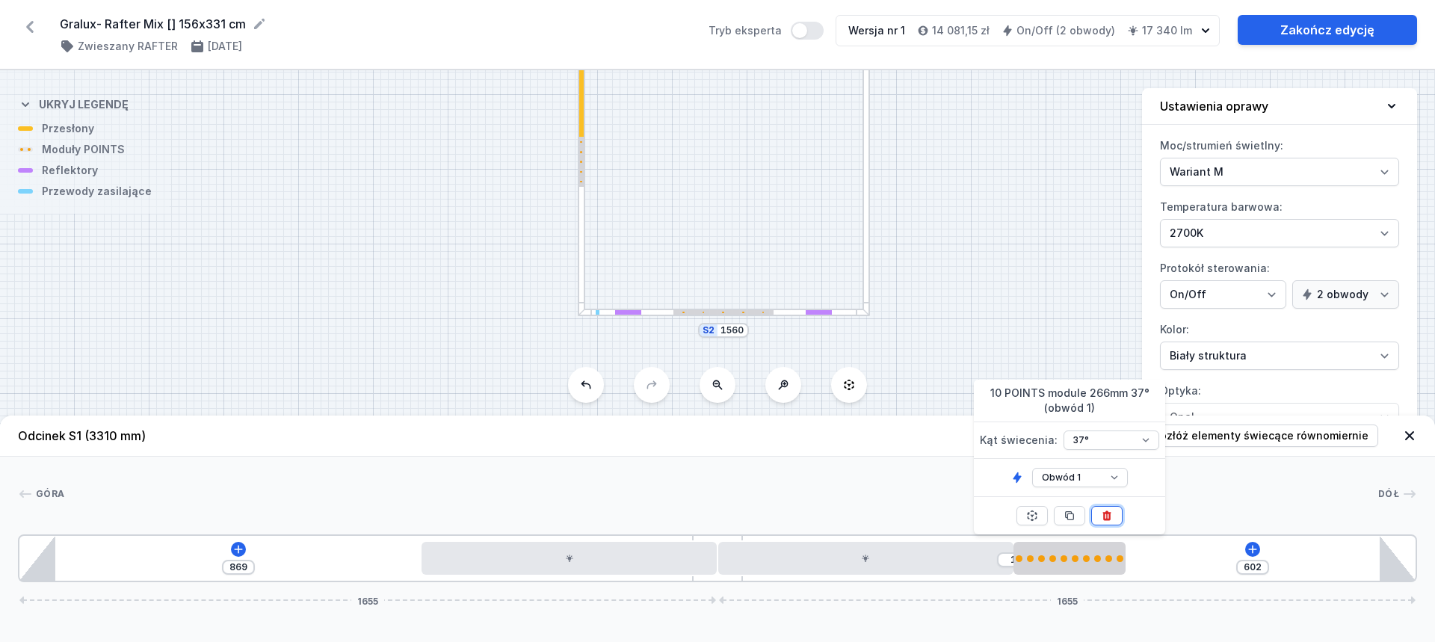
click at [1114, 514] on button at bounding box center [1107, 515] width 31 height 19
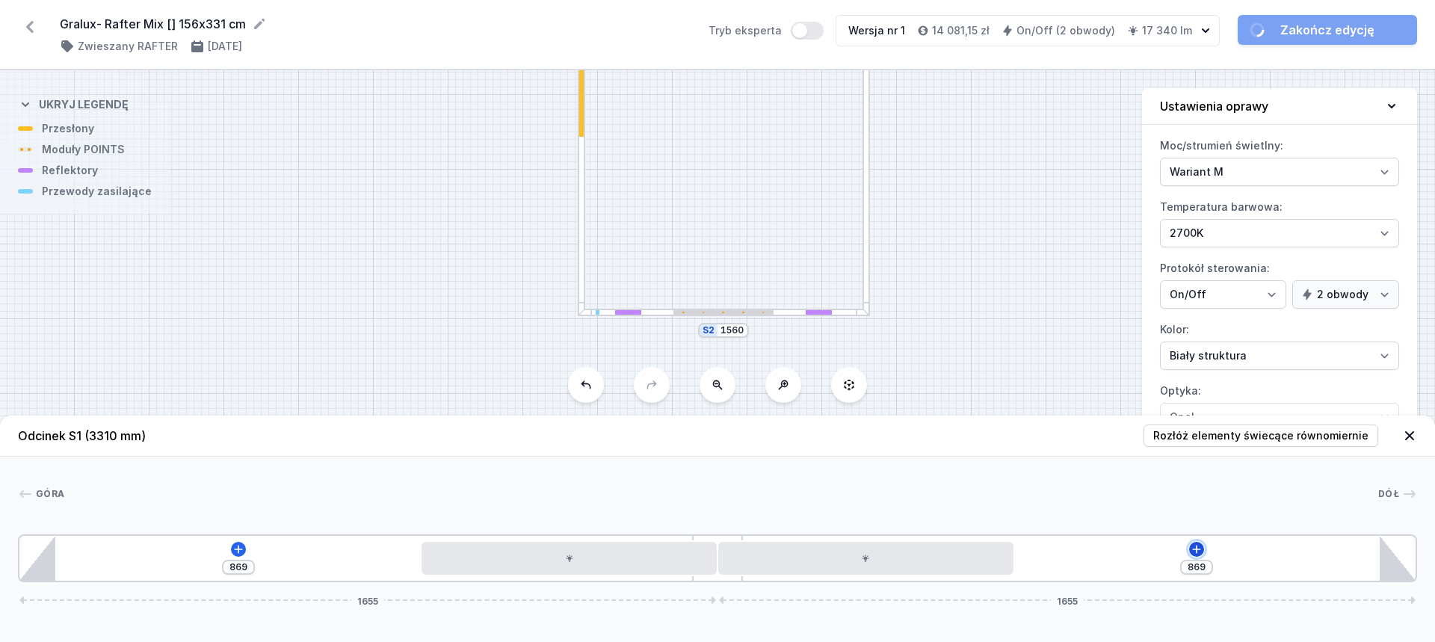
click at [1199, 544] on icon at bounding box center [1197, 550] width 12 height 12
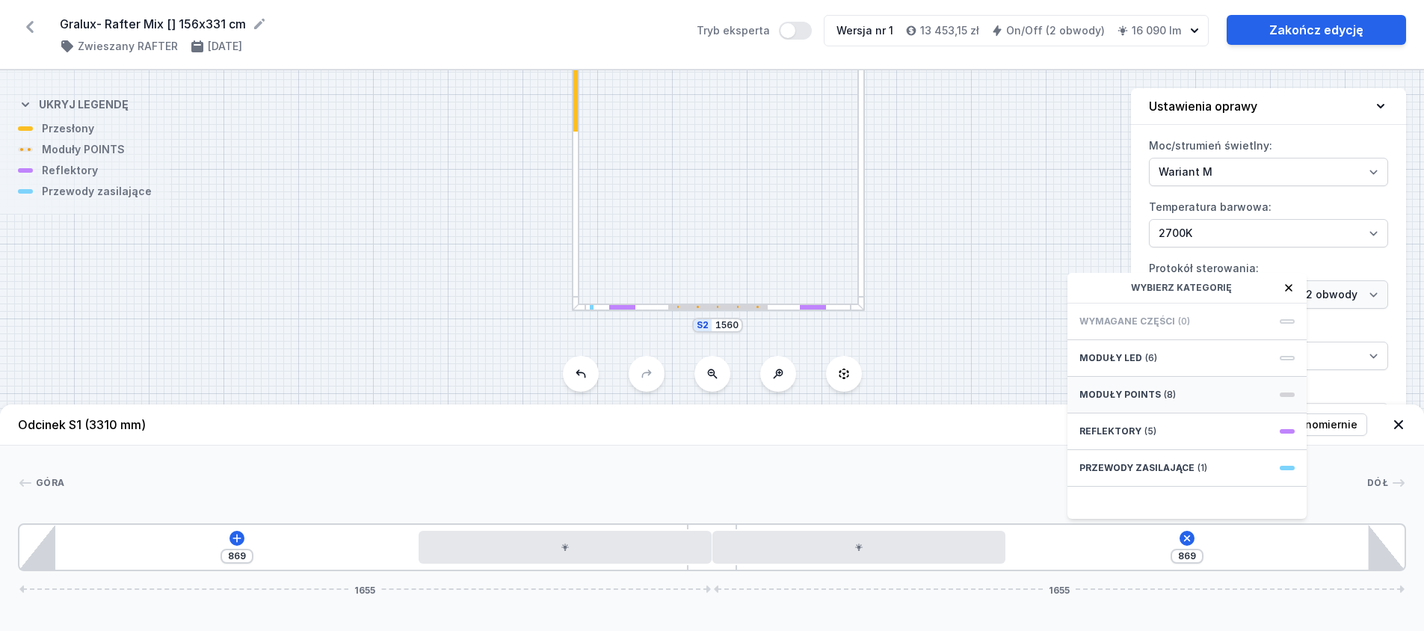
click at [1157, 401] on div "Moduły POINTS (8)" at bounding box center [1187, 395] width 239 height 37
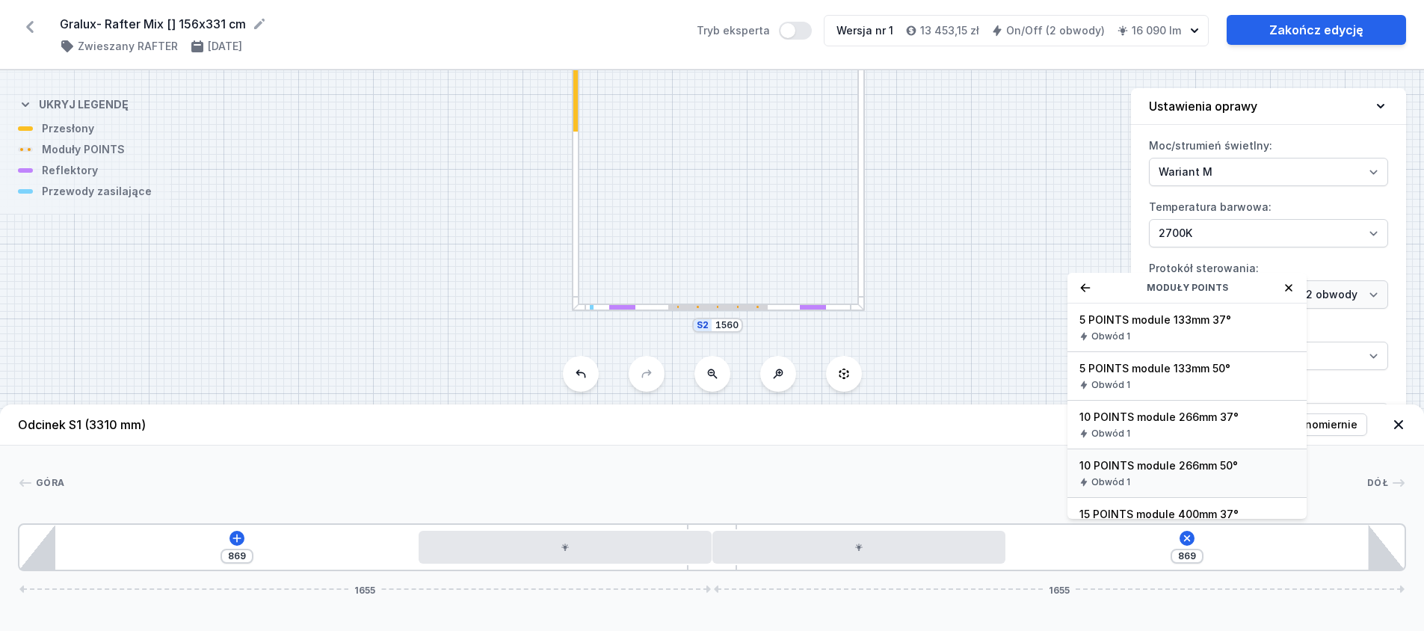
click at [1165, 473] on span "10 POINTS module 266mm 50°" at bounding box center [1187, 465] width 215 height 15
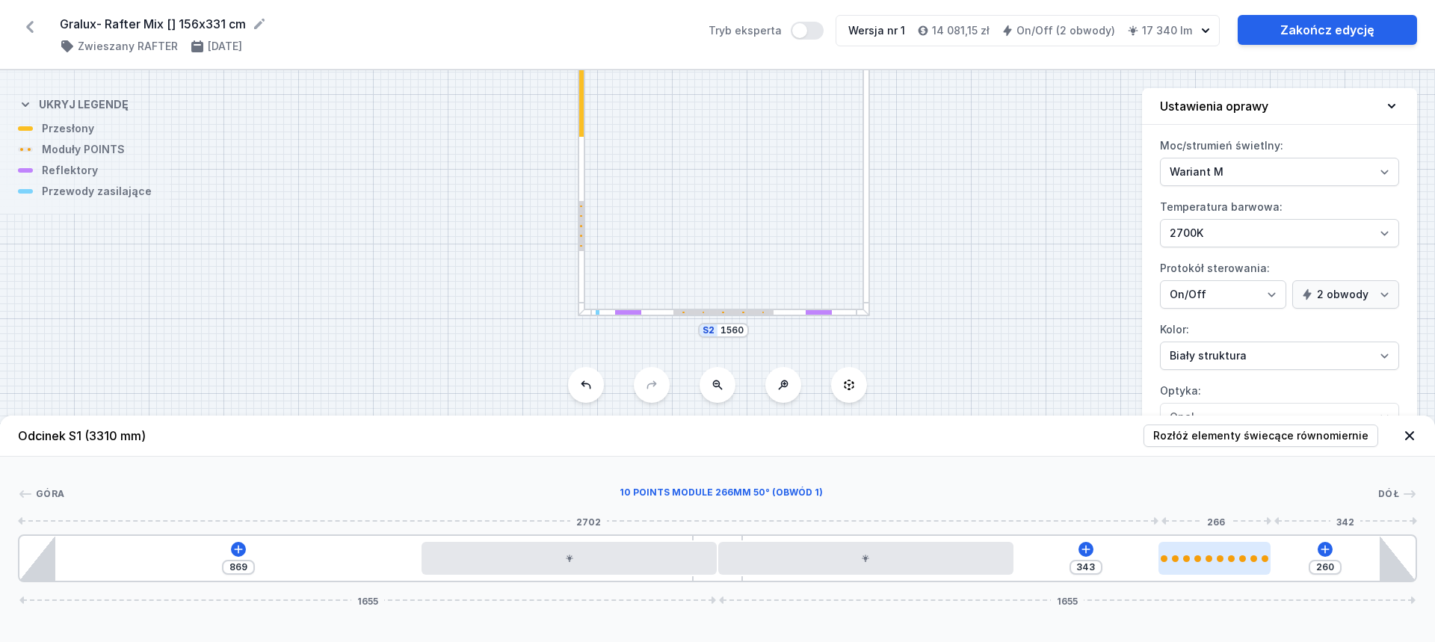
drag, startPoint x: 1080, startPoint y: 562, endPoint x: 1232, endPoint y: 553, distance: 152.8
click at [1235, 554] on div at bounding box center [1215, 558] width 112 height 33
click at [238, 547] on icon at bounding box center [239, 549] width 8 height 8
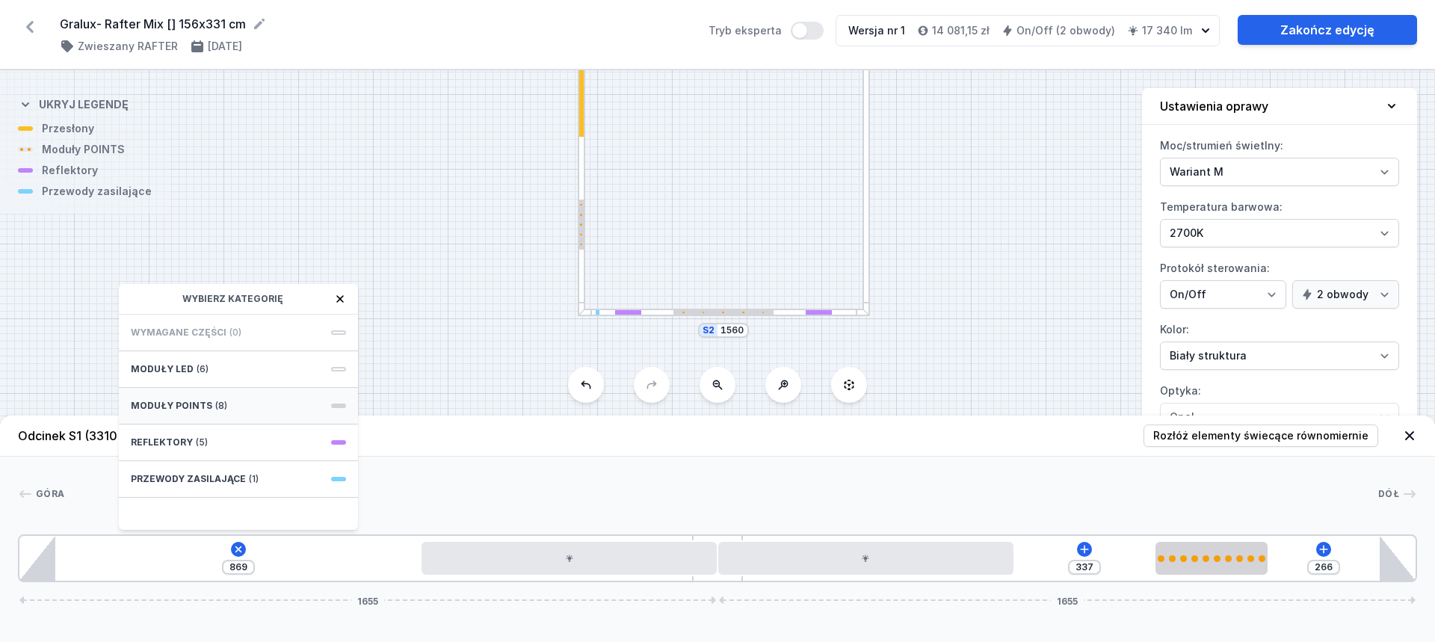
click at [255, 413] on div "Moduły POINTS (8)" at bounding box center [238, 406] width 239 height 37
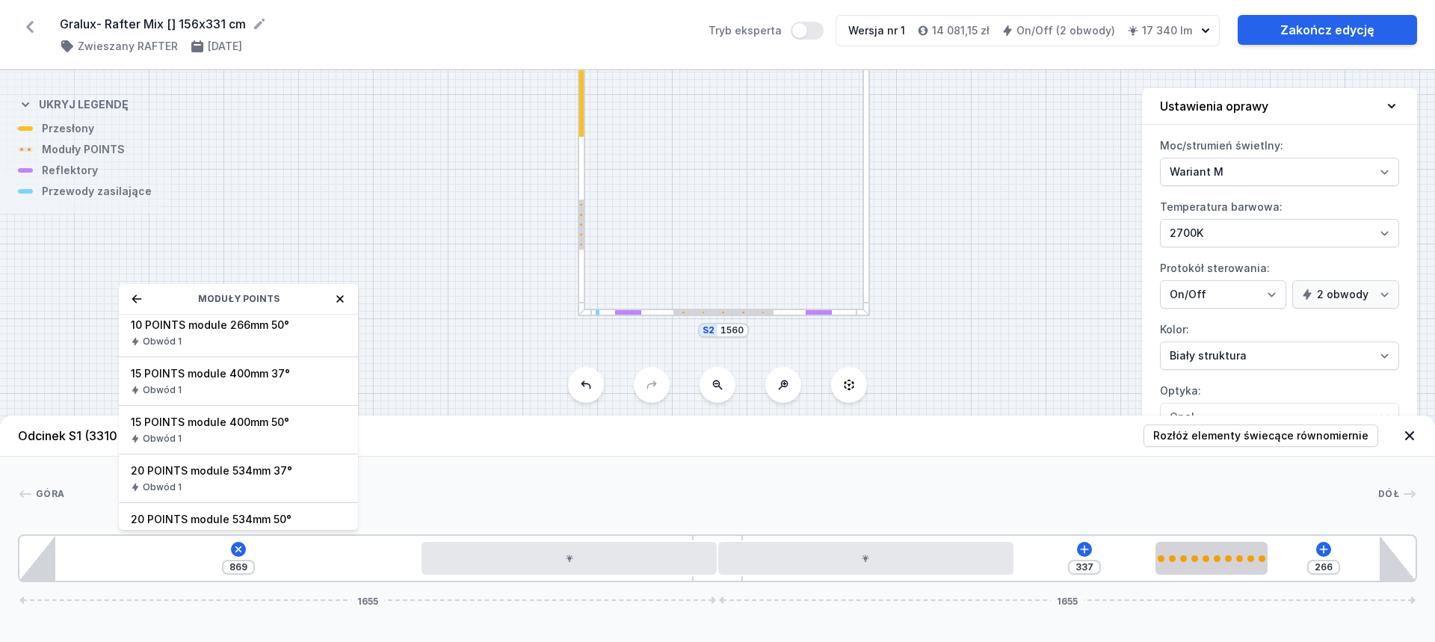
scroll to position [173, 0]
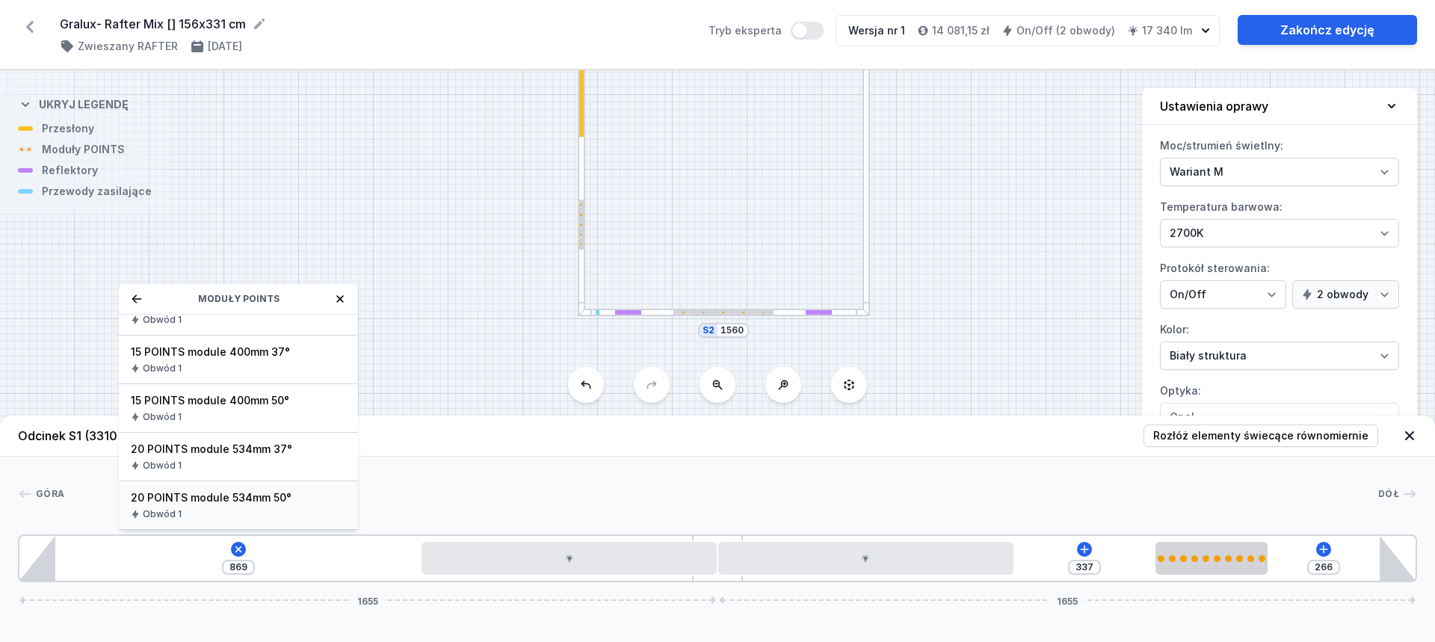
click at [236, 502] on span "20 POINTS module 534mm 50°" at bounding box center [238, 497] width 215 height 15
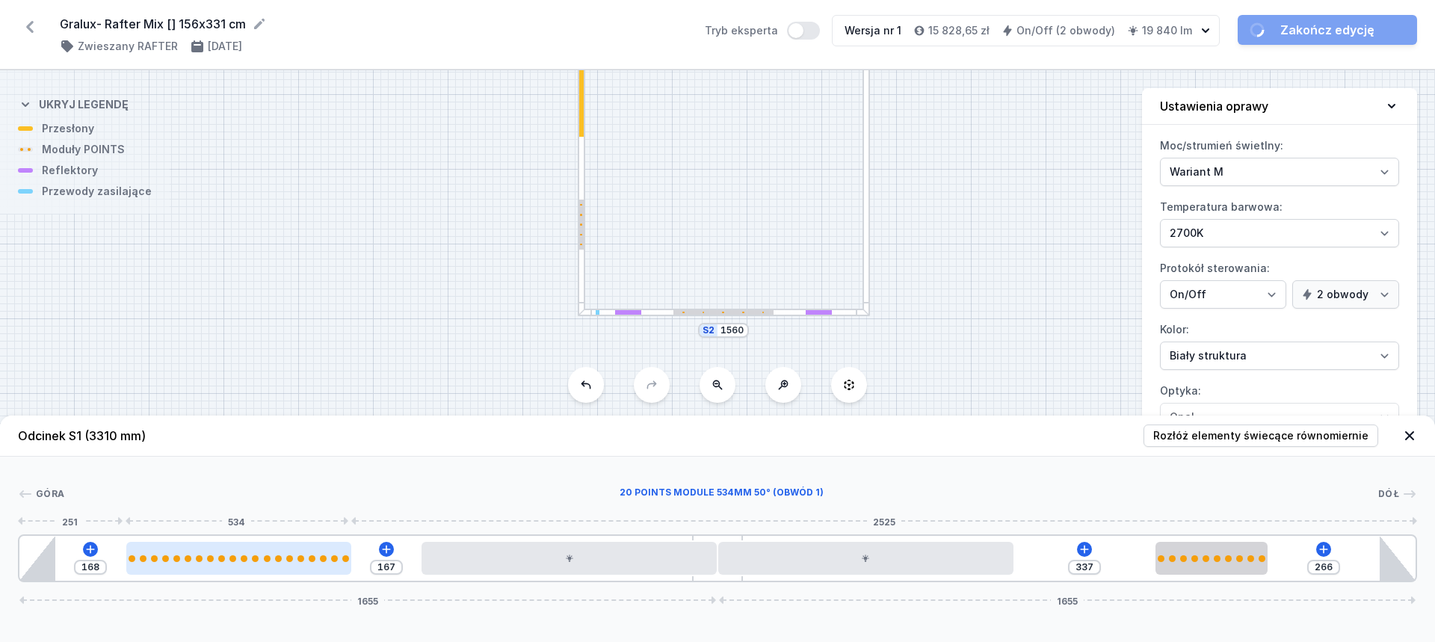
drag, startPoint x: 217, startPoint y: 560, endPoint x: 275, endPoint y: 548, distance: 59.5
click at [275, 548] on div at bounding box center [238, 558] width 225 height 33
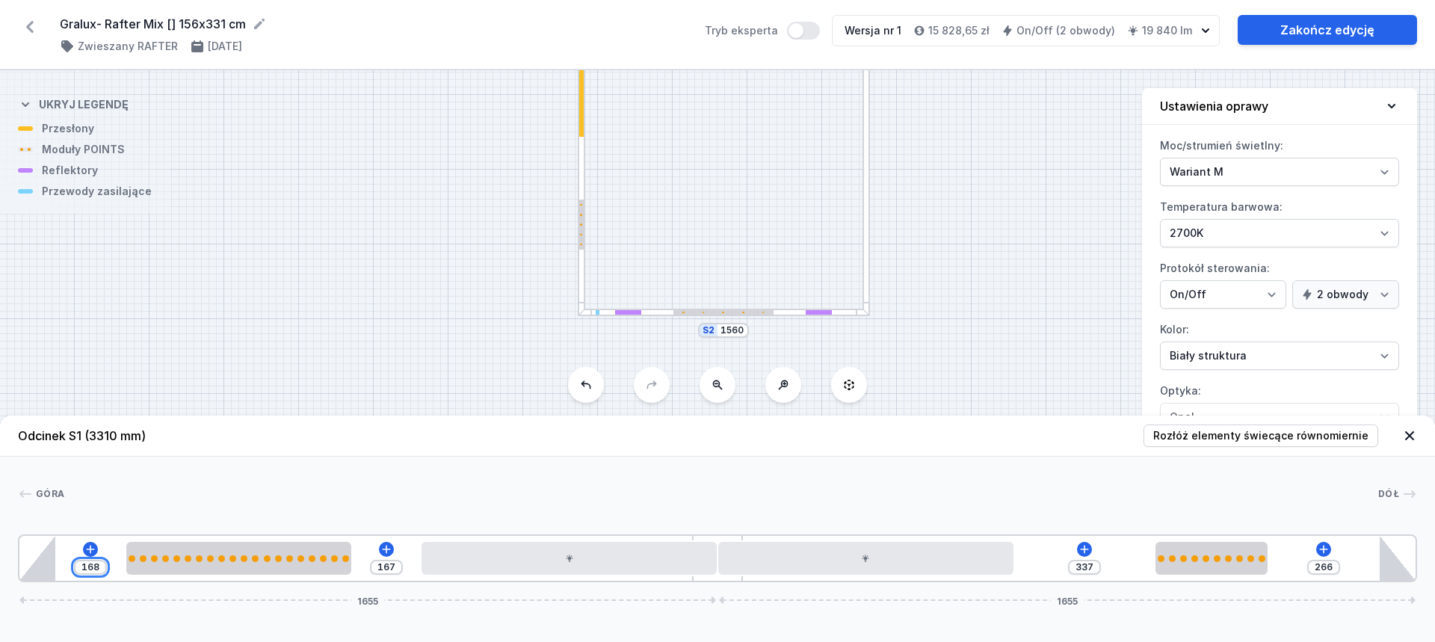
click at [89, 570] on input "168" at bounding box center [91, 567] width 24 height 12
click at [90, 570] on input "168" at bounding box center [91, 567] width 24 height 12
click at [493, 460] on div "[GEOGRAPHIC_DATA] 1 2 1 3 1 4 3 1 5 1 1 167 168 337 266 1655 1655 252 534 168 7…" at bounding box center [717, 520] width 1435 height 126
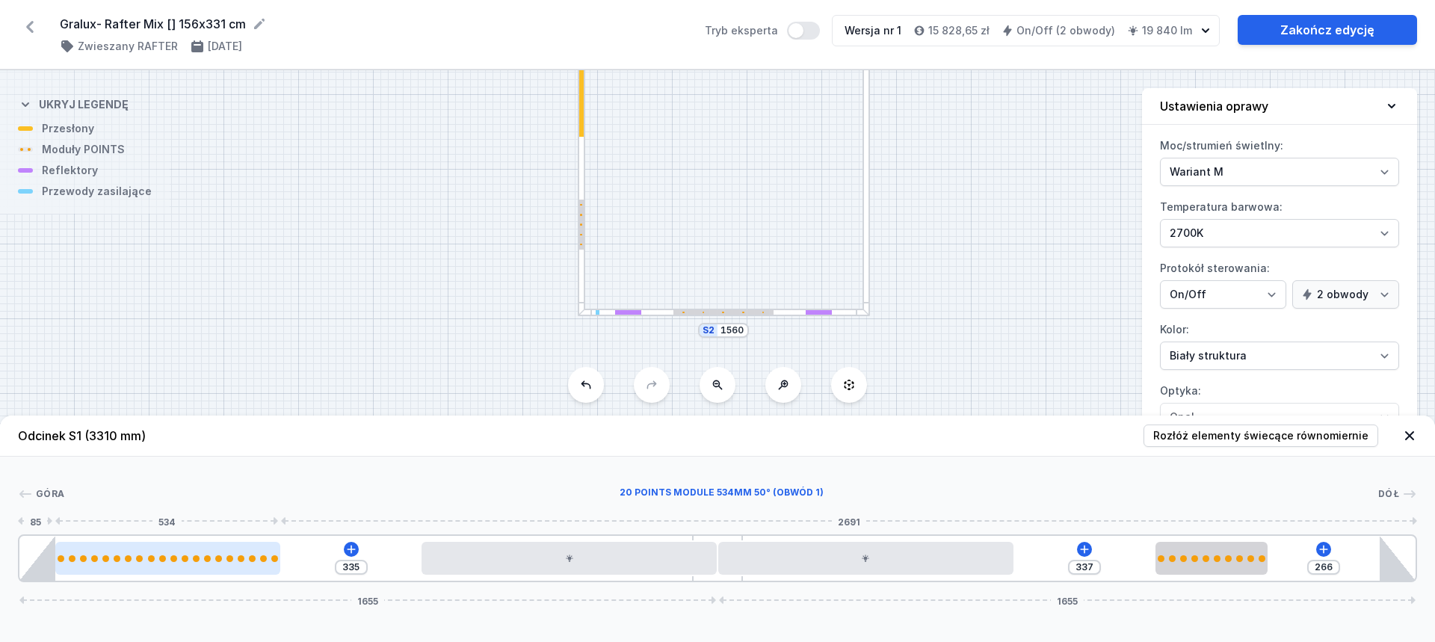
drag, startPoint x: 252, startPoint y: 553, endPoint x: 192, endPoint y: 555, distance: 59.8
click at [192, 555] on div at bounding box center [167, 558] width 225 height 33
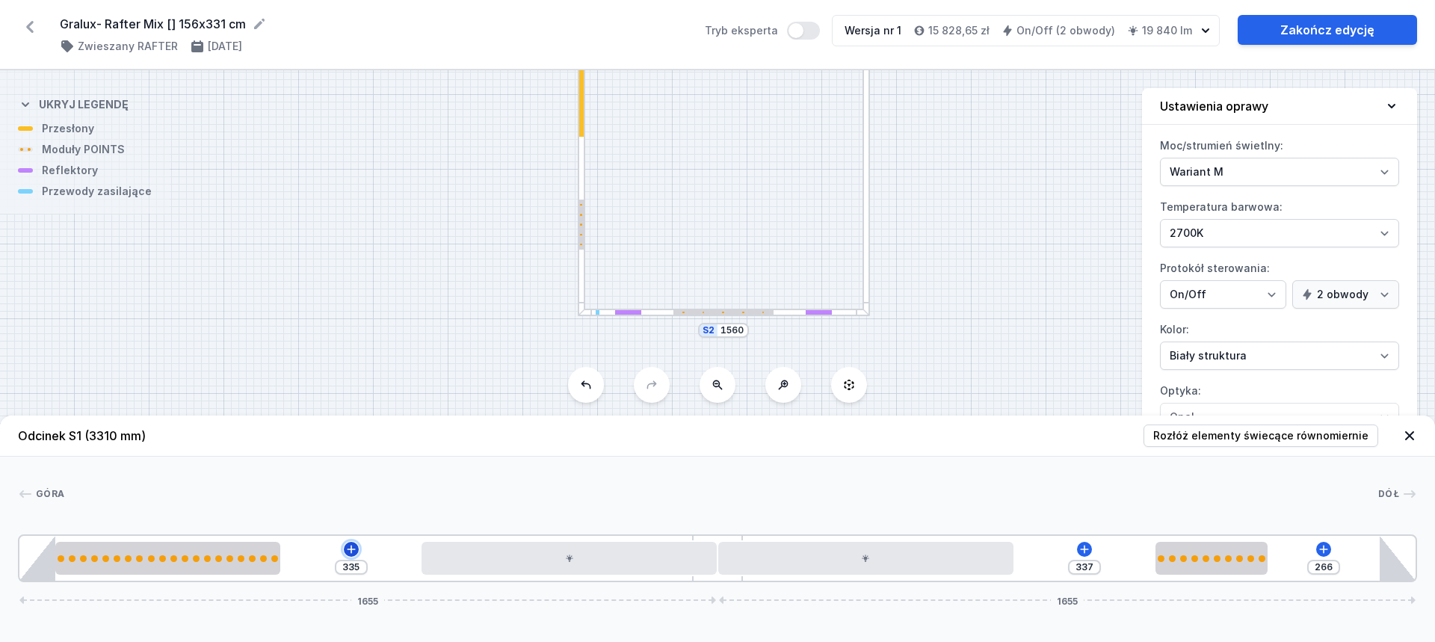
click at [357, 549] on button at bounding box center [351, 549] width 15 height 15
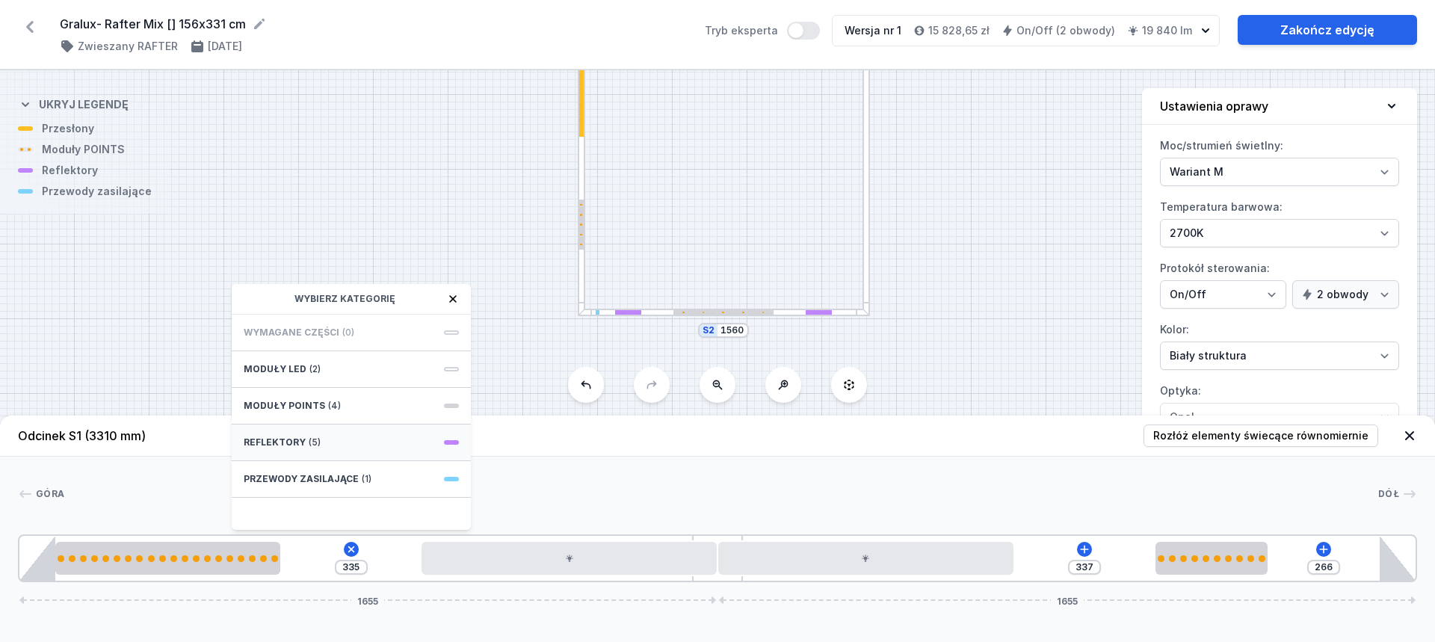
click at [372, 442] on div "Reflektory (5)" at bounding box center [351, 443] width 239 height 37
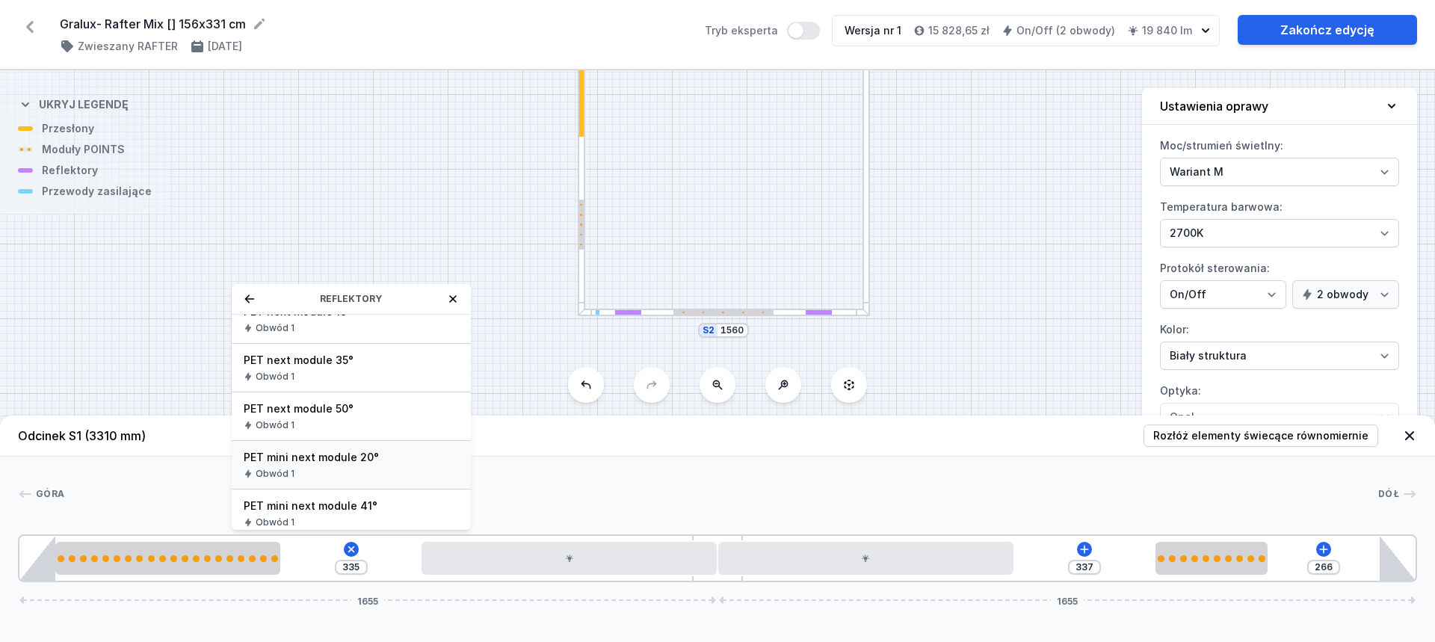
scroll to position [28, 0]
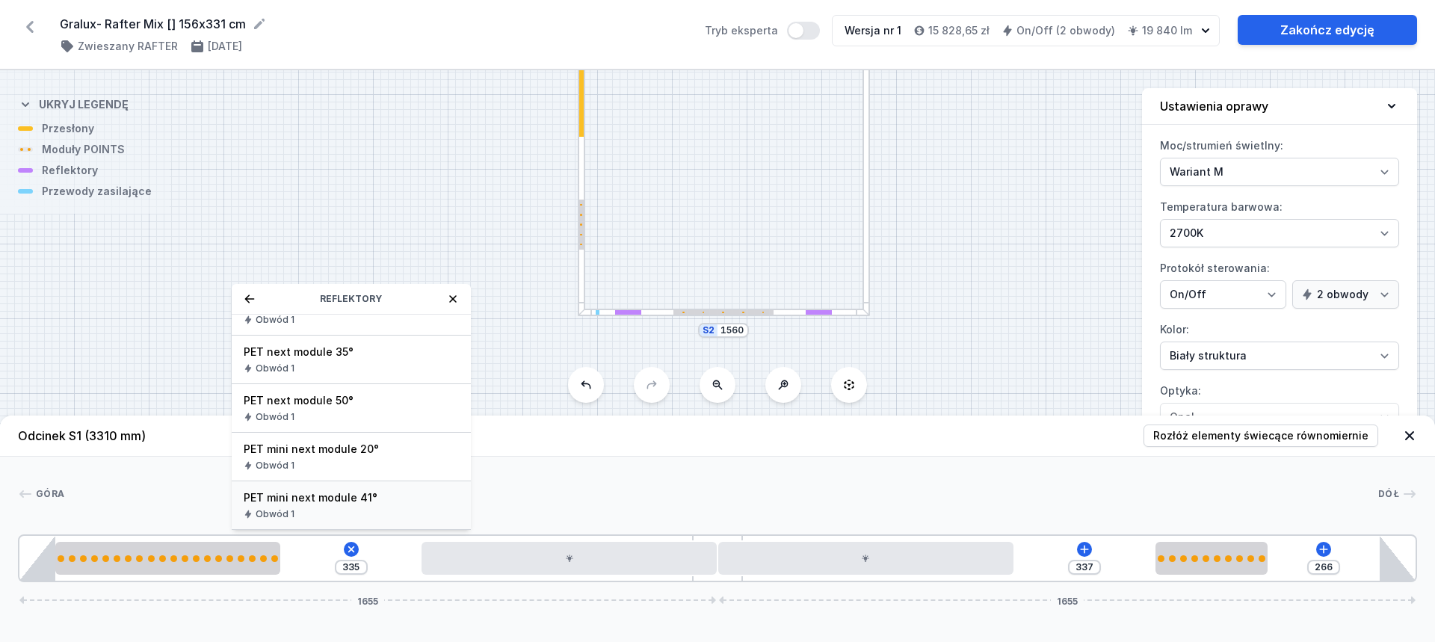
click at [357, 511] on div "Obwód 1" at bounding box center [351, 514] width 215 height 12
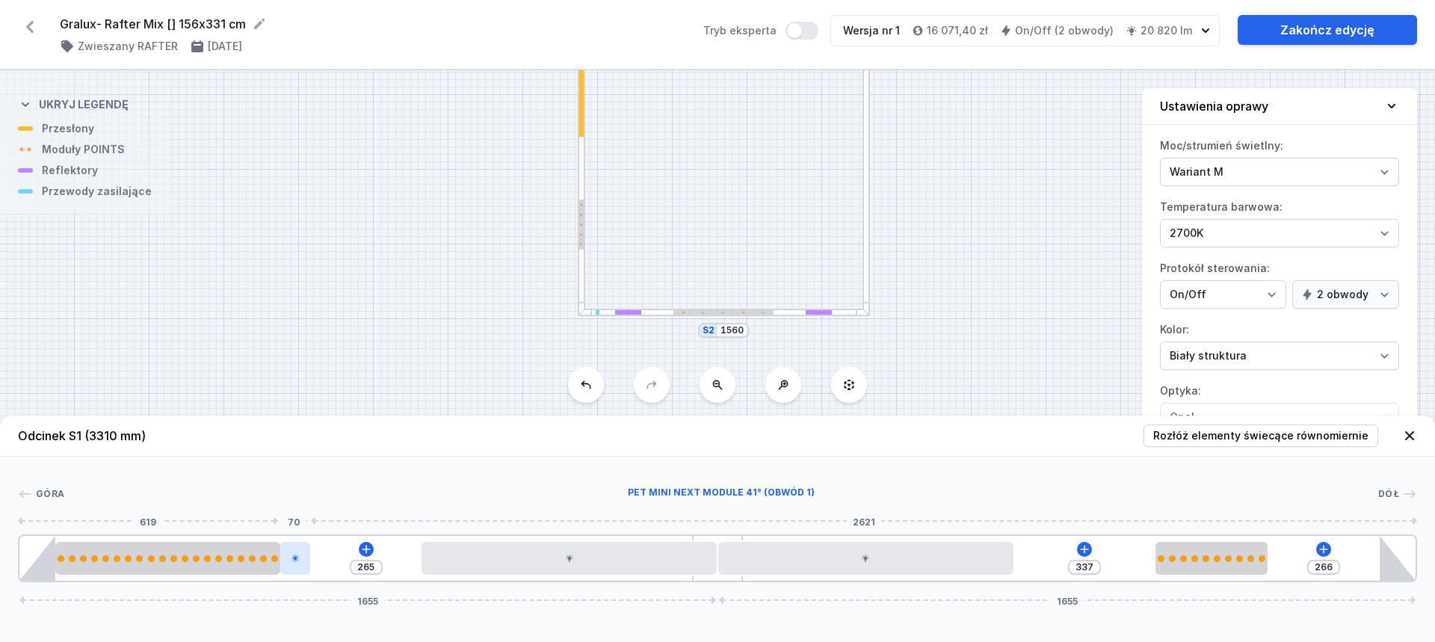
click at [296, 554] on icon at bounding box center [295, 558] width 9 height 9
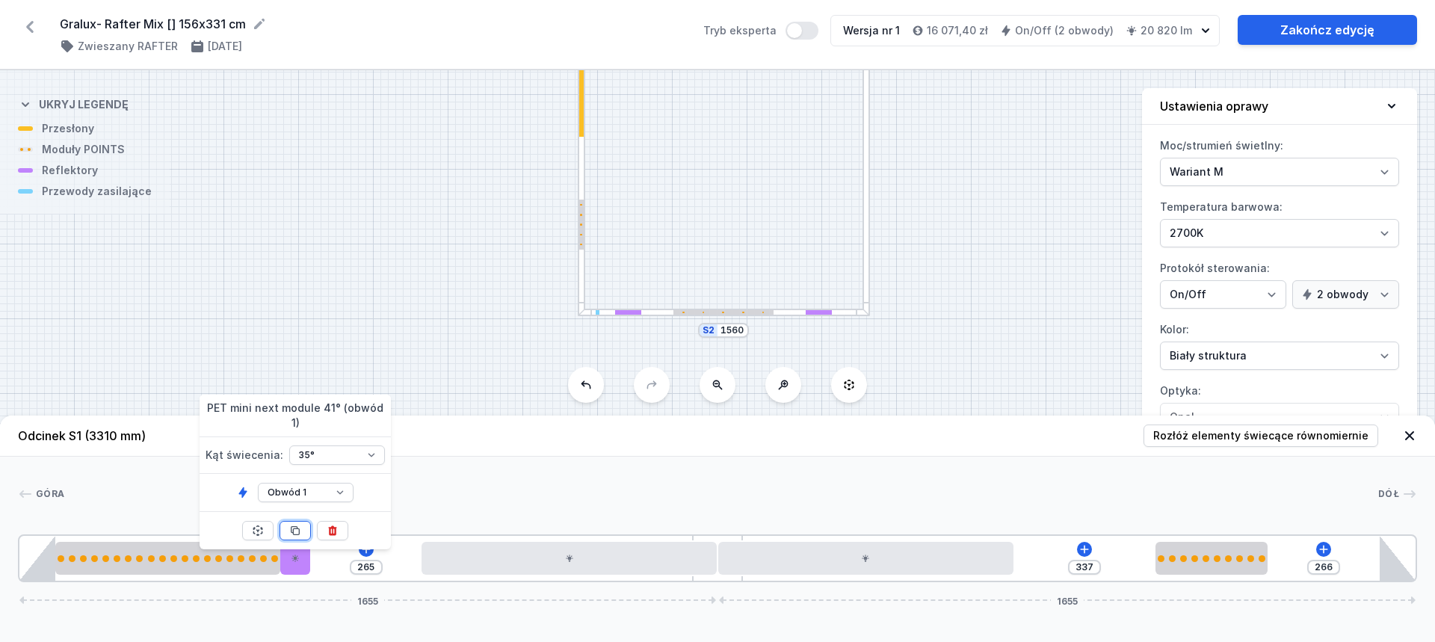
click at [304, 521] on button at bounding box center [295, 530] width 31 height 19
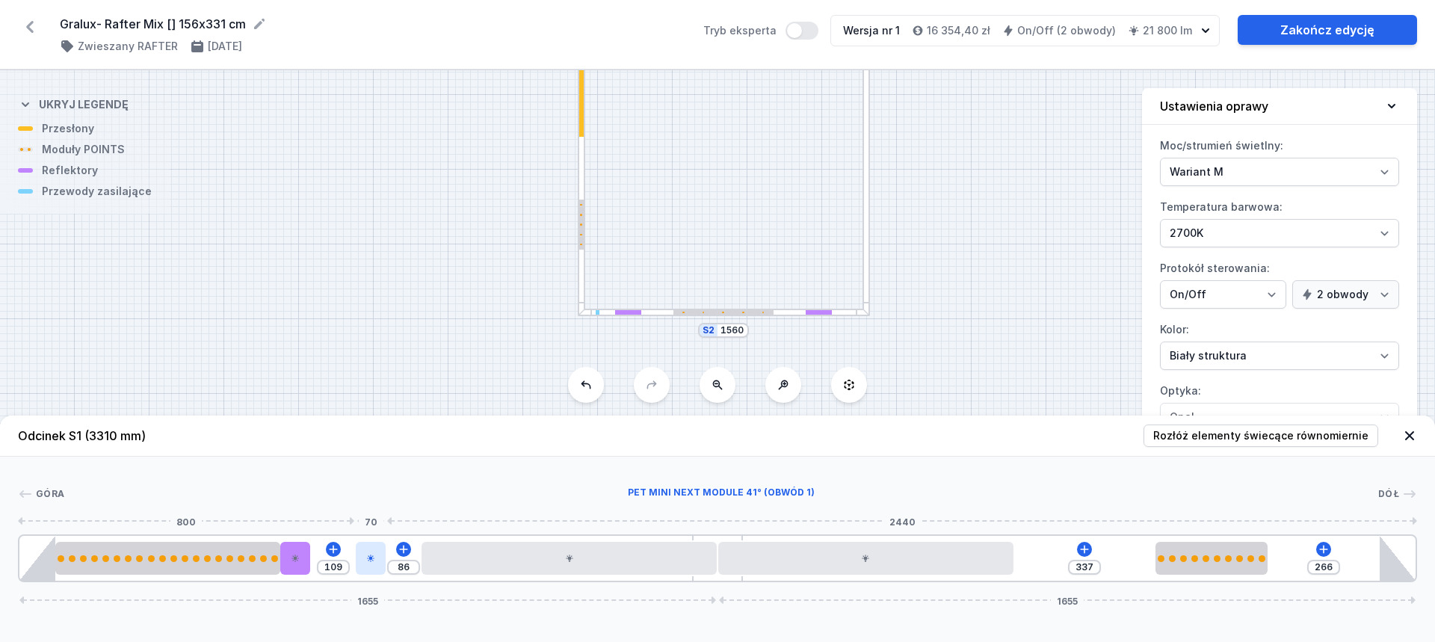
drag, startPoint x: 322, startPoint y: 559, endPoint x: 360, endPoint y: 557, distance: 38.2
click at [360, 557] on div at bounding box center [371, 558] width 30 height 33
drag, startPoint x: 305, startPoint y: 558, endPoint x: 346, endPoint y: 558, distance: 41.1
click at [346, 558] on div at bounding box center [342, 558] width 30 height 33
click at [354, 564] on div "109 86 337 266 1655 1655" at bounding box center [718, 559] width 1400 height 48
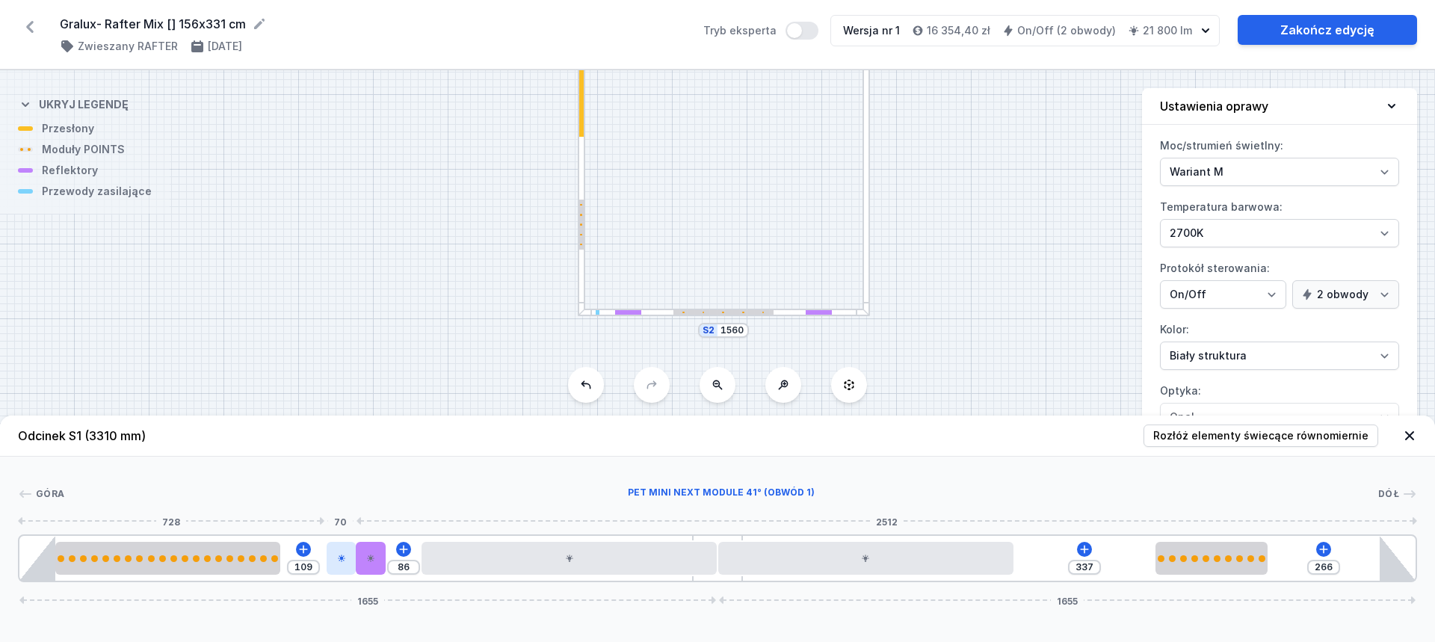
drag, startPoint x: 347, startPoint y: 563, endPoint x: 335, endPoint y: 558, distance: 12.8
click at [333, 561] on div at bounding box center [342, 558] width 30 height 33
drag, startPoint x: 336, startPoint y: 555, endPoint x: 325, endPoint y: 556, distance: 11.2
click at [325, 556] on div "109 86 337 266 1655 1655" at bounding box center [718, 559] width 1400 height 48
click at [322, 557] on div at bounding box center [333, 558] width 30 height 33
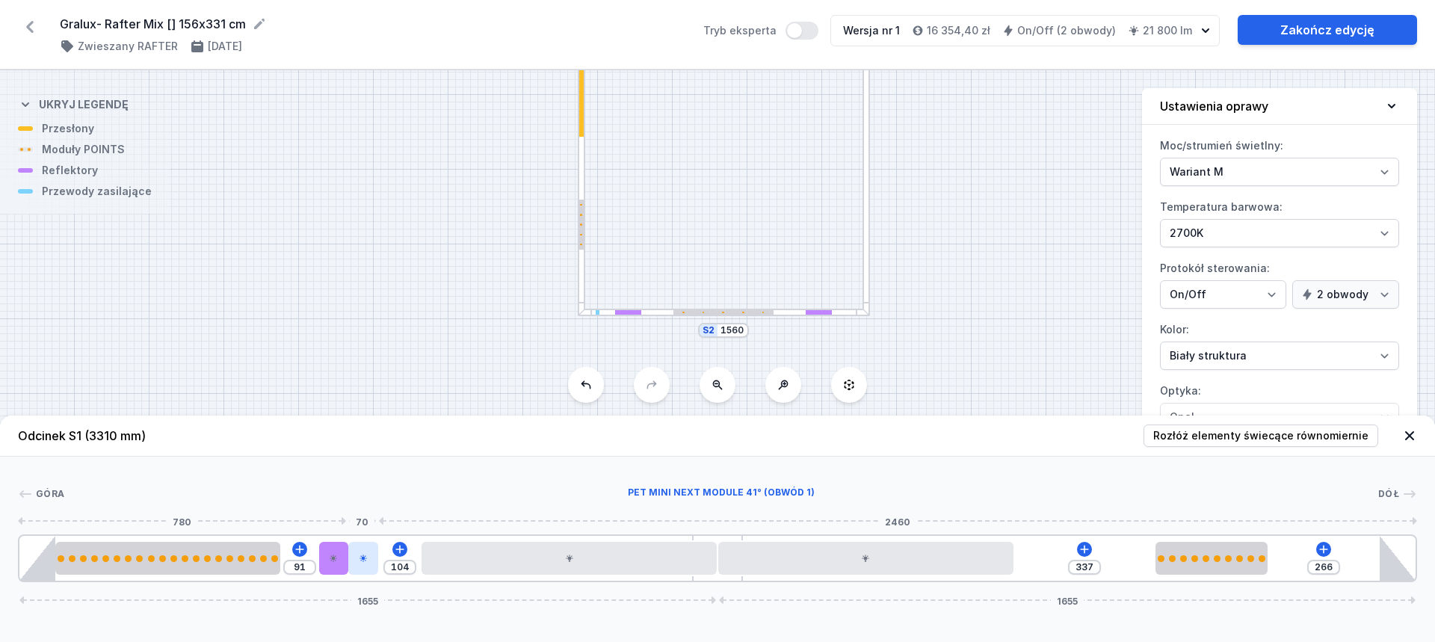
drag, startPoint x: 369, startPoint y: 562, endPoint x: 359, endPoint y: 562, distance: 9.7
click at [359, 562] on icon at bounding box center [363, 558] width 9 height 9
drag, startPoint x: 363, startPoint y: 566, endPoint x: 377, endPoint y: 566, distance: 14.2
click at [377, 566] on div at bounding box center [363, 558] width 30 height 33
drag, startPoint x: 370, startPoint y: 563, endPoint x: 393, endPoint y: 559, distance: 22.7
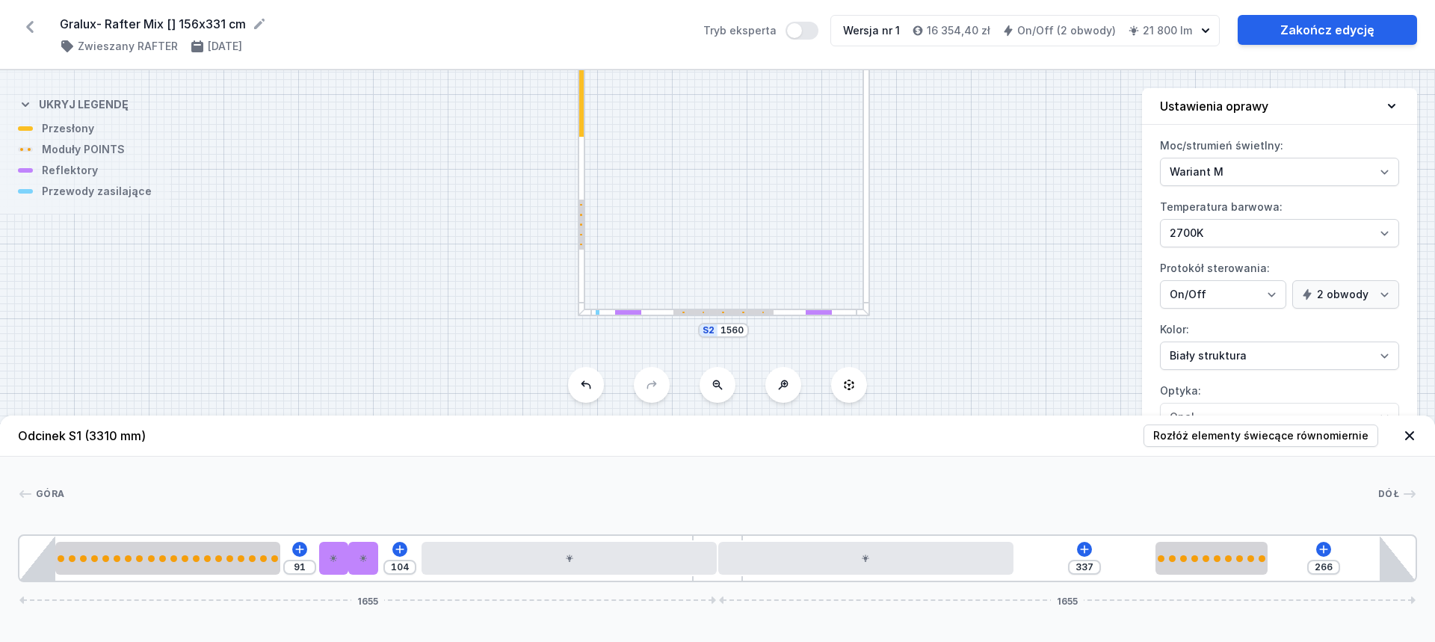
click at [393, 559] on div "91 104 337 266 1655 1655" at bounding box center [718, 559] width 1400 height 48
click at [355, 559] on div at bounding box center [363, 558] width 30 height 33
drag, startPoint x: 357, startPoint y: 559, endPoint x: 377, endPoint y: 558, distance: 19.5
click at [377, 558] on div at bounding box center [363, 558] width 30 height 33
drag, startPoint x: 366, startPoint y: 558, endPoint x: 382, endPoint y: 555, distance: 16.6
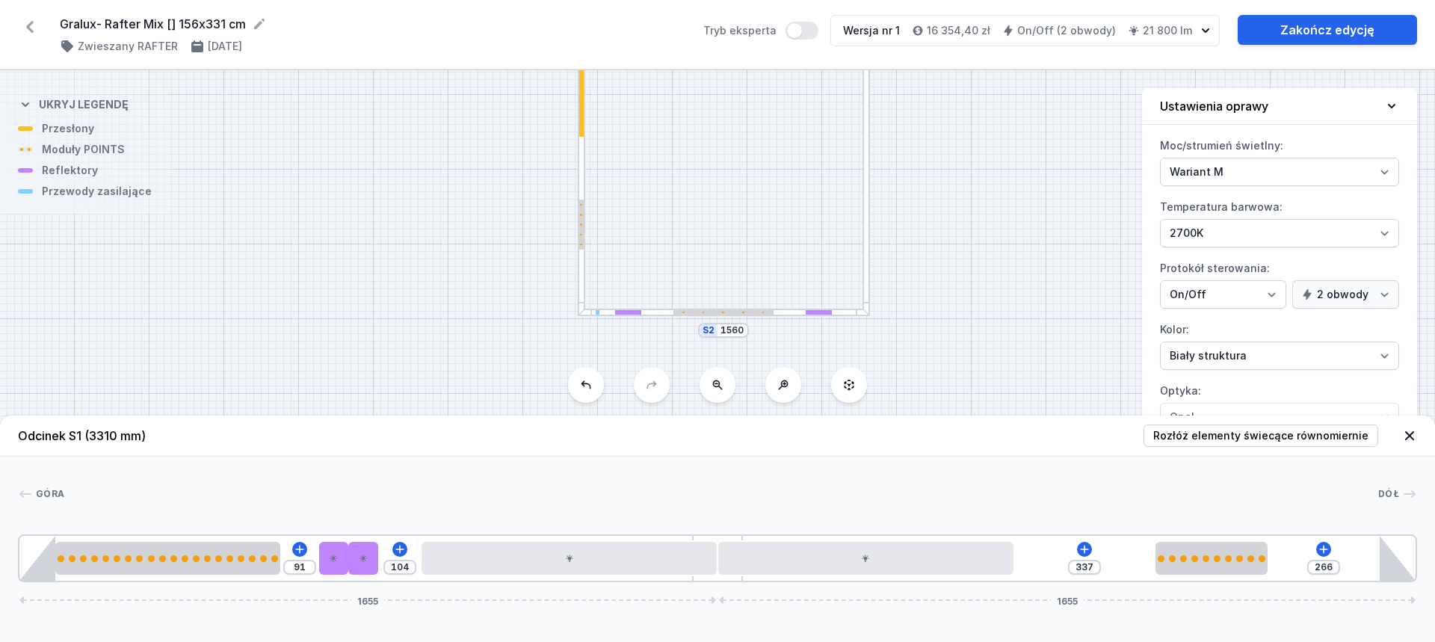
click at [382, 555] on div "91 104 337 266 1655 1655" at bounding box center [718, 559] width 1400 height 48
drag, startPoint x: 335, startPoint y: 561, endPoint x: 344, endPoint y: 561, distance: 9.0
click at [344, 561] on div at bounding box center [334, 558] width 30 height 33
click at [299, 568] on input "91" at bounding box center [300, 567] width 24 height 12
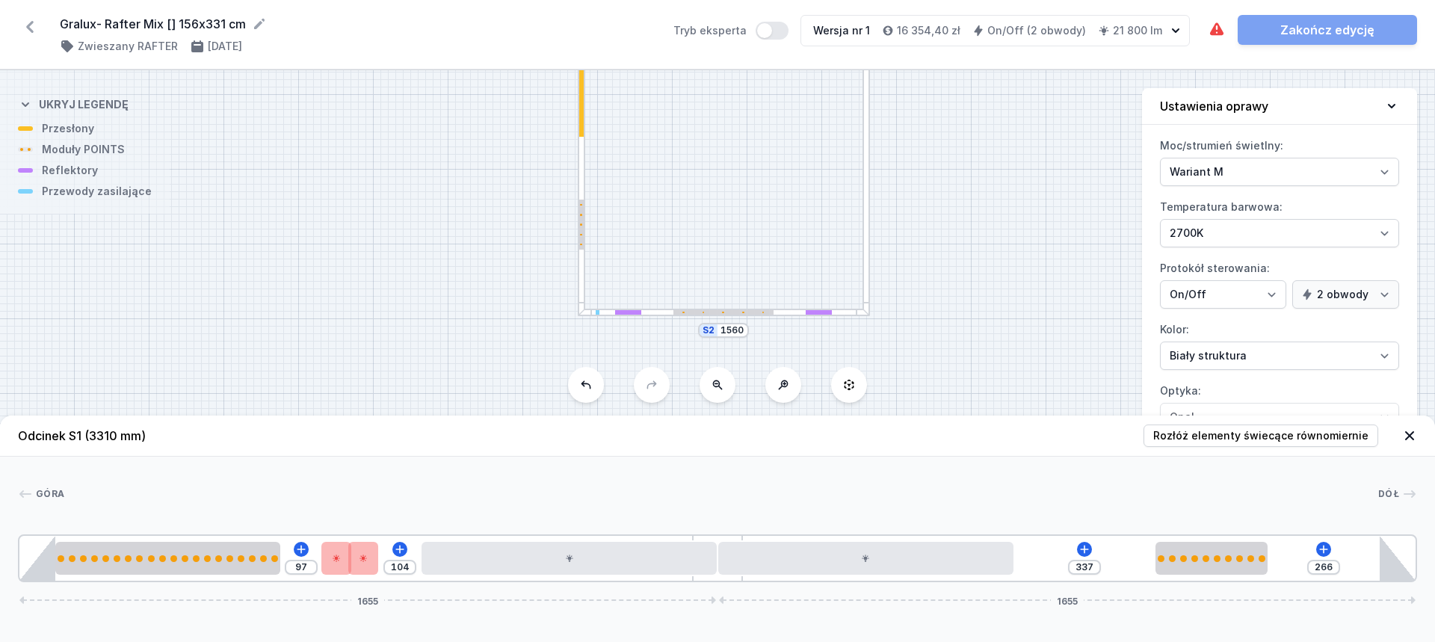
click at [384, 565] on div "97 104 337 266 1655 1655" at bounding box center [718, 559] width 1400 height 48
drag, startPoint x: 369, startPoint y: 558, endPoint x: 390, endPoint y: 553, distance: 22.1
click at [390, 553] on div "97 98 337 266 1655 1655" at bounding box center [718, 559] width 1400 height 48
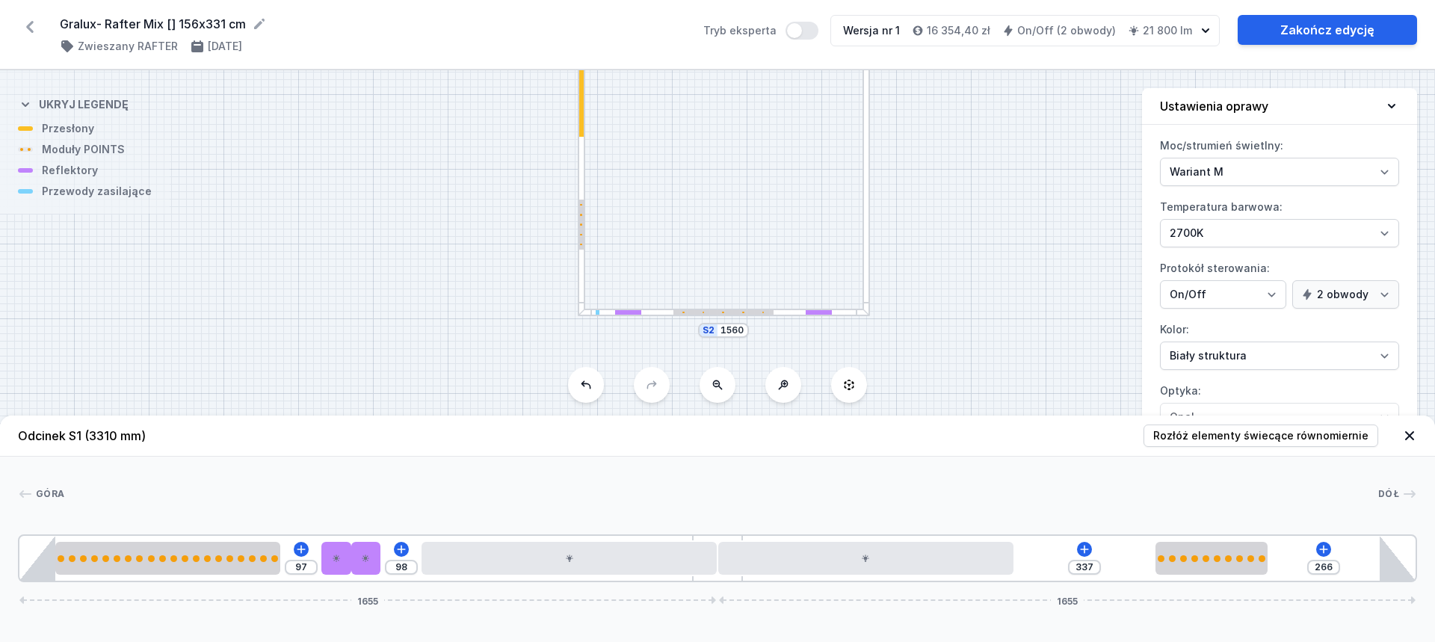
click at [457, 492] on div at bounding box center [721, 494] width 1314 height 15
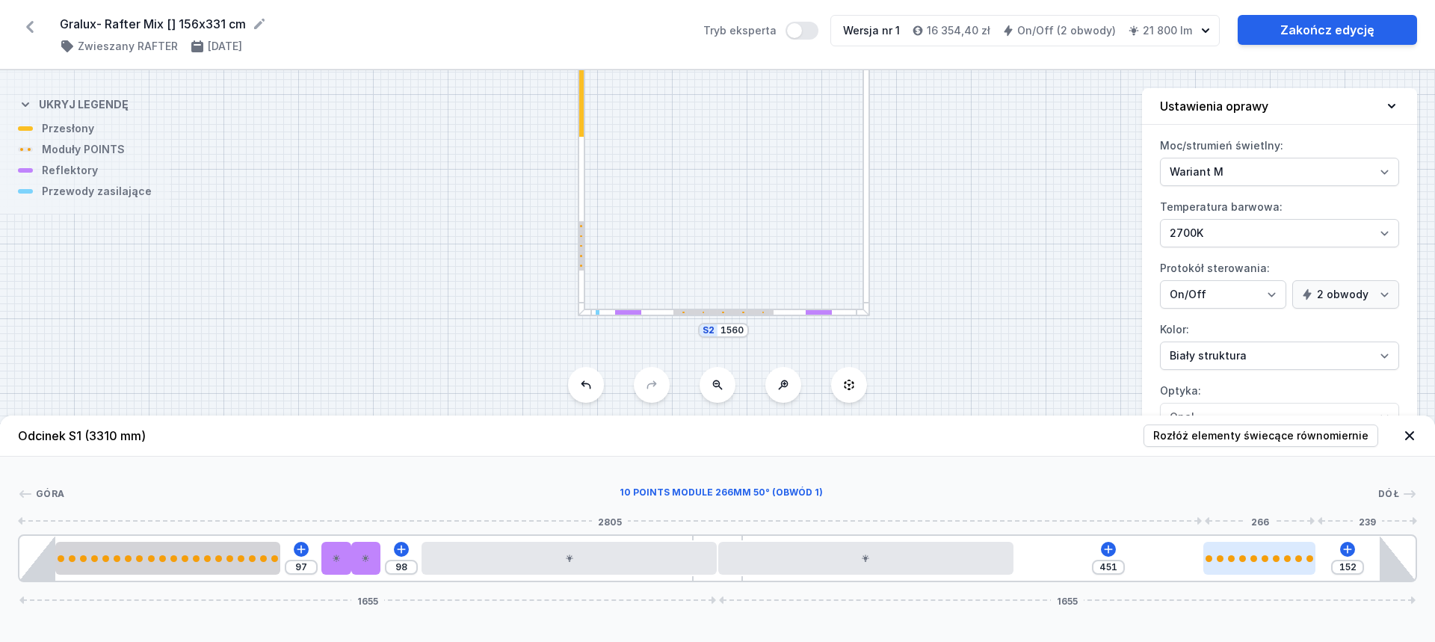
drag, startPoint x: 1207, startPoint y: 561, endPoint x: 1283, endPoint y: 551, distance: 77.0
click at [1283, 551] on div at bounding box center [1260, 558] width 112 height 33
click at [1111, 550] on icon at bounding box center [1109, 550] width 12 height 12
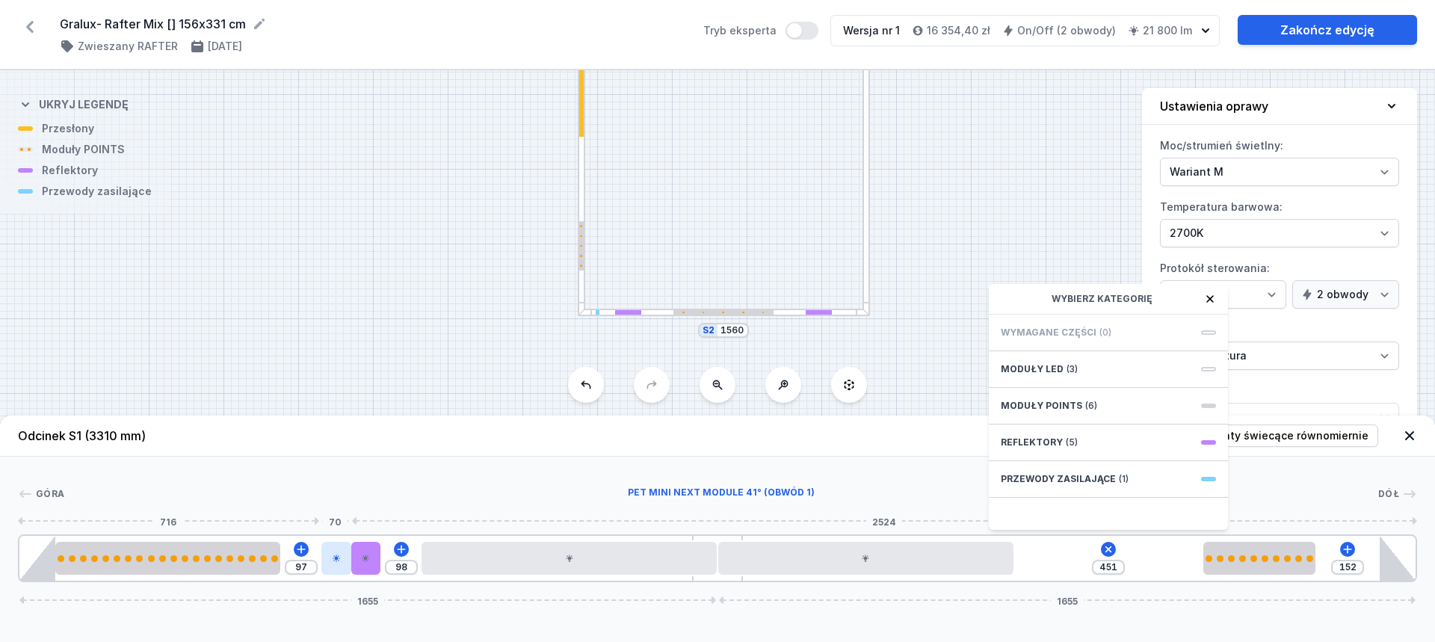
click at [345, 556] on div at bounding box center [336, 558] width 30 height 33
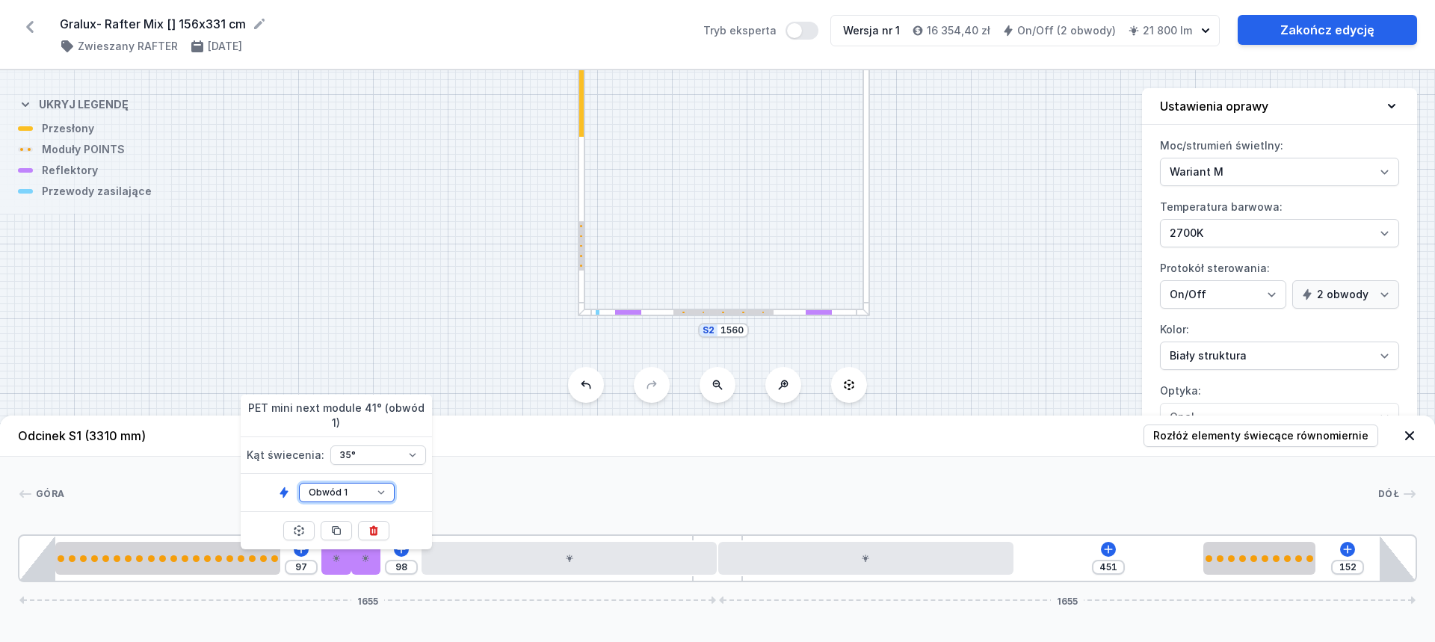
click at [354, 483] on select "Obwód 1 Obwód 2" at bounding box center [347, 492] width 96 height 19
click at [299, 483] on select "Obwód 1 Obwód 2" at bounding box center [347, 492] width 96 height 19
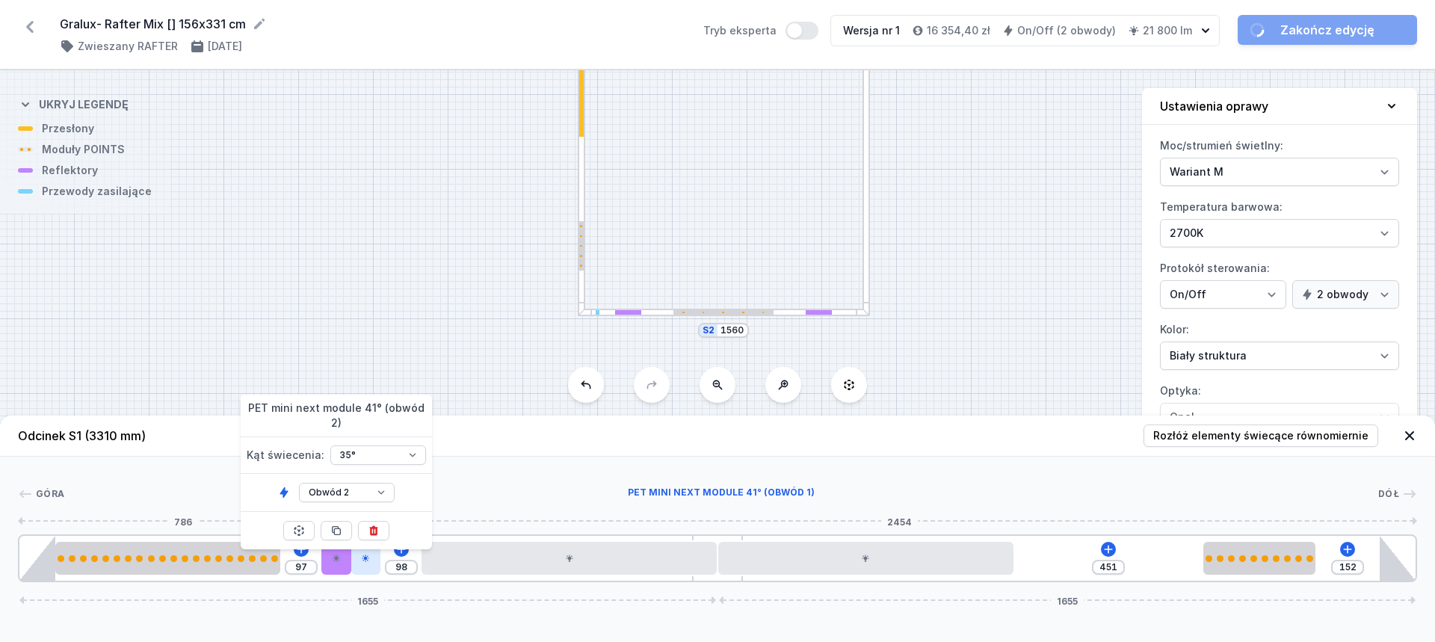
click at [364, 561] on icon at bounding box center [365, 558] width 9 height 9
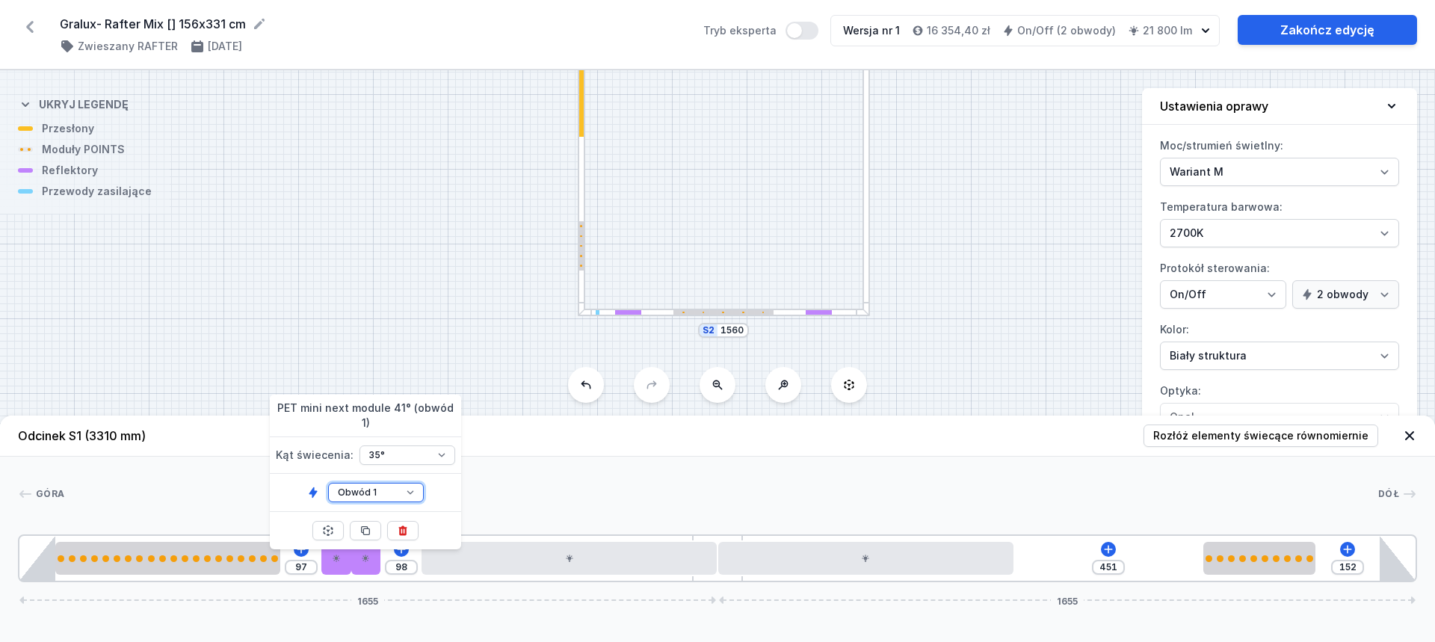
click at [368, 483] on select "Obwód 1 Obwód 2" at bounding box center [376, 492] width 96 height 19
click at [328, 483] on select "Obwód 1 Obwód 2" at bounding box center [376, 492] width 96 height 19
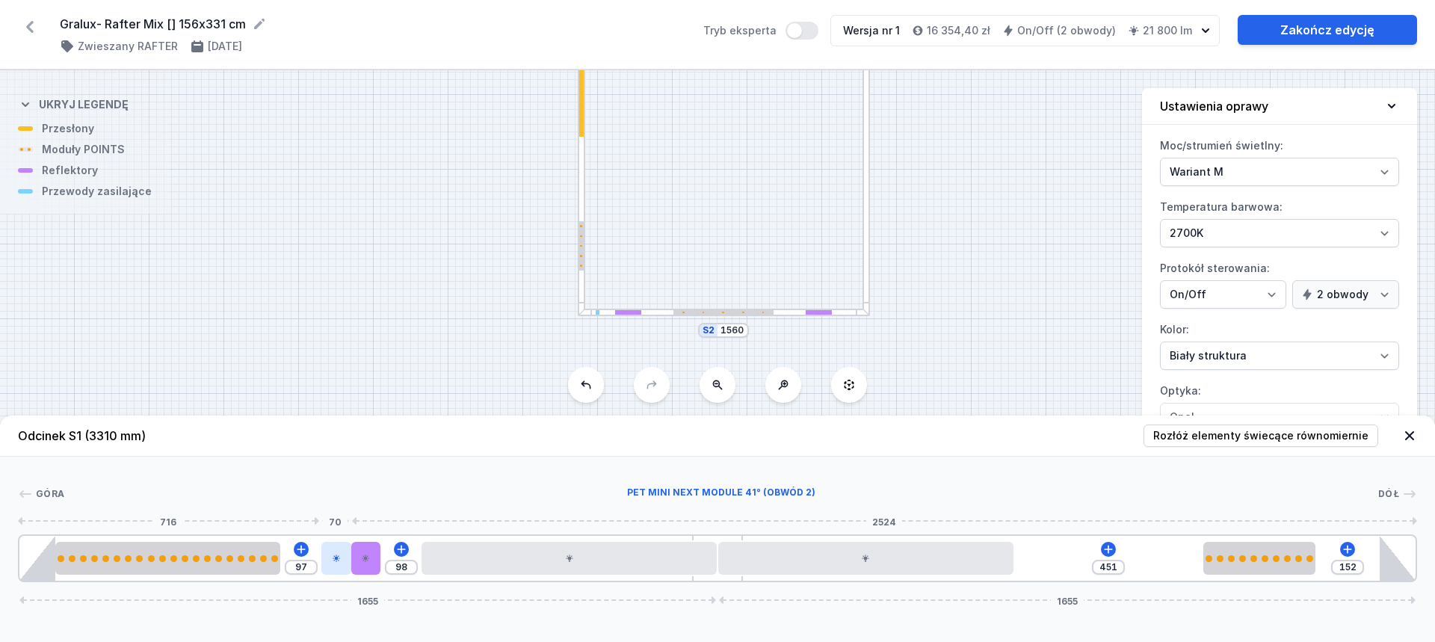
click at [342, 564] on div at bounding box center [336, 558] width 30 height 33
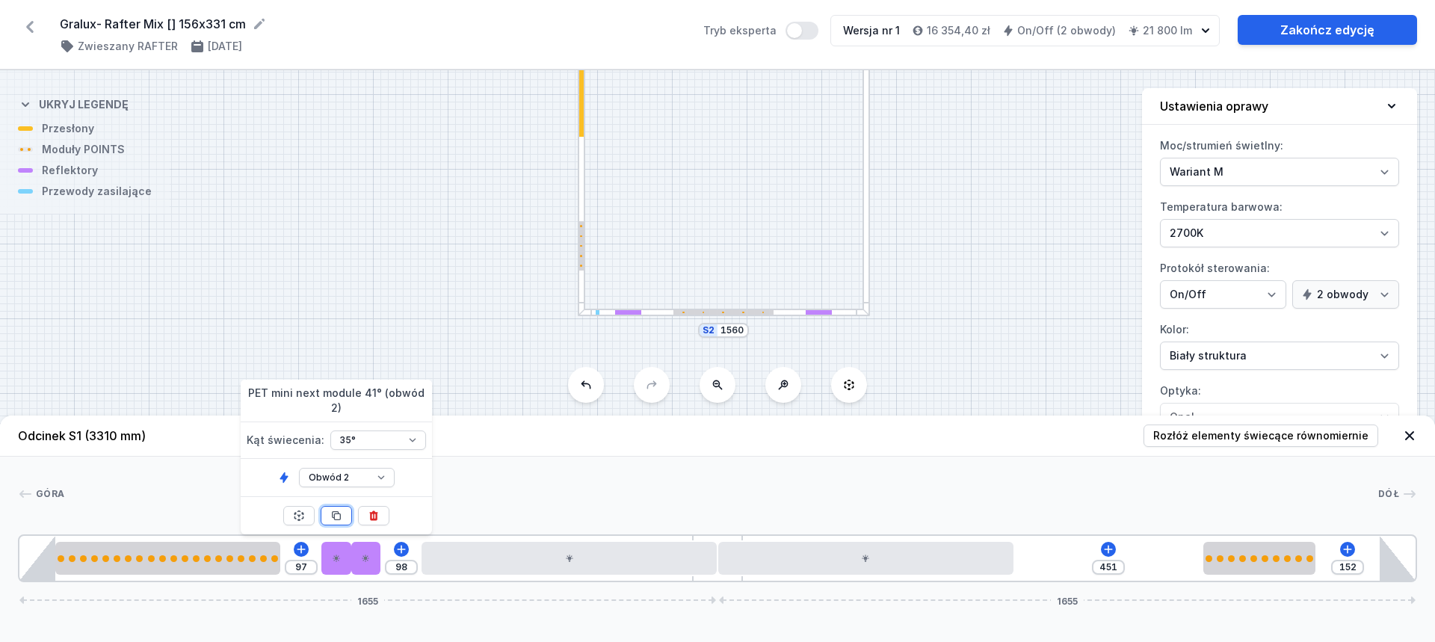
click at [342, 517] on button at bounding box center [336, 515] width 31 height 19
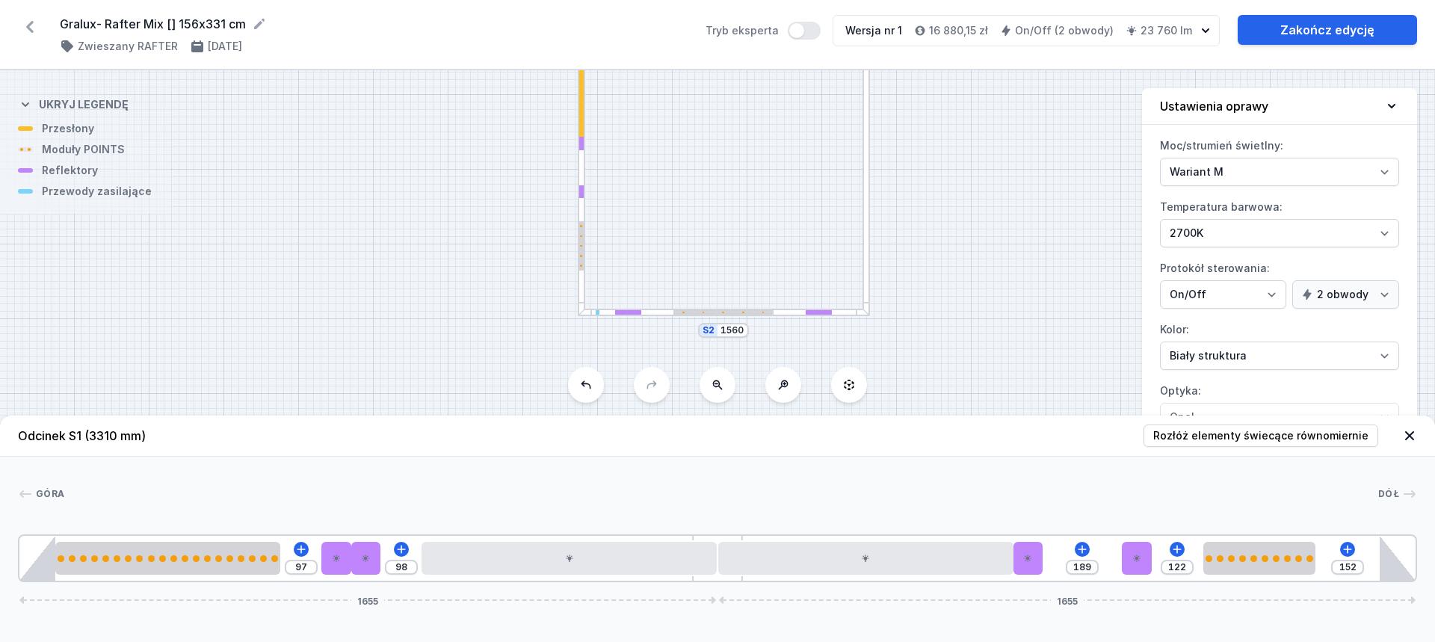
drag, startPoint x: 392, startPoint y: 555, endPoint x: 1160, endPoint y: 552, distance: 768.6
drag, startPoint x: 1026, startPoint y: 562, endPoint x: 1108, endPoint y: 553, distance: 82.0
click at [1108, 553] on div "97 98 137 52 122 152 1655 1655" at bounding box center [718, 559] width 1400 height 48
click at [1042, 567] on input "137" at bounding box center [1042, 567] width 24 height 12
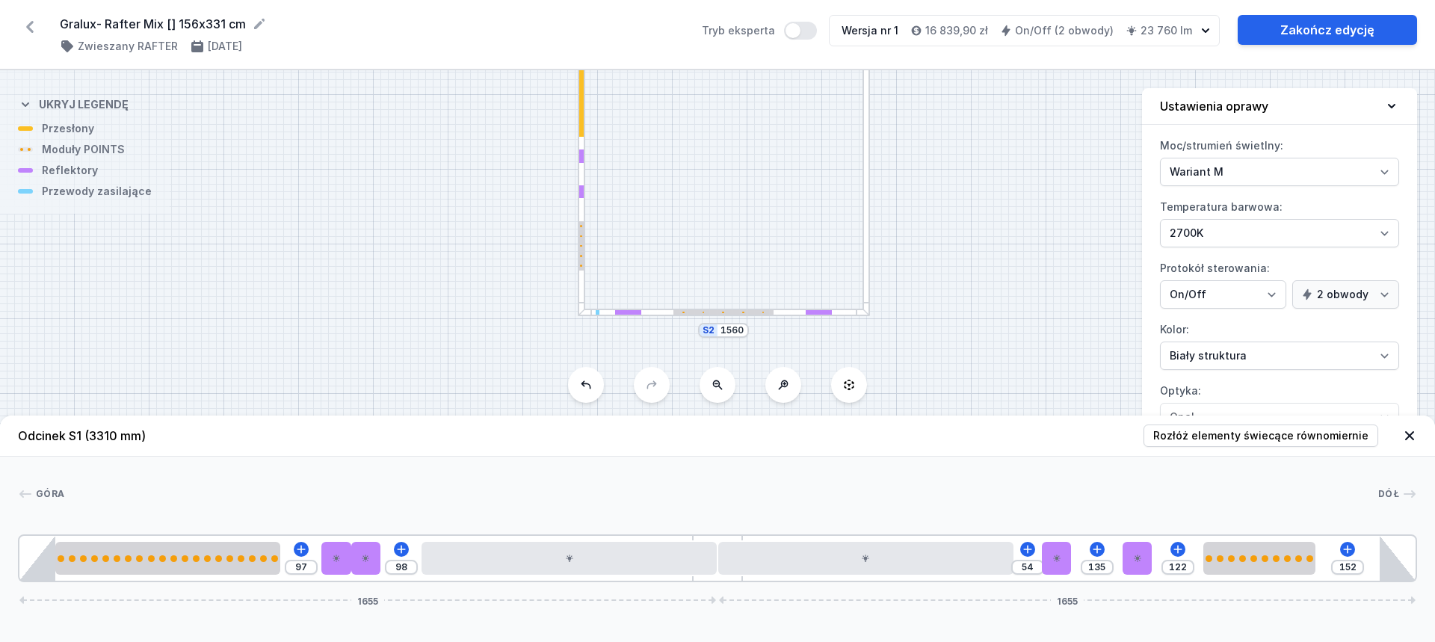
drag, startPoint x: 1373, startPoint y: 567, endPoint x: 1083, endPoint y: 573, distance: 290.2
click at [1083, 573] on div "97 98 54 135 122 152 1655 1655" at bounding box center [718, 559] width 1400 height 48
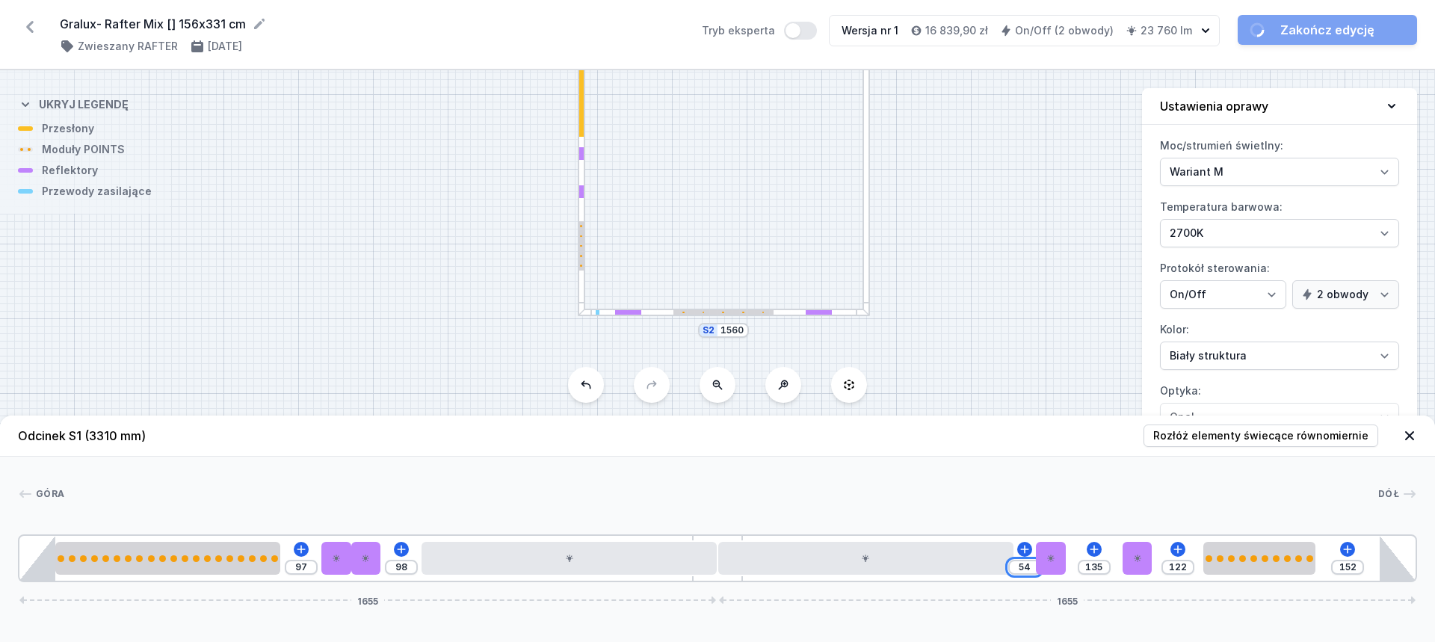
click at [1029, 569] on input "54" at bounding box center [1025, 567] width 24 height 12
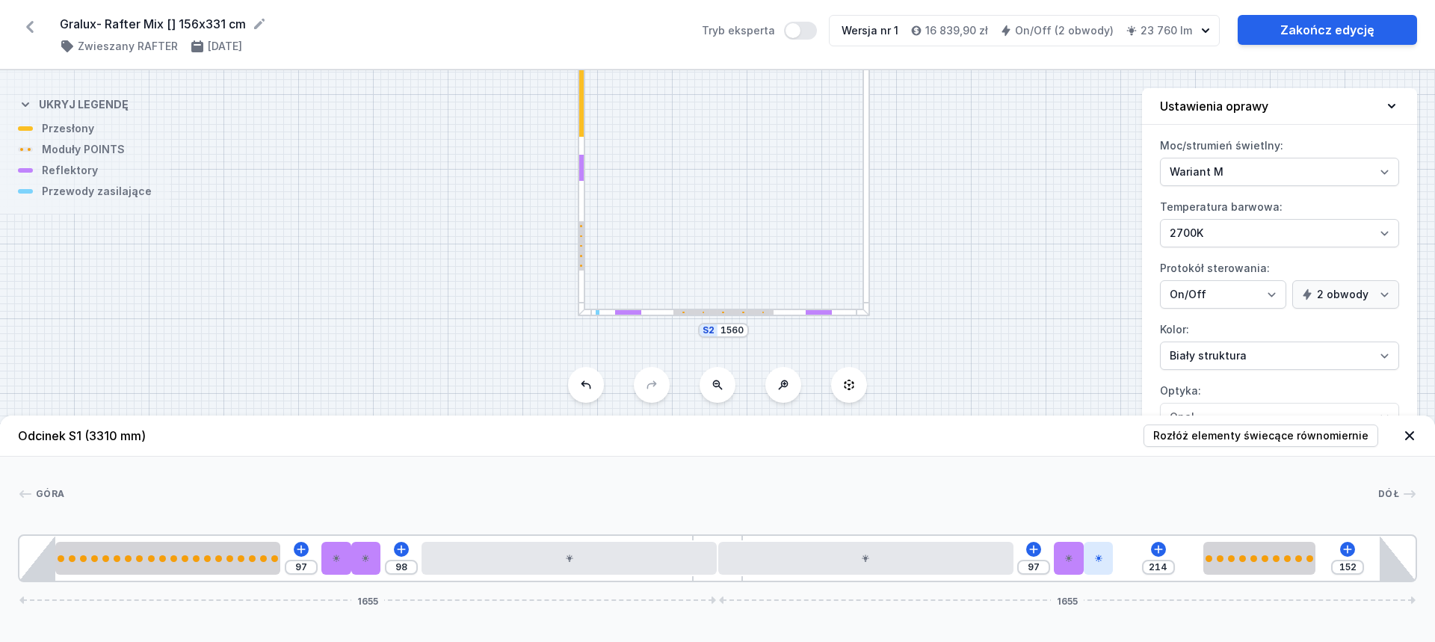
drag, startPoint x: 1141, startPoint y: 557, endPoint x: 1112, endPoint y: 554, distance: 28.6
click at [1112, 554] on div at bounding box center [1099, 558] width 30 height 33
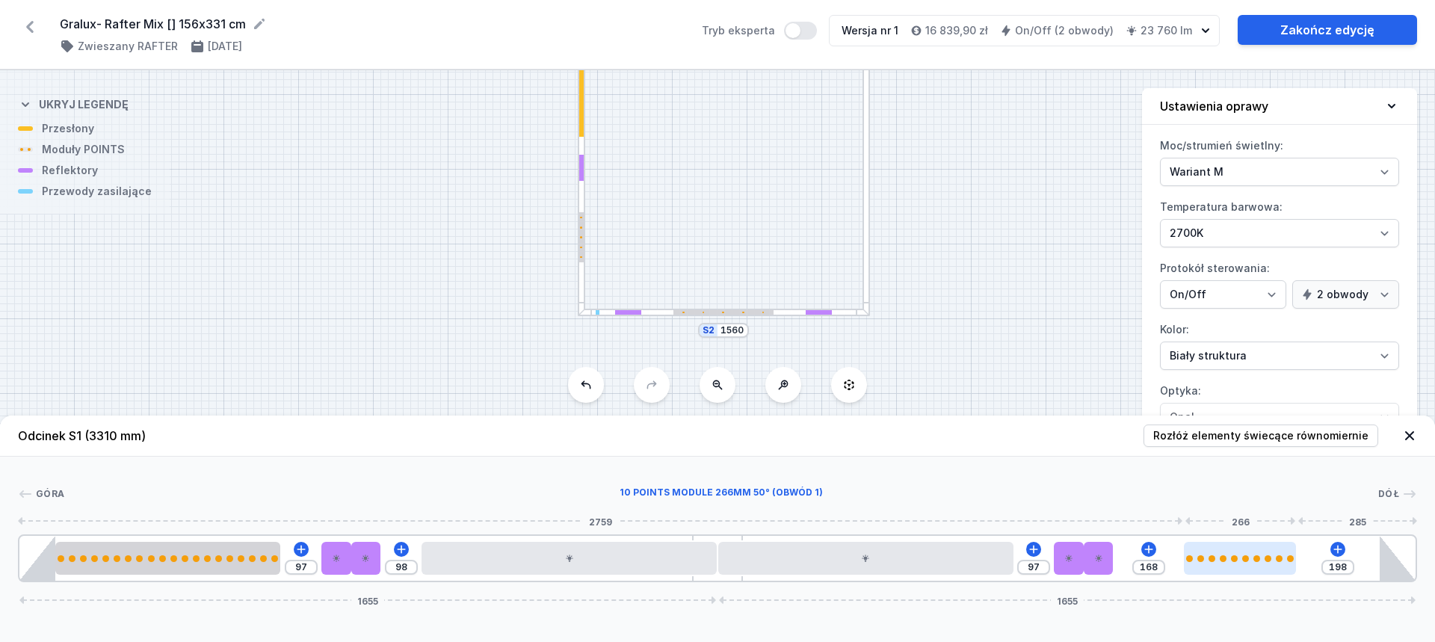
drag, startPoint x: 1240, startPoint y: 552, endPoint x: 1248, endPoint y: 550, distance: 8.8
click at [1248, 550] on div at bounding box center [1240, 558] width 112 height 33
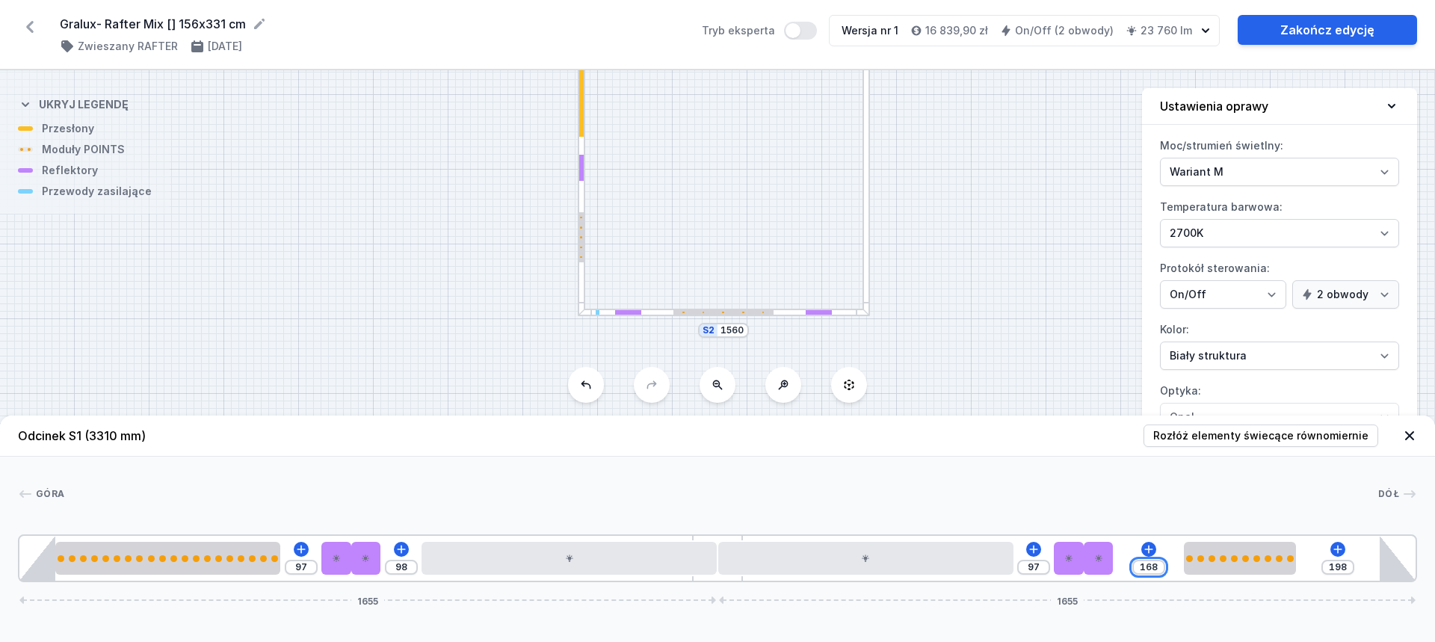
click at [1149, 567] on input "168" at bounding box center [1149, 567] width 24 height 12
click at [1148, 567] on input "168" at bounding box center [1149, 567] width 24 height 12
click at [1315, 499] on div at bounding box center [721, 494] width 1314 height 15
click at [1156, 564] on input "168" at bounding box center [1149, 567] width 24 height 12
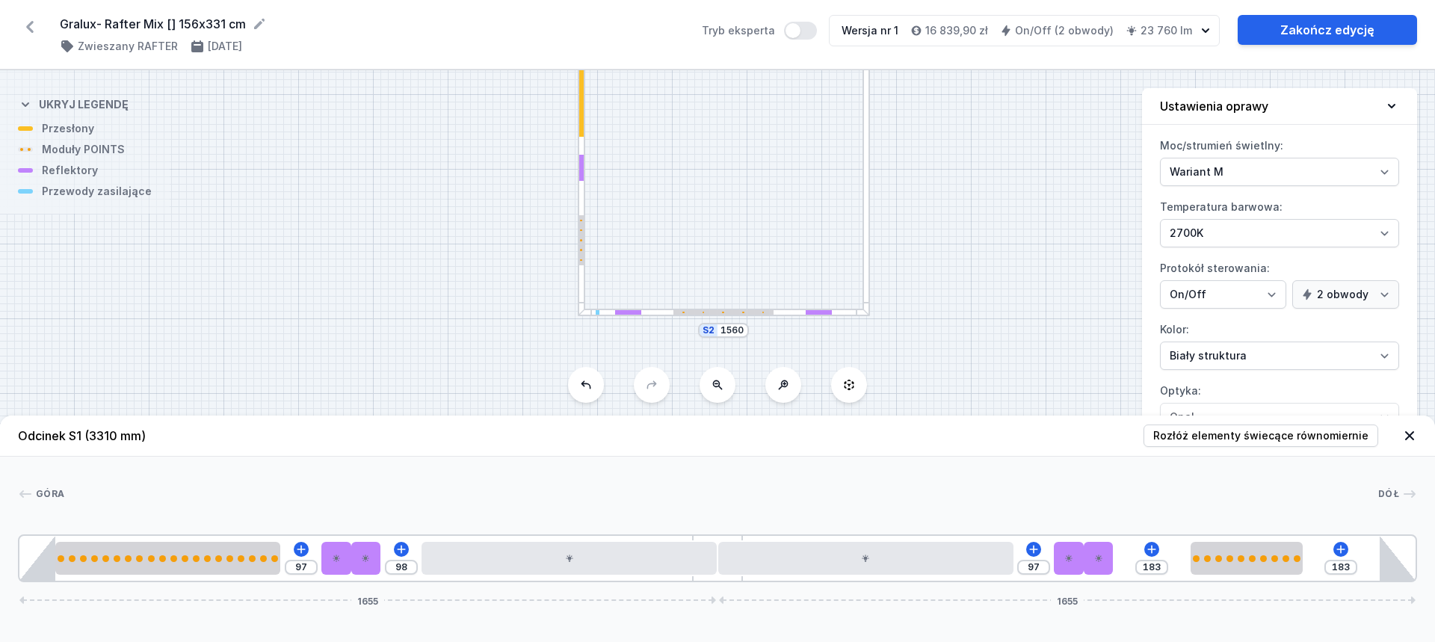
click at [1222, 499] on div at bounding box center [721, 494] width 1314 height 15
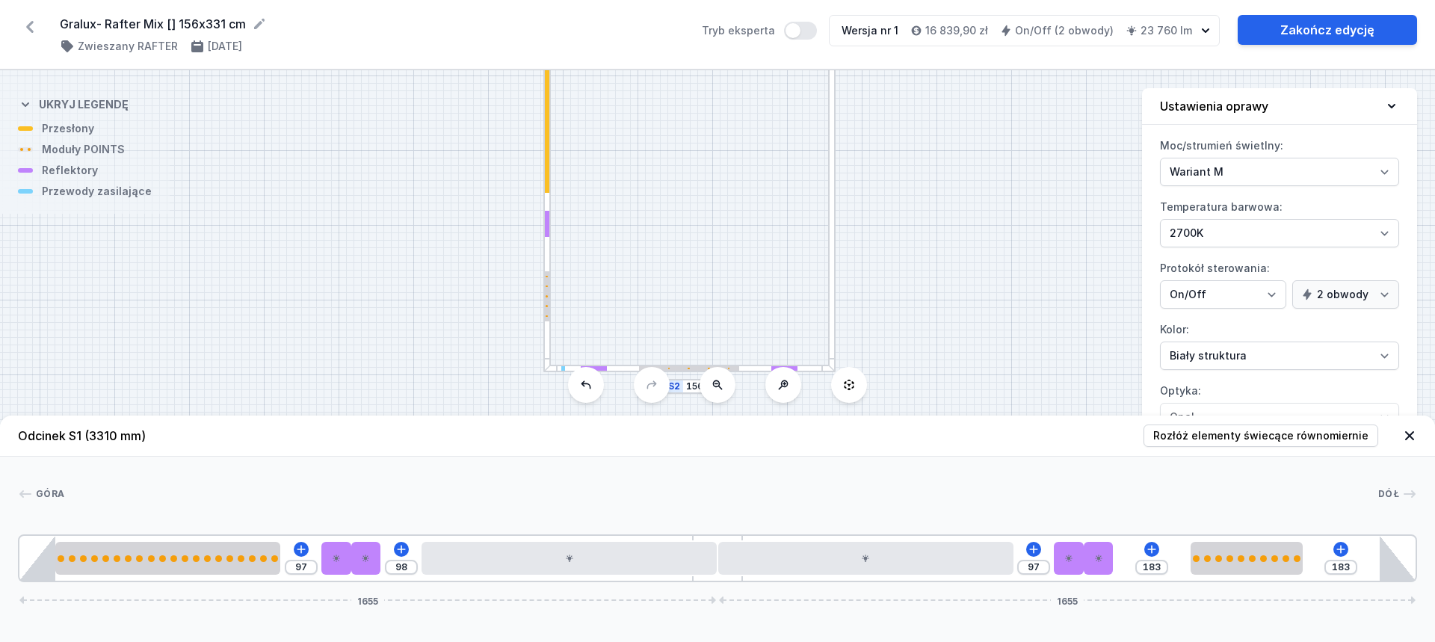
drag, startPoint x: 1013, startPoint y: 245, endPoint x: 979, endPoint y: 301, distance: 65.8
click at [979, 301] on div "S4 1560 S3 3310 S2 1560 S1 3310" at bounding box center [717, 356] width 1435 height 572
click at [833, 286] on div at bounding box center [831, 217] width 7 height 310
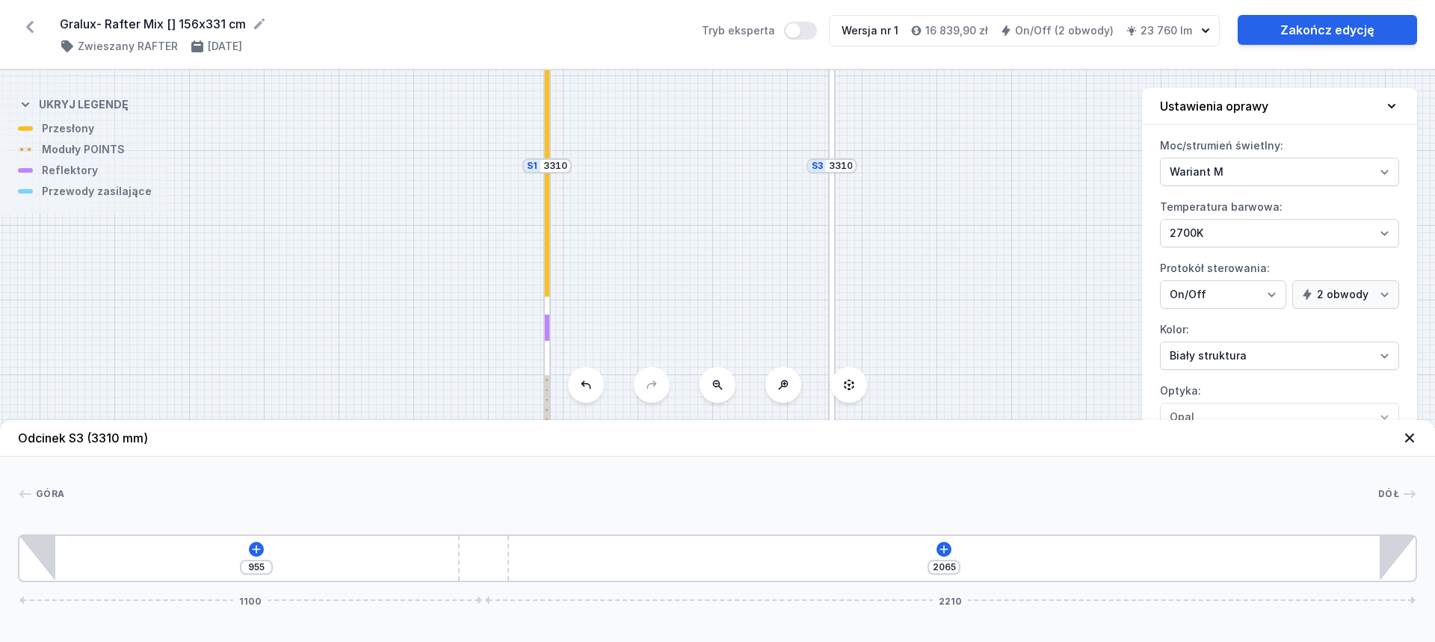
drag, startPoint x: 709, startPoint y: 561, endPoint x: 467, endPoint y: 535, distance: 243.6
click at [467, 535] on div "955 2065 1100 2210" at bounding box center [718, 559] width 1400 height 48
click at [941, 547] on icon at bounding box center [944, 550] width 12 height 12
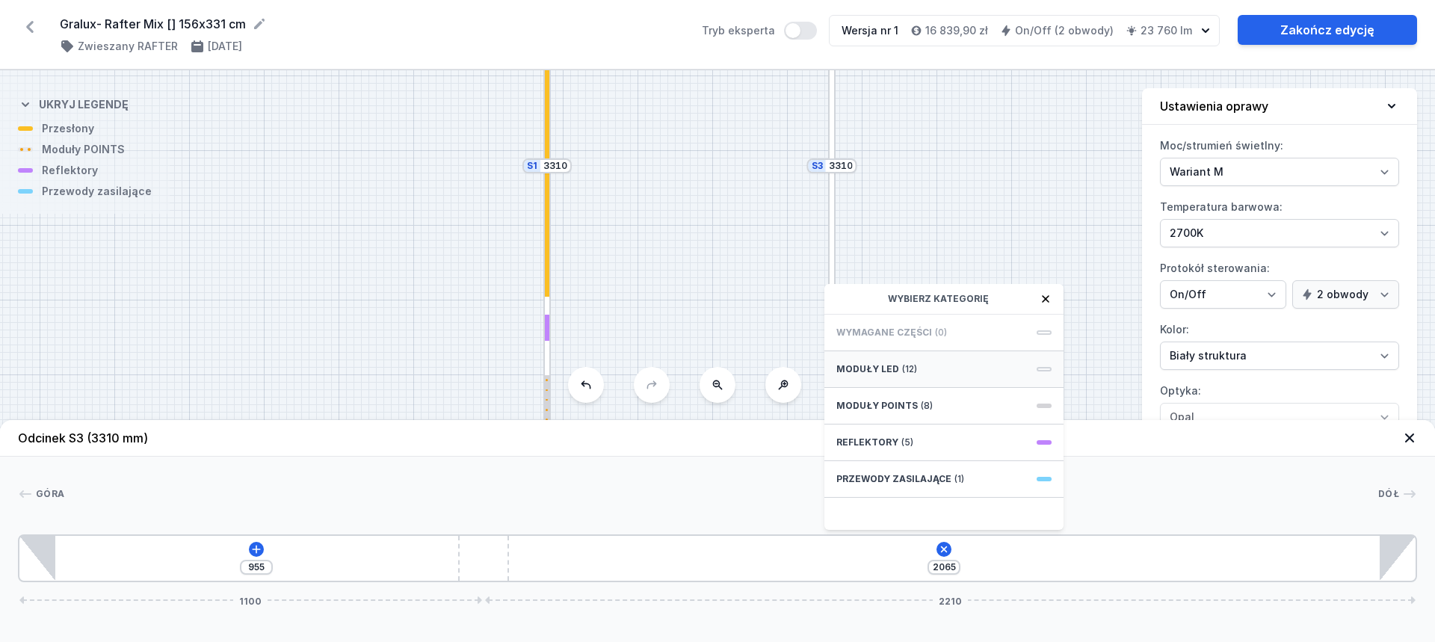
click at [910, 369] on span "(12)" at bounding box center [909, 369] width 15 height 12
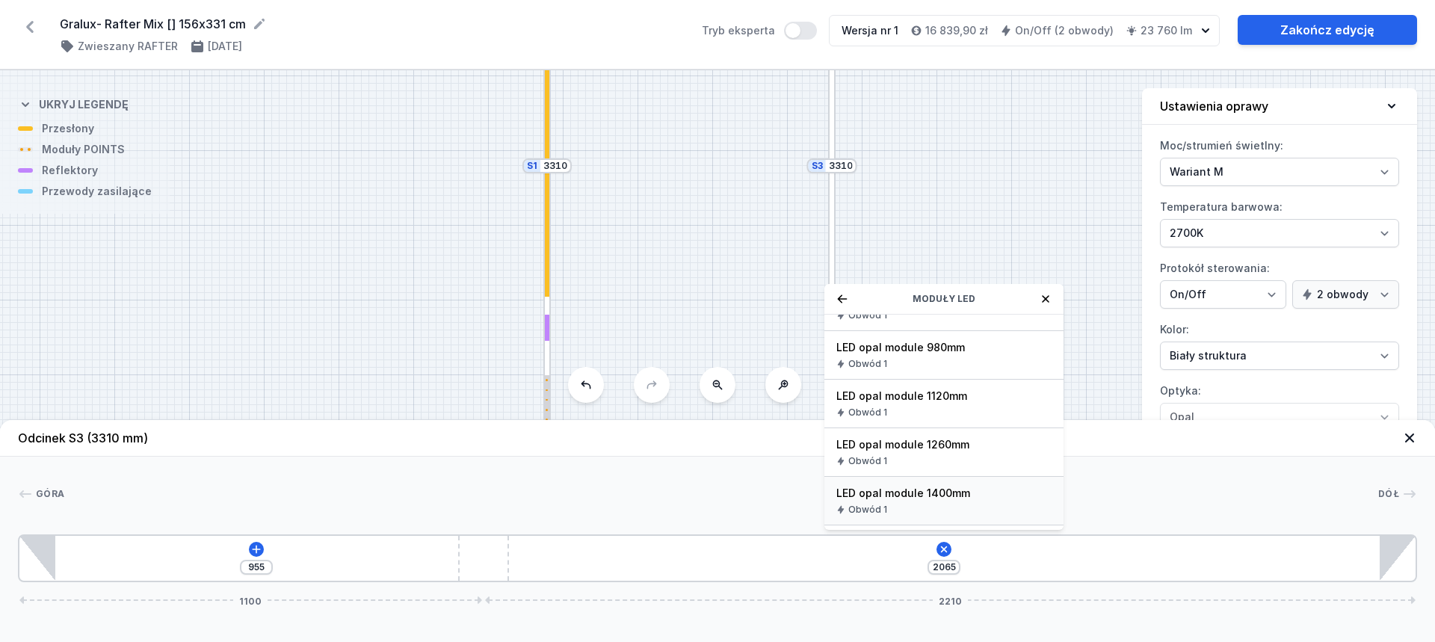
scroll to position [299, 0]
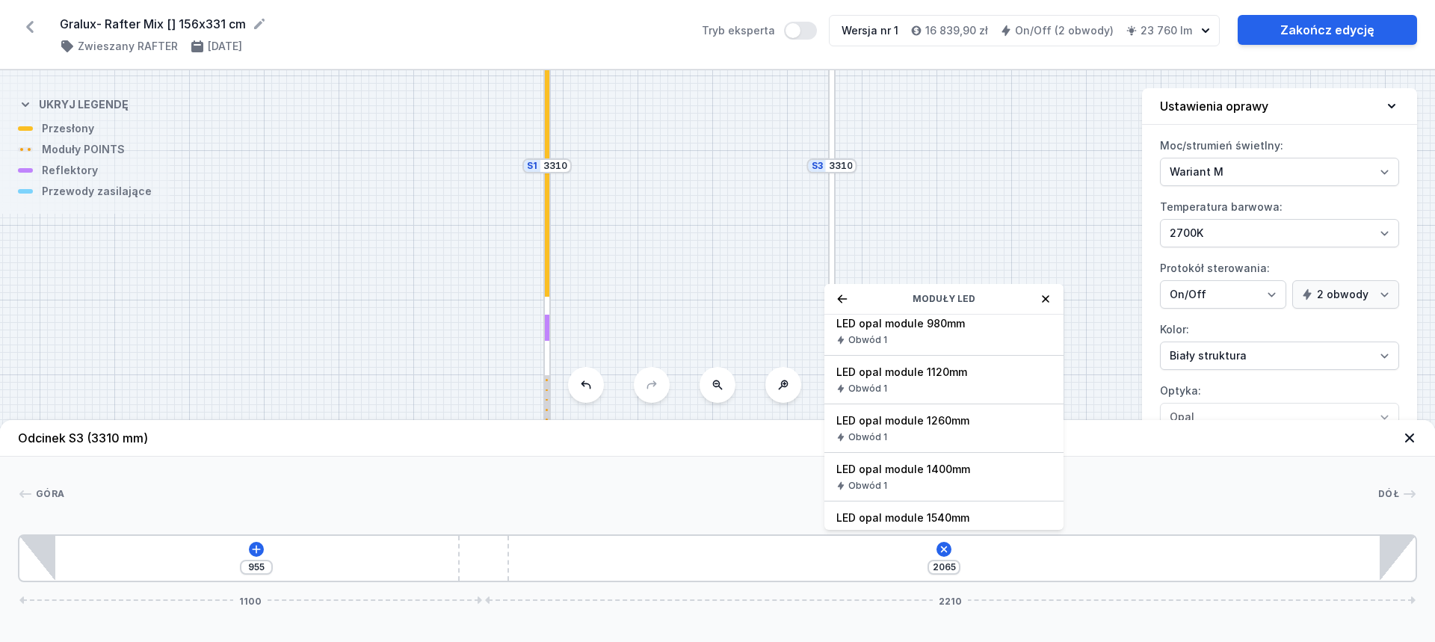
click at [847, 296] on icon at bounding box center [843, 299] width 12 height 12
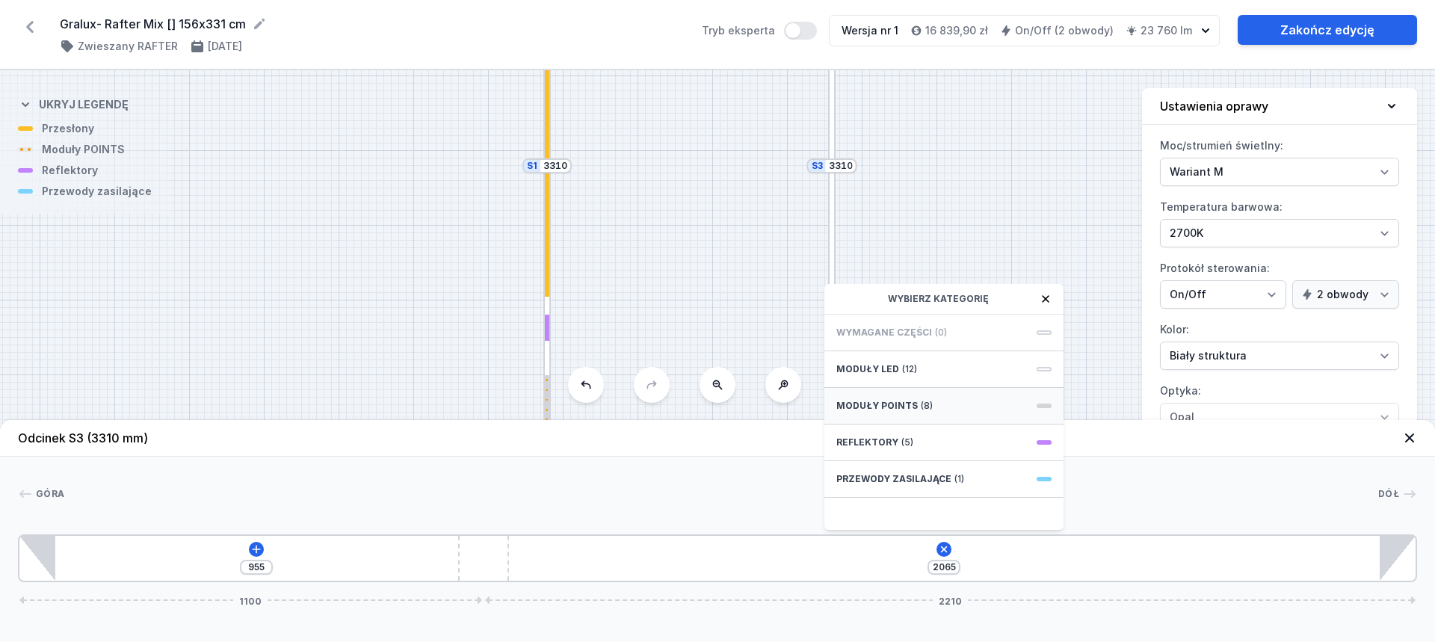
click at [923, 410] on span "(8)" at bounding box center [927, 406] width 12 height 12
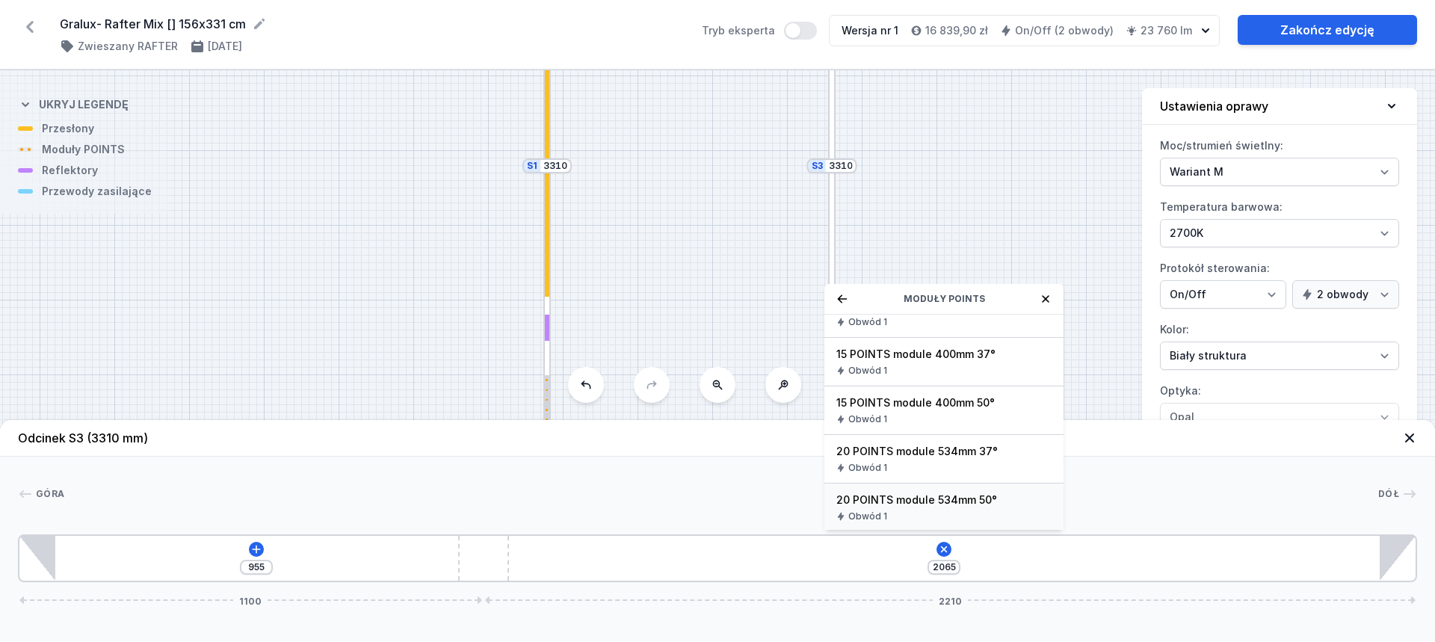
scroll to position [173, 0]
click at [917, 506] on div "20 POINTS module 534mm 50° Obwód 1" at bounding box center [944, 505] width 239 height 49
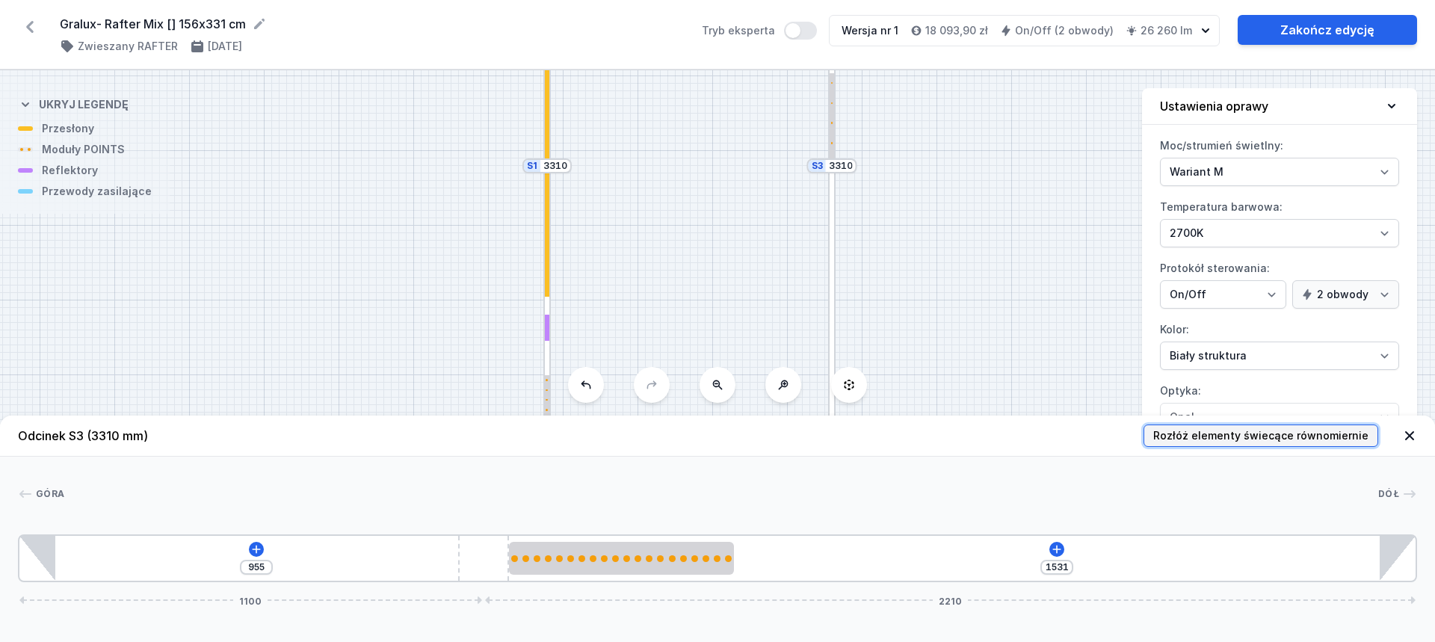
click at [1261, 428] on span "Rozłóż elementy świecące równomiernie" at bounding box center [1261, 435] width 215 height 15
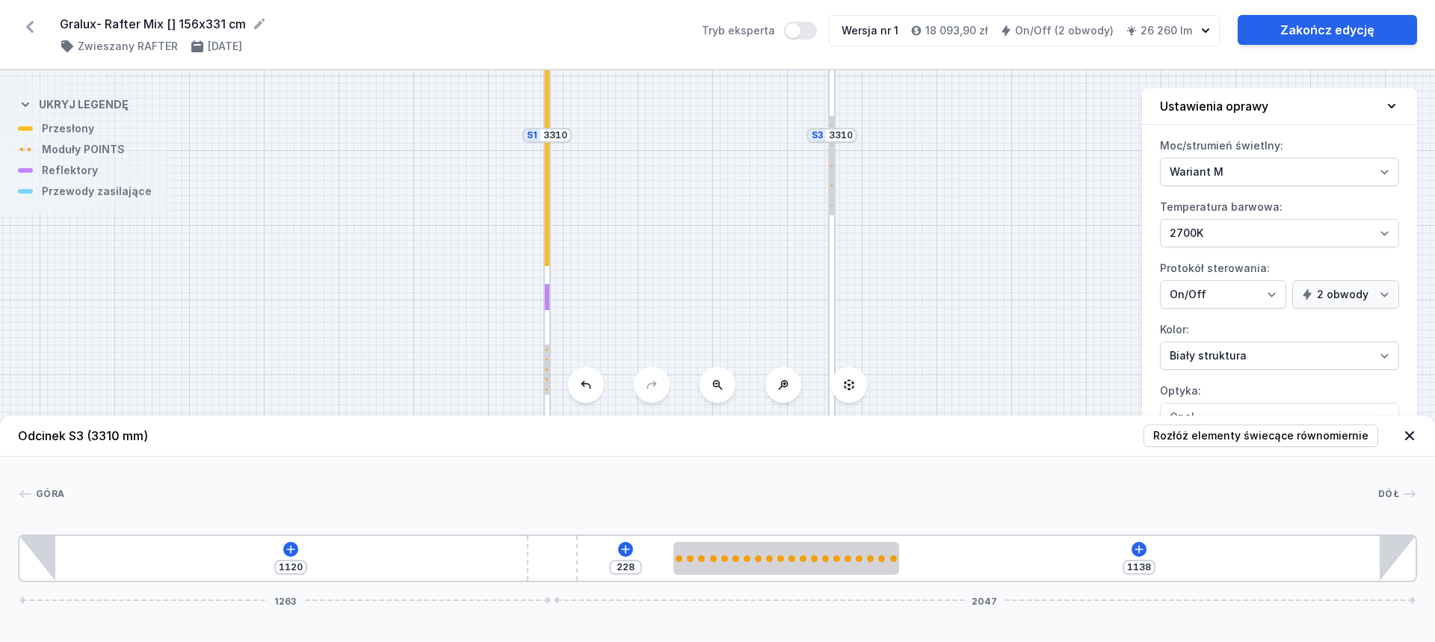
drag, startPoint x: 493, startPoint y: 552, endPoint x: 605, endPoint y: 546, distance: 111.6
click at [602, 547] on div "1120 228 1138 1263 2047" at bounding box center [718, 559] width 1400 height 48
click at [1231, 436] on span "Rozłóż elementy świecące równomiernie" at bounding box center [1261, 435] width 215 height 15
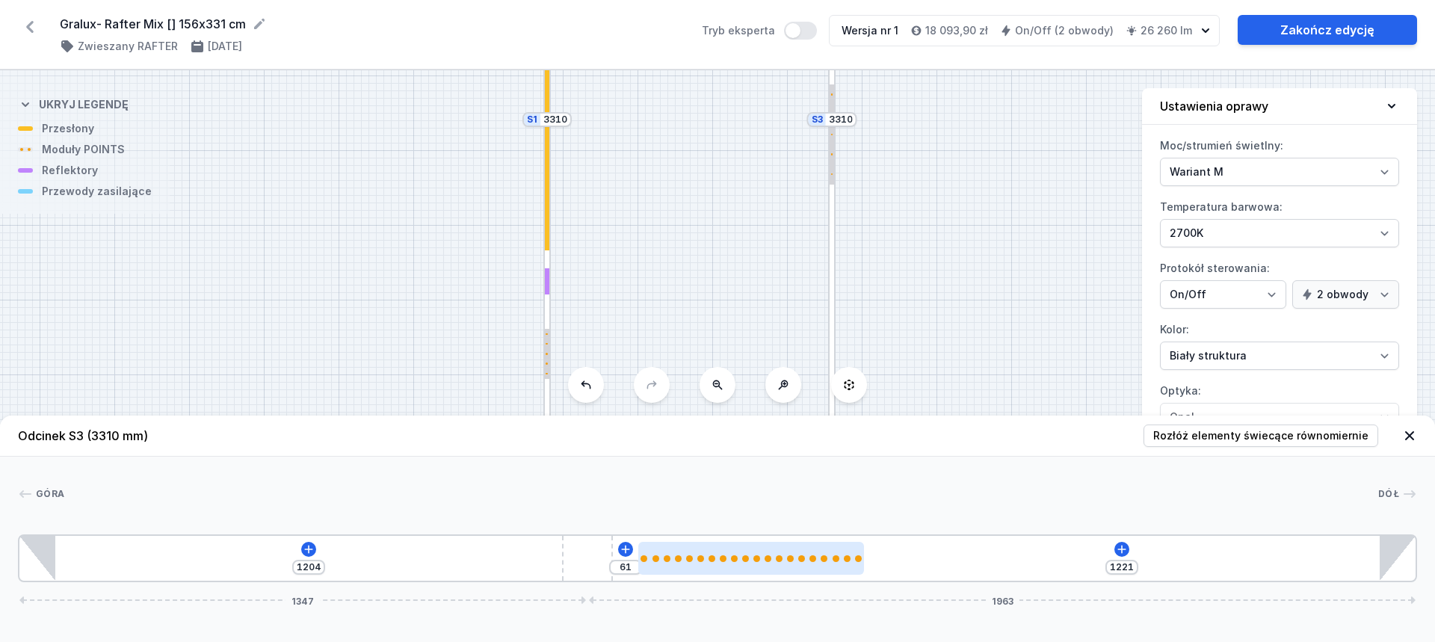
drag, startPoint x: 561, startPoint y: 555, endPoint x: 648, endPoint y: 550, distance: 87.6
click at [634, 555] on div "1204 61 1221 1347 1963" at bounding box center [718, 559] width 1400 height 48
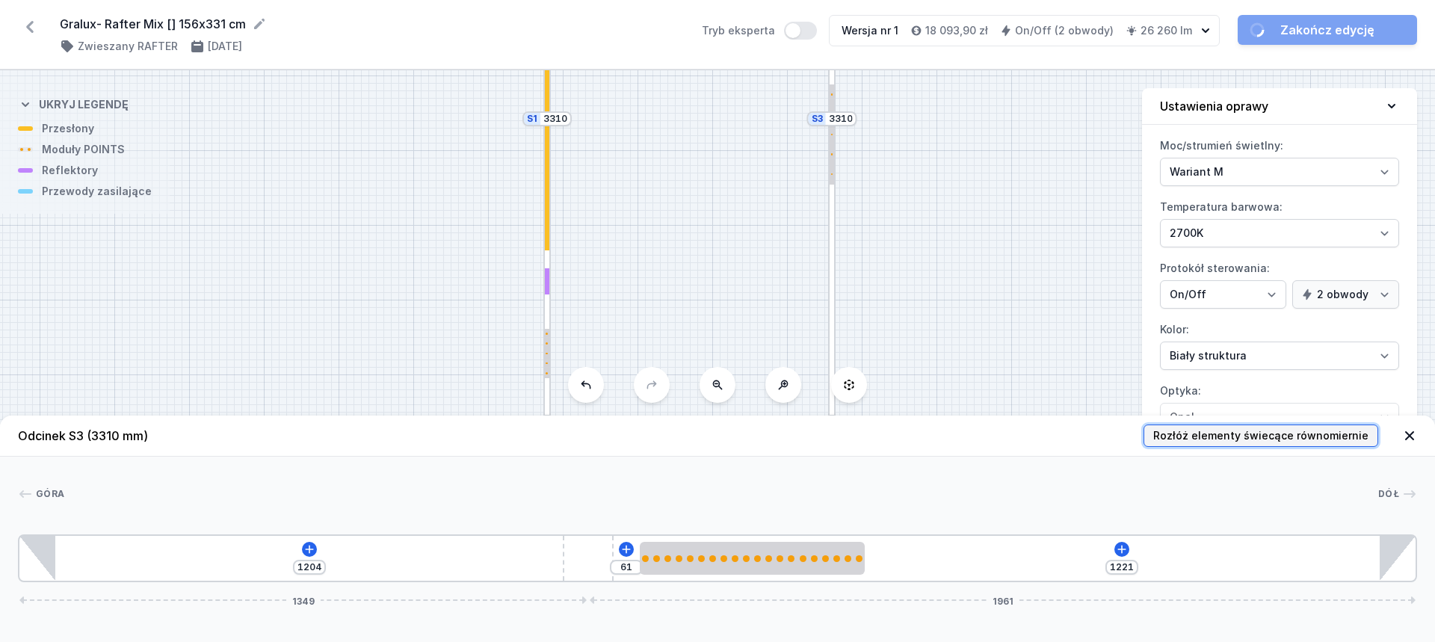
click at [1226, 431] on span "Rozłóż elementy świecące równomiernie" at bounding box center [1261, 435] width 215 height 15
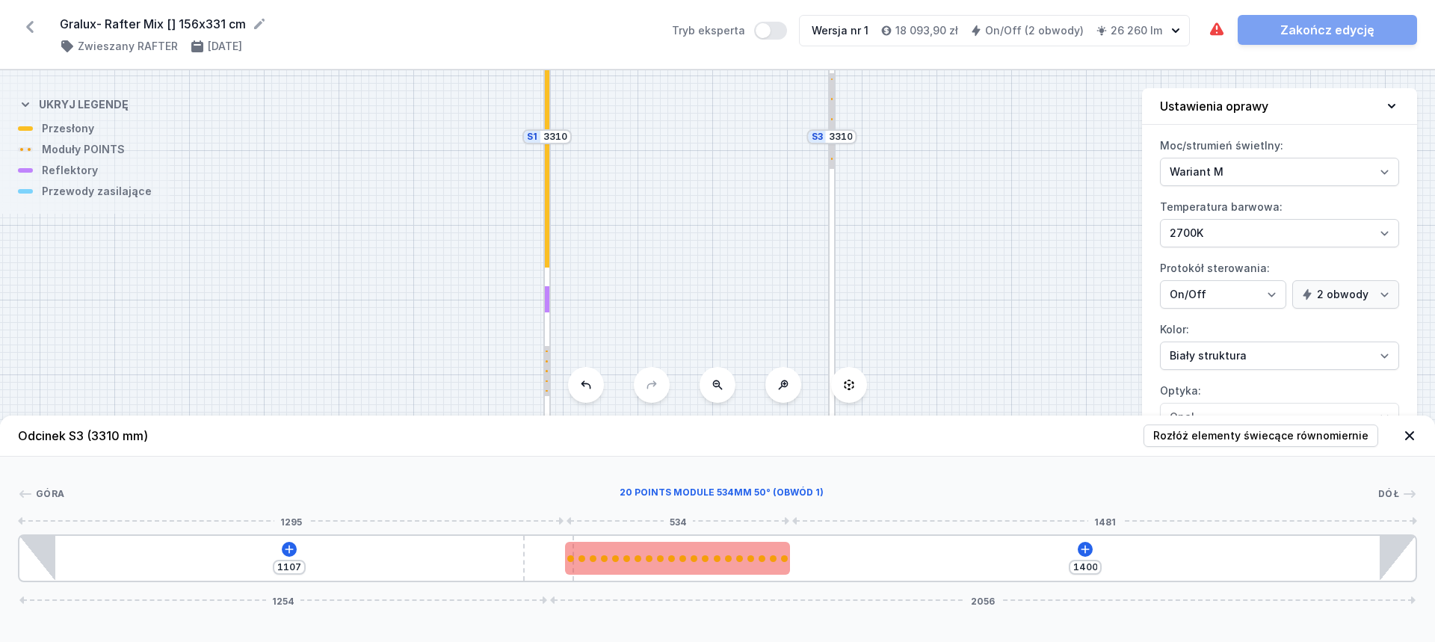
click at [586, 564] on div "1107 1400 1254 2056" at bounding box center [718, 559] width 1400 height 48
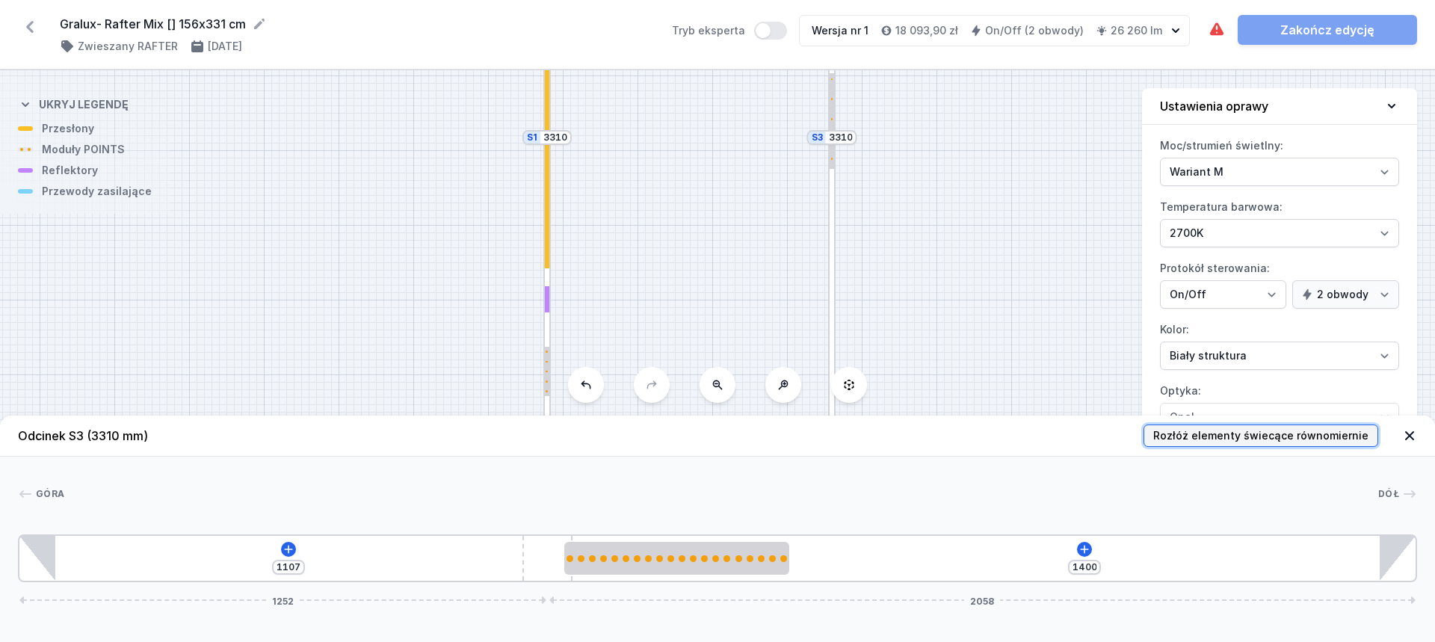
click at [1260, 434] on span "Rozłóż elementy świecące równomiernie" at bounding box center [1261, 435] width 215 height 15
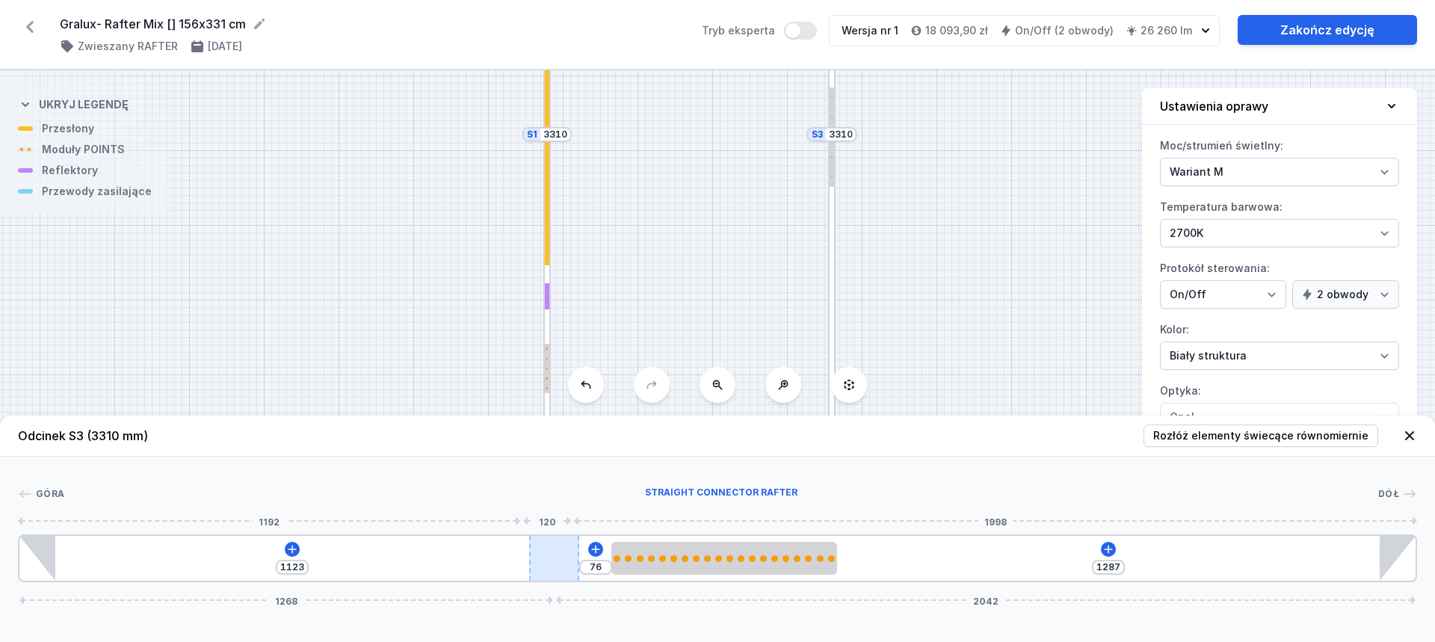
drag, startPoint x: 528, startPoint y: 561, endPoint x: 573, endPoint y: 555, distance: 45.3
click at [573, 555] on div at bounding box center [554, 558] width 51 height 45
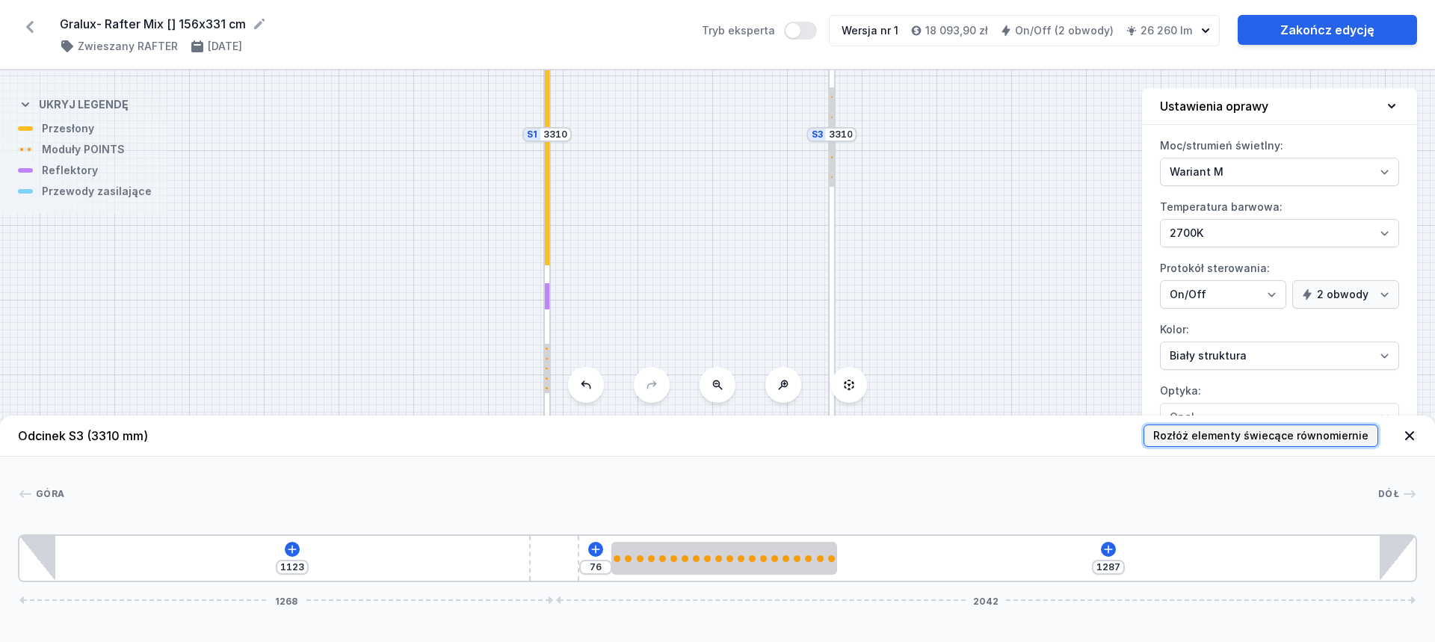
click at [1244, 431] on span "Rozłóż elementy świecące równomiernie" at bounding box center [1261, 435] width 215 height 15
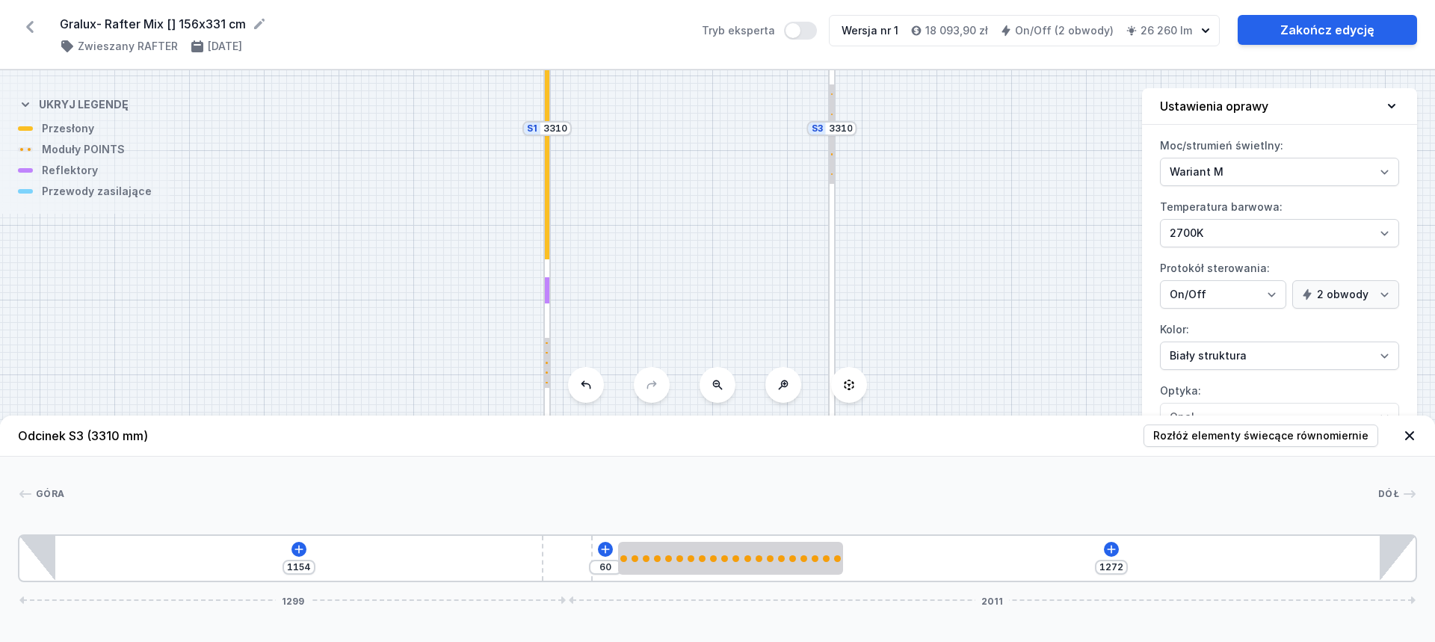
drag, startPoint x: 560, startPoint y: 561, endPoint x: 612, endPoint y: 561, distance: 51.6
click at [612, 561] on div "1154 60 1272 1299 2011" at bounding box center [718, 559] width 1400 height 48
click at [1235, 430] on span "Rozłóż elementy świecące równomiernie" at bounding box center [1261, 435] width 215 height 15
drag, startPoint x: 564, startPoint y: 565, endPoint x: 621, endPoint y: 565, distance: 56.1
click at [621, 565] on div "1195 29 1262 1340 1970" at bounding box center [718, 559] width 1400 height 48
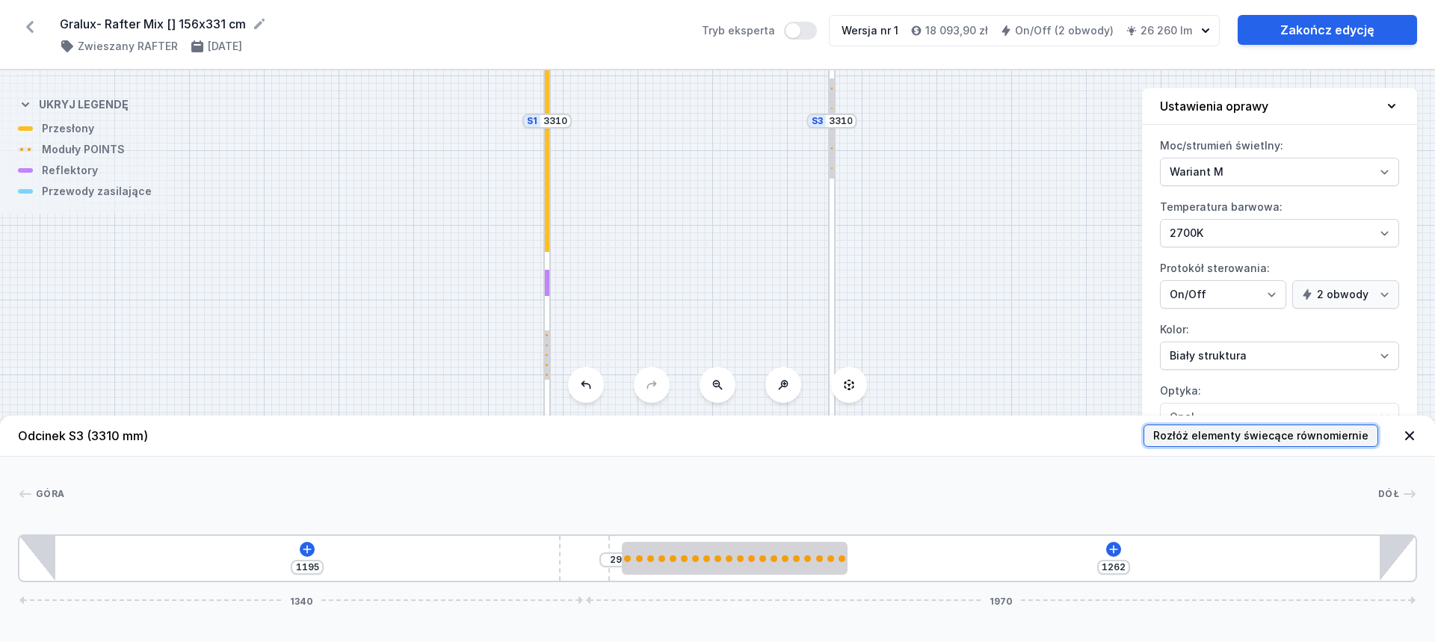
click at [1228, 437] on span "Rozłóż elementy świecące równomiernie" at bounding box center [1261, 435] width 215 height 15
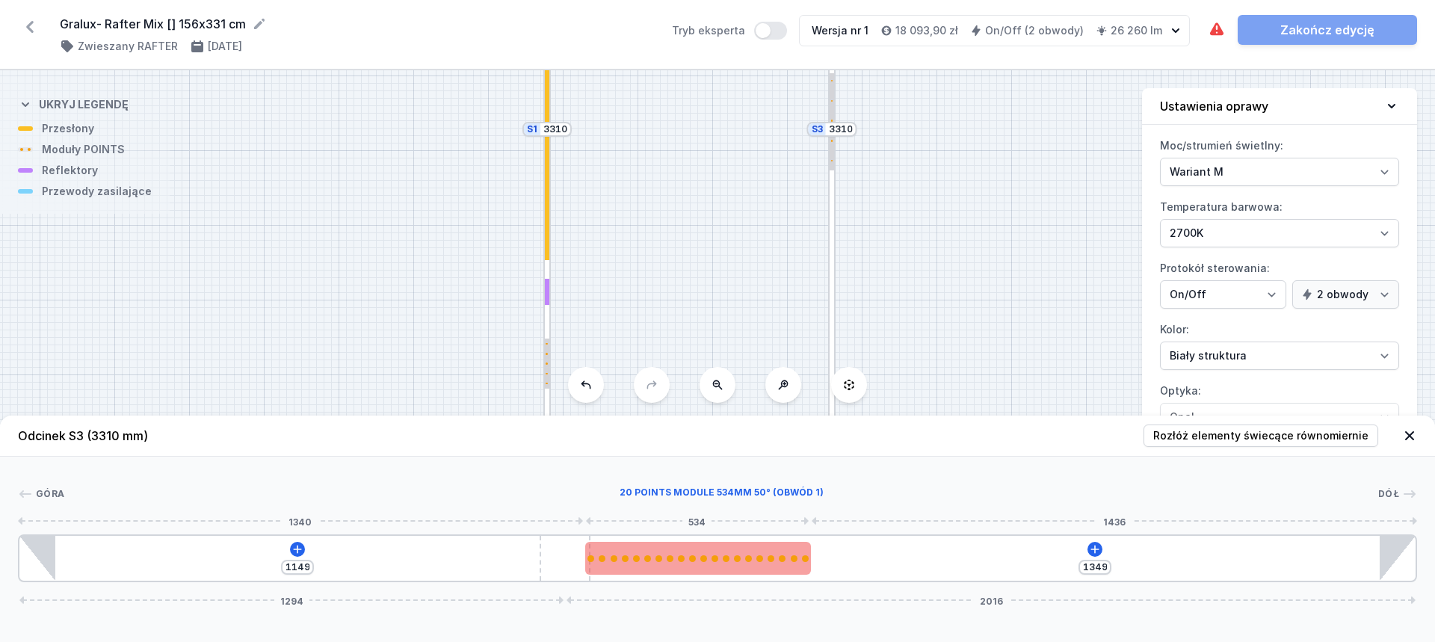
drag, startPoint x: 587, startPoint y: 559, endPoint x: 606, endPoint y: 558, distance: 18.8
click at [606, 558] on div "1149 1349 1294 2016" at bounding box center [718, 559] width 1400 height 48
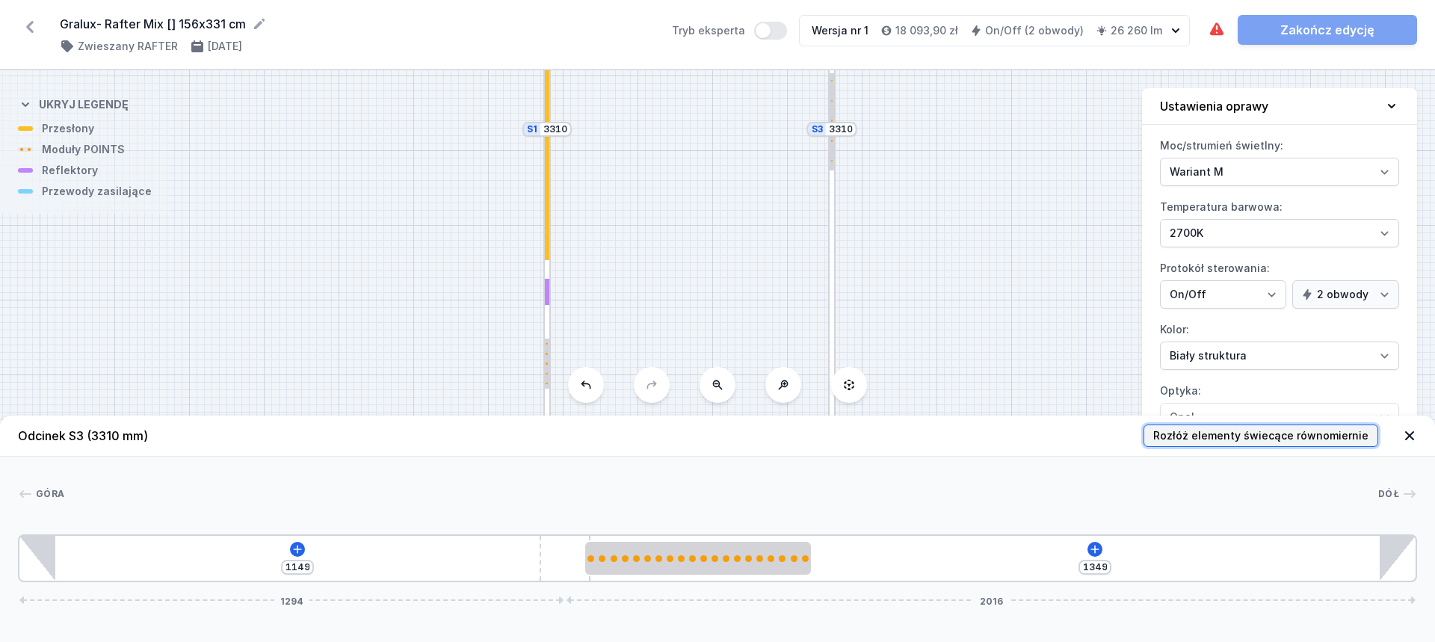
click at [1222, 431] on span "Rozłóż elementy świecące równomiernie" at bounding box center [1261, 435] width 215 height 15
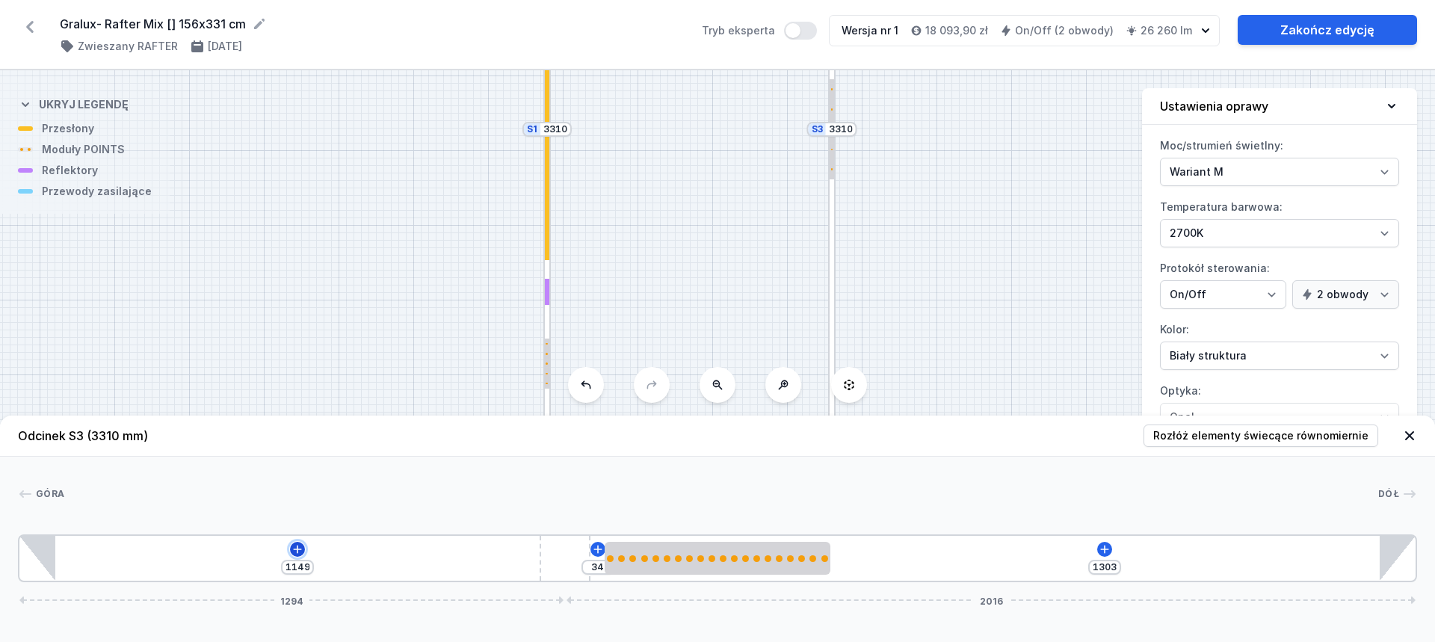
click at [297, 550] on icon at bounding box center [298, 549] width 8 height 8
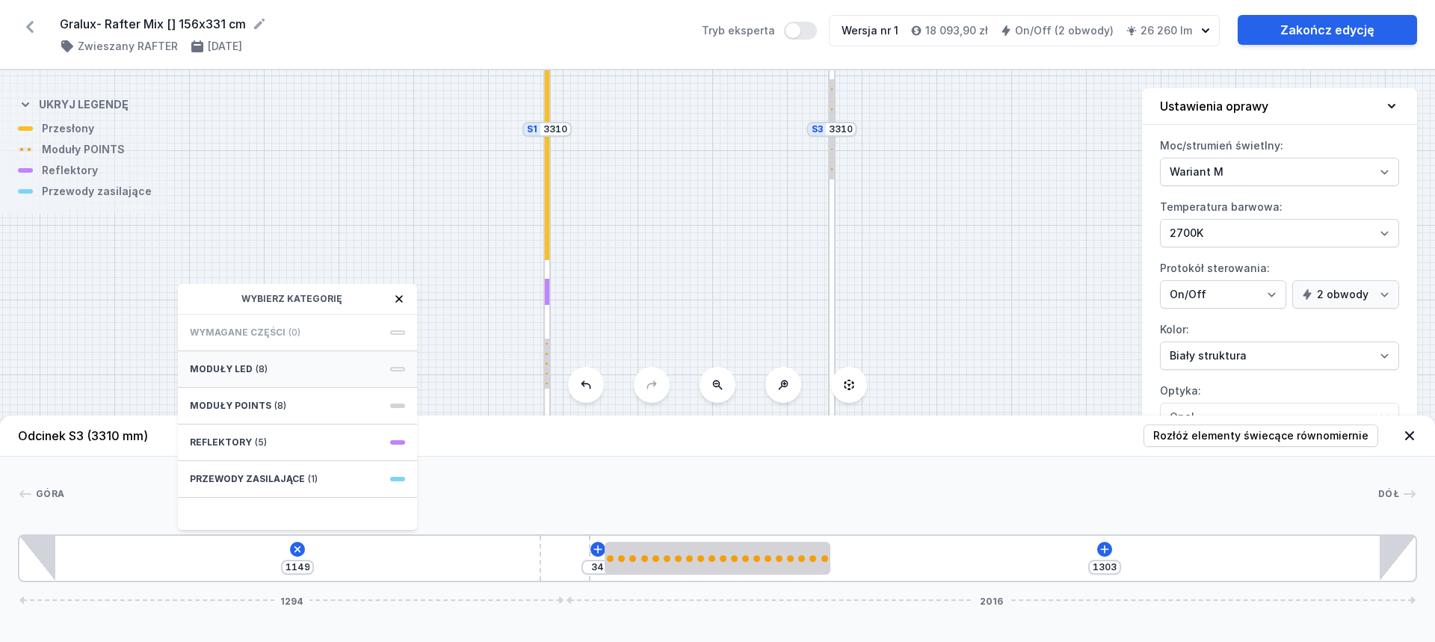
click at [320, 373] on div "Moduły LED (8)" at bounding box center [297, 369] width 239 height 37
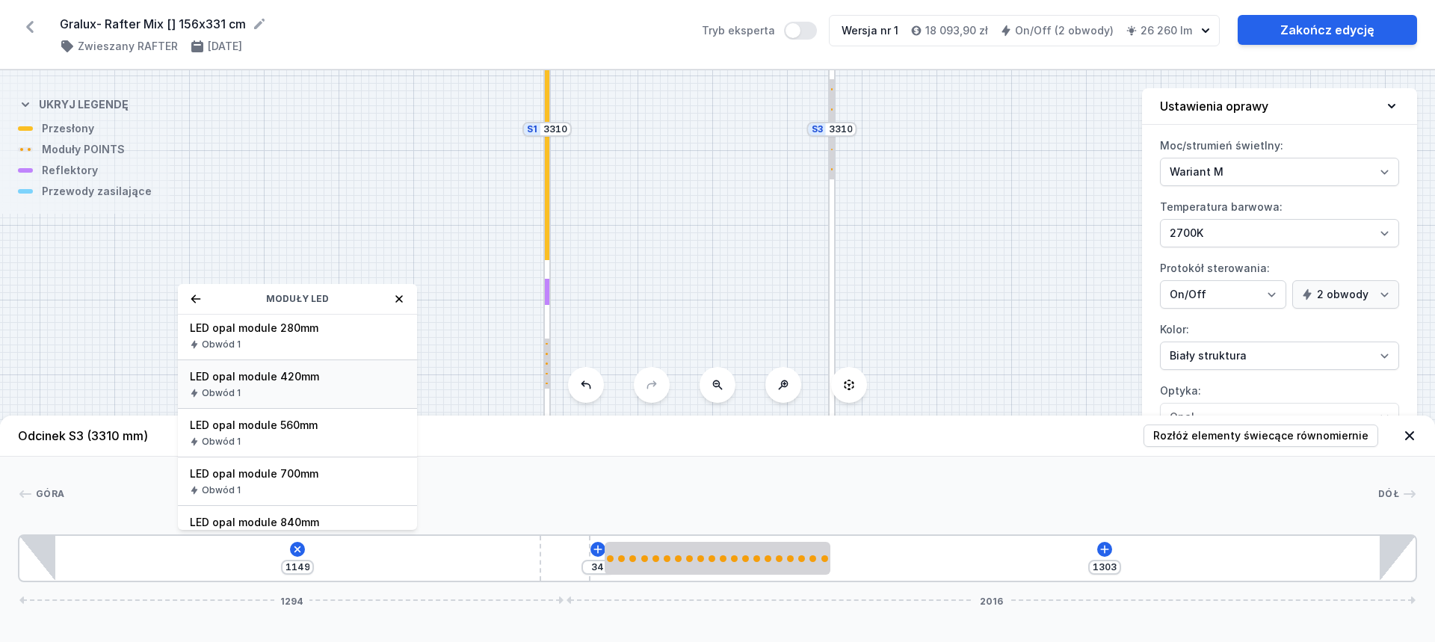
scroll to position [75, 0]
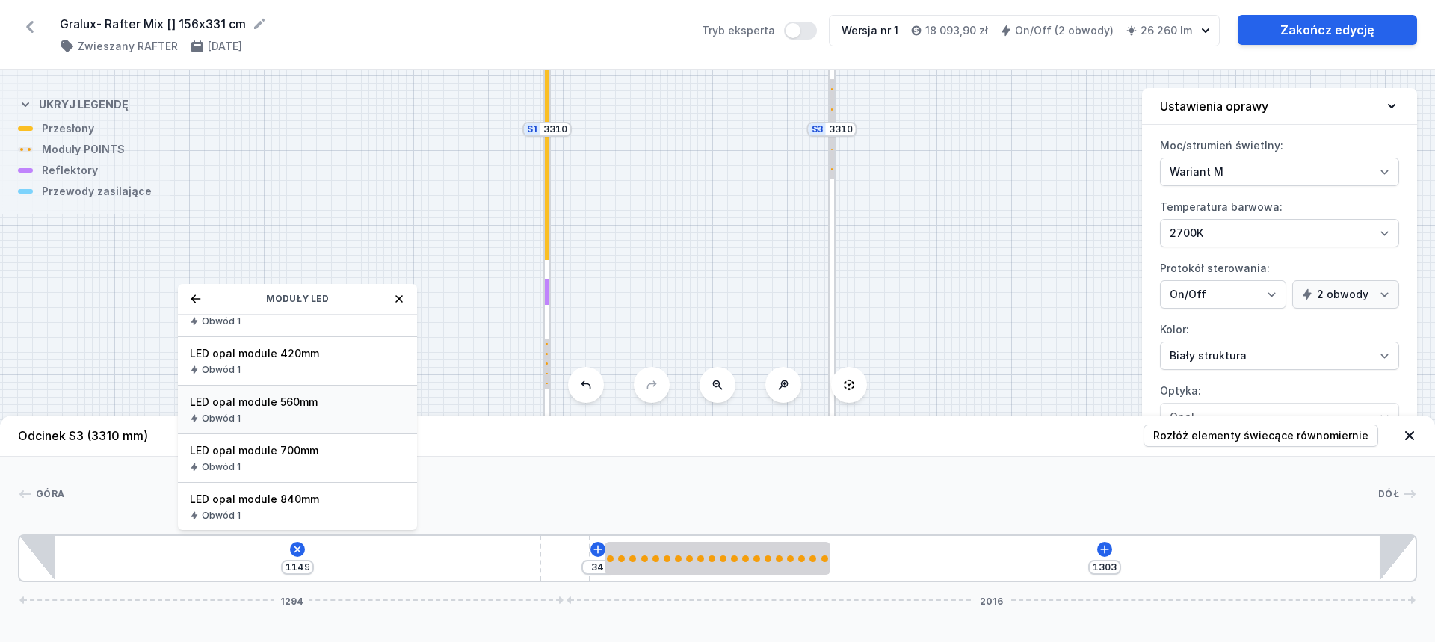
click at [330, 413] on div "Obwód 1" at bounding box center [297, 419] width 215 height 12
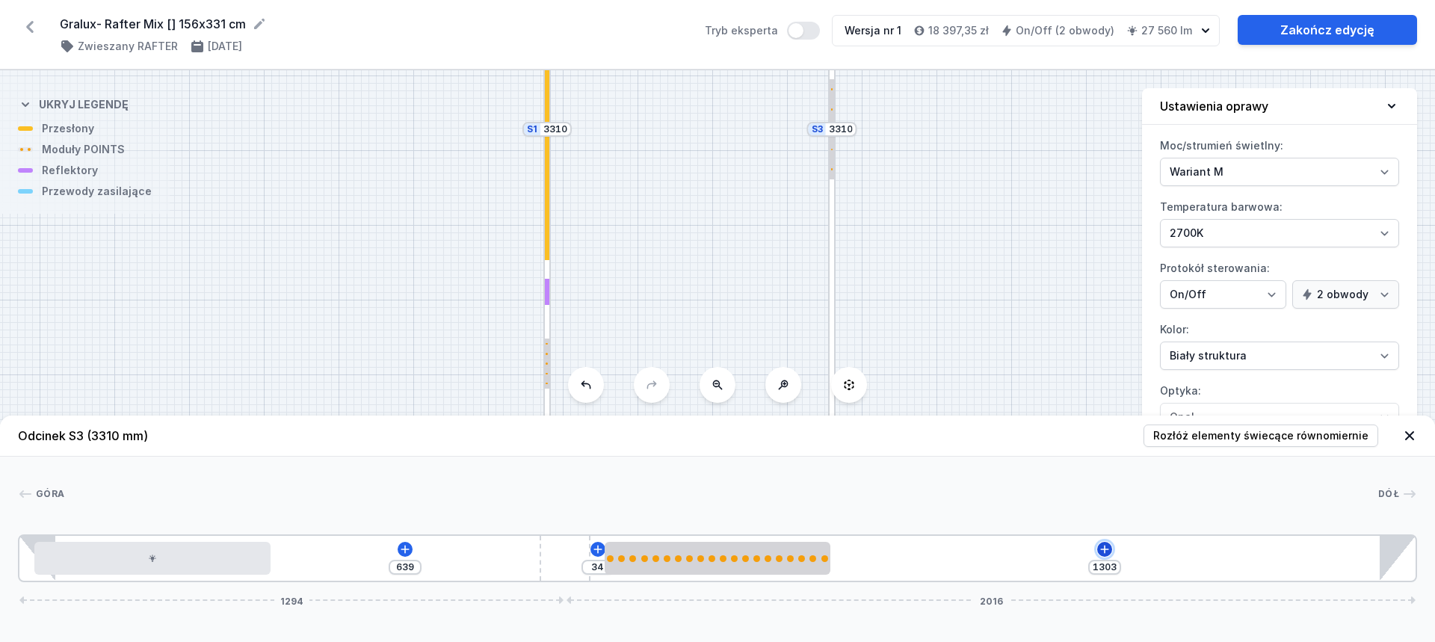
click at [1106, 553] on icon at bounding box center [1105, 550] width 12 height 12
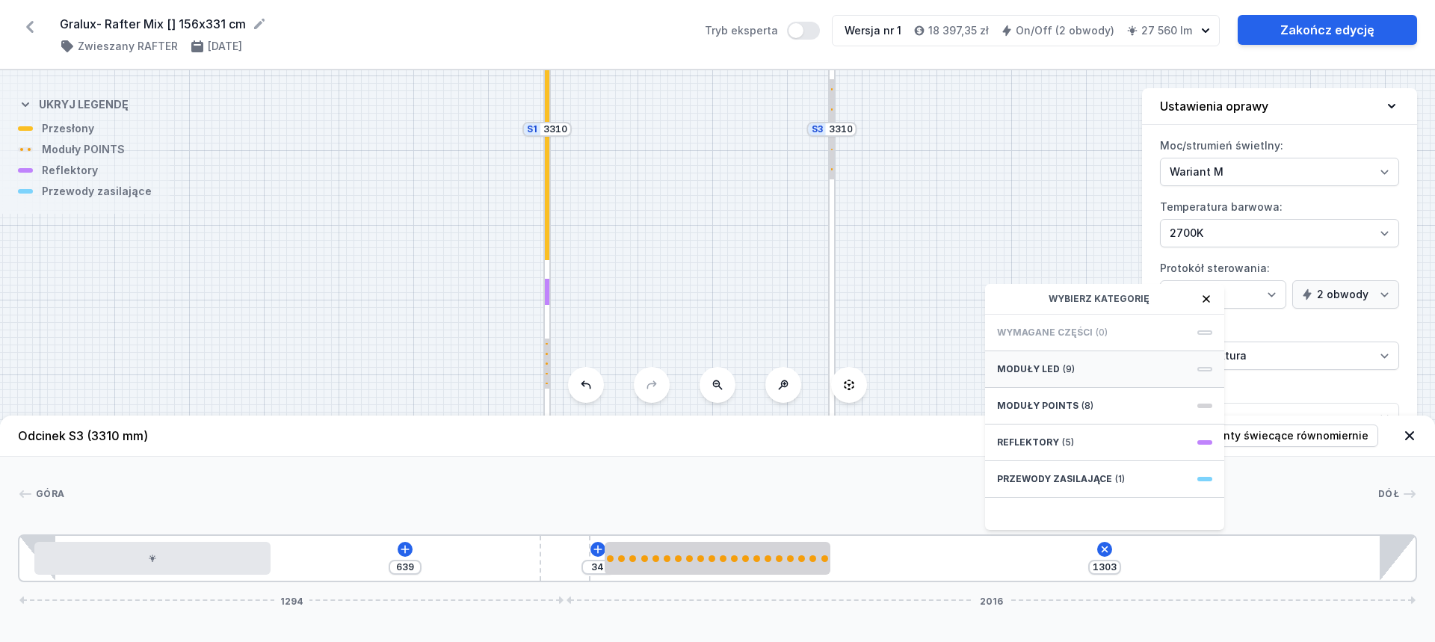
click at [1105, 369] on div "Moduły LED (9)" at bounding box center [1104, 369] width 239 height 37
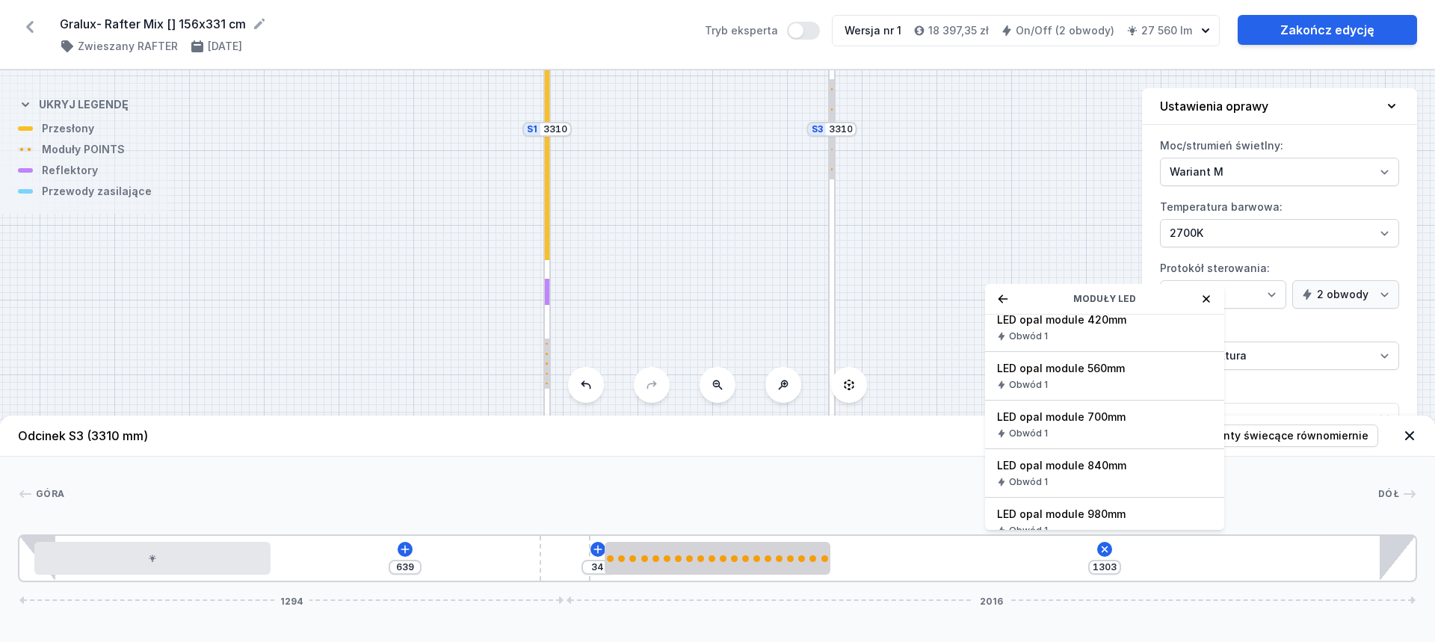
scroll to position [150, 0]
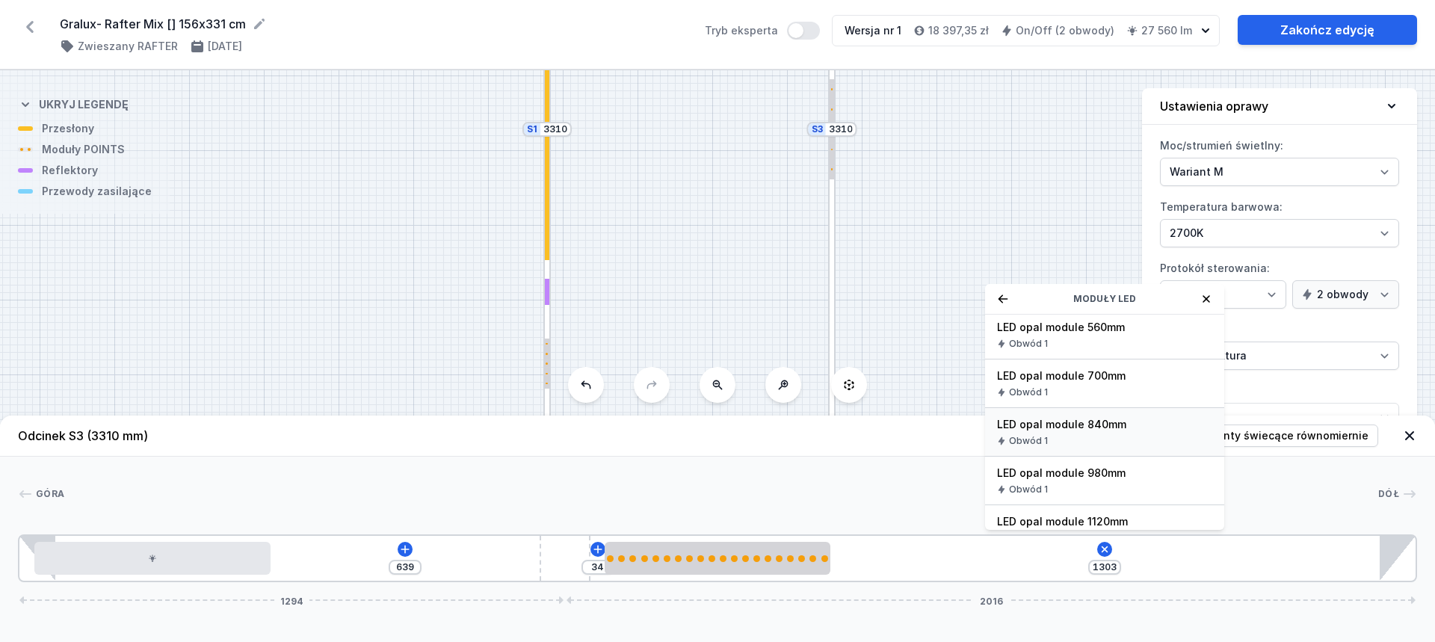
click at [1106, 429] on span "LED opal module 840mm" at bounding box center [1104, 424] width 215 height 15
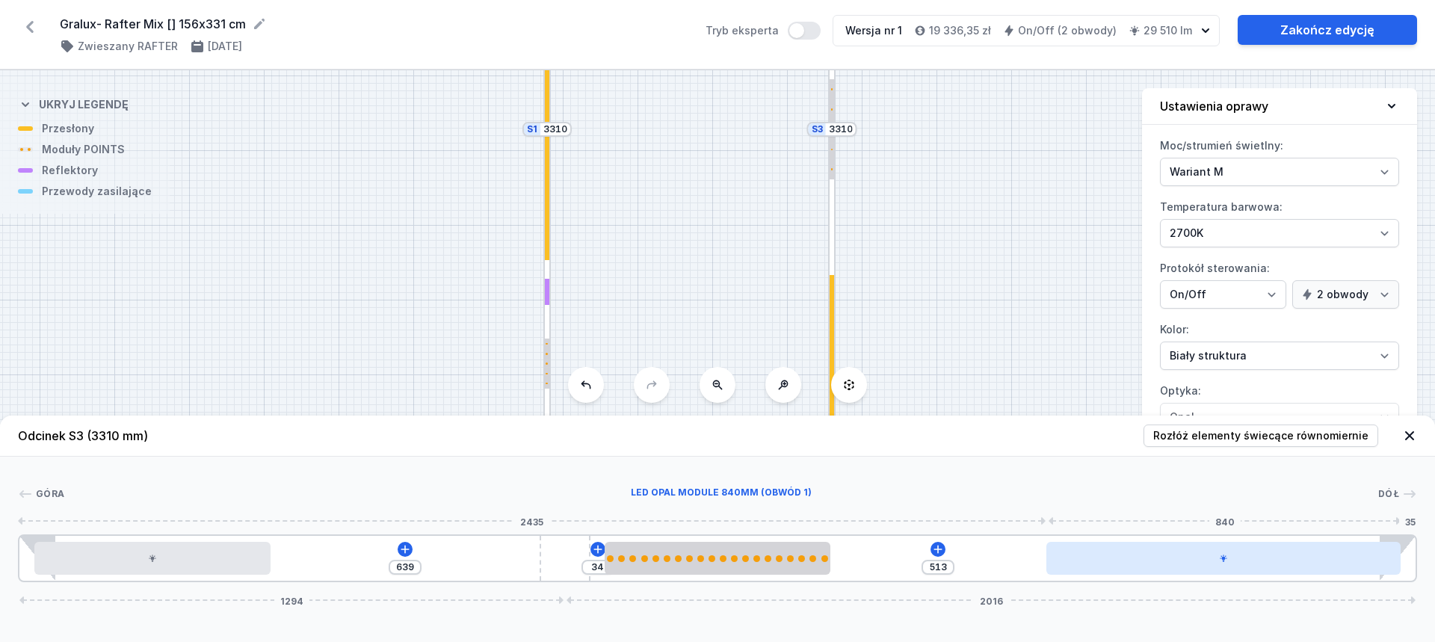
drag, startPoint x: 1050, startPoint y: 567, endPoint x: 1272, endPoint y: 550, distance: 222.8
click at [1272, 550] on div at bounding box center [1224, 558] width 354 height 33
drag, startPoint x: 1207, startPoint y: 567, endPoint x: 1280, endPoint y: 555, distance: 73.6
click at [1280, 558] on div at bounding box center [1224, 558] width 354 height 33
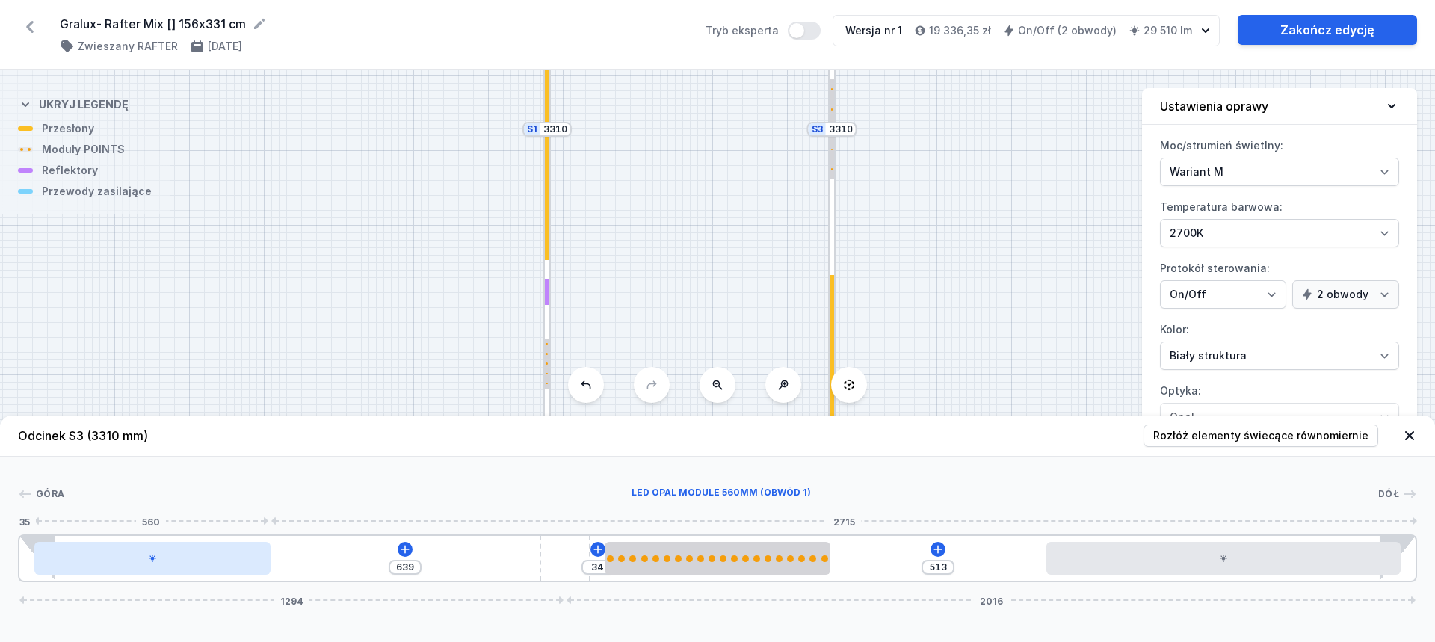
drag, startPoint x: 228, startPoint y: 559, endPoint x: 215, endPoint y: 561, distance: 13.5
click at [215, 561] on div at bounding box center [152, 558] width 236 height 33
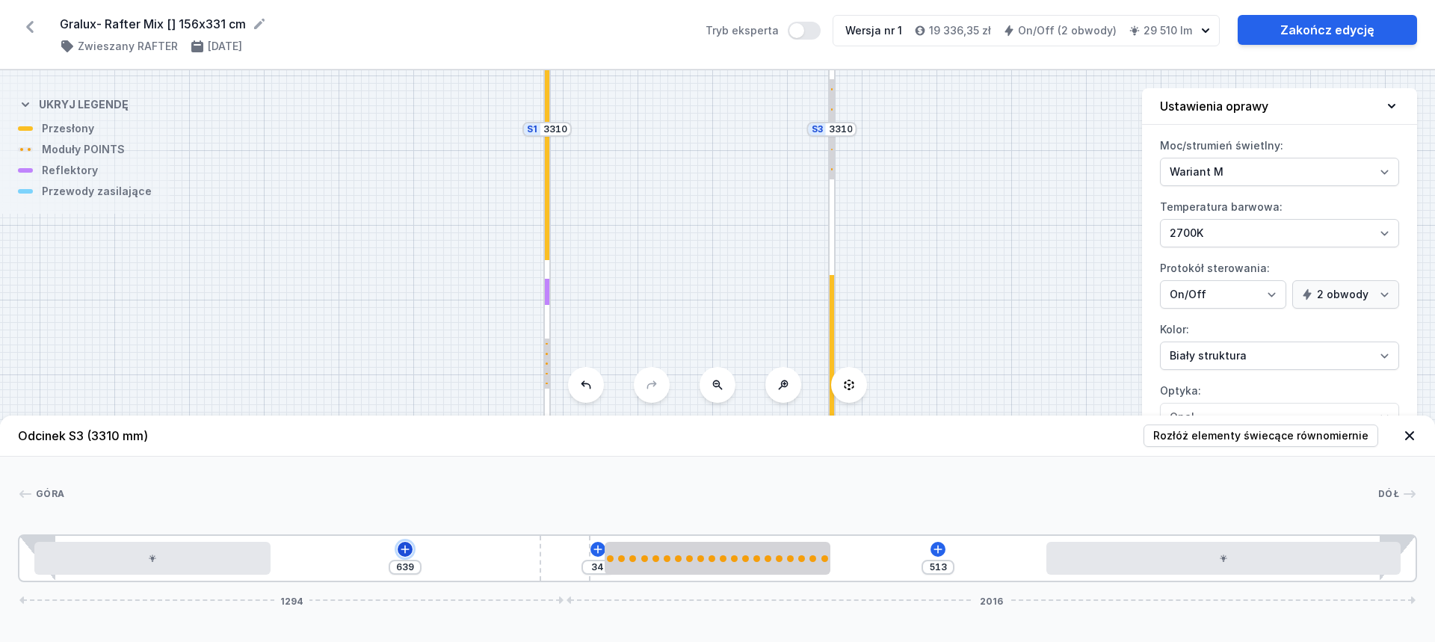
click at [410, 549] on icon at bounding box center [405, 550] width 12 height 12
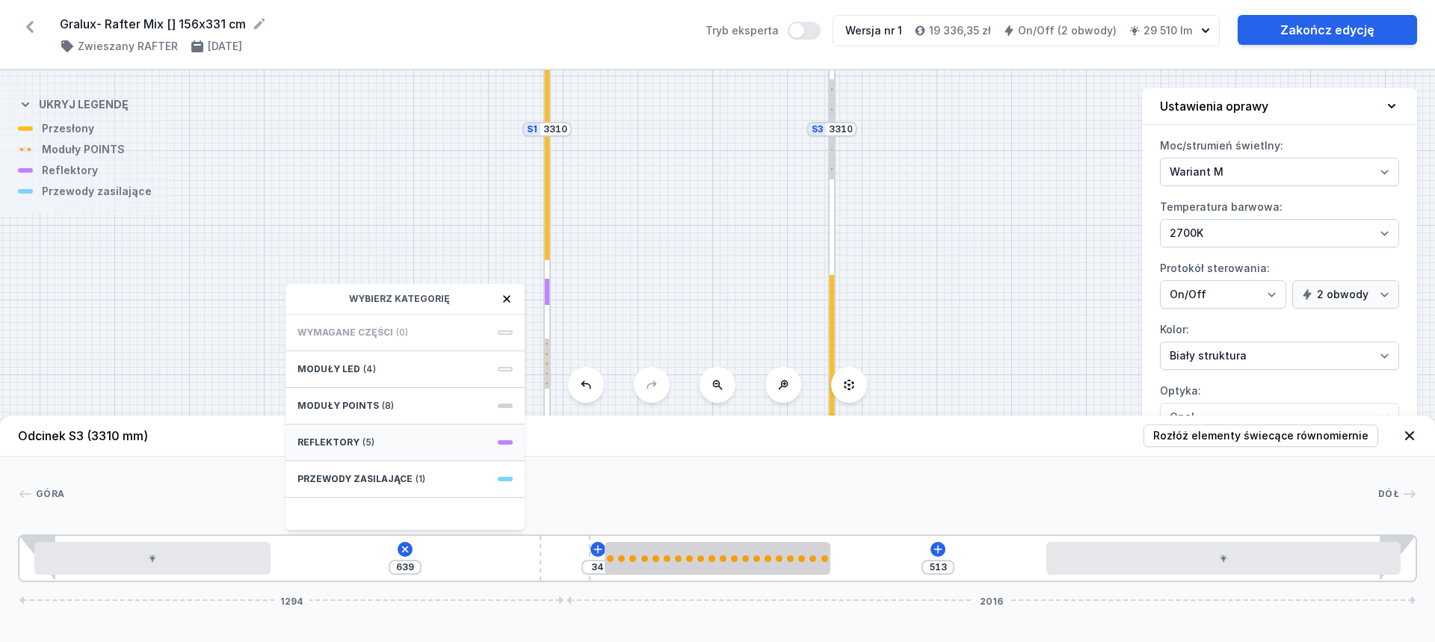
click at [412, 440] on div "Reflektory (5)" at bounding box center [405, 443] width 239 height 37
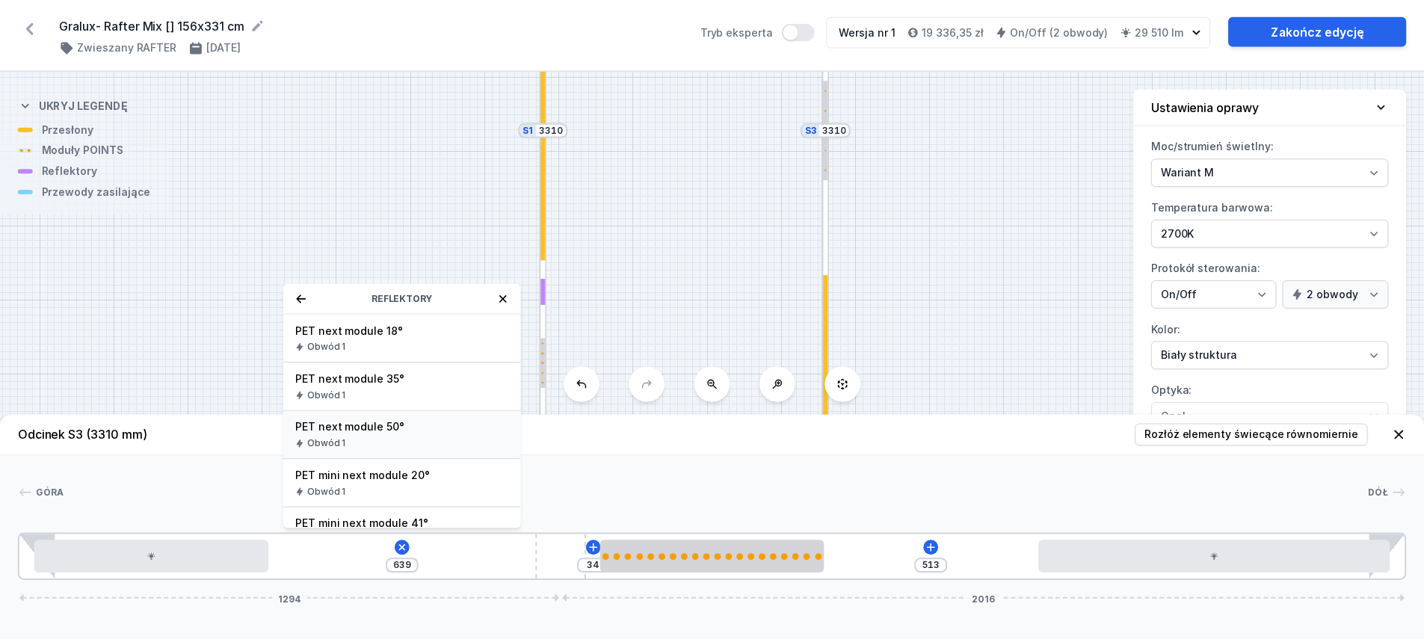
scroll to position [28, 0]
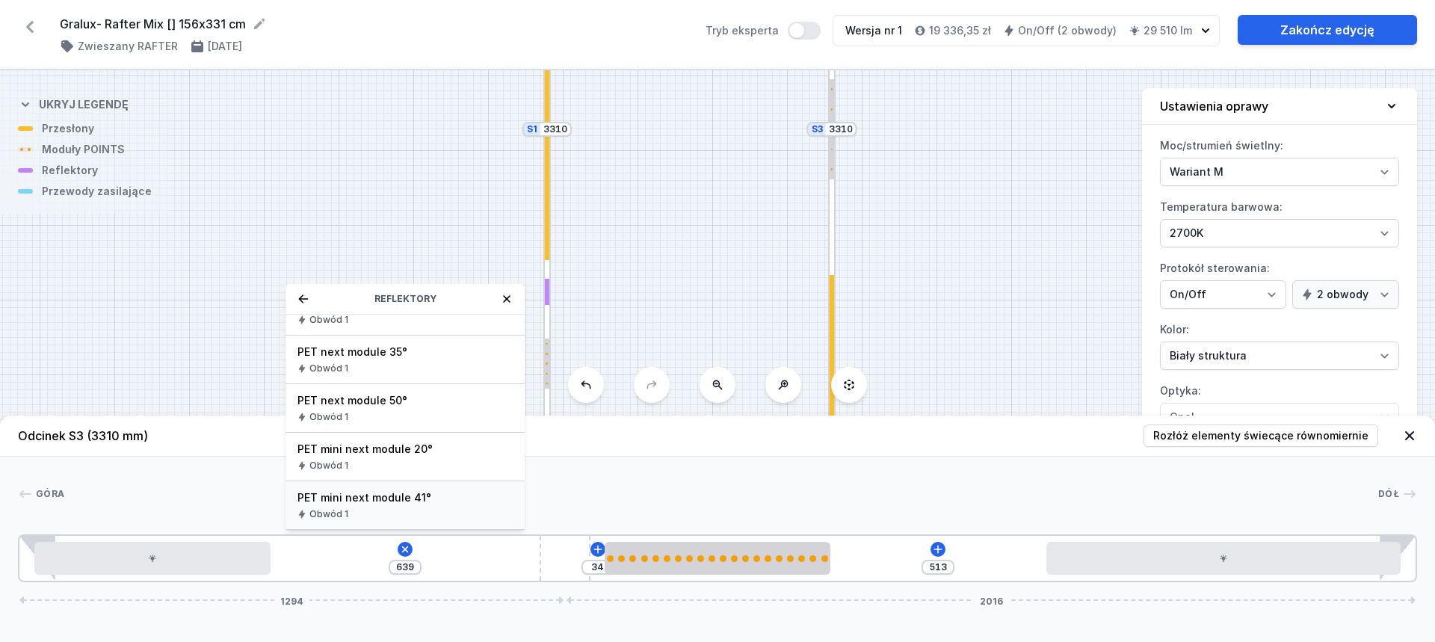
click at [391, 503] on span "PET mini next module 41°" at bounding box center [405, 497] width 215 height 15
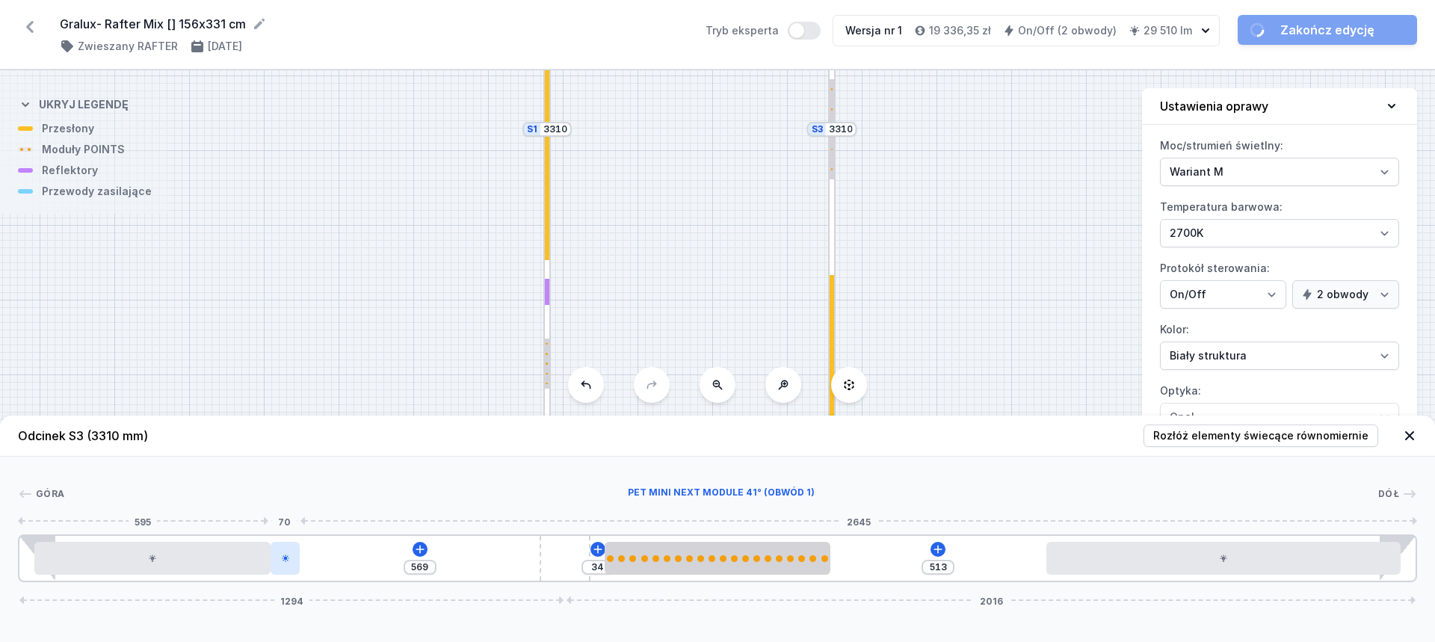
click at [289, 561] on icon at bounding box center [285, 558] width 9 height 9
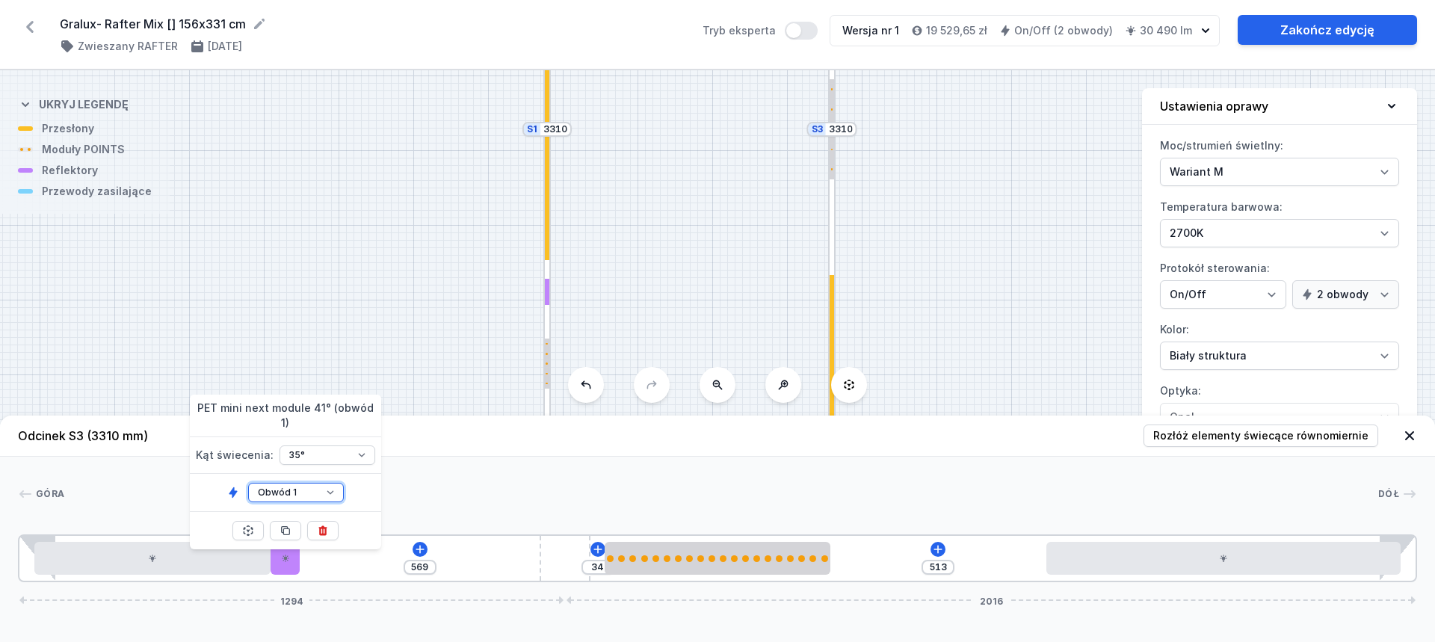
click at [311, 483] on select "Obwód 1 Obwód 2" at bounding box center [296, 492] width 96 height 19
click at [248, 483] on select "Obwód 1 Obwód 2" at bounding box center [296, 492] width 96 height 19
click at [292, 532] on button at bounding box center [285, 530] width 31 height 19
click at [300, 533] on button at bounding box center [285, 530] width 31 height 19
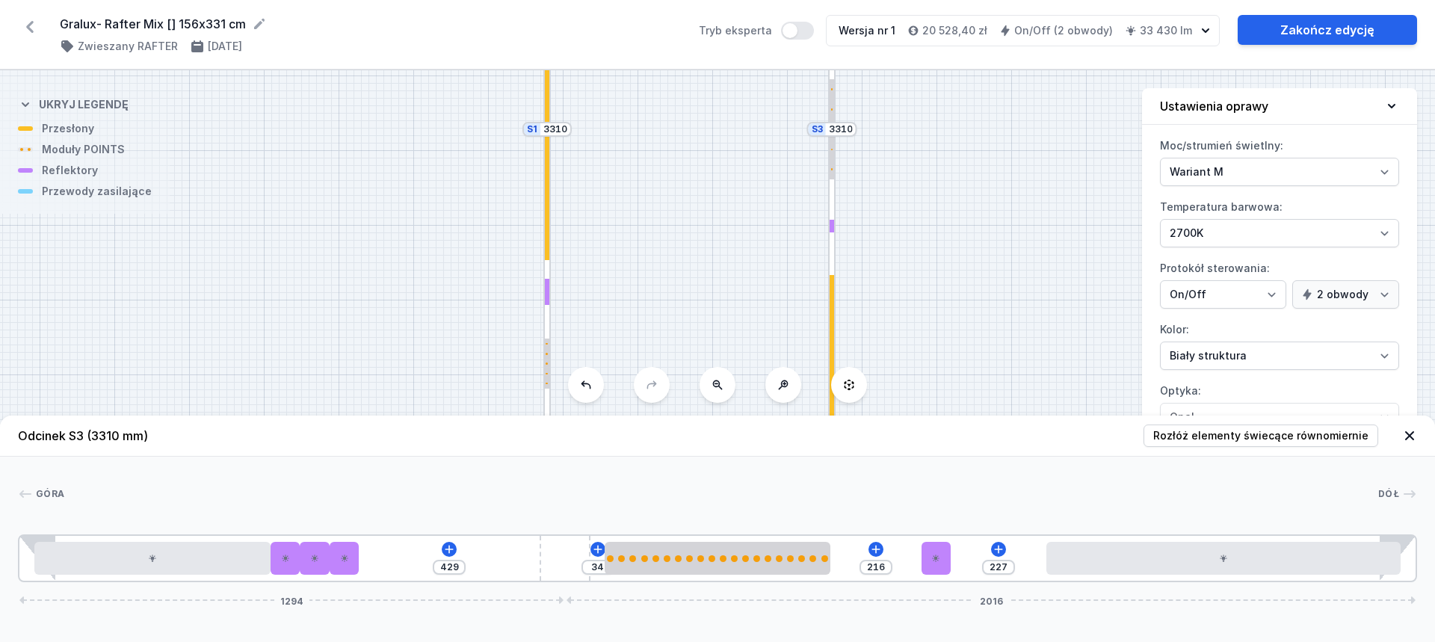
drag, startPoint x: 413, startPoint y: 559, endPoint x: 956, endPoint y: 547, distance: 542.9
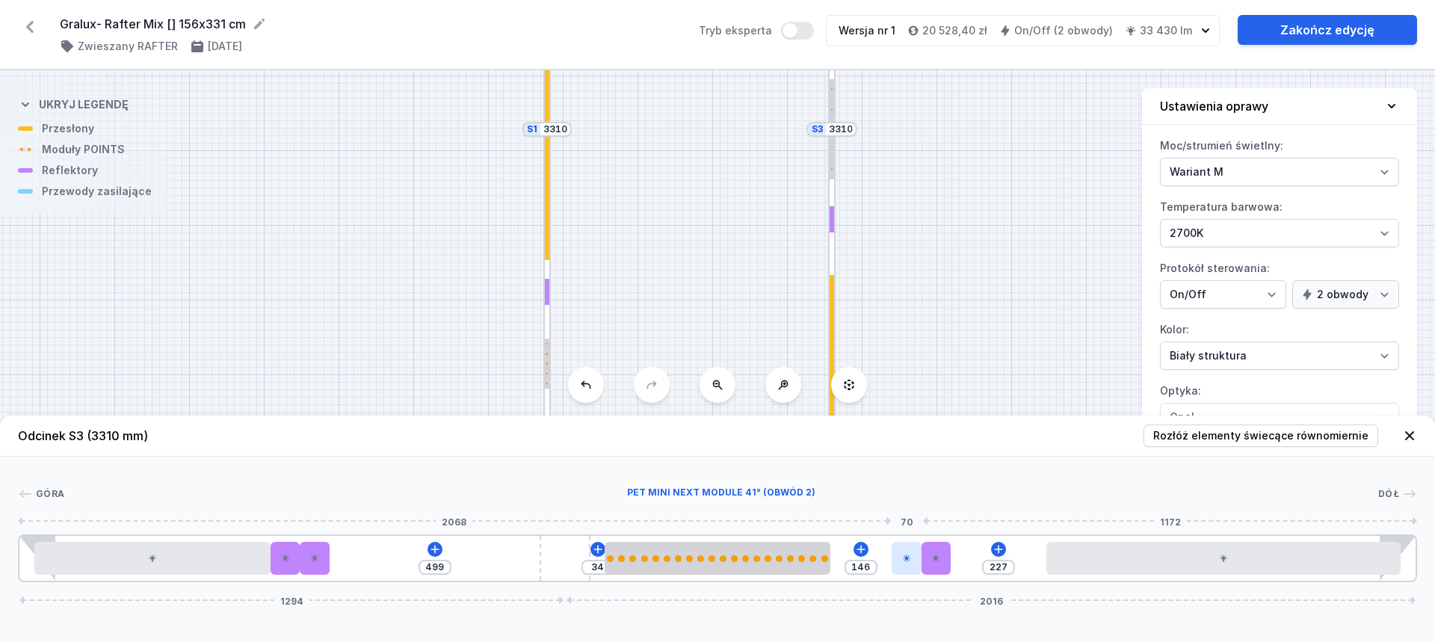
drag, startPoint x: 346, startPoint y: 555, endPoint x: 902, endPoint y: 555, distance: 556.2
drag, startPoint x: 929, startPoint y: 555, endPoint x: 955, endPoint y: 555, distance: 26.2
click at [955, 555] on div "499 34 146 227 1294 2016" at bounding box center [718, 559] width 1400 height 48
drag, startPoint x: 945, startPoint y: 558, endPoint x: 964, endPoint y: 556, distance: 19.6
click at [978, 555] on div "499 34 146 227 1294 2016" at bounding box center [718, 559] width 1400 height 48
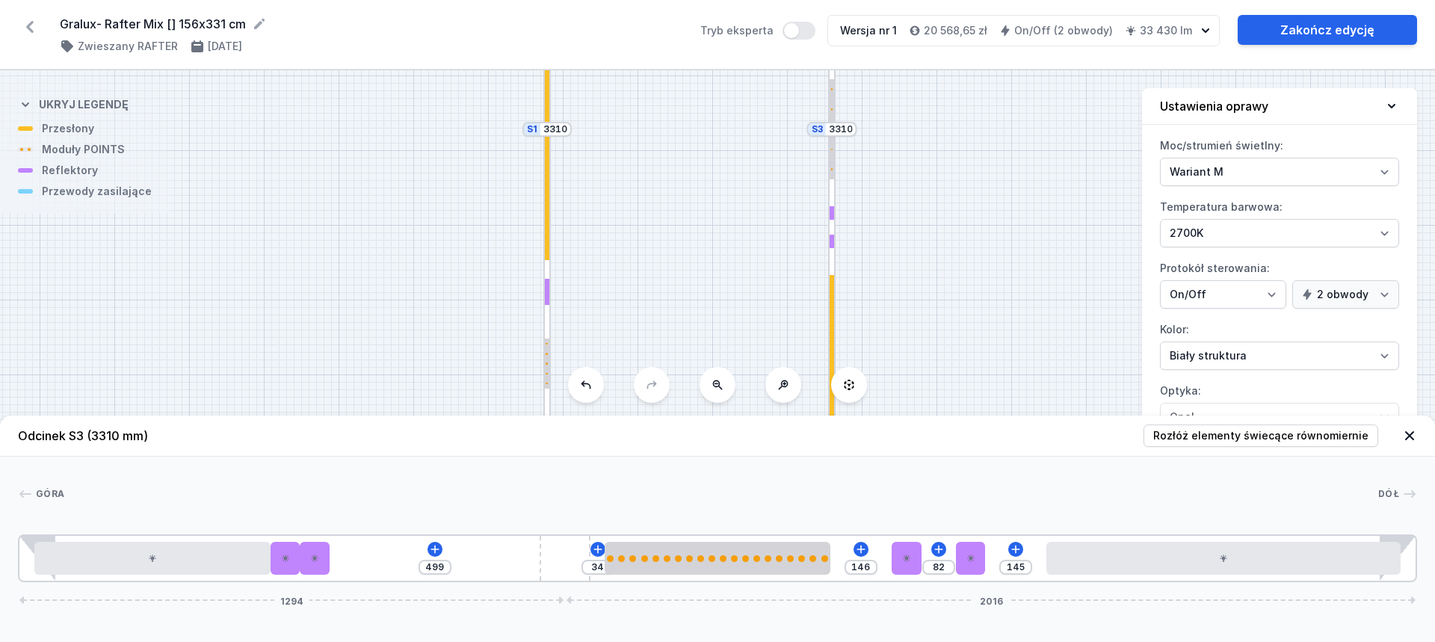
drag, startPoint x: 938, startPoint y: 558, endPoint x: 994, endPoint y: 555, distance: 56.9
click at [994, 555] on div "499 34 146 82 145 1294 2016" at bounding box center [718, 559] width 1400 height 48
drag, startPoint x: 910, startPoint y: 556, endPoint x: 920, endPoint y: 552, distance: 10.4
click at [921, 556] on div "499 34 122 106 145 1294 2016" at bounding box center [718, 559] width 1400 height 48
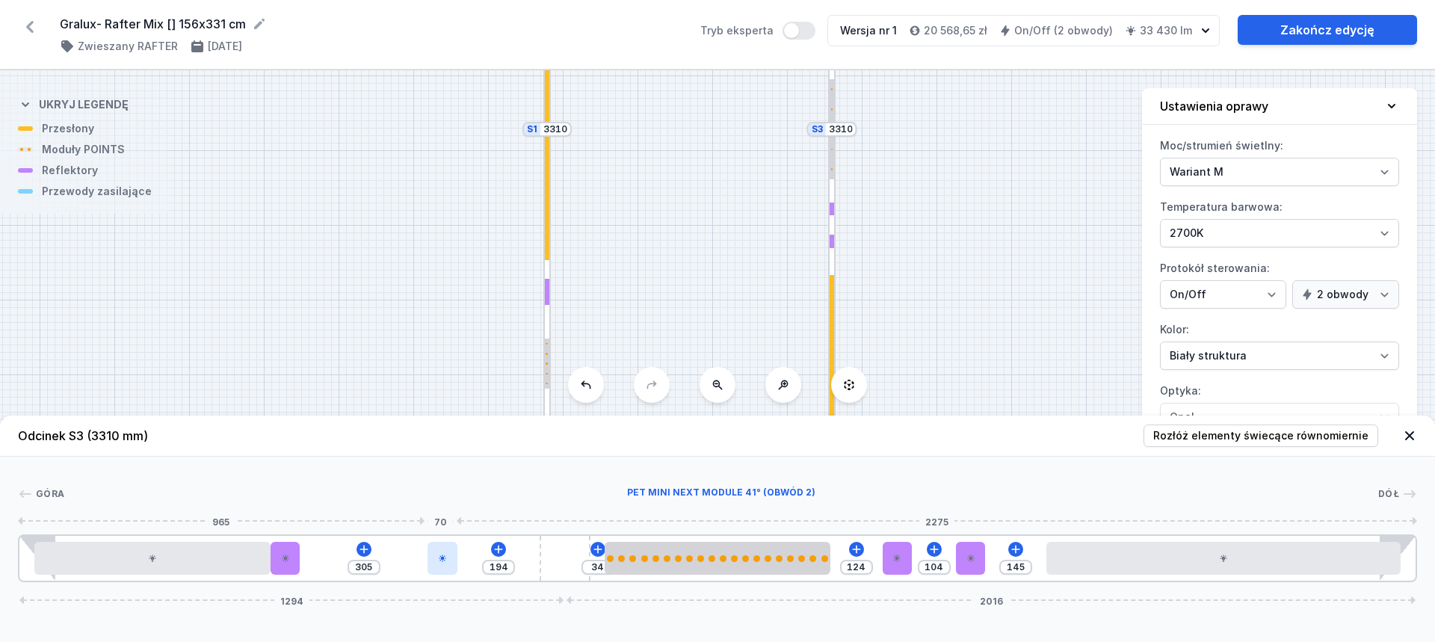
drag, startPoint x: 332, startPoint y: 550, endPoint x: 445, endPoint y: 554, distance: 113.0
click at [445, 554] on div at bounding box center [443, 558] width 30 height 33
drag, startPoint x: 289, startPoint y: 552, endPoint x: 377, endPoint y: 565, distance: 88.4
click at [376, 565] on div at bounding box center [378, 558] width 30 height 33
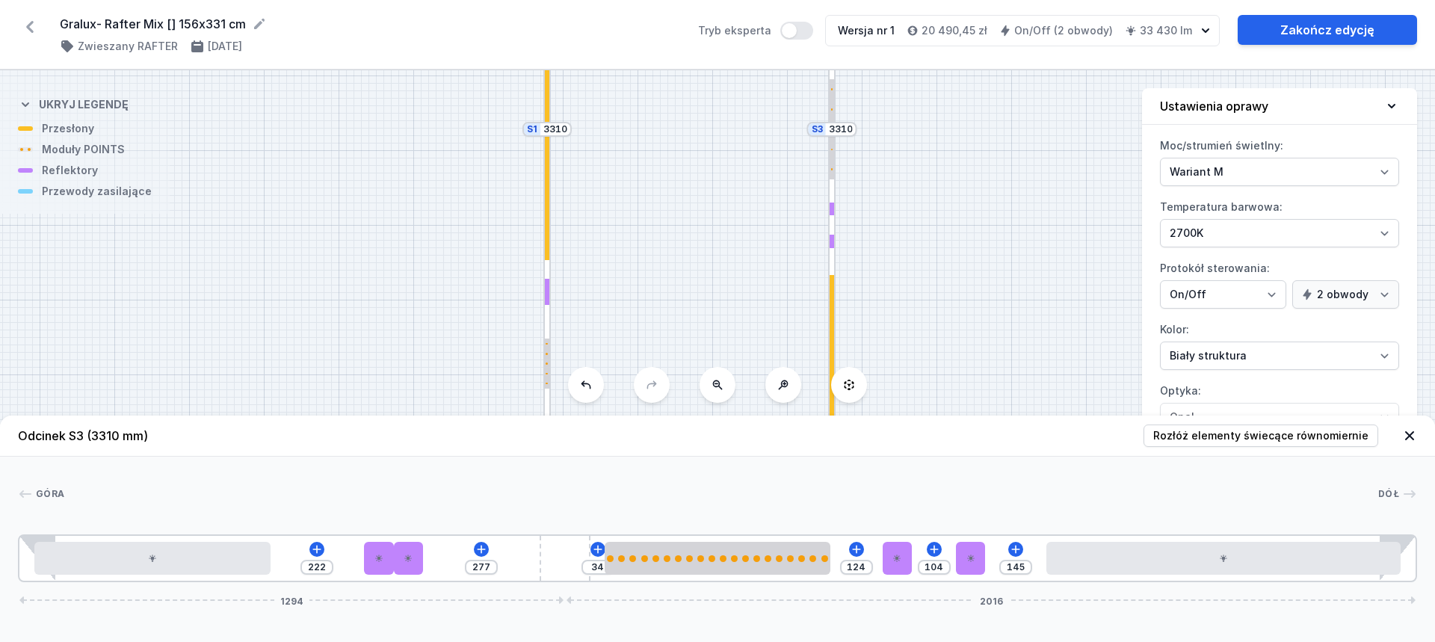
drag, startPoint x: 441, startPoint y: 564, endPoint x: 428, endPoint y: 561, distance: 14.0
click at [428, 561] on div "222 277 34 124 104 145 1294 2016" at bounding box center [718, 559] width 1400 height 48
click at [548, 321] on div at bounding box center [547, 284] width 7 height 310
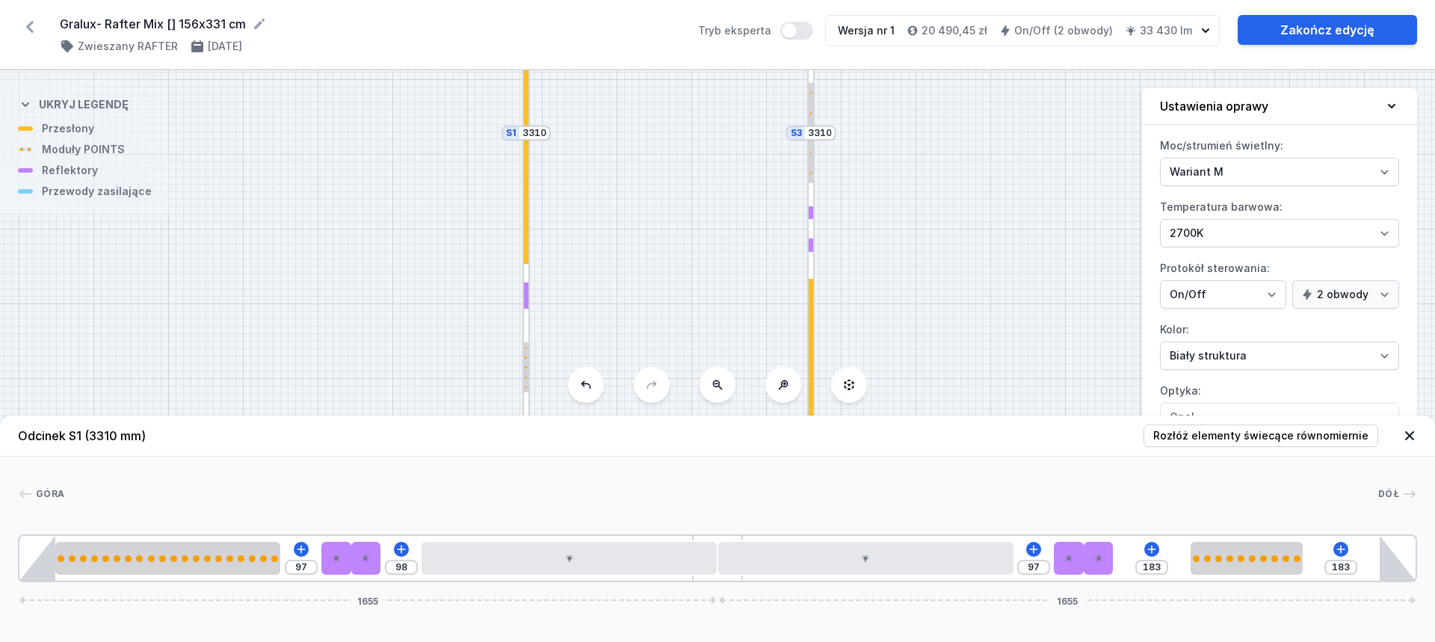
drag, startPoint x: 742, startPoint y: 229, endPoint x: 721, endPoint y: 233, distance: 21.3
click at [721, 233] on div "S4 1560 S3 3310 S2 1560 S1 3310" at bounding box center [717, 356] width 1435 height 572
click at [524, 328] on div at bounding box center [526, 288] width 7 height 310
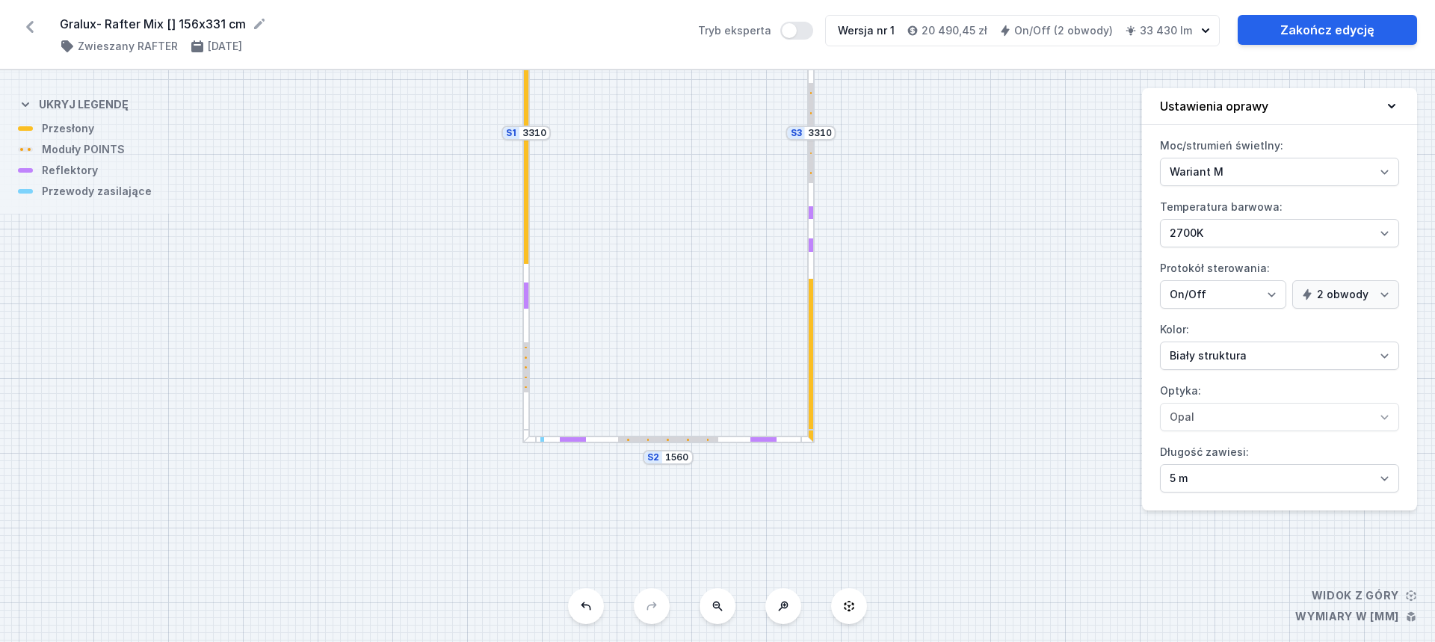
click at [527, 420] on div at bounding box center [526, 288] width 7 height 310
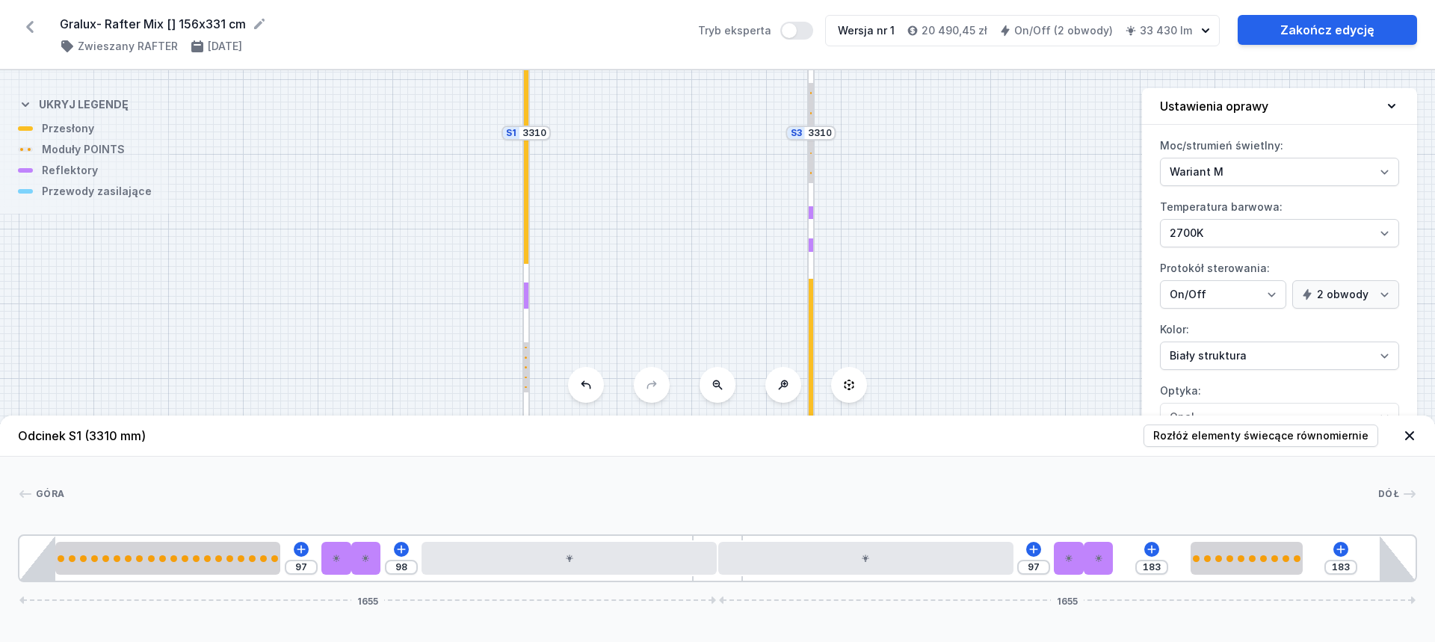
drag, startPoint x: 999, startPoint y: 487, endPoint x: 987, endPoint y: 485, distance: 12.2
click at [987, 485] on div "[GEOGRAPHIC_DATA] 1 2 1 3 2 3 2 4 1 5 4 1 3 2 3 2 6 1 1 97 98 97 183 183 1655 1…" at bounding box center [717, 520] width 1435 height 126
click at [988, 487] on div at bounding box center [721, 494] width 1314 height 15
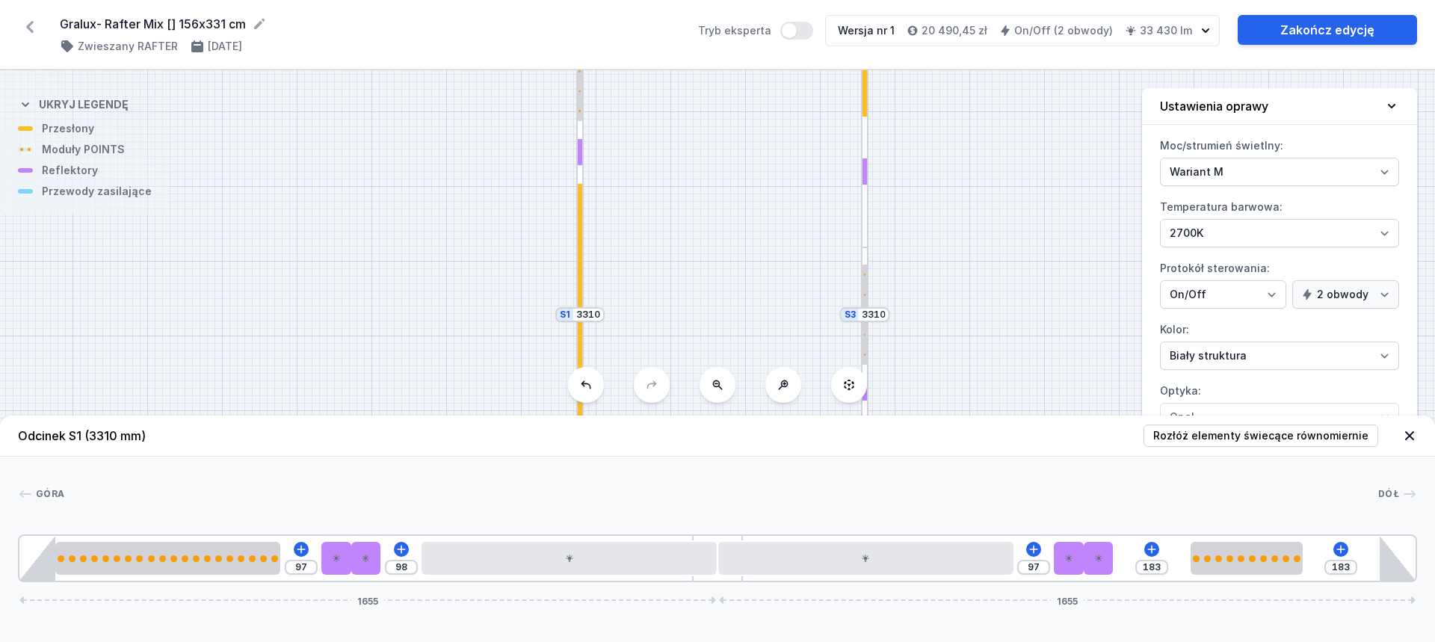
drag, startPoint x: 702, startPoint y: 224, endPoint x: 754, endPoint y: 404, distance: 186.7
click at [754, 404] on div "S4 1560 S3 3310 S2 1560 S1 3310" at bounding box center [717, 356] width 1435 height 572
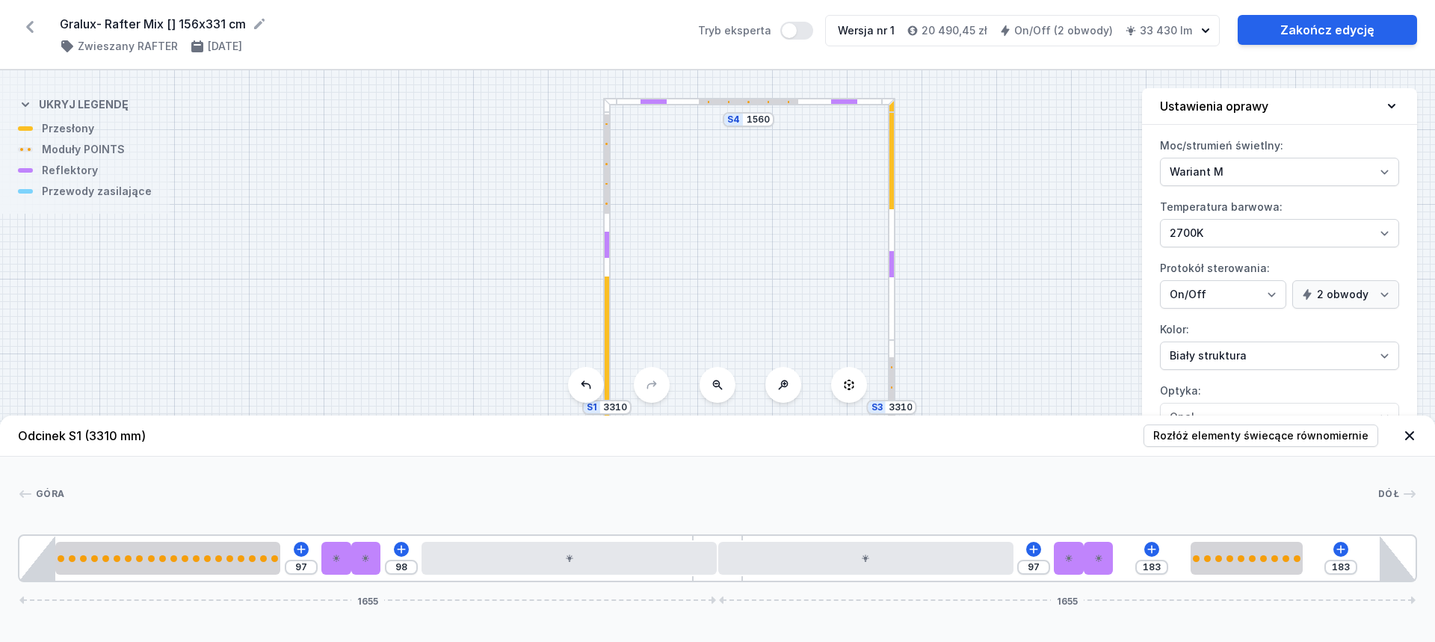
drag, startPoint x: 723, startPoint y: 200, endPoint x: 748, endPoint y: 289, distance: 93.2
click at [750, 291] on div "S4 1560 S3 3310 S2 1560 S1 3310" at bounding box center [717, 356] width 1435 height 572
click at [606, 269] on div at bounding box center [606, 254] width 7 height 310
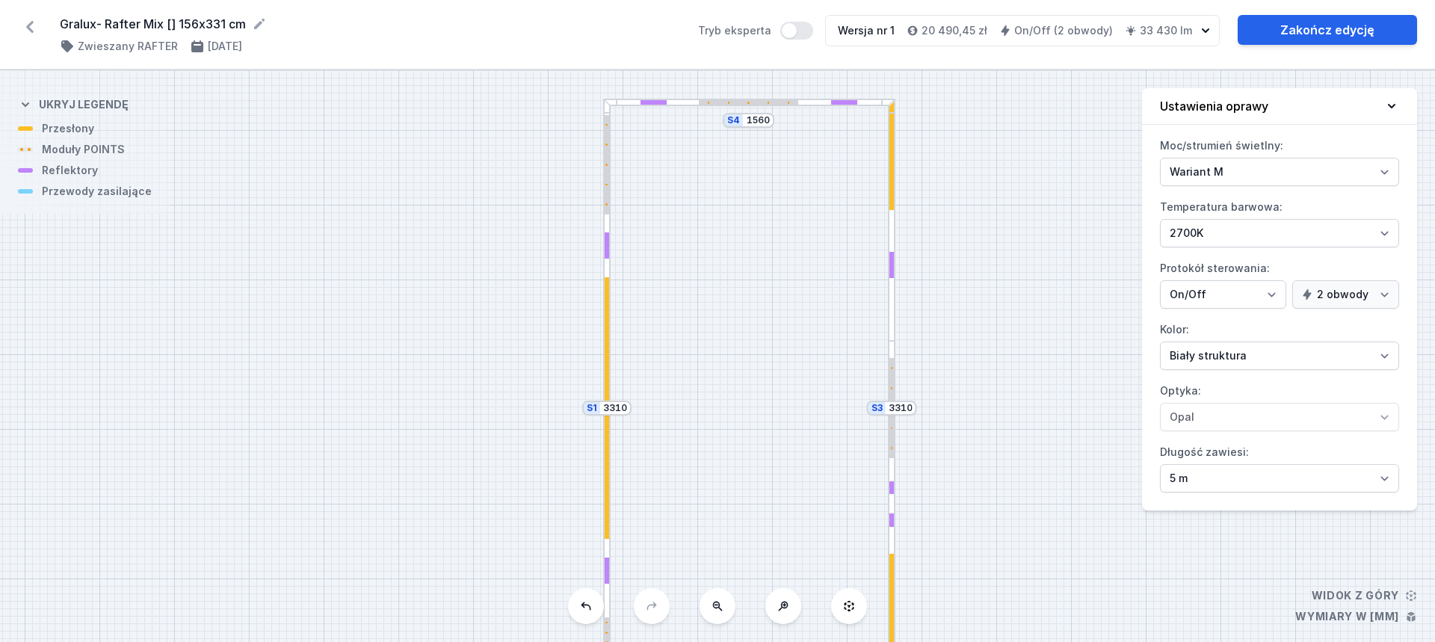
click at [608, 274] on div at bounding box center [606, 254] width 7 height 310
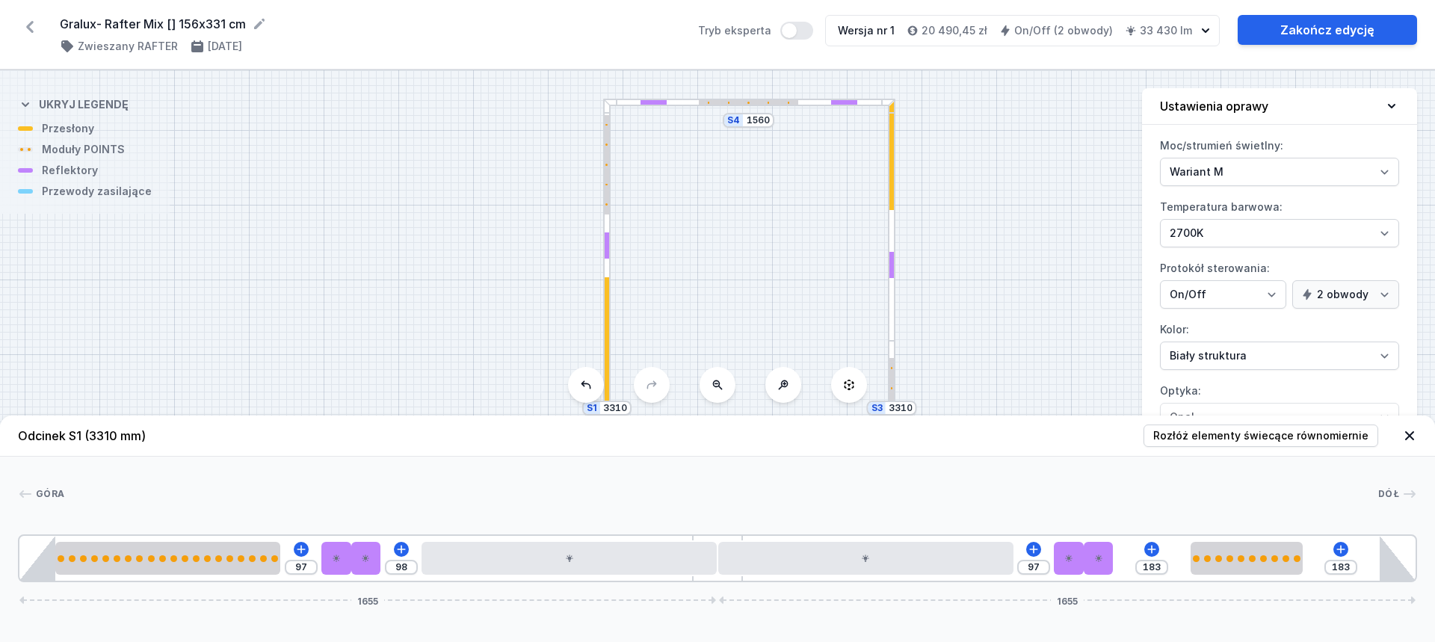
click at [892, 301] on div at bounding box center [891, 220] width 7 height 242
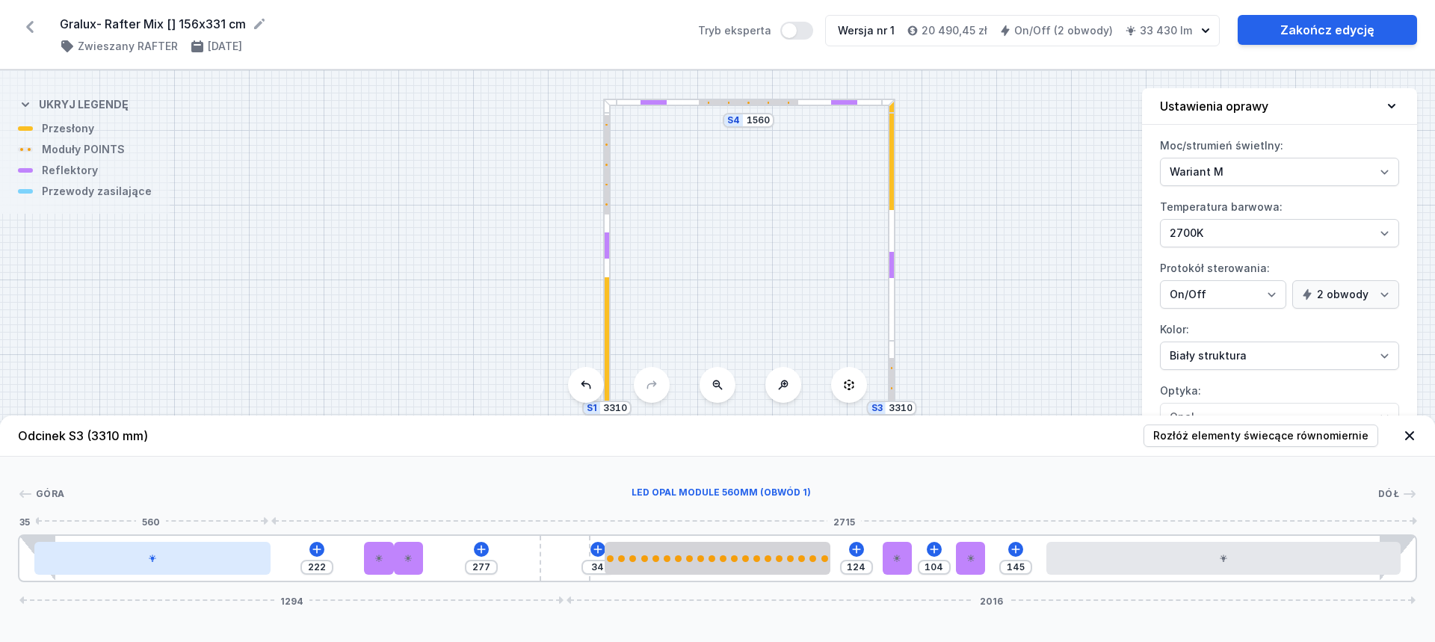
drag, startPoint x: 185, startPoint y: 552, endPoint x: 156, endPoint y: 554, distance: 29.2
click at [156, 554] on div at bounding box center [152, 558] width 236 height 33
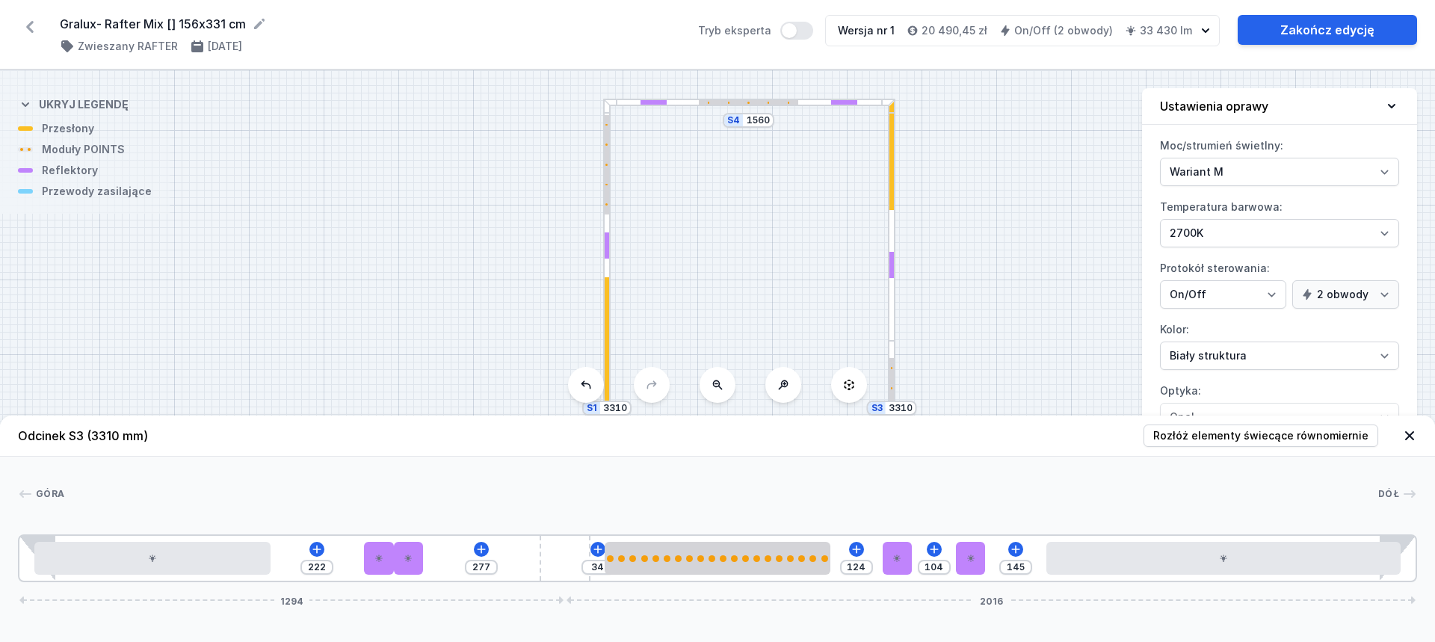
click at [609, 275] on div at bounding box center [606, 254] width 7 height 310
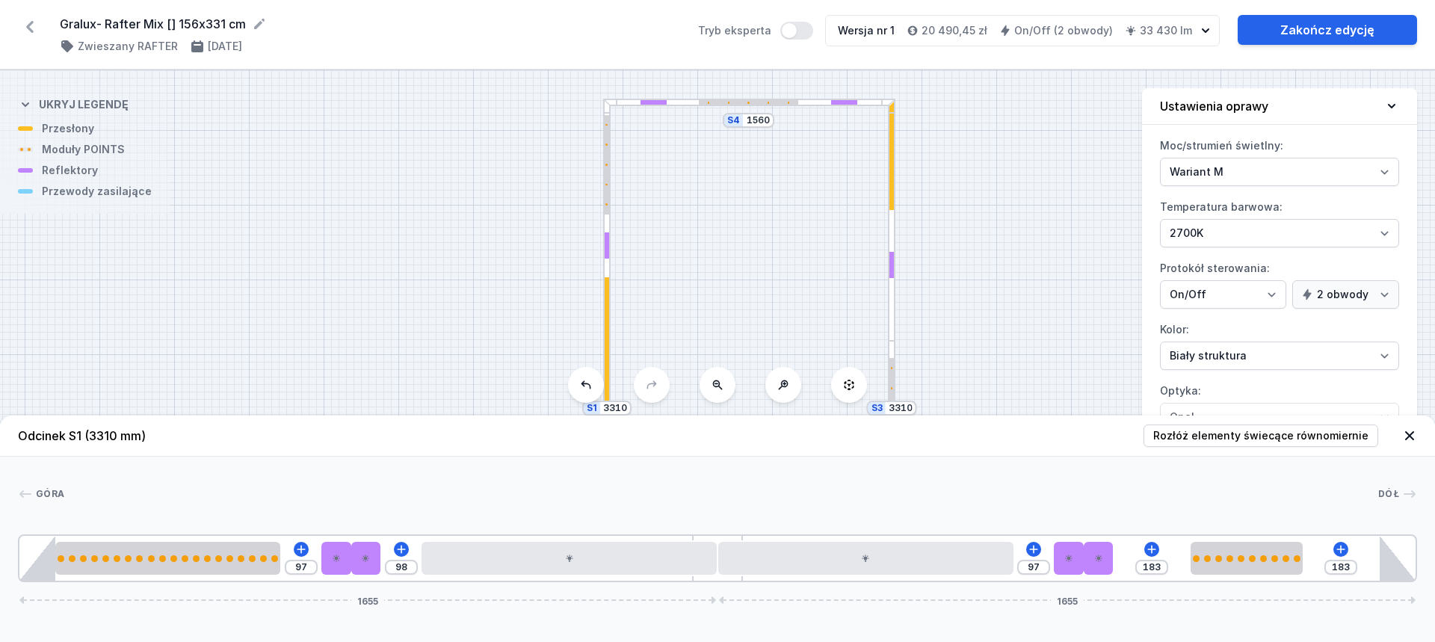
click at [606, 246] on div at bounding box center [607, 252] width 4 height 13
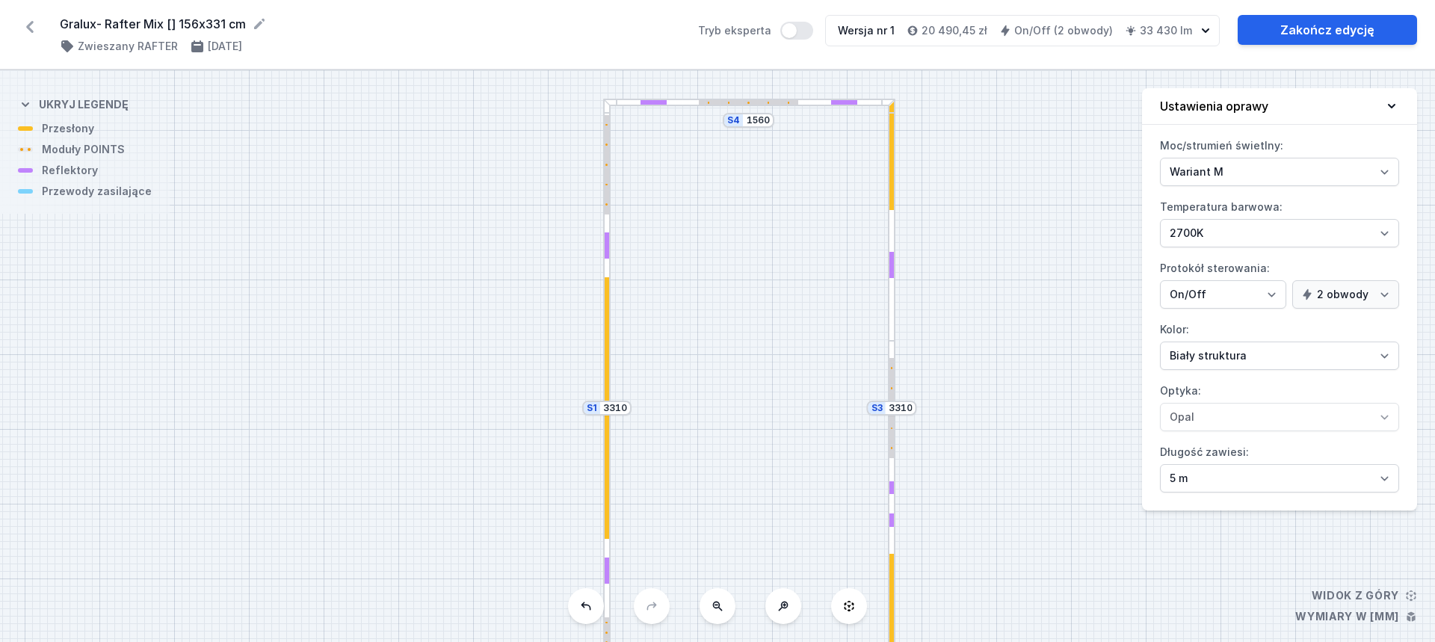
click at [605, 310] on div at bounding box center [607, 342] width 4 height 131
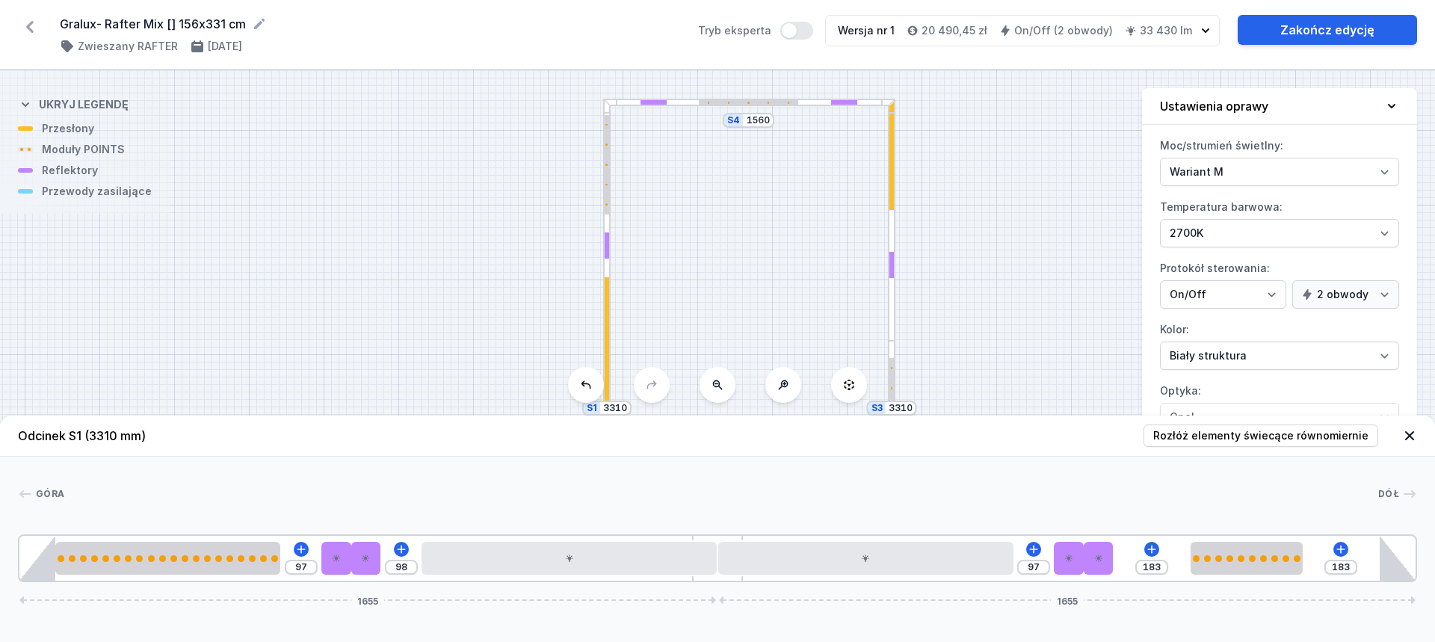
click at [892, 265] on div at bounding box center [892, 271] width 4 height 13
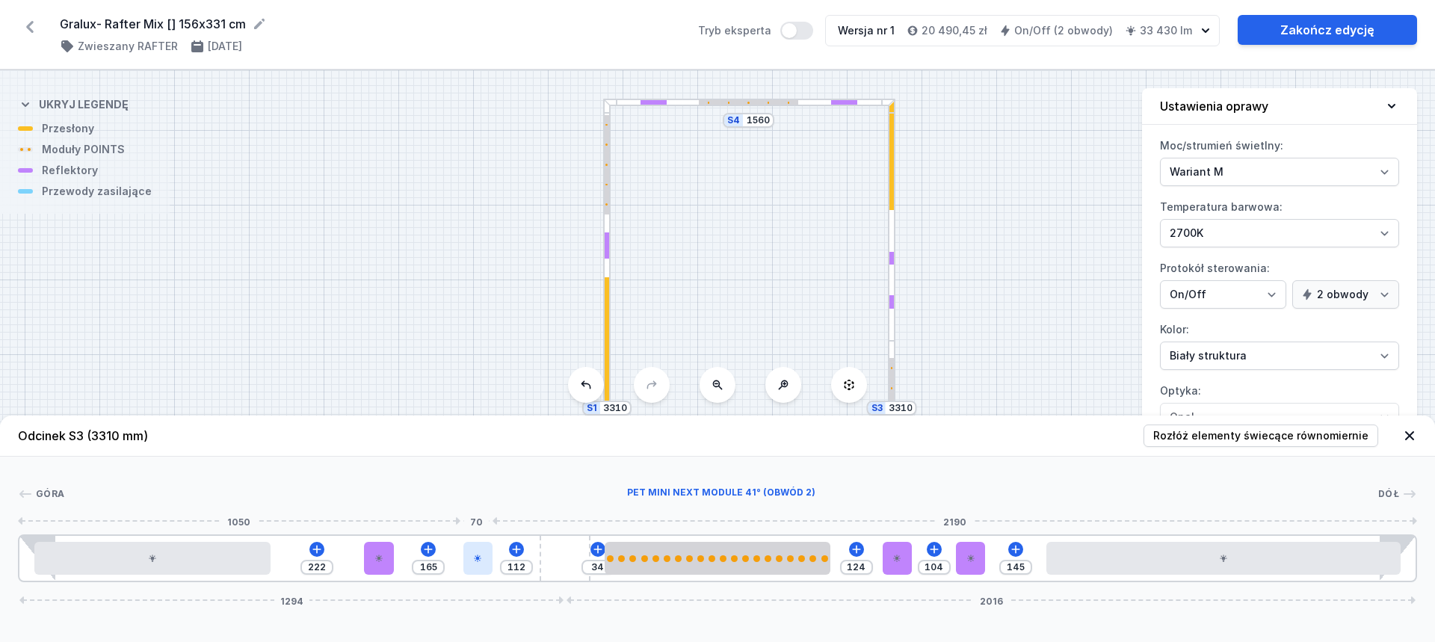
drag, startPoint x: 410, startPoint y: 558, endPoint x: 475, endPoint y: 558, distance: 65.0
click at [475, 558] on icon at bounding box center [477, 558] width 9 height 9
drag, startPoint x: 378, startPoint y: 562, endPoint x: 328, endPoint y: 555, distance: 50.5
click at [328, 555] on div at bounding box center [337, 558] width 30 height 33
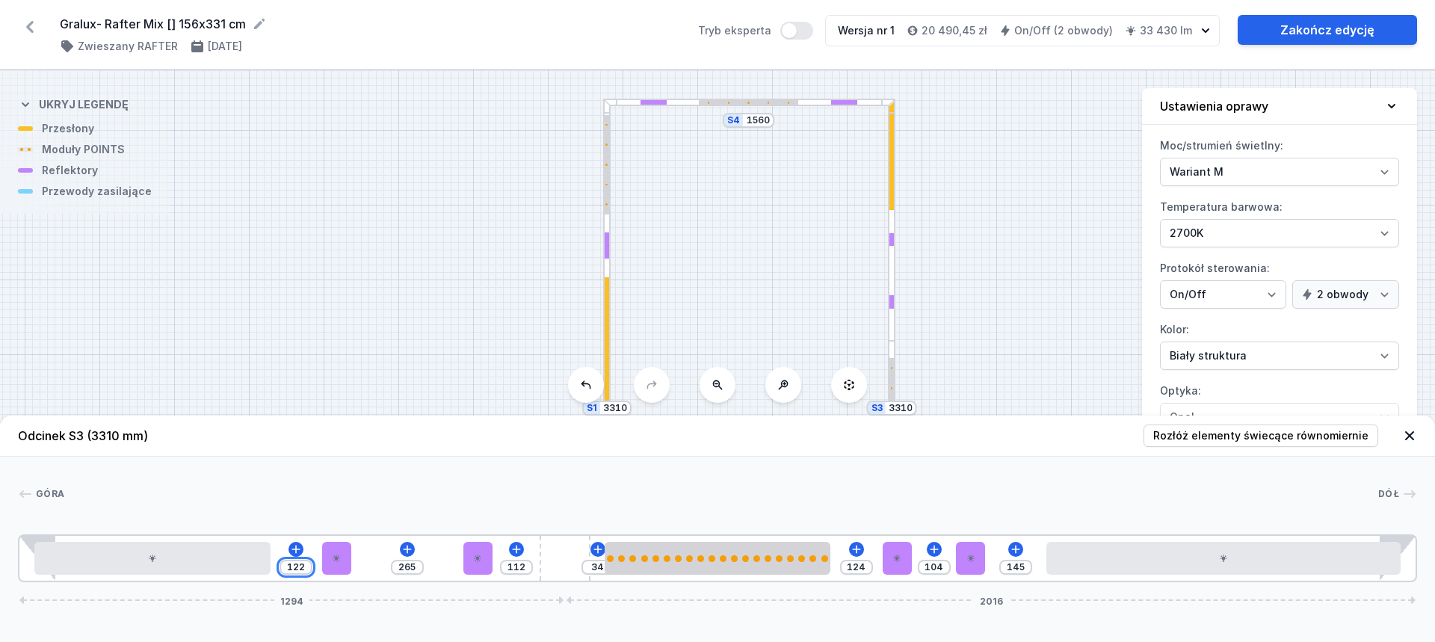
click at [300, 568] on input "122" at bounding box center [296, 567] width 24 height 12
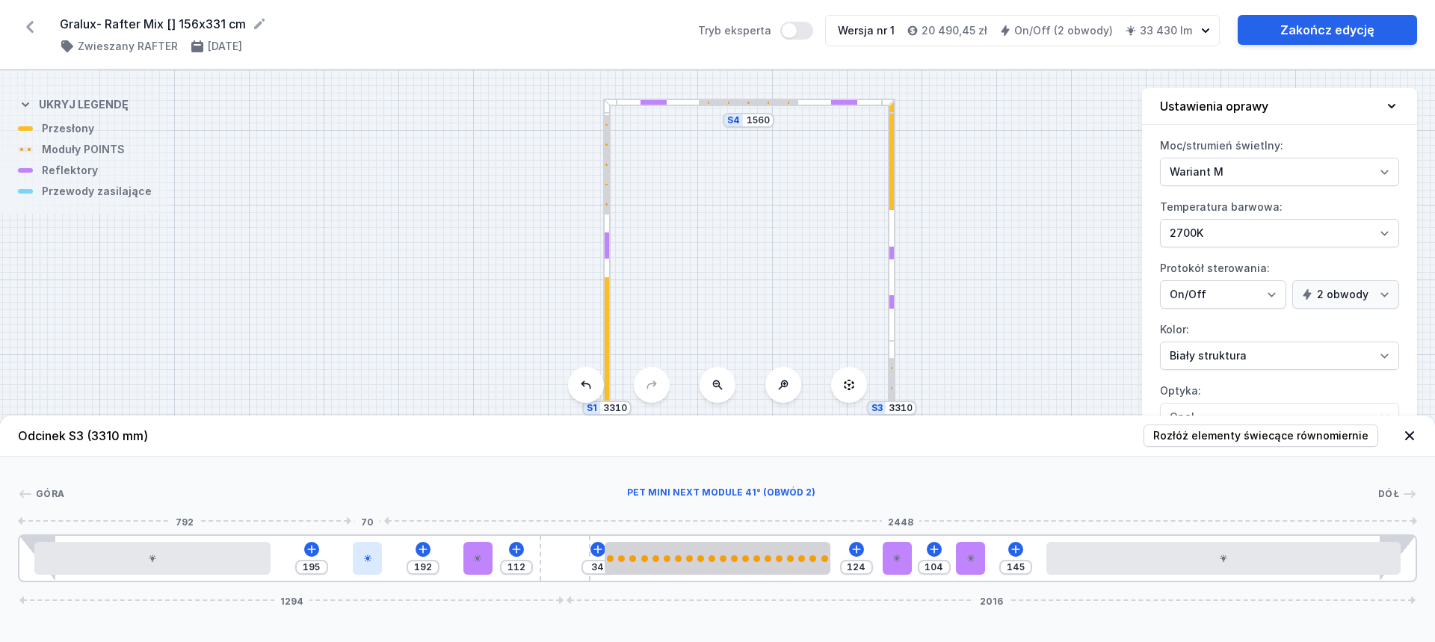
drag, startPoint x: 373, startPoint y: 560, endPoint x: 359, endPoint y: 564, distance: 14.7
click at [359, 564] on div at bounding box center [368, 558] width 30 height 33
click at [304, 570] on input "195" at bounding box center [312, 567] width 24 height 12
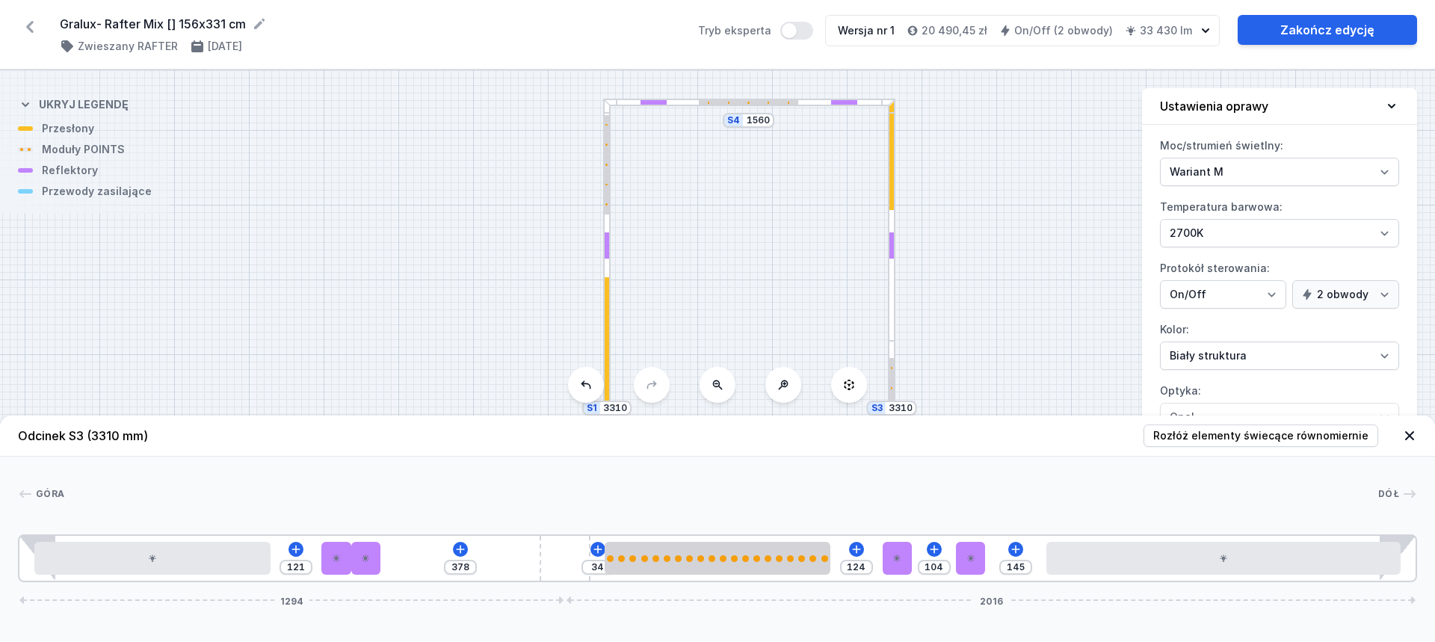
drag, startPoint x: 485, startPoint y: 560, endPoint x: 450, endPoint y: 560, distance: 35.1
click at [387, 563] on div "121 378 34 124 104 145 1294 2016" at bounding box center [718, 559] width 1400 height 48
click at [608, 330] on div at bounding box center [607, 342] width 4 height 131
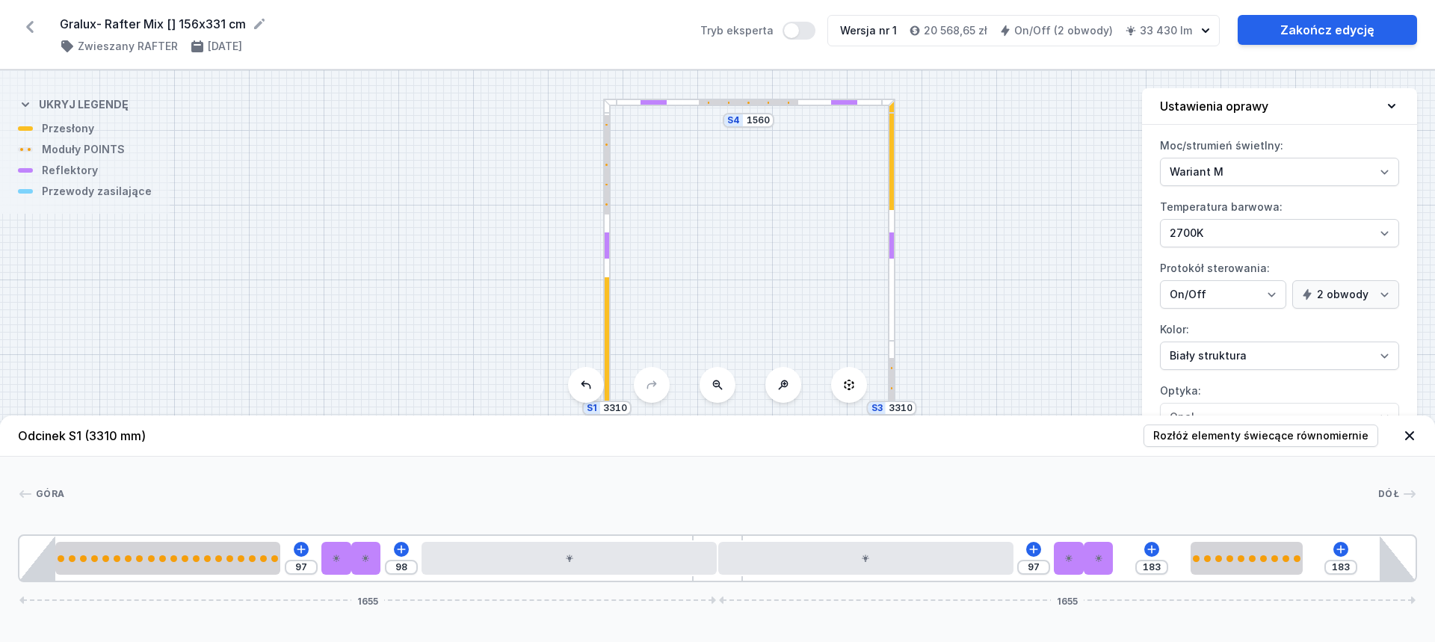
click at [891, 303] on div at bounding box center [891, 220] width 7 height 242
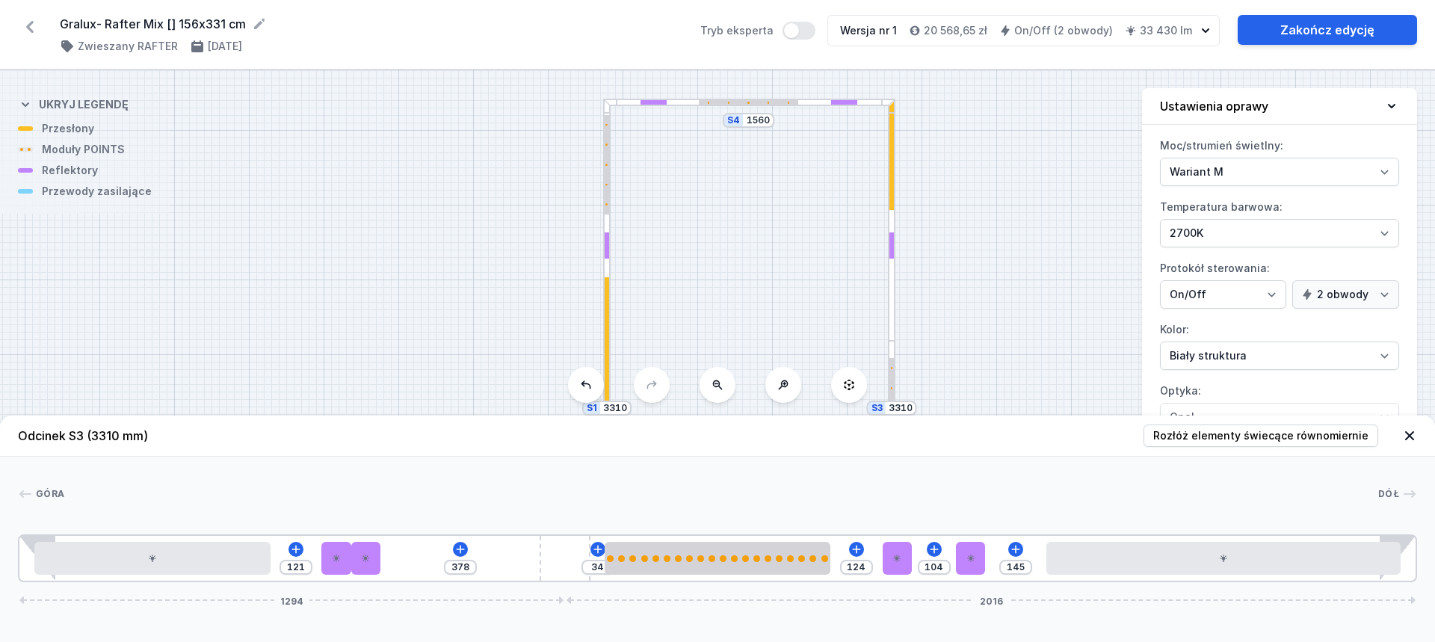
drag, startPoint x: 573, startPoint y: 552, endPoint x: 915, endPoint y: 557, distance: 341.7
click at [915, 557] on div "121 378 34 124 104 145 1294 2016" at bounding box center [718, 559] width 1400 height 48
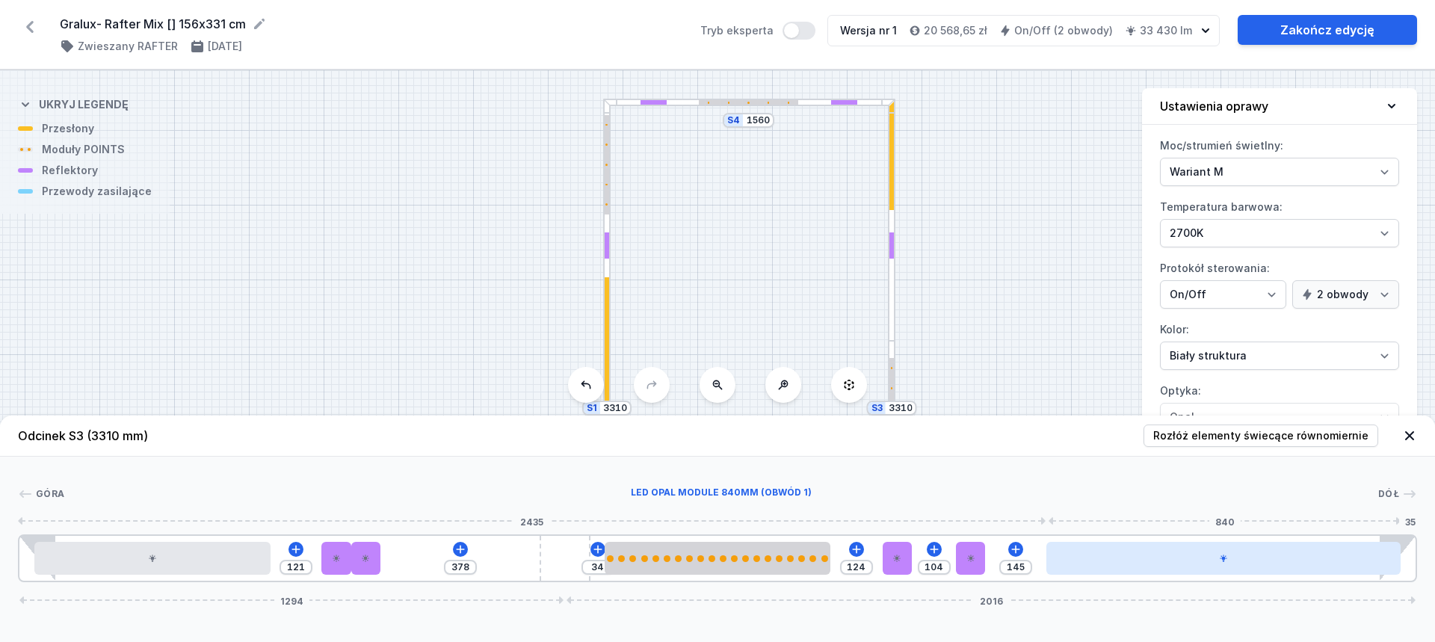
click at [1102, 567] on div at bounding box center [1224, 558] width 354 height 33
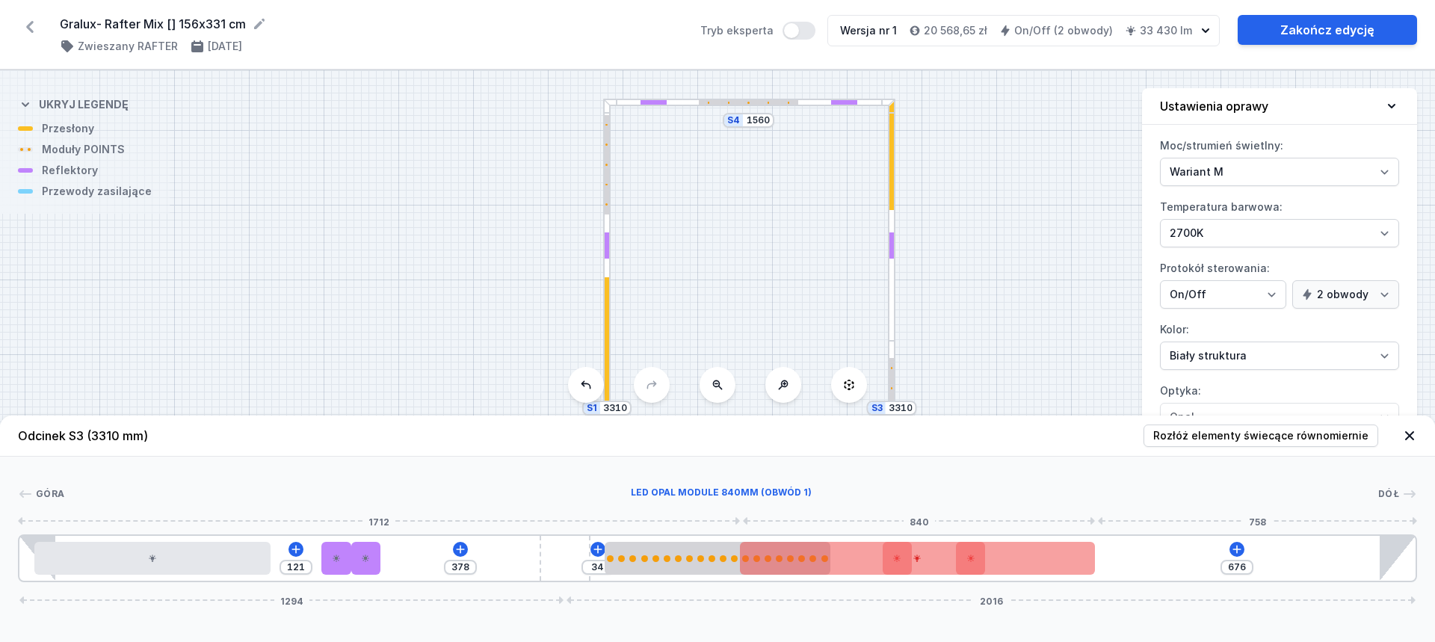
drag, startPoint x: 1116, startPoint y: 561, endPoint x: 827, endPoint y: 566, distance: 289.4
click at [827, 566] on div at bounding box center [917, 558] width 354 height 33
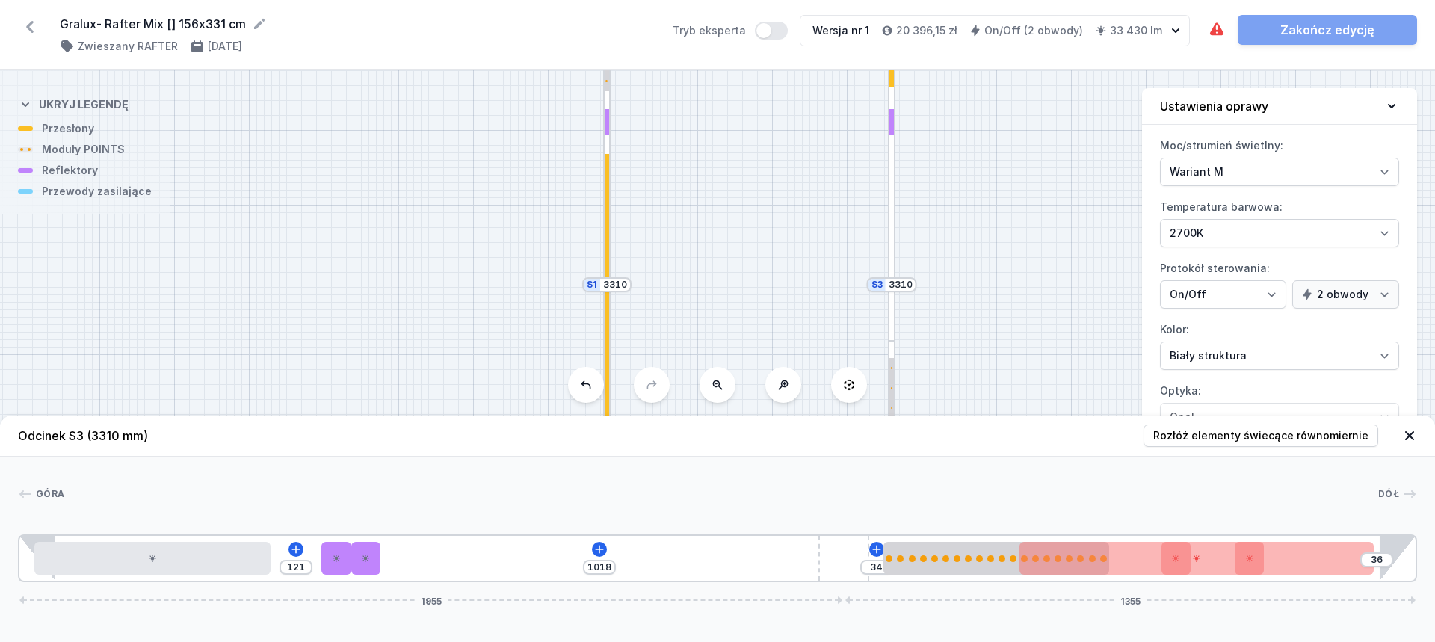
drag, startPoint x: 561, startPoint y: 544, endPoint x: 871, endPoint y: 566, distance: 311.1
click at [871, 566] on div "121 1018 34 36 1955 1355" at bounding box center [718, 559] width 1400 height 48
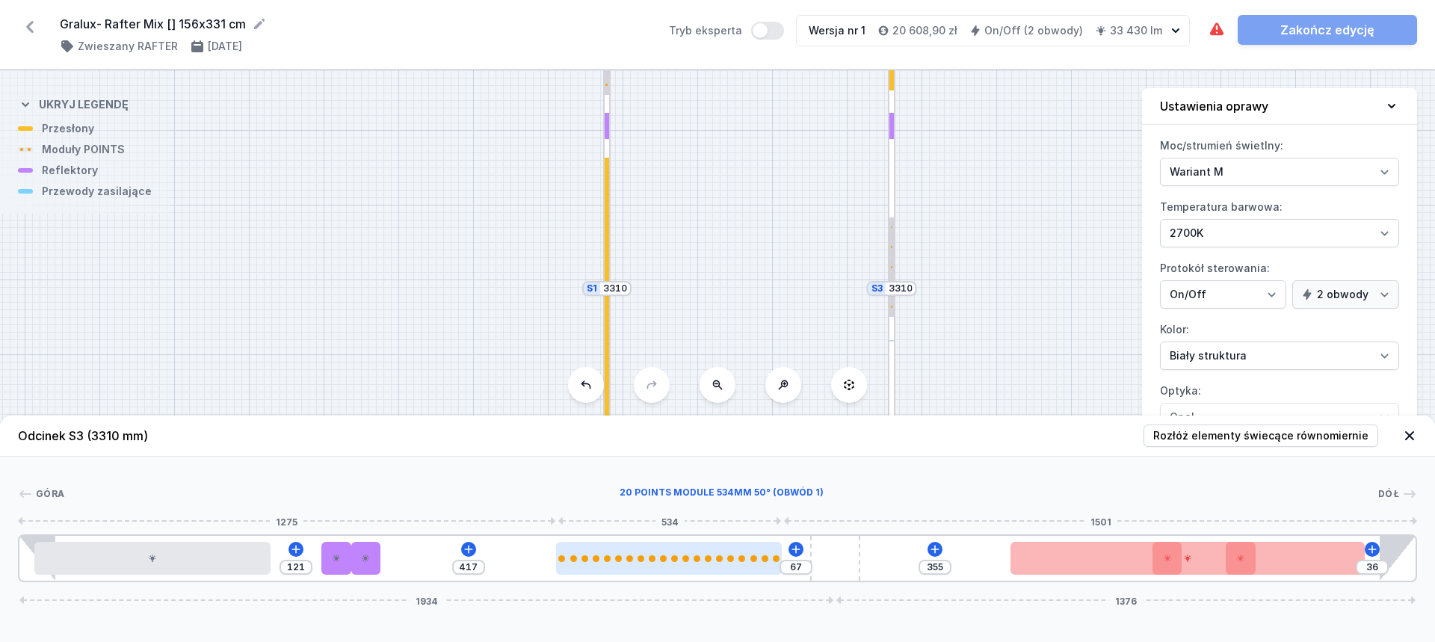
drag, startPoint x: 928, startPoint y: 567, endPoint x: 606, endPoint y: 567, distance: 321.5
click at [606, 567] on div at bounding box center [668, 558] width 225 height 33
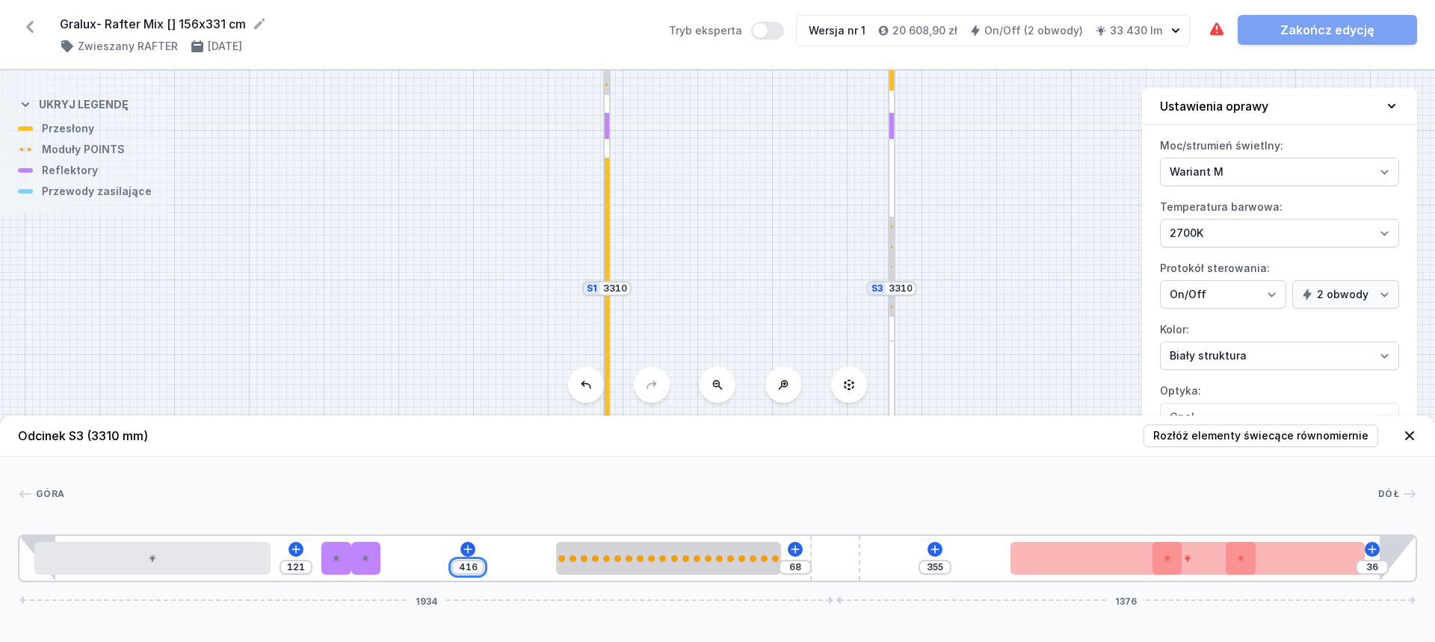
click at [474, 566] on input "416" at bounding box center [468, 567] width 24 height 12
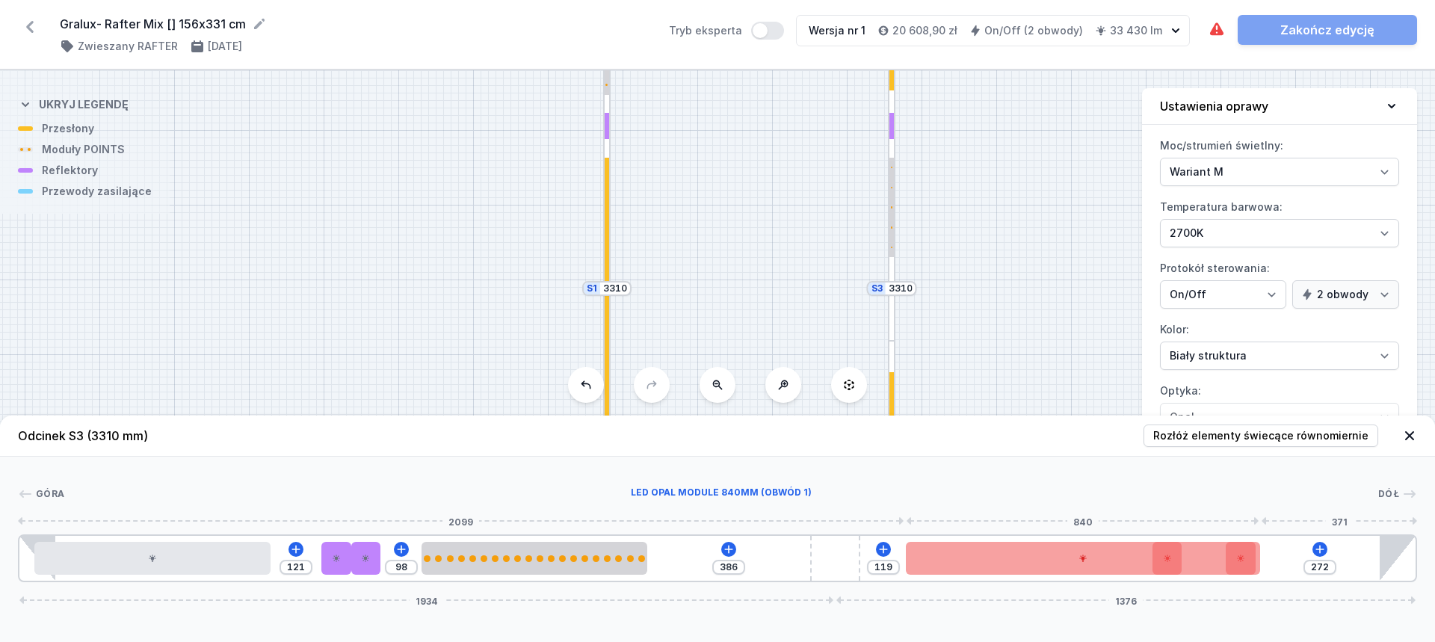
drag, startPoint x: 1116, startPoint y: 565, endPoint x: 1038, endPoint y: 552, distance: 79.6
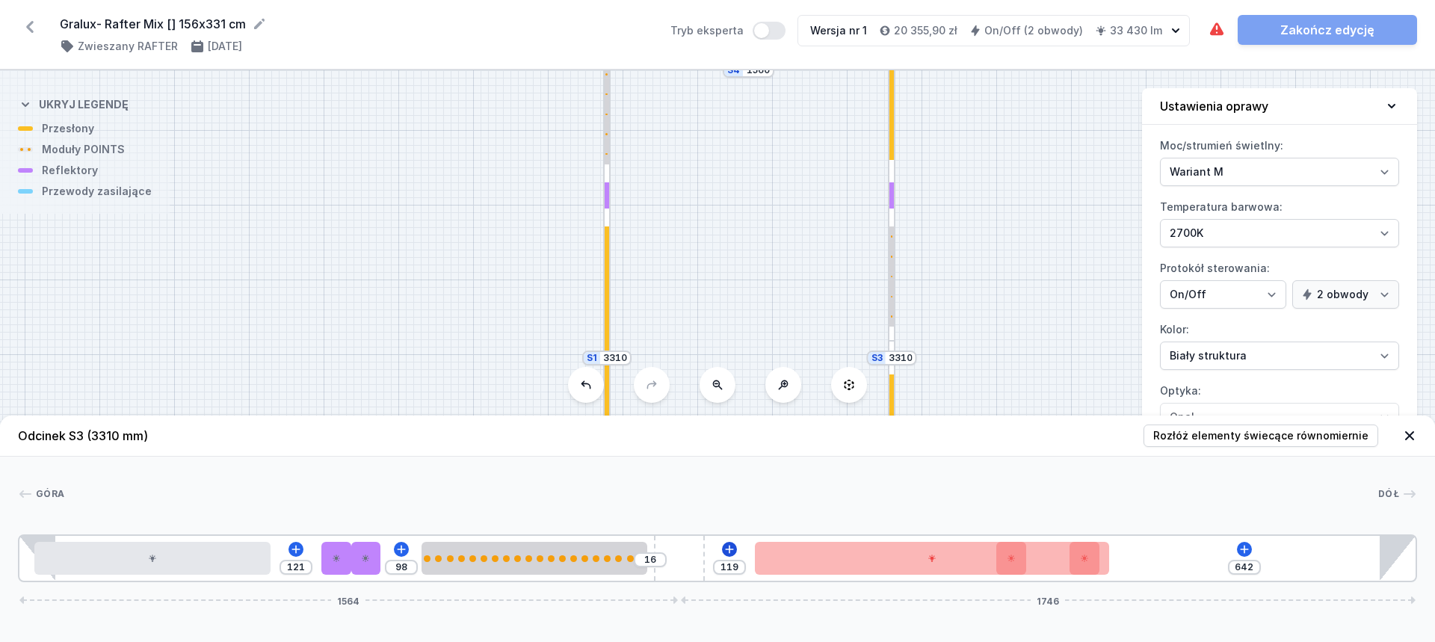
drag, startPoint x: 840, startPoint y: 553, endPoint x: 725, endPoint y: 550, distance: 115.2
click at [725, 550] on div "121 98 16 119 642 1564 1746" at bounding box center [718, 559] width 1400 height 48
click at [392, 567] on input "98" at bounding box center [402, 567] width 24 height 12
drag, startPoint x: 693, startPoint y: 567, endPoint x: 734, endPoint y: 561, distance: 41.5
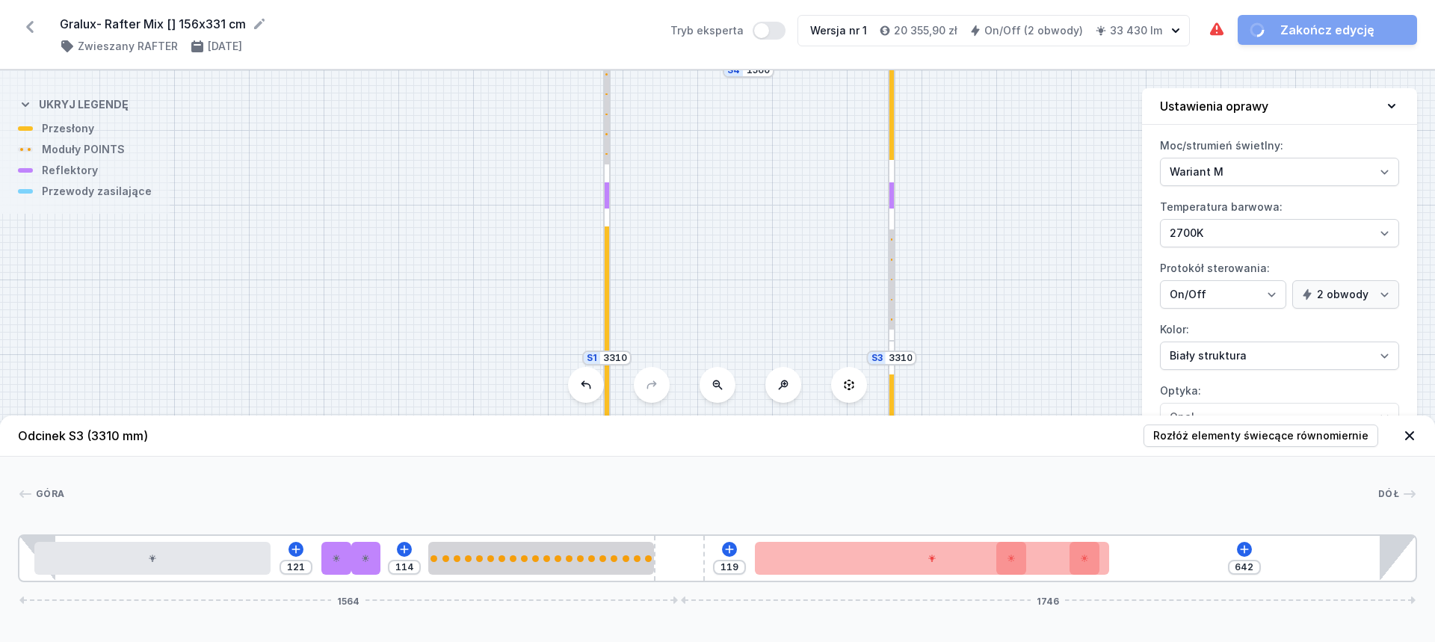
click at [734, 561] on div "121 114 119 642 1564 1746" at bounding box center [718, 559] width 1400 height 48
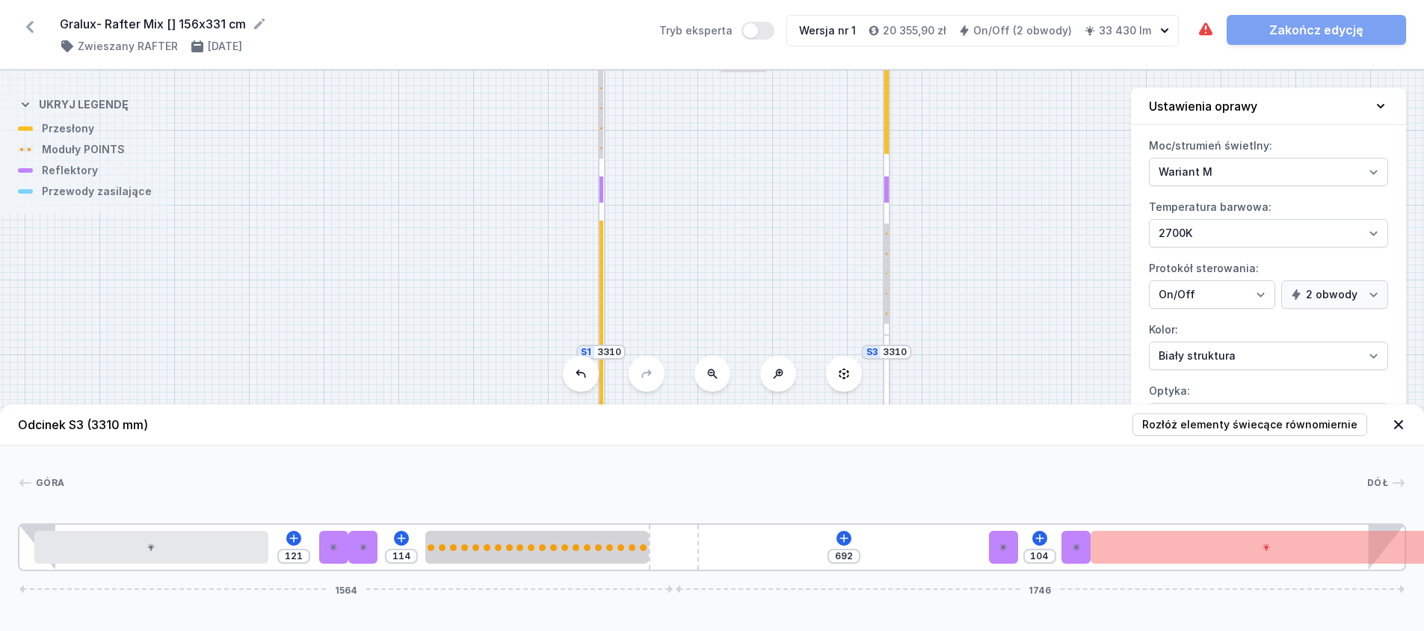
drag, startPoint x: 1177, startPoint y: 551, endPoint x: 1324, endPoint y: 541, distance: 147.6
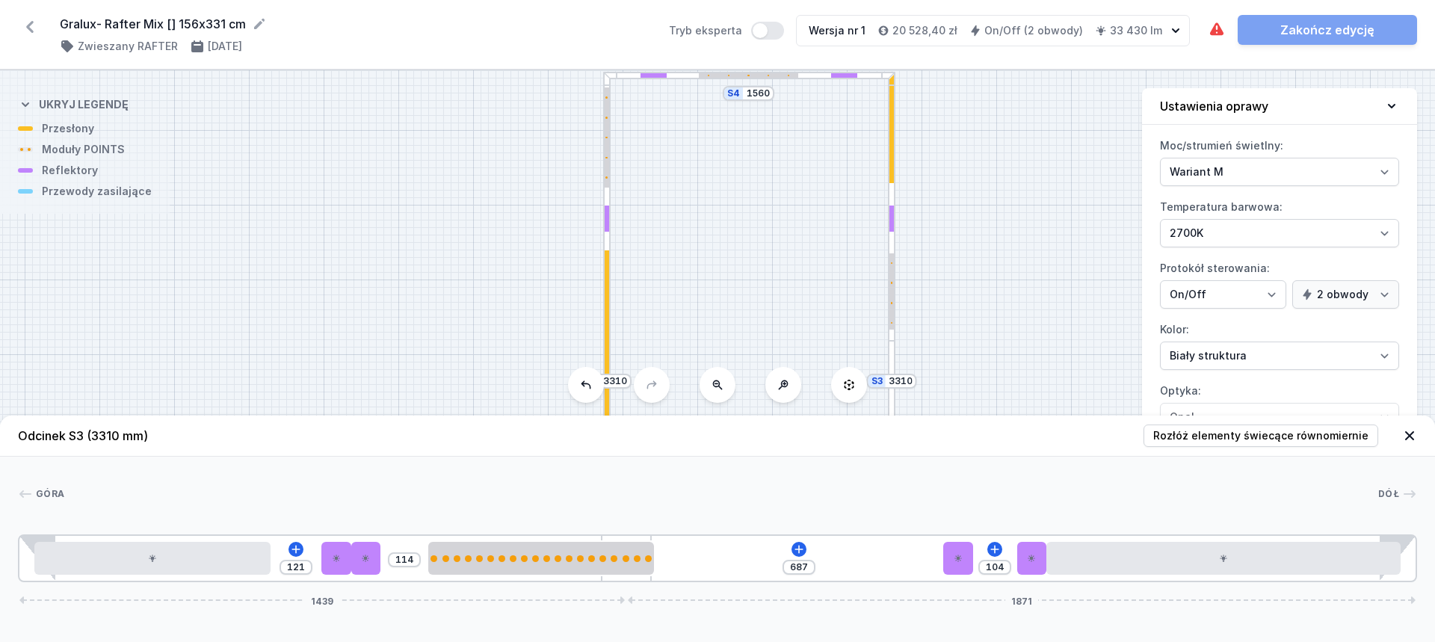
drag, startPoint x: 677, startPoint y: 555, endPoint x: 757, endPoint y: 549, distance: 80.3
click at [757, 549] on div "121 114 687 104 1439 1871" at bounding box center [718, 559] width 1400 height 48
drag, startPoint x: 632, startPoint y: 538, endPoint x: 715, endPoint y: 539, distance: 83.0
click at [715, 539] on div "121 114 687 104 1439 1871" at bounding box center [718, 559] width 1400 height 48
drag, startPoint x: 632, startPoint y: 578, endPoint x: 690, endPoint y: 517, distance: 84.6
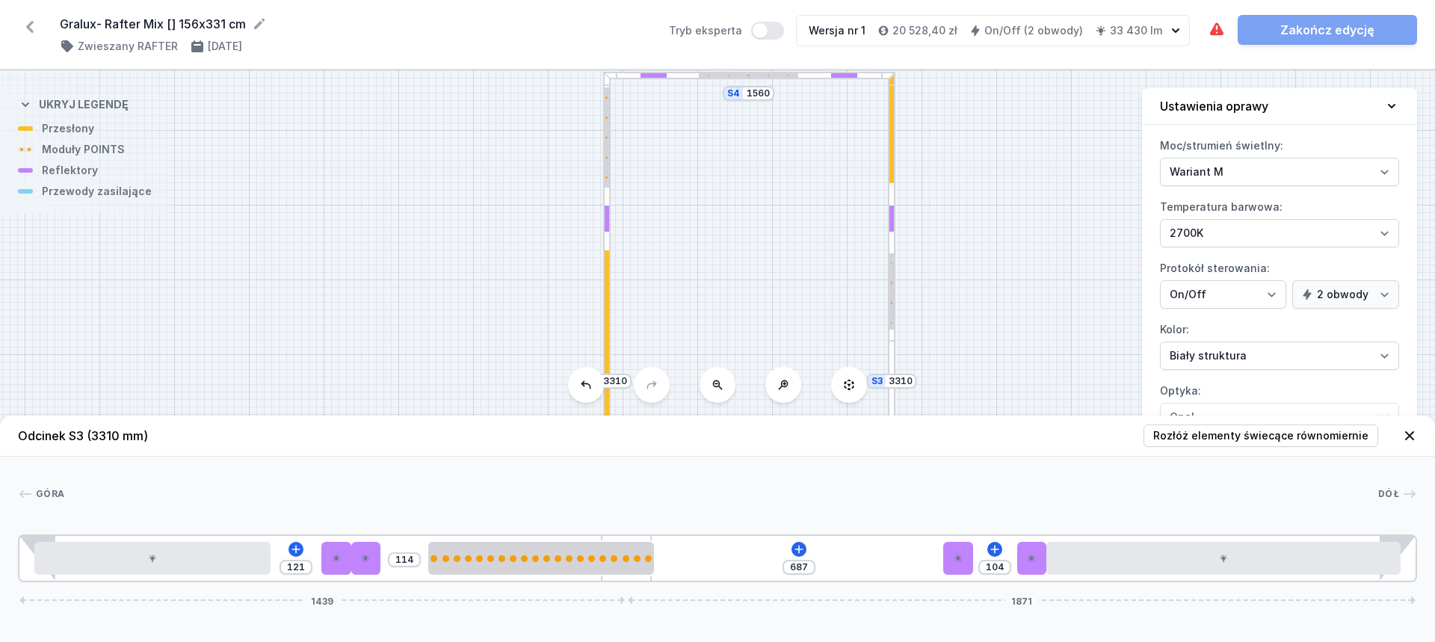
click at [801, 538] on div "121 114 687 104 1439 1871" at bounding box center [718, 559] width 1400 height 48
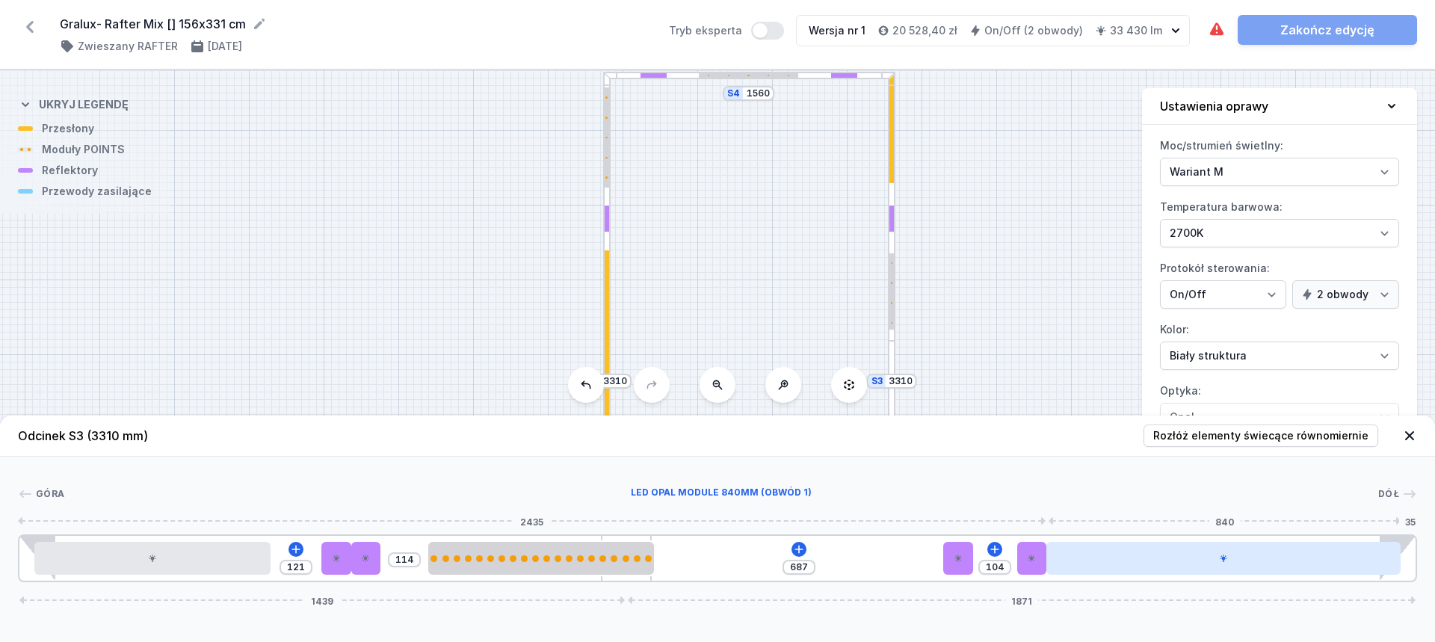
click at [1105, 556] on div at bounding box center [1224, 558] width 354 height 33
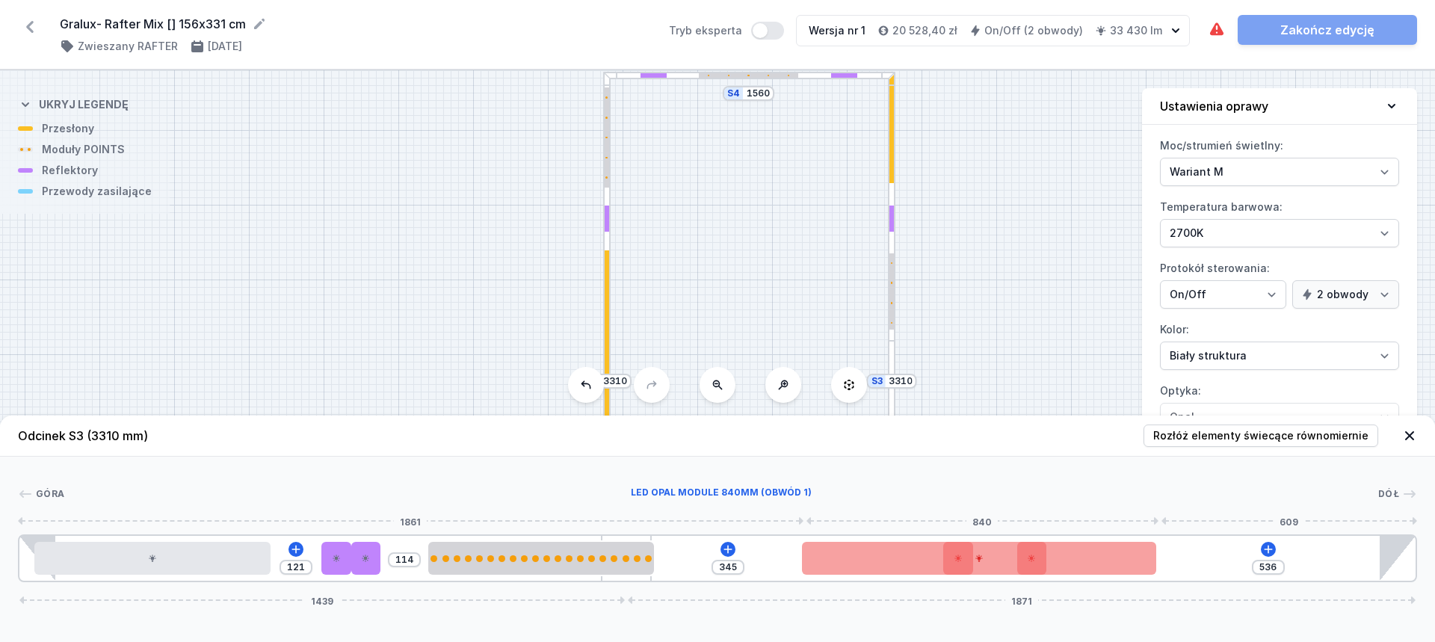
drag, startPoint x: 1183, startPoint y: 566, endPoint x: 957, endPoint y: 569, distance: 226.6
click at [957, 569] on div at bounding box center [979, 558] width 354 height 33
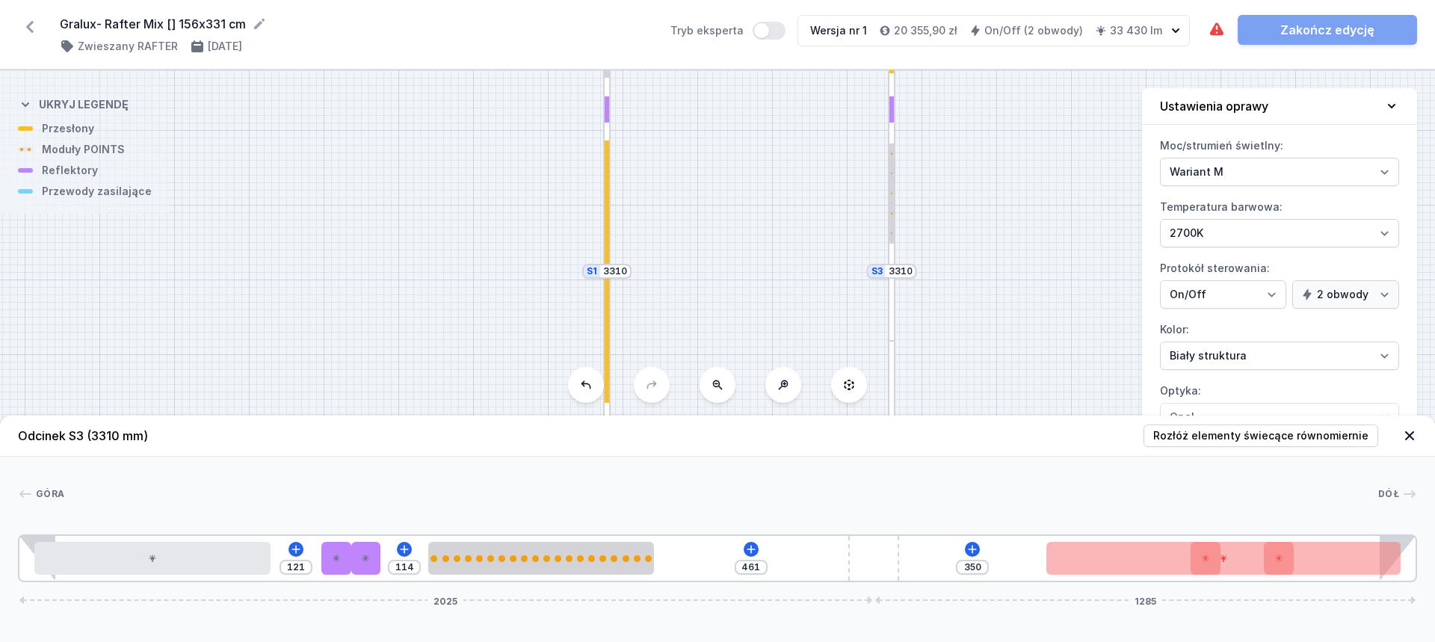
drag, startPoint x: 630, startPoint y: 538, endPoint x: 1098, endPoint y: 541, distance: 468.0
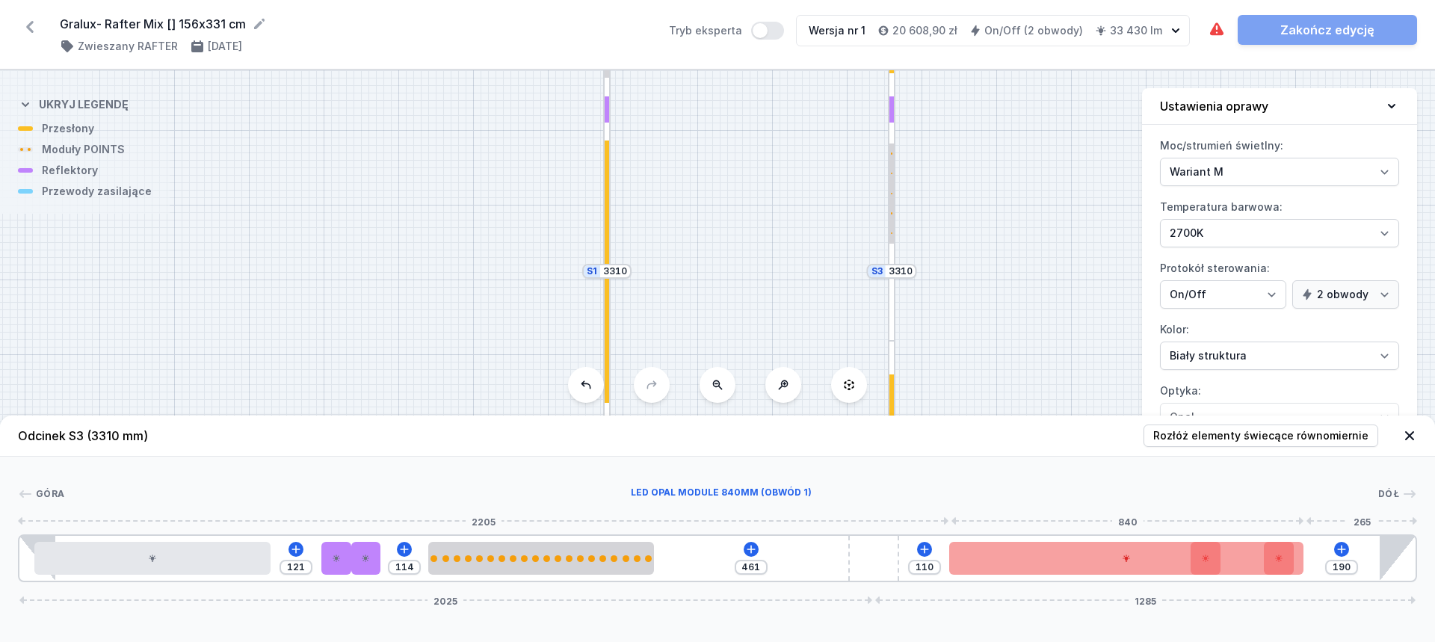
drag, startPoint x: 1160, startPoint y: 554, endPoint x: 1070, endPoint y: 557, distance: 89.8
click at [1080, 557] on div at bounding box center [1126, 558] width 354 height 33
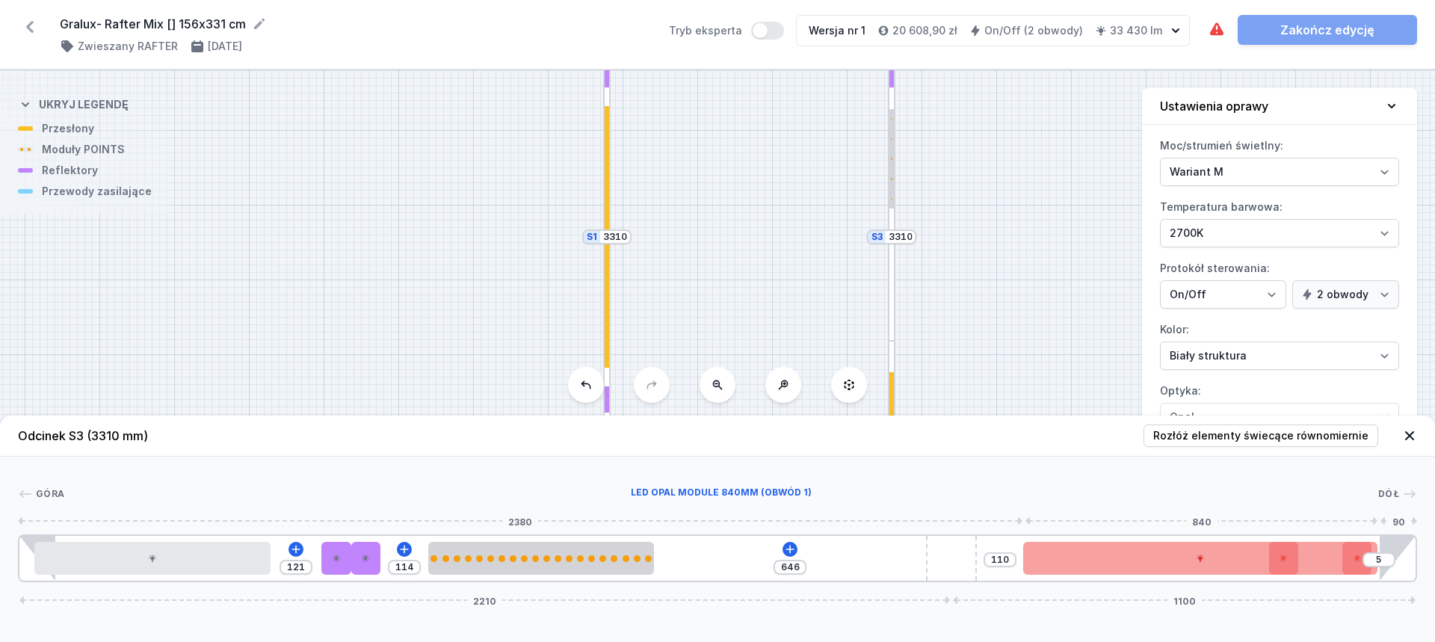
drag, startPoint x: 864, startPoint y: 547, endPoint x: 1041, endPoint y: 542, distance: 176.5
click at [1041, 542] on div "121 114 646 110 5 2210 1100" at bounding box center [718, 559] width 1400 height 48
drag, startPoint x: 1178, startPoint y: 547, endPoint x: 1103, endPoint y: 552, distance: 75.7
click at [1103, 552] on div at bounding box center [1129, 558] width 354 height 33
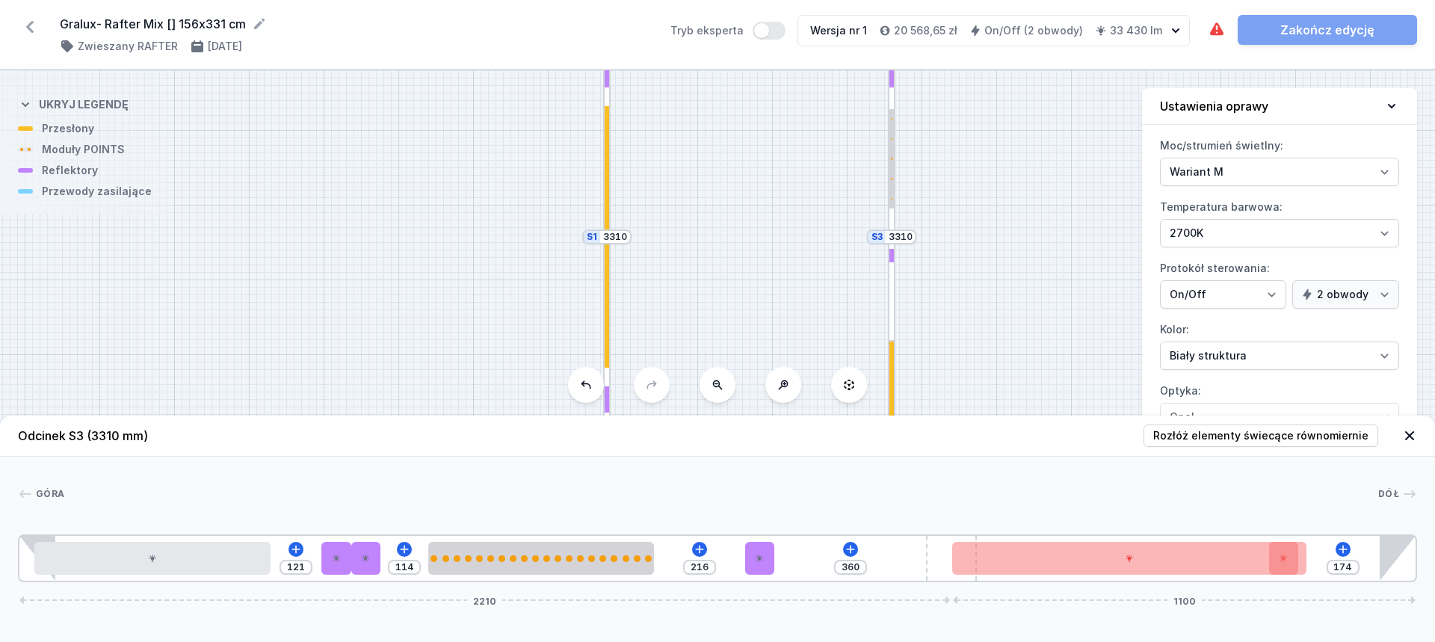
drag, startPoint x: 1349, startPoint y: 551, endPoint x: 754, endPoint y: 536, distance: 595.3
click at [754, 536] on div "121 114 216 360 174 2210 1100" at bounding box center [718, 559] width 1400 height 48
click at [409, 565] on input "114" at bounding box center [405, 567] width 24 height 12
click at [703, 565] on input "209" at bounding box center [701, 567] width 24 height 12
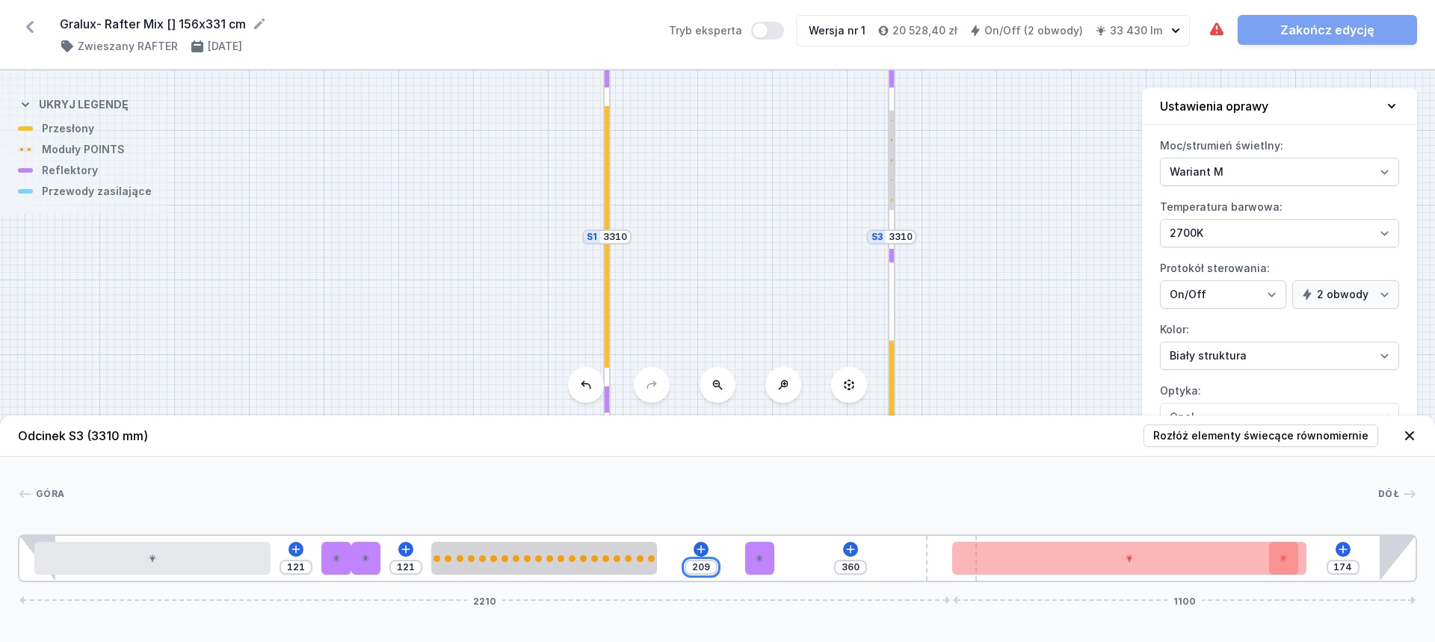
click at [703, 565] on input "209" at bounding box center [701, 567] width 24 height 12
click at [755, 482] on div "[GEOGRAPHIC_DATA] 1 2 1 3 2 3 2 4 1 3 2 5 3 2 6 1 1 121 121 121 448 174 2210 11…" at bounding box center [717, 520] width 1435 height 126
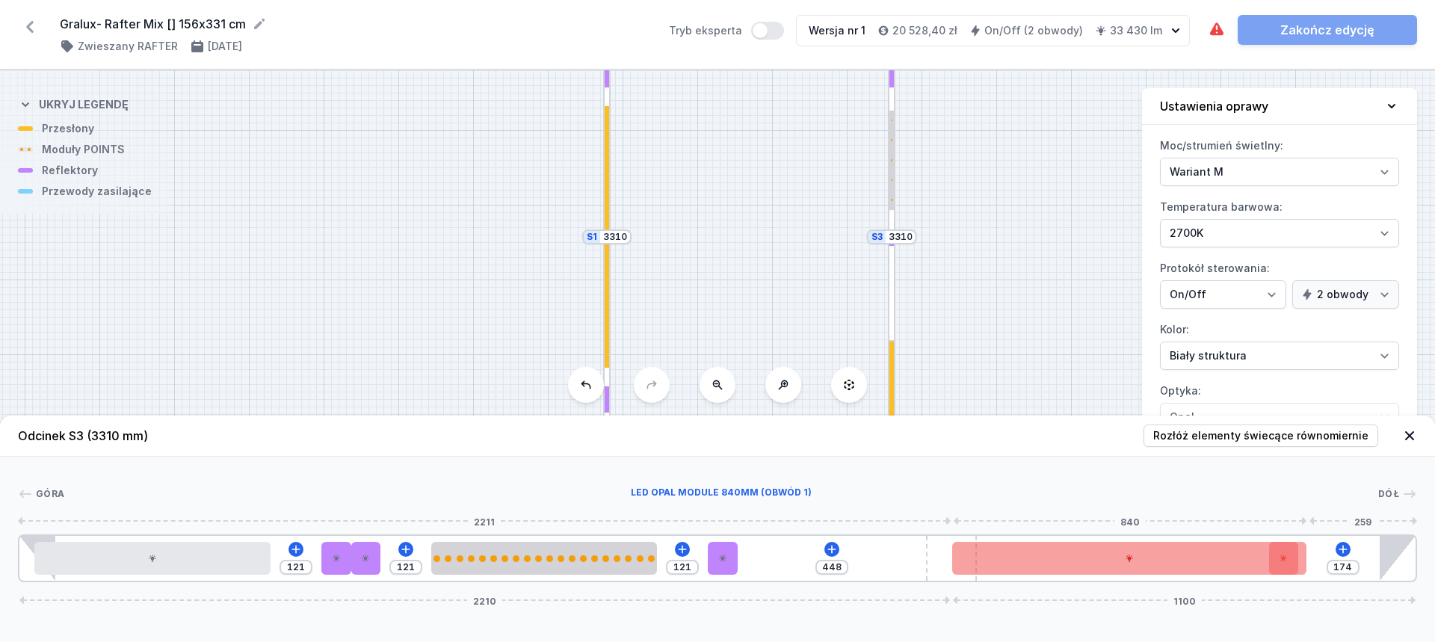
drag, startPoint x: 1192, startPoint y: 570, endPoint x: 1099, endPoint y: 560, distance: 93.2
click at [1097, 561] on div at bounding box center [1129, 558] width 354 height 33
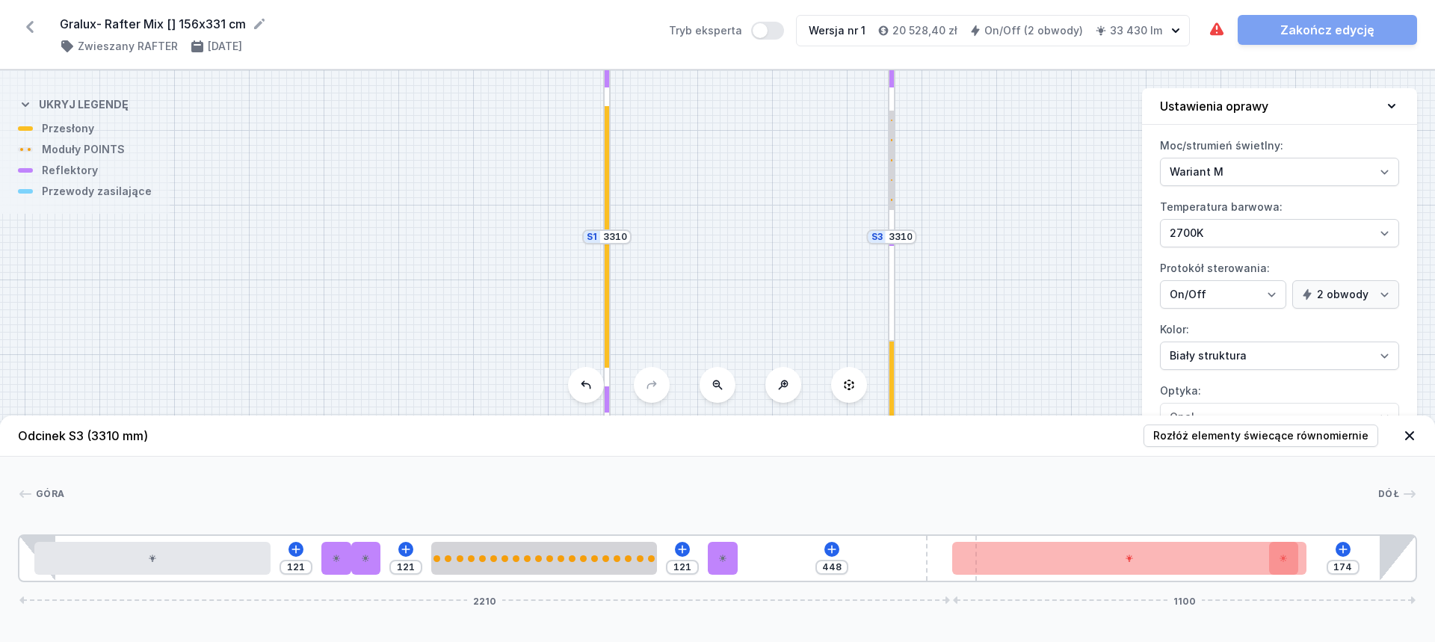
drag, startPoint x: 1102, startPoint y: 558, endPoint x: 956, endPoint y: 514, distance: 152.1
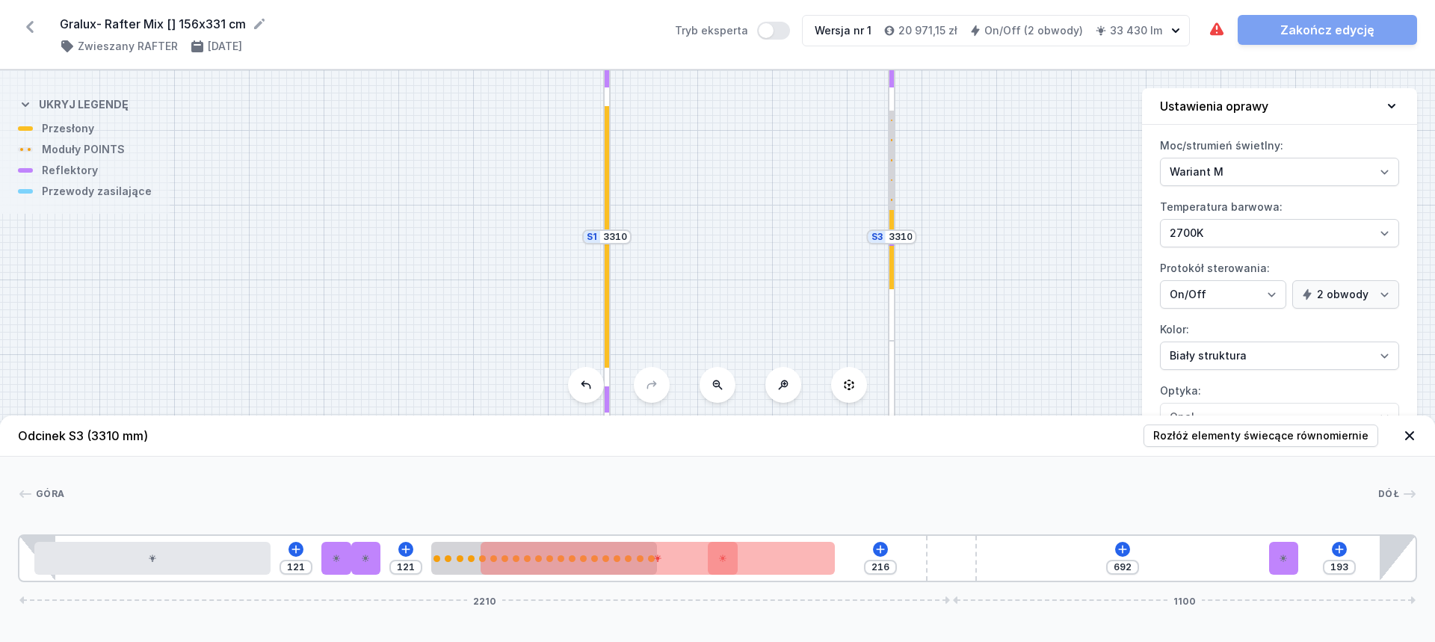
drag, startPoint x: 1031, startPoint y: 553, endPoint x: 555, endPoint y: 520, distance: 476.7
drag, startPoint x: 1254, startPoint y: 561, endPoint x: 870, endPoint y: 552, distance: 383.6
click at [870, 552] on div "121 121 146 955 2210 1100" at bounding box center [718, 559] width 1400 height 48
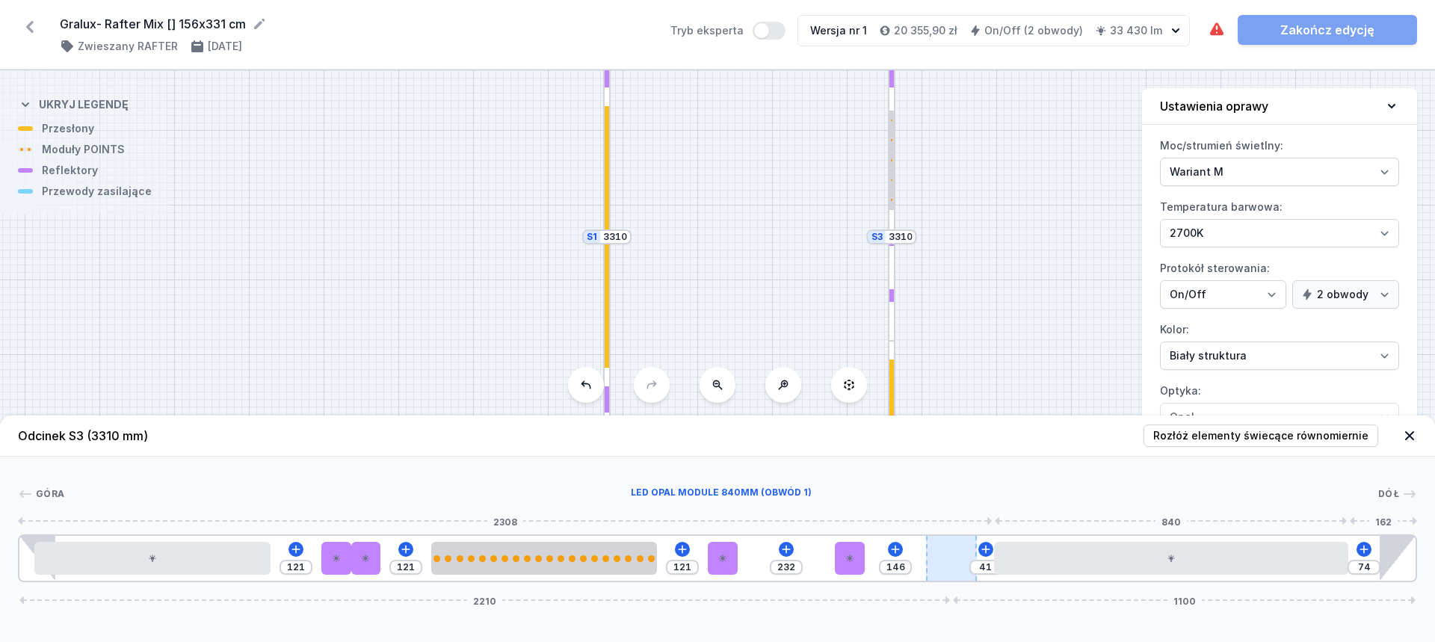
drag, startPoint x: 772, startPoint y: 555, endPoint x: 967, endPoint y: 555, distance: 194.4
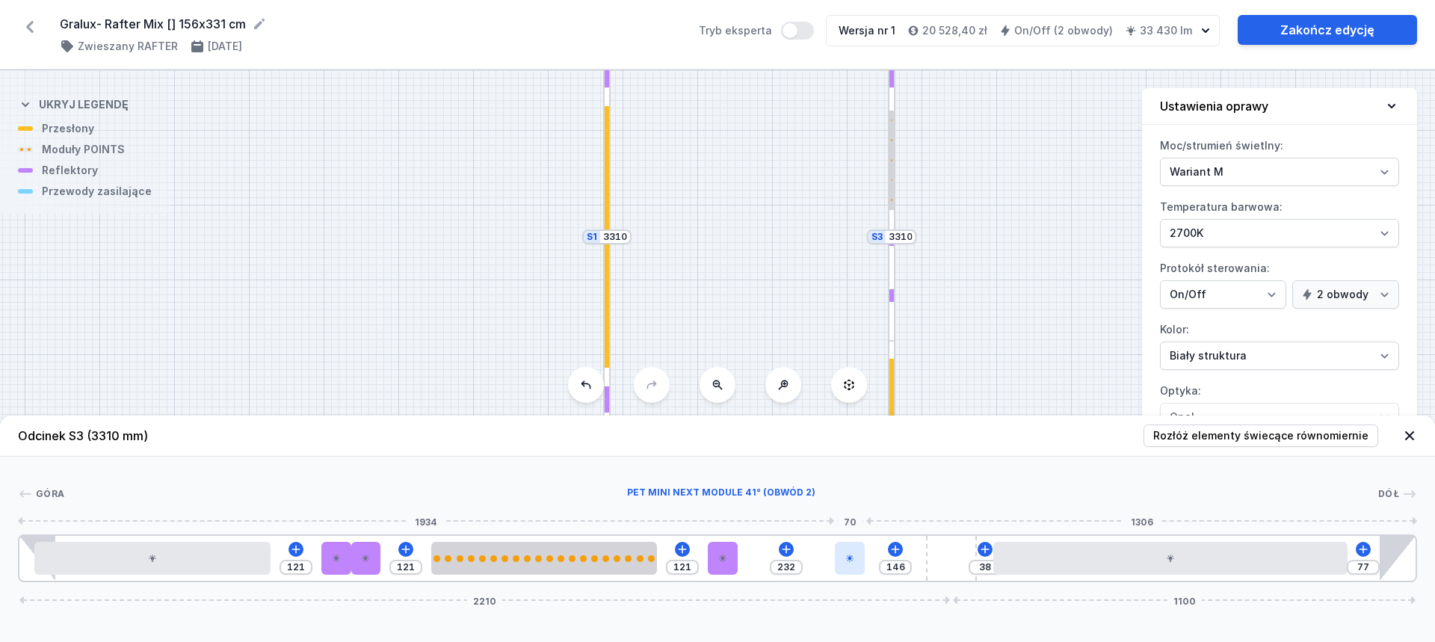
click at [835, 557] on div "121 121 121 232 146 38 77 2210 1100" at bounding box center [718, 559] width 1400 height 48
drag, startPoint x: 842, startPoint y: 557, endPoint x: 755, endPoint y: 555, distance: 86.8
click at [755, 555] on div at bounding box center [753, 558] width 30 height 33
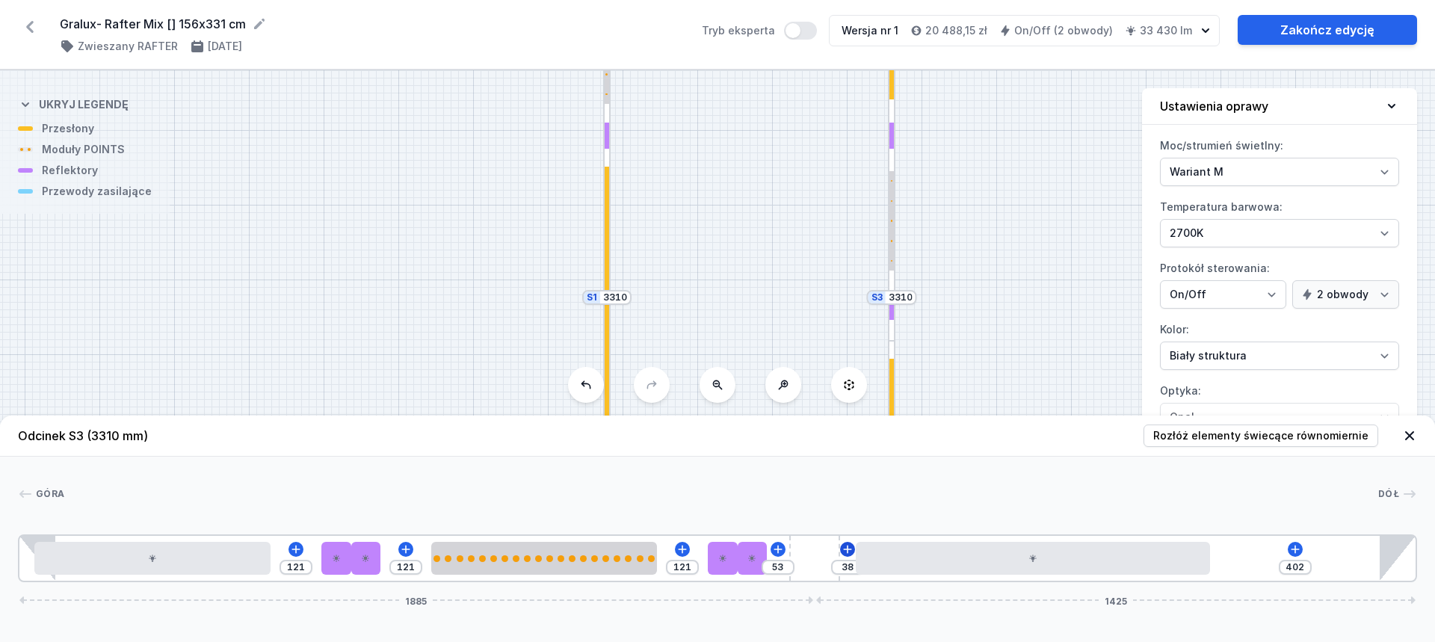
drag, startPoint x: 945, startPoint y: 550, endPoint x: 852, endPoint y: 546, distance: 92.8
click at [852, 546] on div "121 121 121 53 38 402 1885 1425" at bounding box center [718, 559] width 1400 height 48
click at [607, 359] on div at bounding box center [607, 363] width 4 height 131
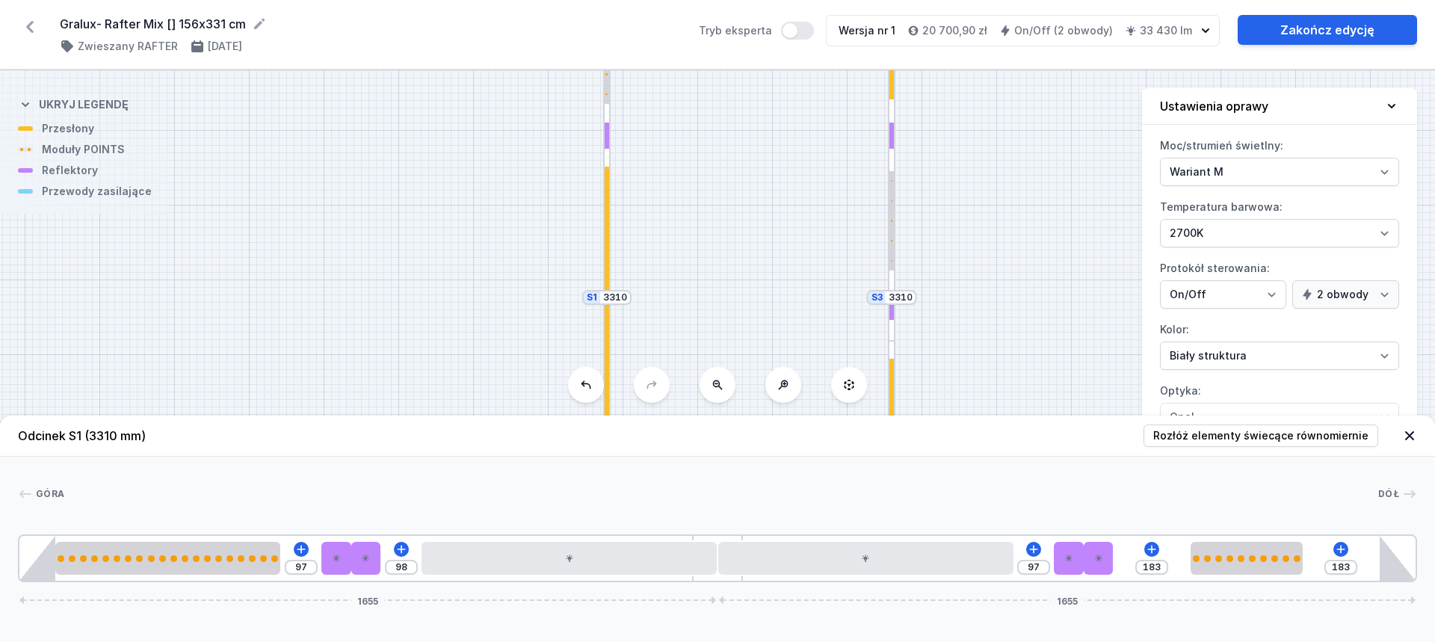
click at [894, 385] on div at bounding box center [891, 474] width 7 height 266
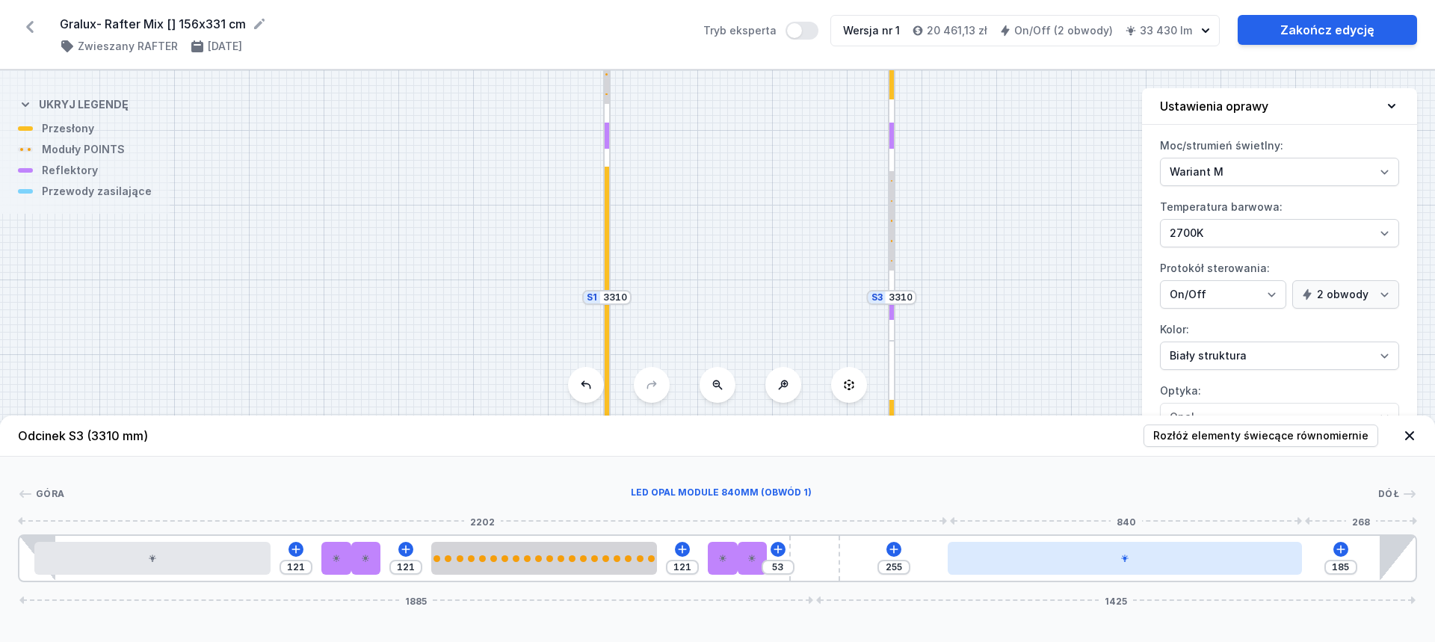
drag, startPoint x: 1066, startPoint y: 564, endPoint x: 1172, endPoint y: 554, distance: 106.6
click at [1172, 554] on div at bounding box center [1125, 558] width 354 height 33
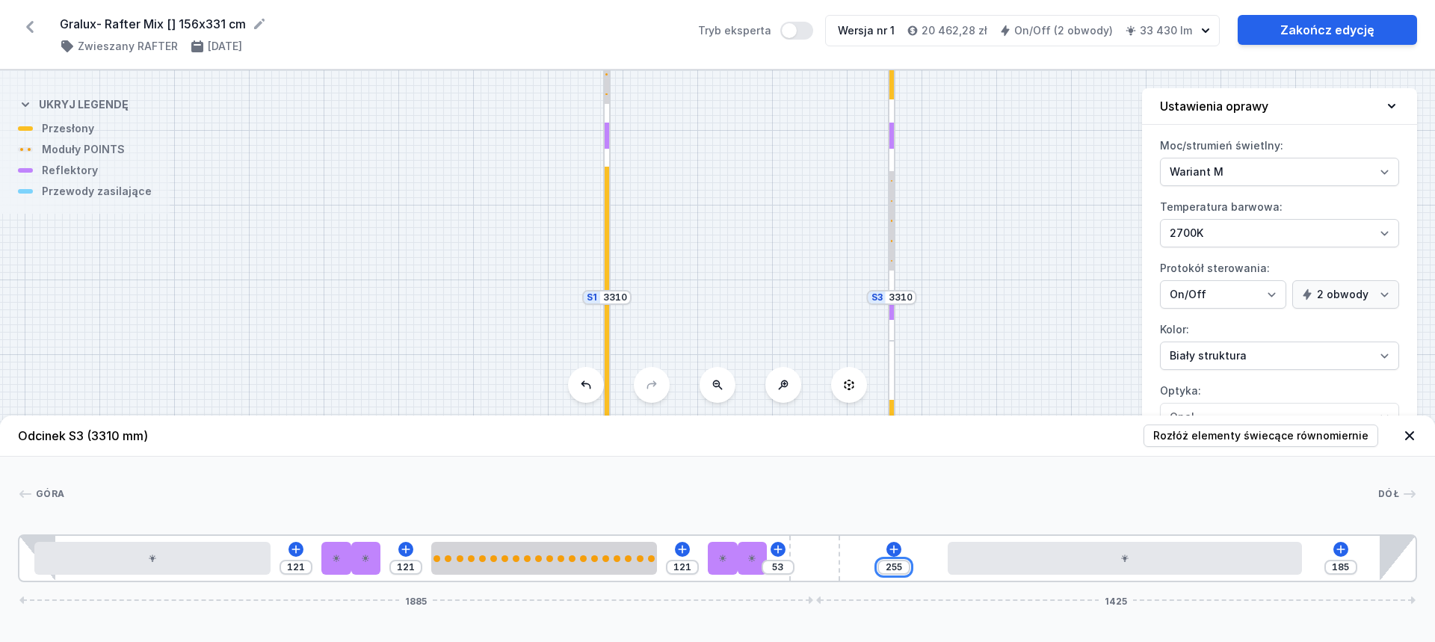
click at [891, 564] on input "255" at bounding box center [894, 567] width 24 height 12
click at [891, 567] on input "253" at bounding box center [893, 567] width 24 height 12
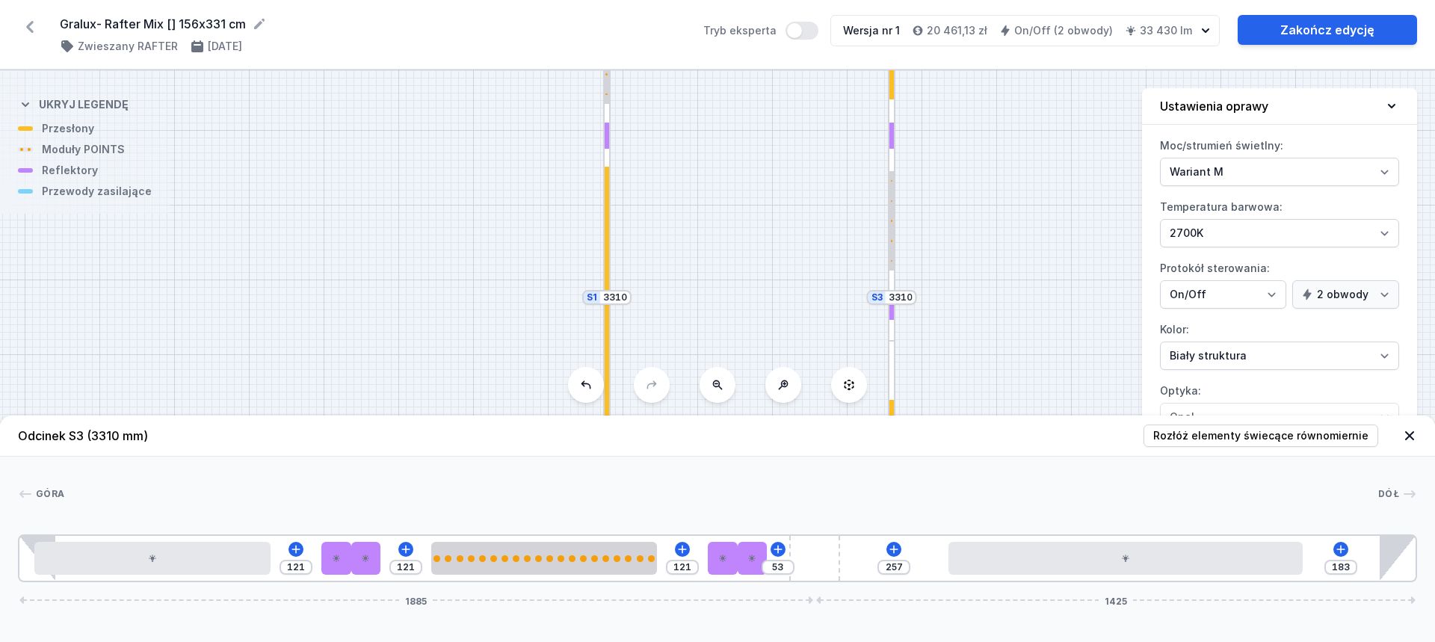
click at [958, 483] on div "[GEOGRAPHIC_DATA] 1 2 1 3 2 3 2 4 1 3 2 3 2 5 6 1 1 121 121 121 53 257 183 1885…" at bounding box center [717, 520] width 1435 height 126
click at [1288, 158] on select "Wariant L Wariant M" at bounding box center [1279, 172] width 239 height 28
click at [1160, 158] on select "Wariant L Wariant M" at bounding box center [1279, 172] width 239 height 28
click at [1241, 171] on select "Wariant L Wariant M" at bounding box center [1279, 172] width 239 height 28
click at [1160, 158] on select "Wariant L Wariant M" at bounding box center [1279, 172] width 239 height 28
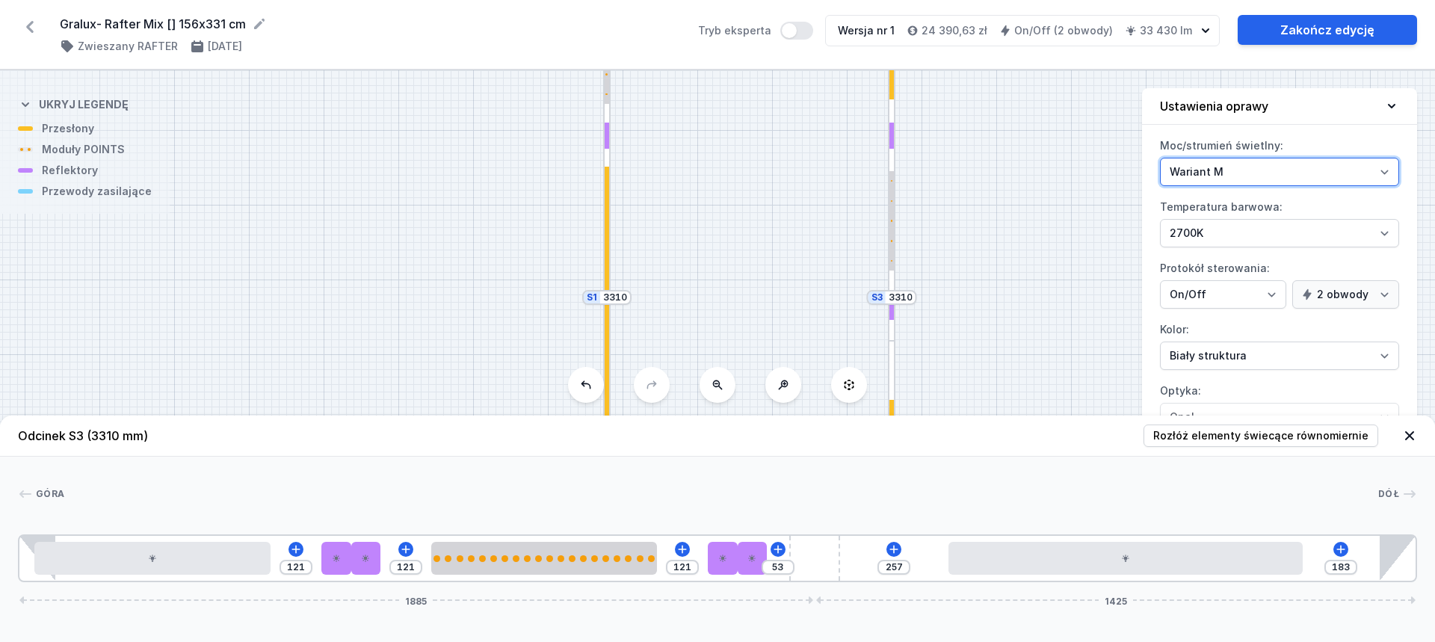
click at [1240, 164] on select "Wariant L Wariant M" at bounding box center [1279, 172] width 239 height 28
click at [1160, 158] on select "Wariant L Wariant M" at bounding box center [1279, 172] width 239 height 28
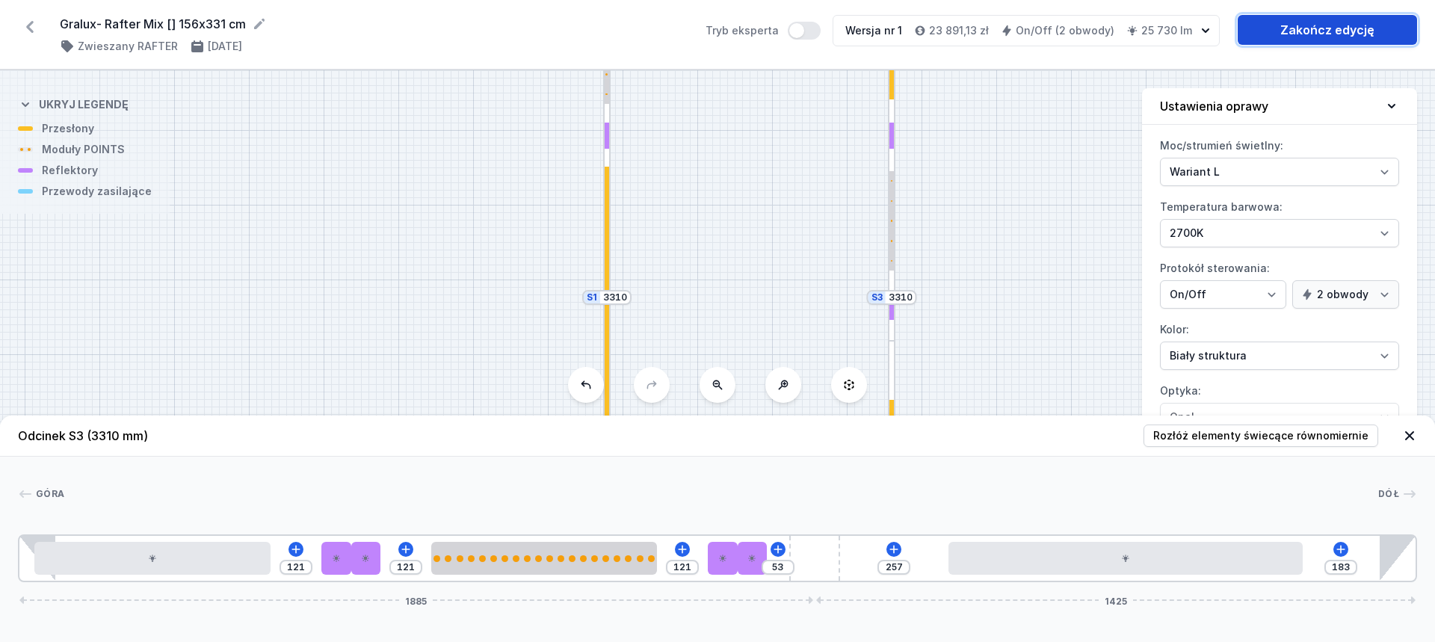
click at [1314, 36] on link "Zakończ edycję" at bounding box center [1327, 30] width 179 height 30
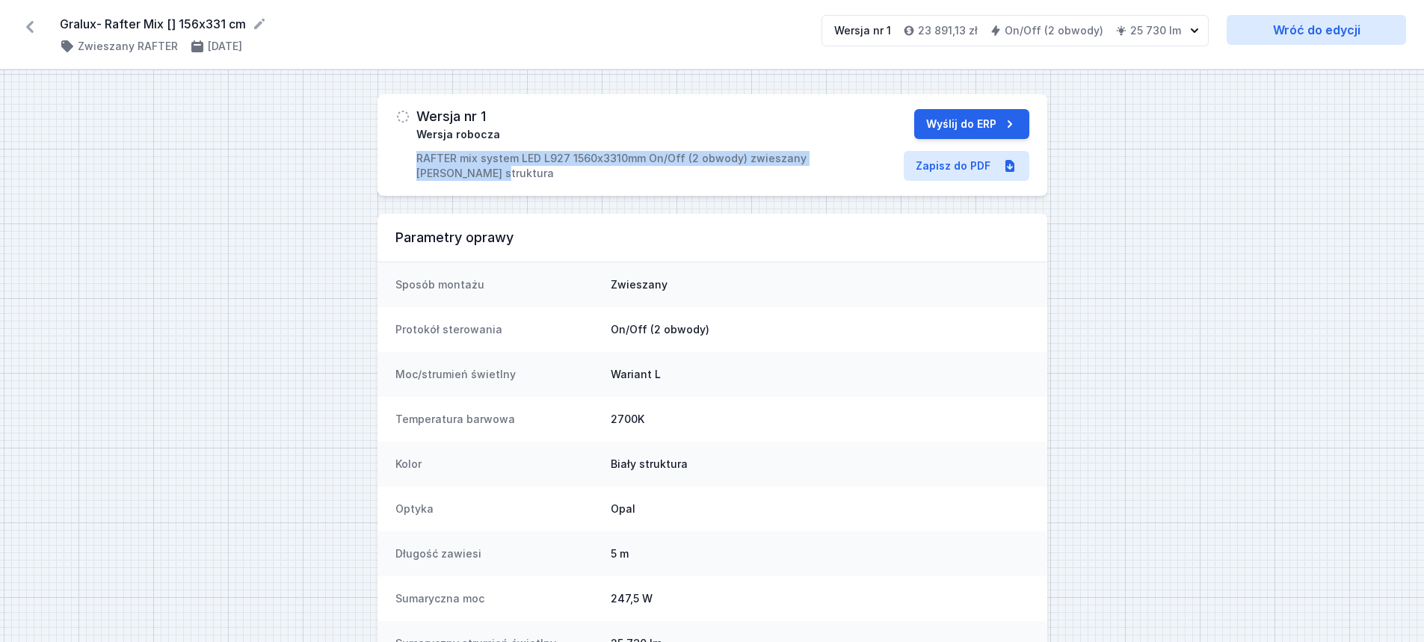
drag, startPoint x: 413, startPoint y: 156, endPoint x: 498, endPoint y: 174, distance: 86.4
click at [498, 174] on div "Wersja nr 1 Wersja robocza RAFTER mix system LED L927 1560x3310mm On/Off (2 obw…" at bounding box center [606, 145] width 422 height 72
copy p "RAFTER mix system LED L927 1560x3310mm On/Off (2 obwody) zwieszany [PERSON_NAME…"
click at [949, 159] on link "Zapisz do PDF" at bounding box center [967, 166] width 126 height 30
click at [1387, 28] on link "Wróć do edycji" at bounding box center [1316, 30] width 179 height 30
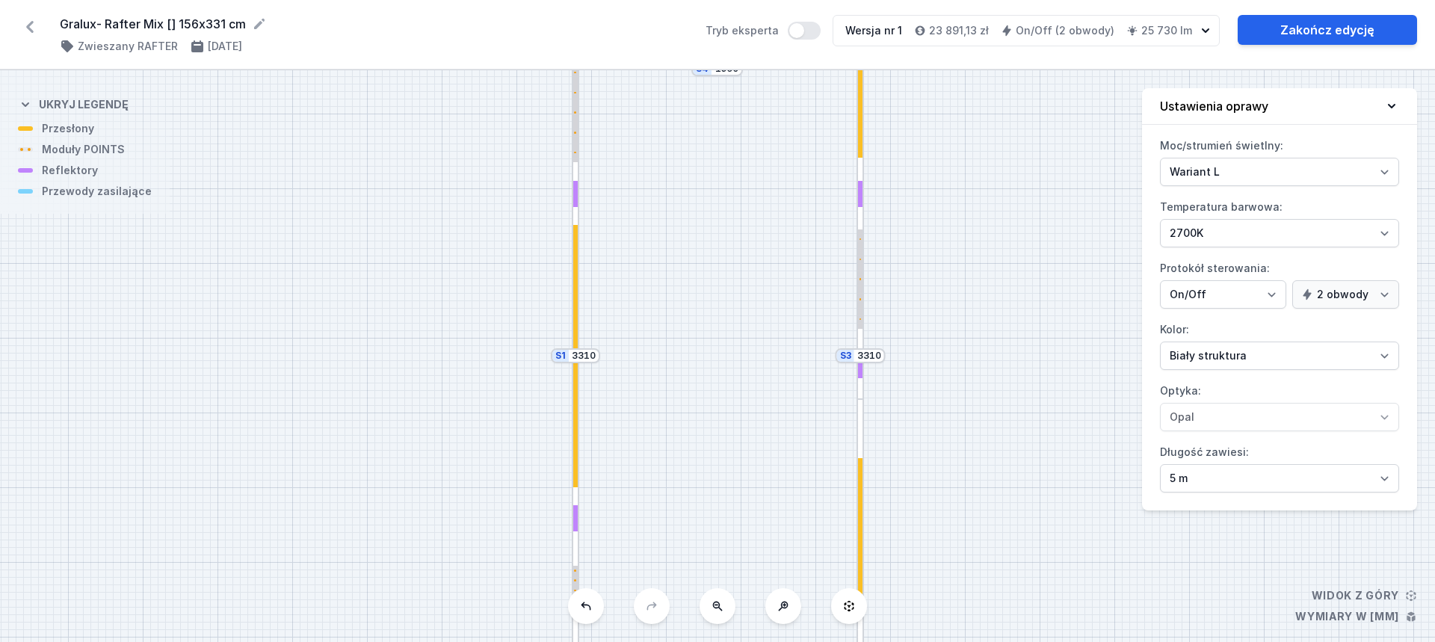
click at [860, 414] on div at bounding box center [860, 532] width 7 height 266
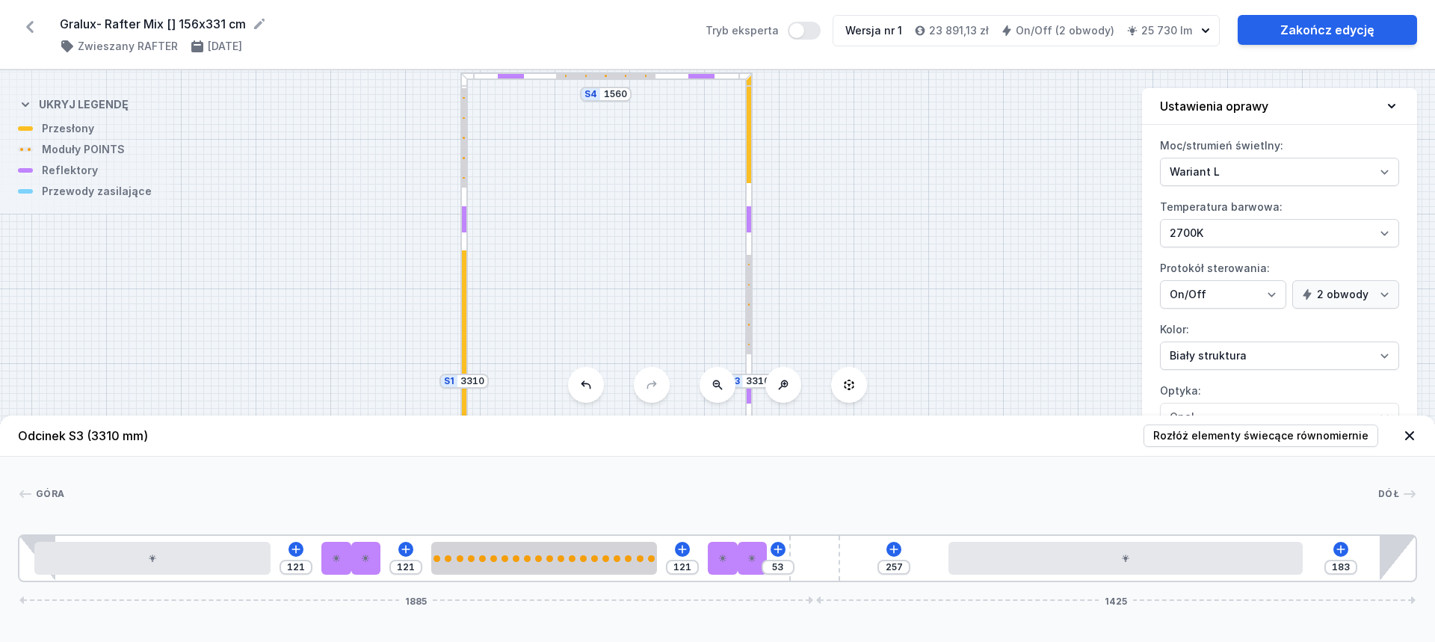
drag, startPoint x: 964, startPoint y: 159, endPoint x: 903, endPoint y: 176, distance: 63.5
click at [869, 176] on div "S4 1560 S3 3310 S2 1560 S1 3310" at bounding box center [717, 356] width 1435 height 572
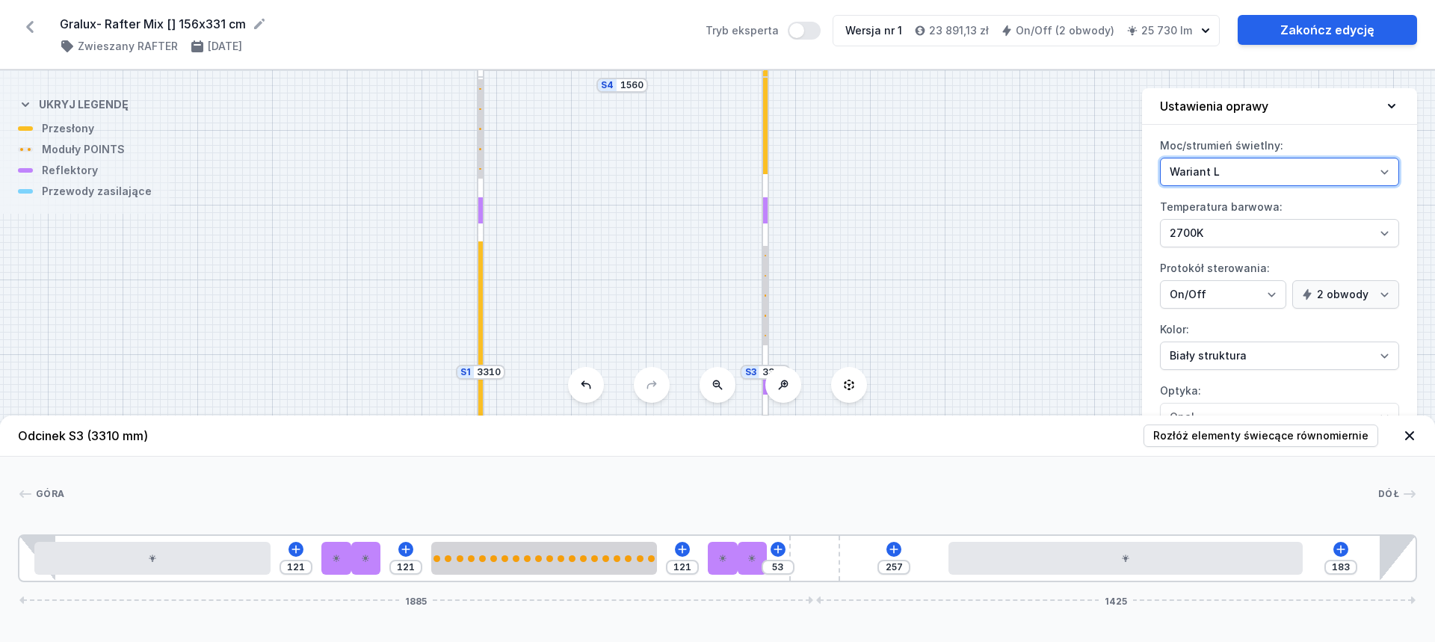
click at [1226, 170] on select "Wariant L Wariant M" at bounding box center [1279, 172] width 239 height 28
click at [1160, 158] on select "Wariant L Wariant M" at bounding box center [1279, 172] width 239 height 28
click at [1203, 175] on select "Wariant L Wariant M" at bounding box center [1279, 172] width 239 height 28
click at [1160, 158] on select "Wariant L Wariant M" at bounding box center [1279, 172] width 239 height 28
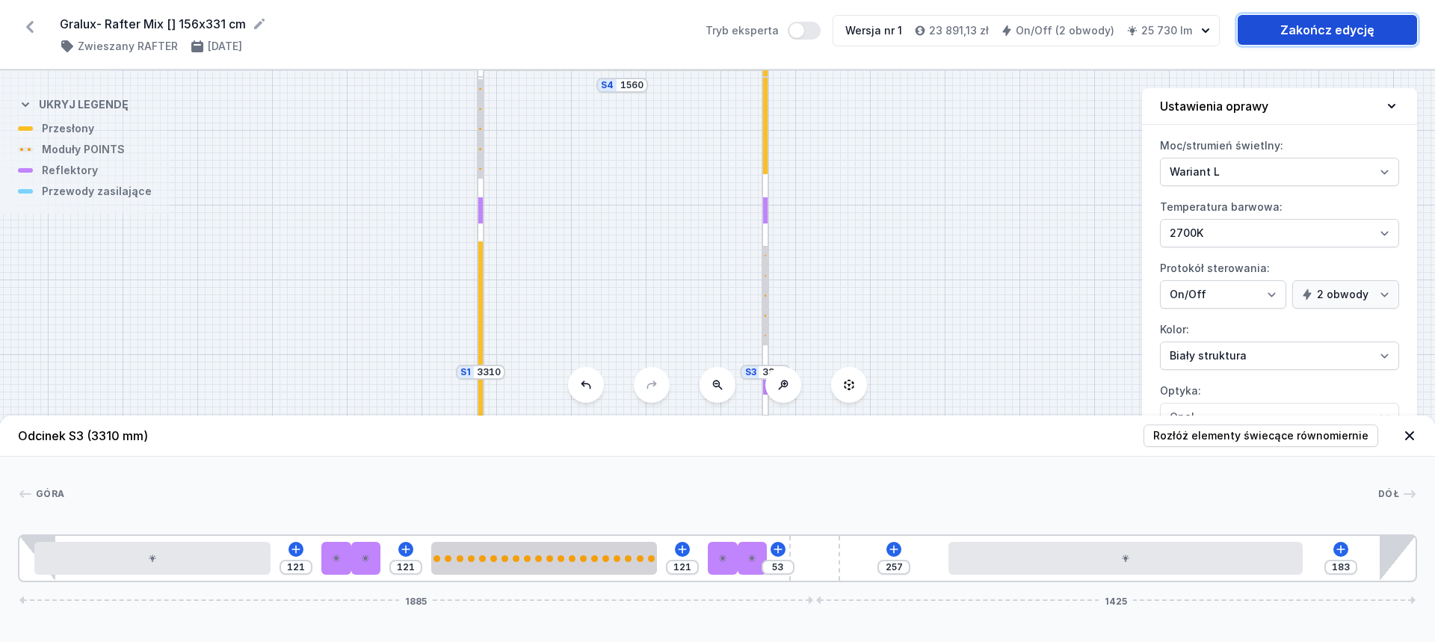
click at [1304, 25] on link "Zakończ edycję" at bounding box center [1327, 30] width 179 height 30
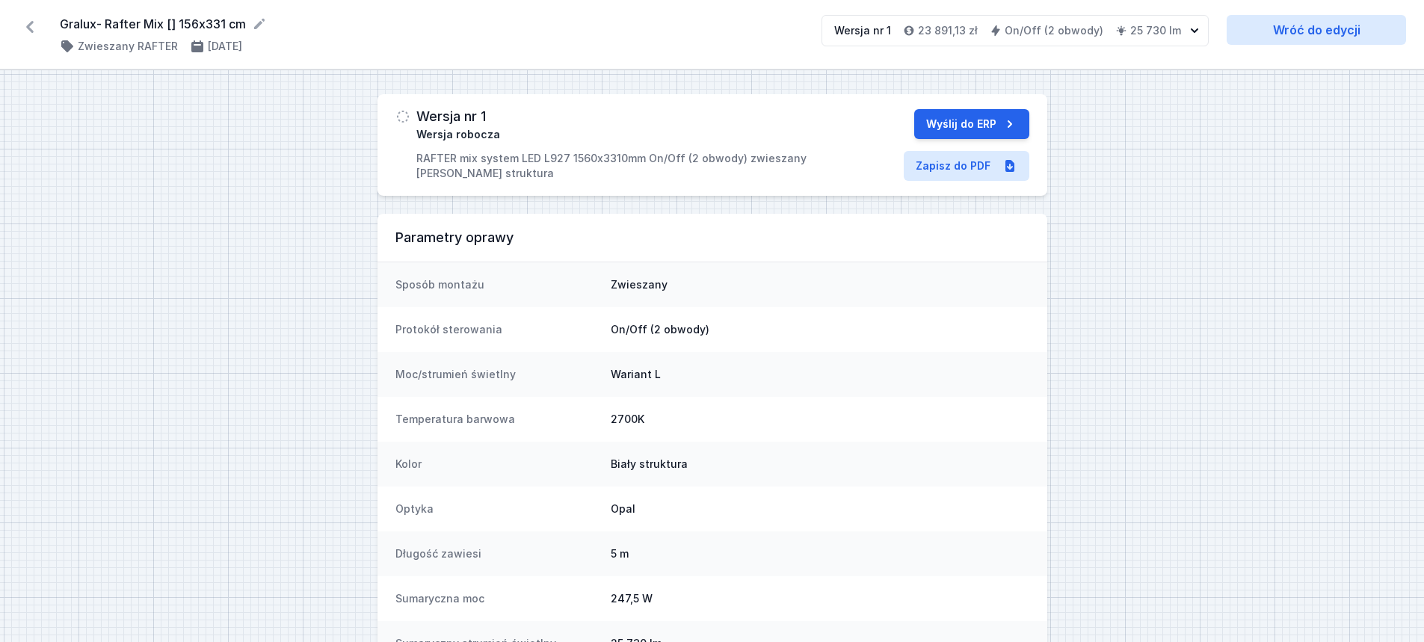
click at [32, 30] on icon at bounding box center [29, 27] width 7 height 12
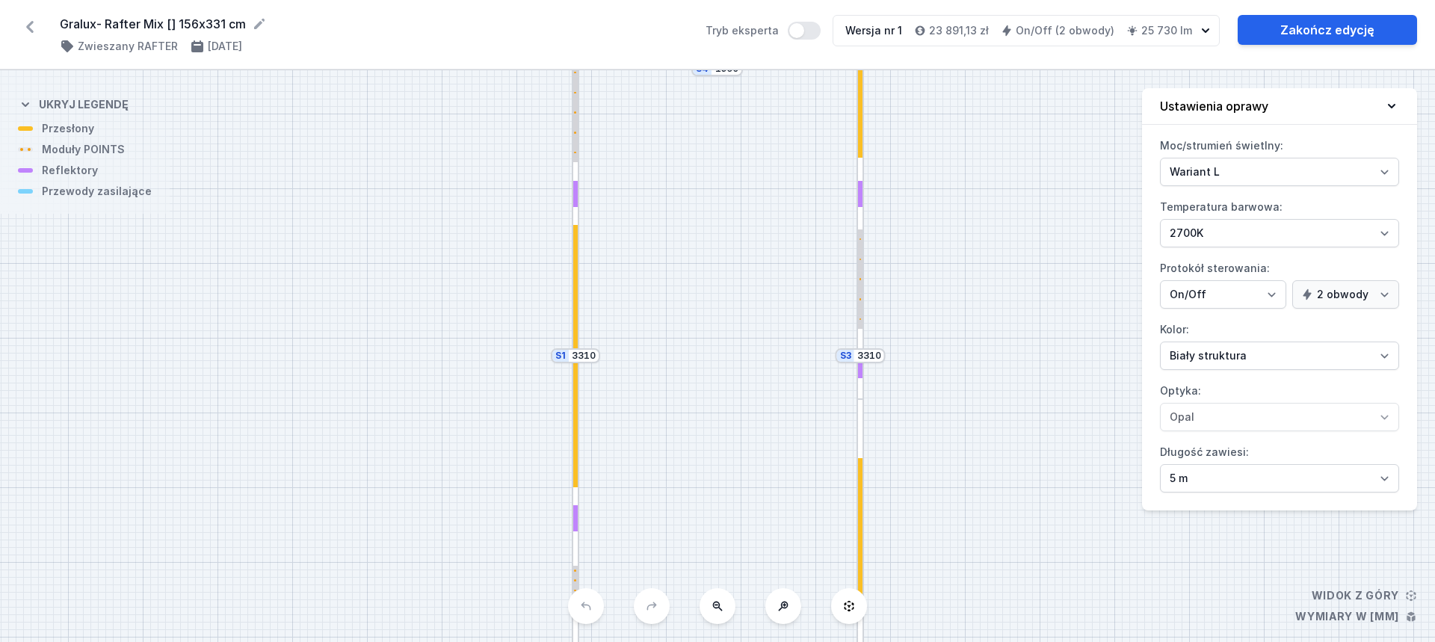
select select "true"
select select "5000"
click at [991, 556] on div "S4 1560 S3 3310 S2 1560 S1 3310" at bounding box center [717, 356] width 1435 height 572
